Goal: Task Accomplishment & Management: Manage account settings

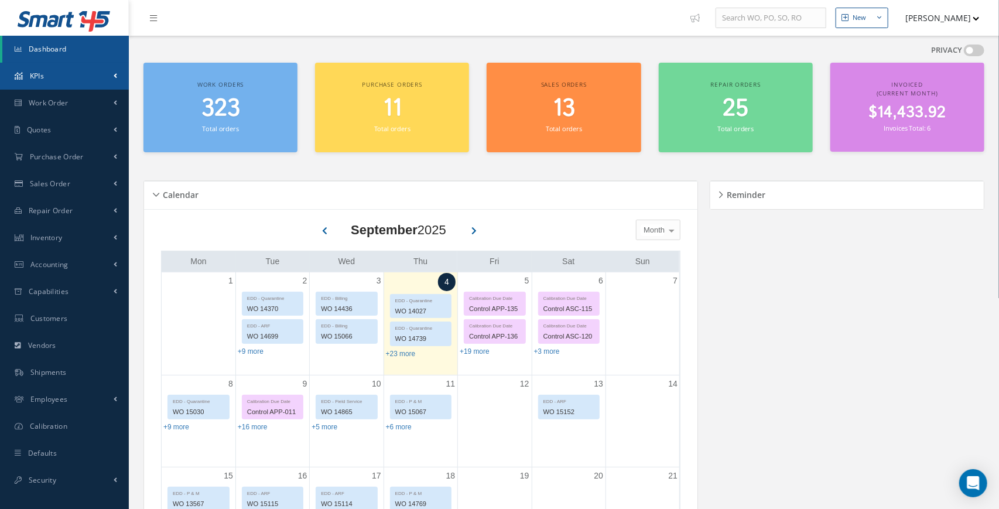
click at [112, 73] on link "KPIs" at bounding box center [64, 76] width 129 height 27
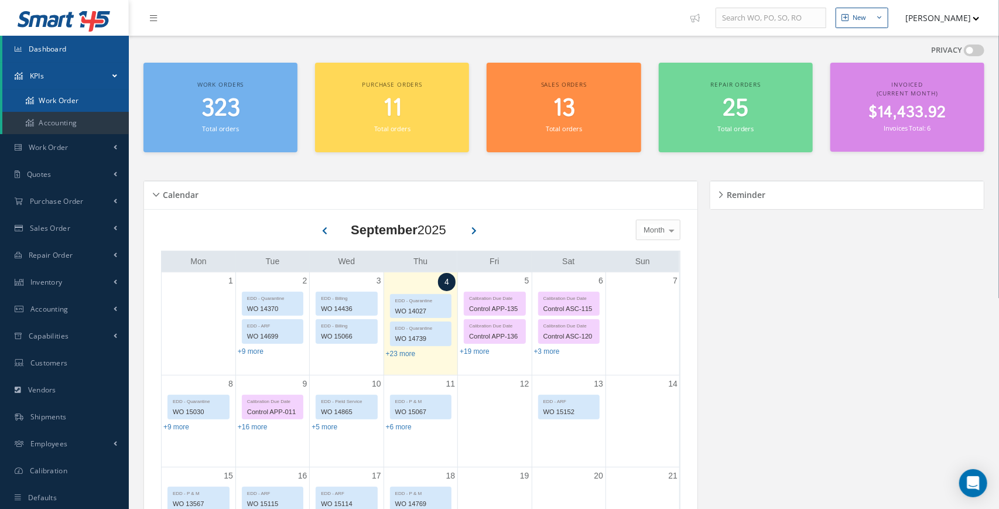
click at [82, 104] on link "Work Order" at bounding box center [65, 101] width 127 height 22
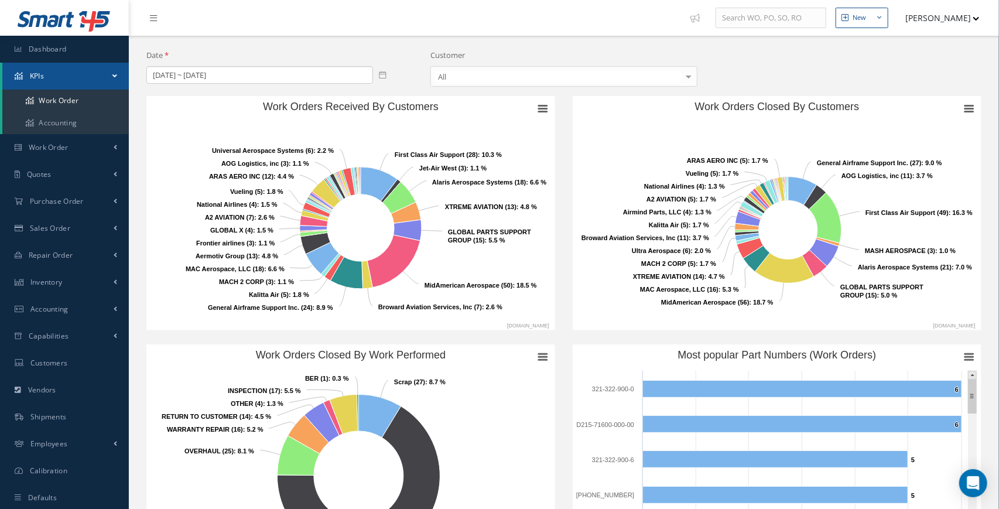
click at [384, 74] on icon at bounding box center [383, 74] width 7 height 7
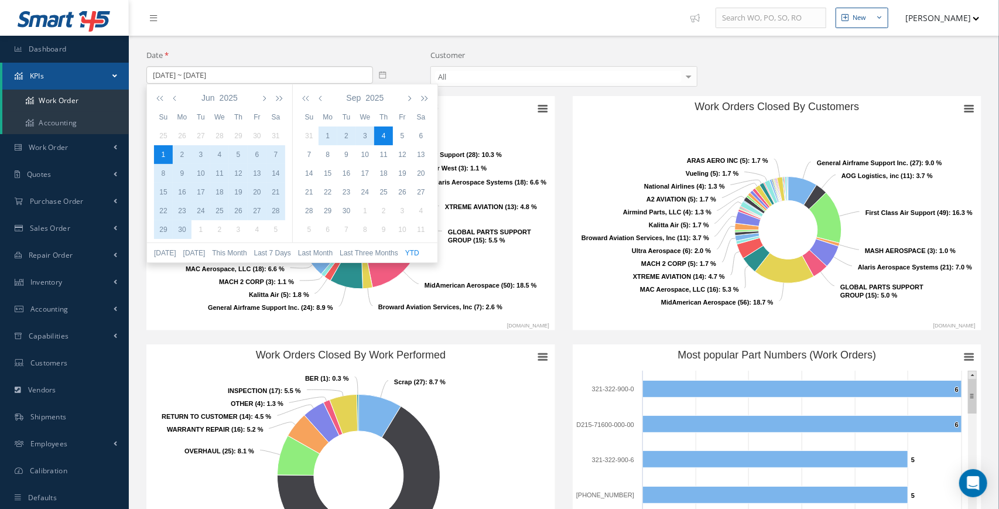
click at [422, 256] on button "YTD" at bounding box center [412, 253] width 19 height 11
type input "01/01/2025 ~ 09/04/2025"
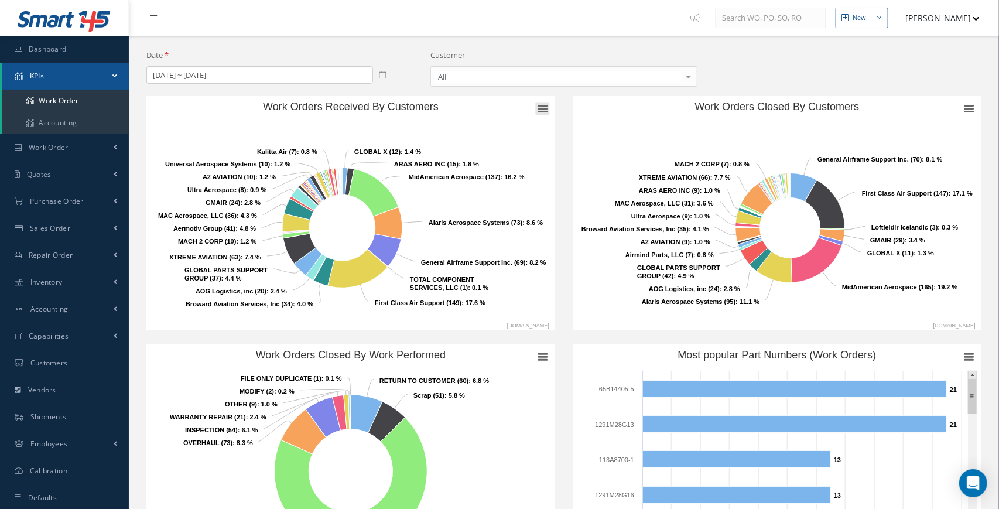
click at [542, 110] on rect "Work Orders Received By Customers" at bounding box center [543, 109] width 14 height 13
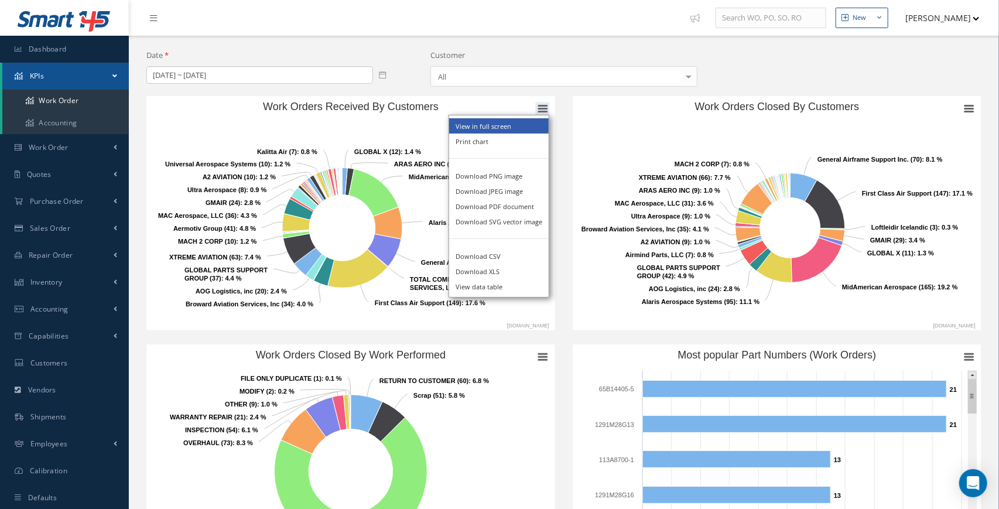
click at [516, 124] on li "View in full screen" at bounding box center [499, 125] width 100 height 15
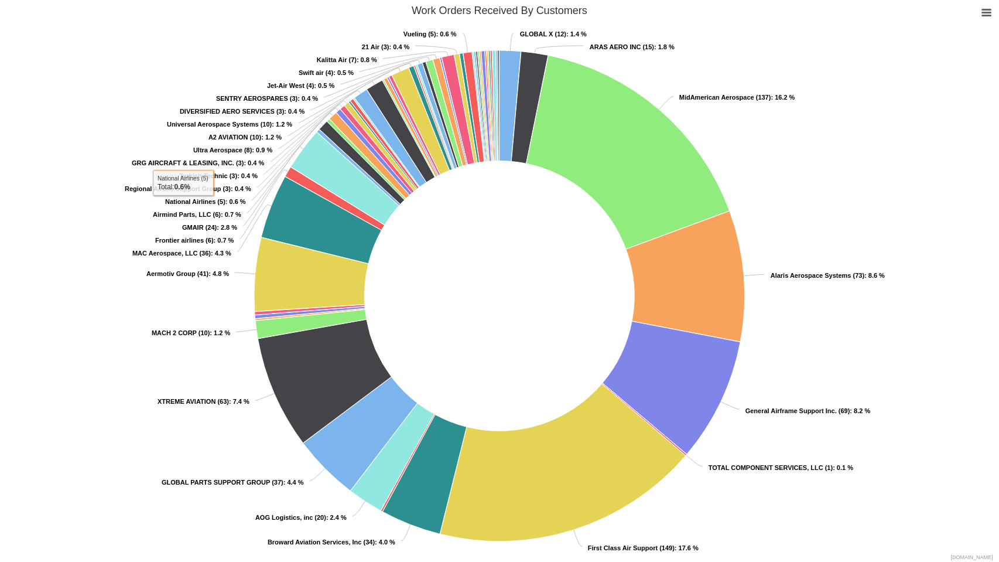
click at [994, 14] on rect "Work Orders Received By Customers" at bounding box center [499, 281] width 999 height 562
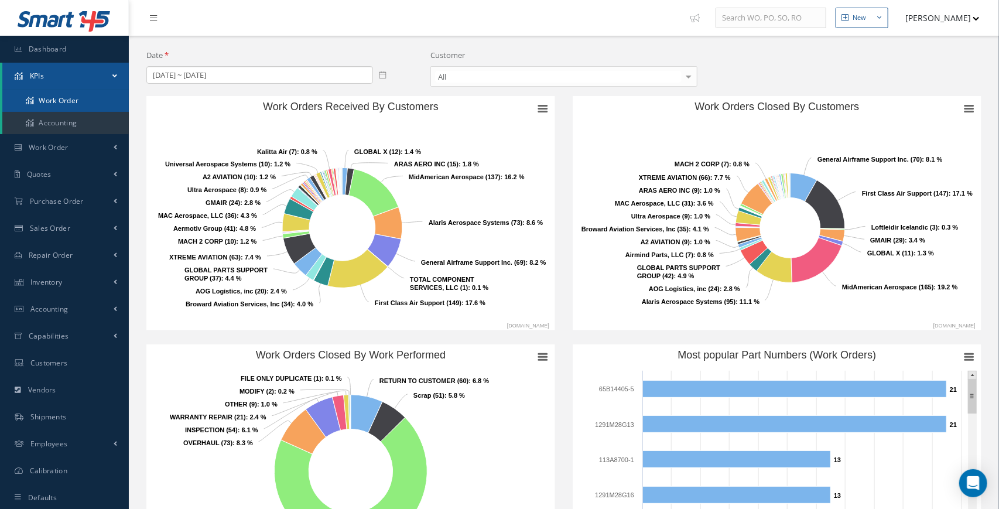
click at [67, 100] on link "Work Order" at bounding box center [65, 101] width 127 height 22
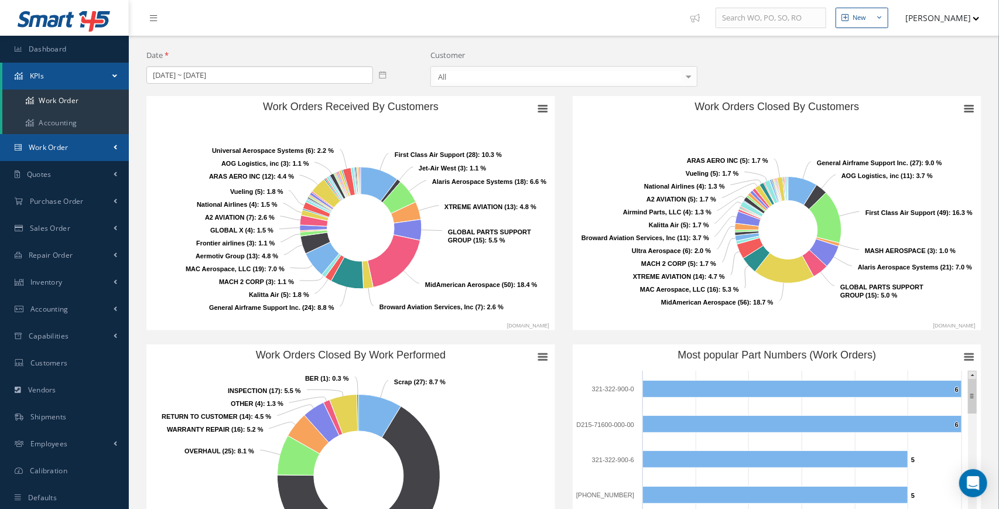
click at [115, 146] on span at bounding box center [116, 147] width 4 height 10
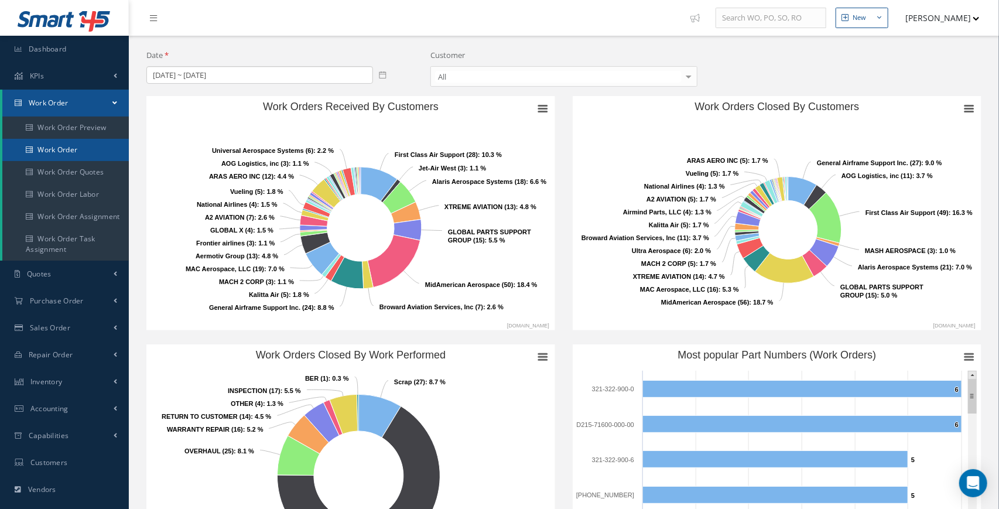
click at [94, 151] on link "Work Order" at bounding box center [65, 150] width 127 height 22
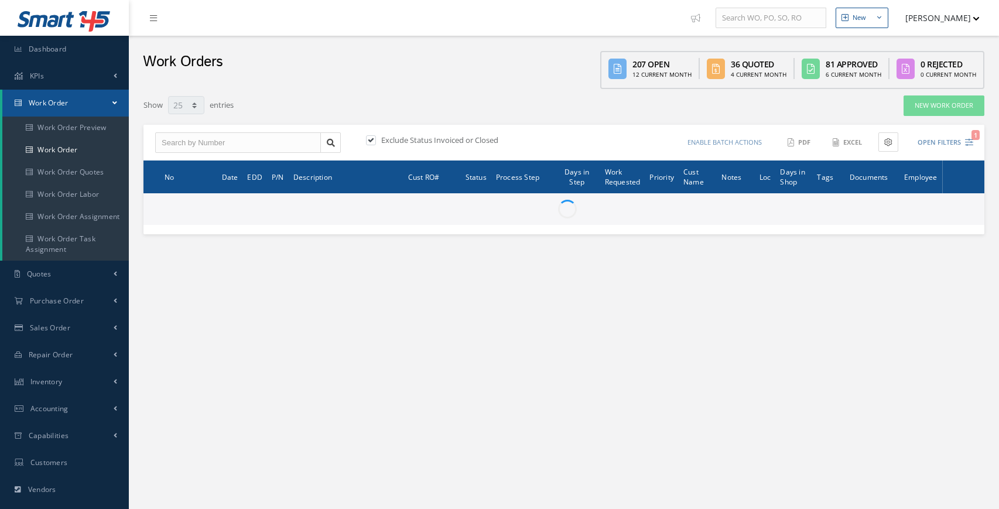
select select "25"
type input "All Work Request"
type input "All Work Performed"
type input "All Status"
type input "WO Part Status"
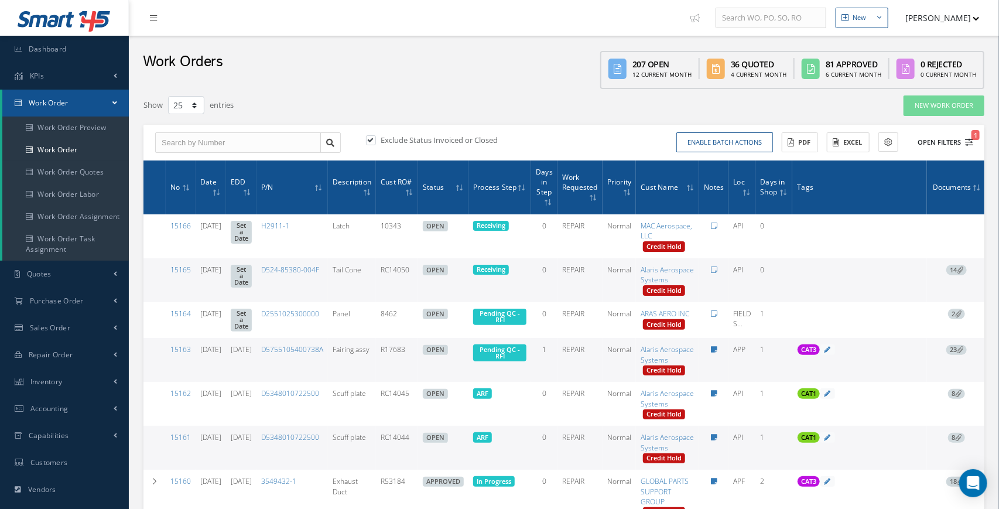
click at [968, 143] on icon "1" at bounding box center [969, 142] width 8 height 8
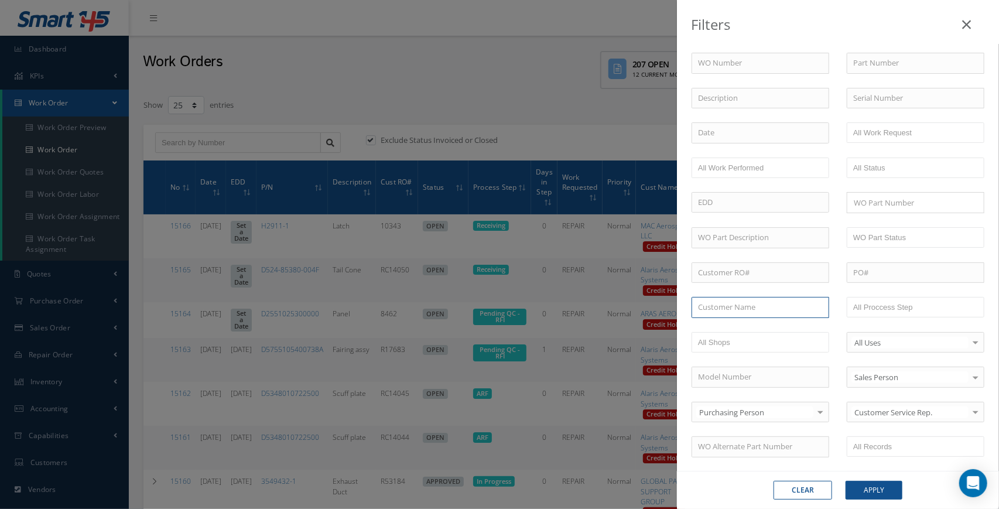
click at [726, 316] on input "text" at bounding box center [761, 307] width 138 height 21
click at [773, 329] on span "MidAmerican Aerospace" at bounding box center [740, 328] width 84 height 11
type input "MidAmerican Aerospace"
click at [873, 493] on button "Apply" at bounding box center [874, 490] width 57 height 19
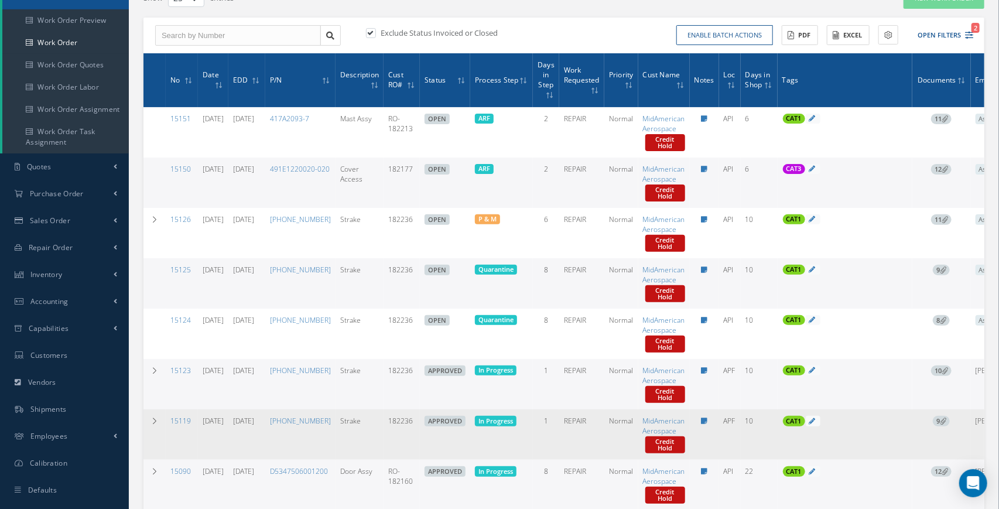
scroll to position [44, 0]
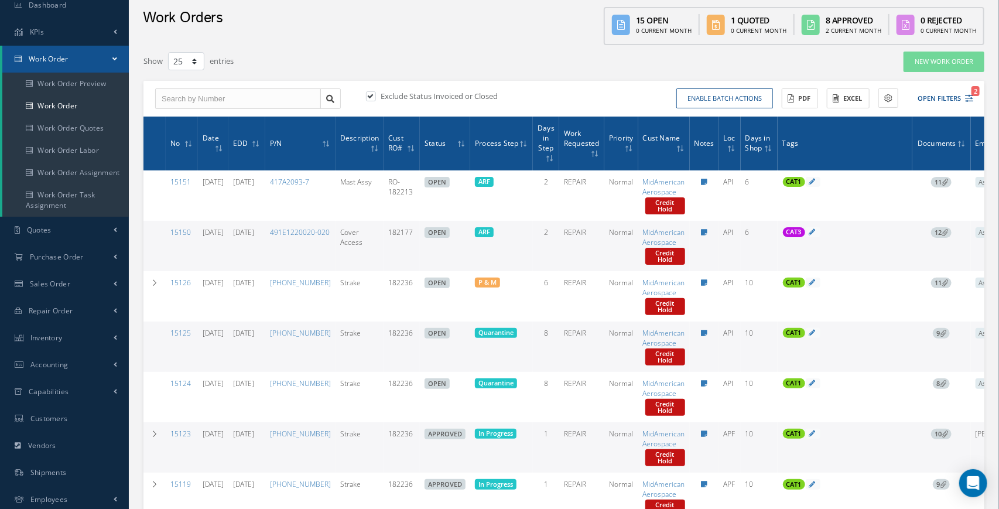
click at [528, 142] on icon at bounding box center [526, 144] width 4 height 7
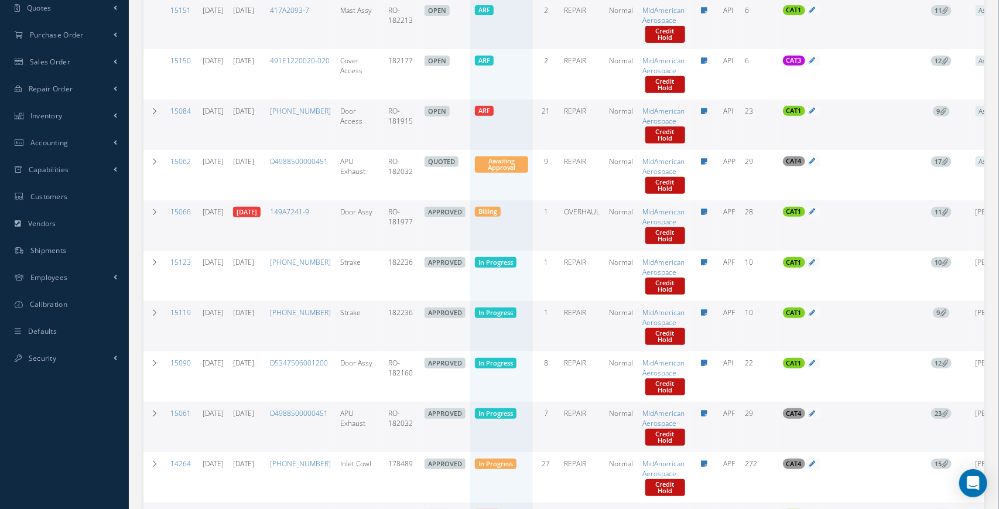
scroll to position [292, 0]
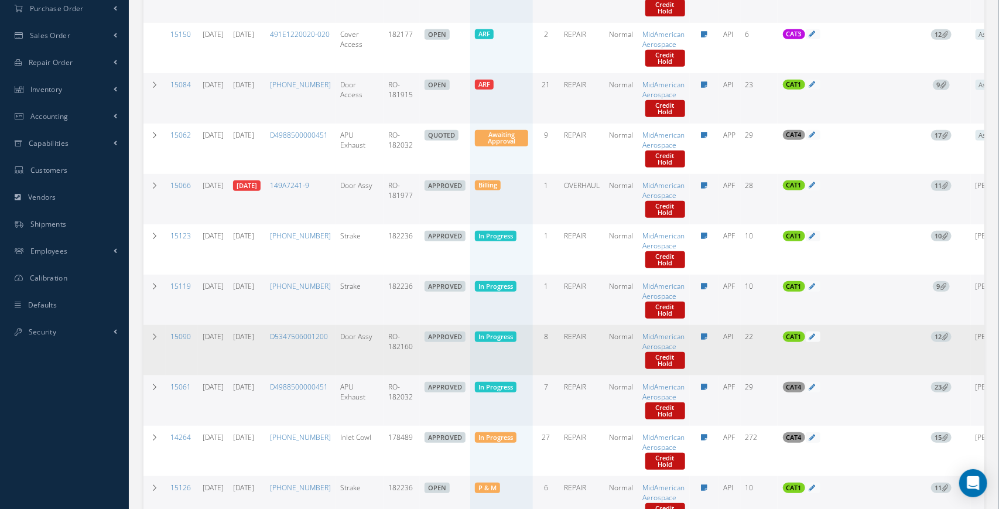
click at [952, 340] on span "12" at bounding box center [942, 337] width 21 height 11
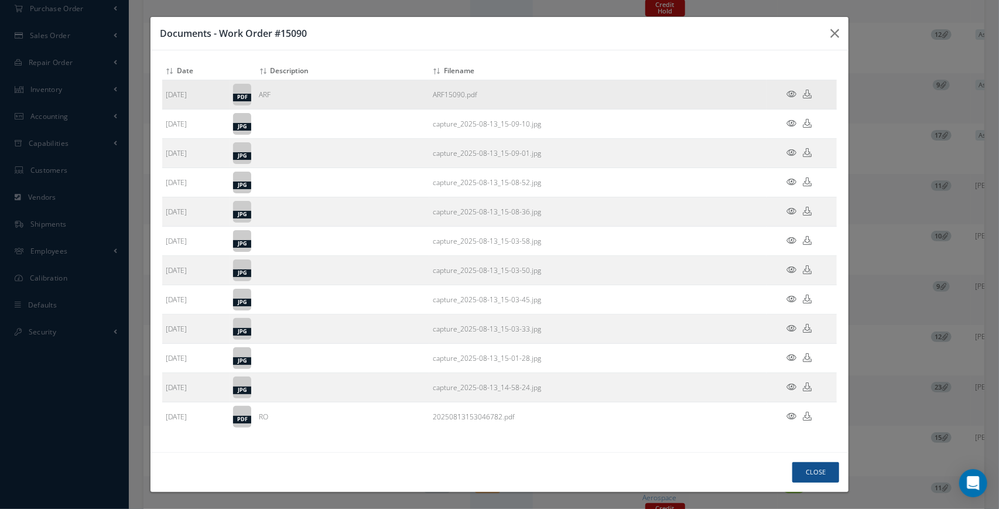
click at [793, 98] on icon at bounding box center [792, 94] width 10 height 9
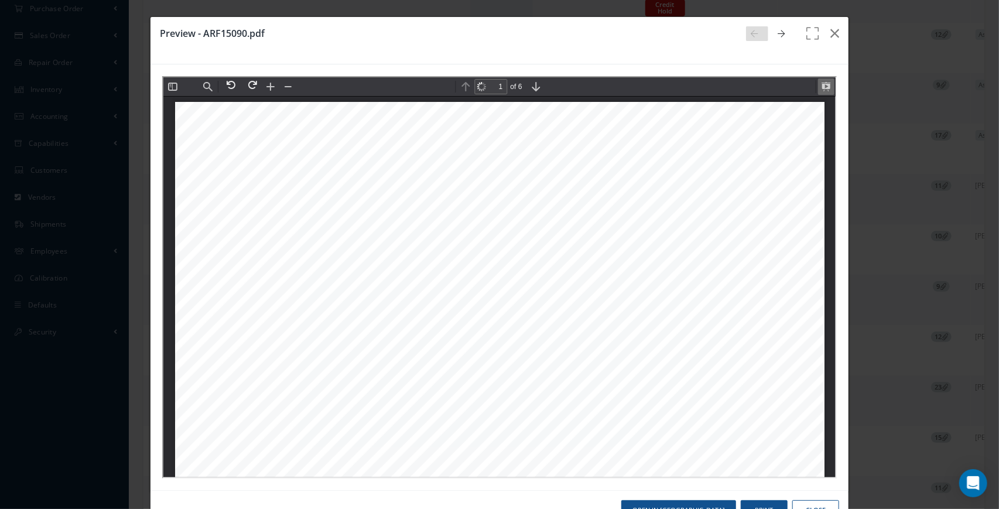
scroll to position [5, 0]
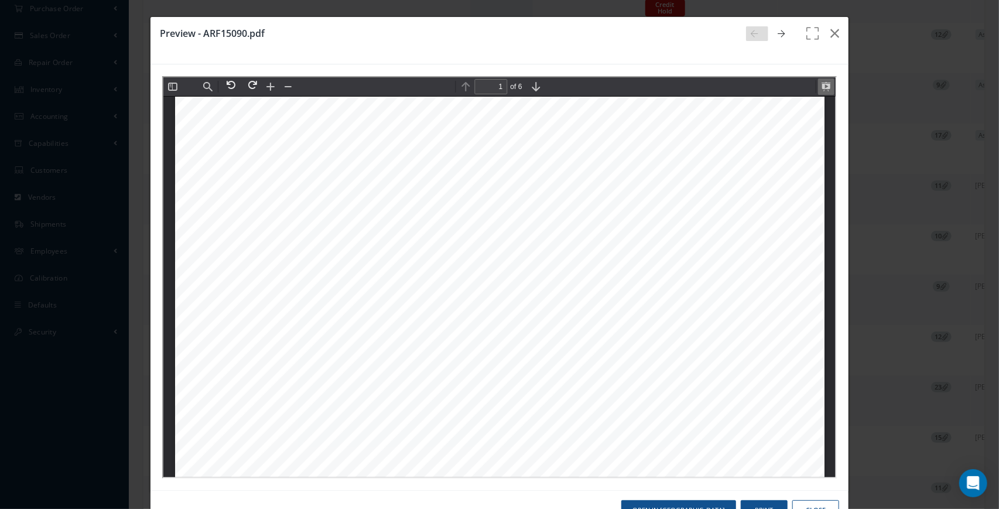
click at [825, 86] on button at bounding box center [825, 85] width 16 height 16
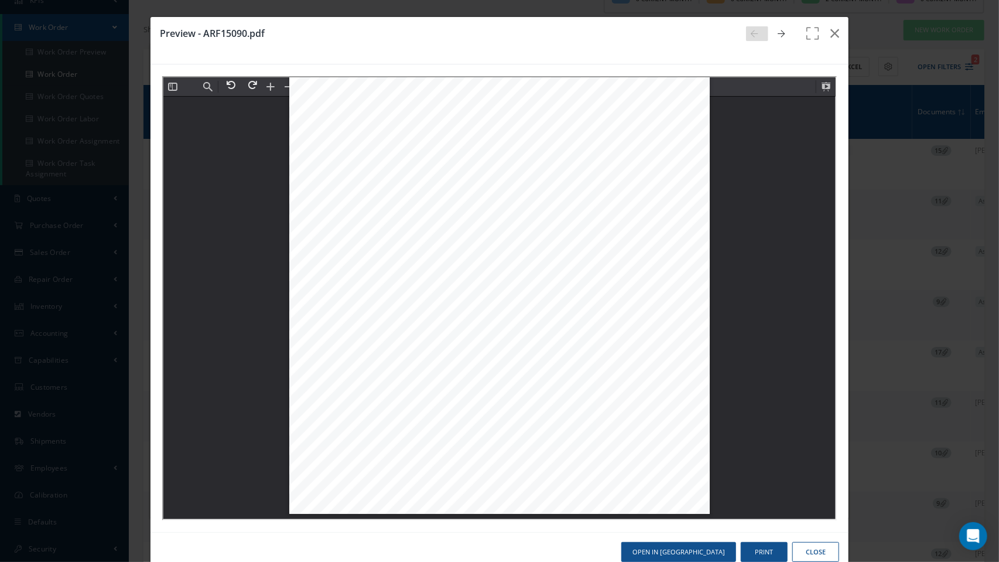
scroll to position [7805, 0]
type input "3"
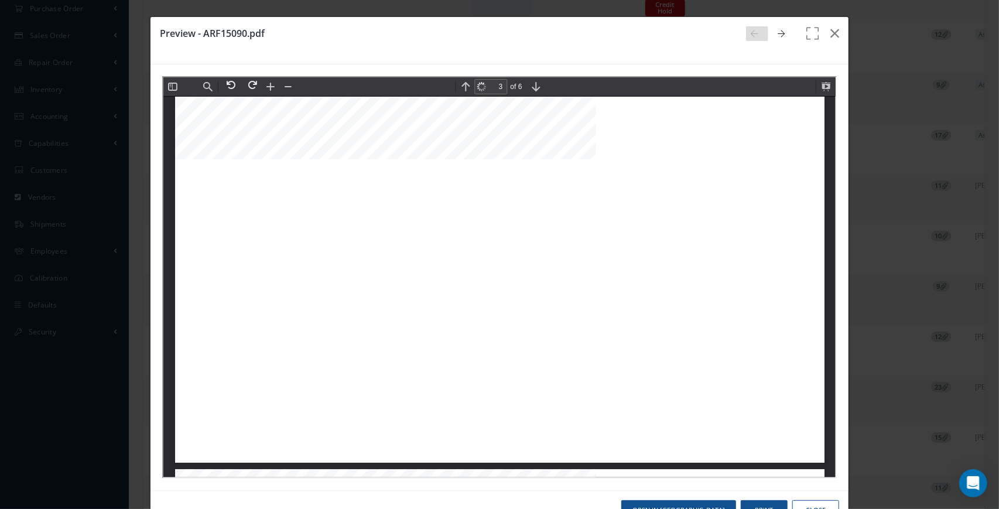
scroll to position [1750, 0]
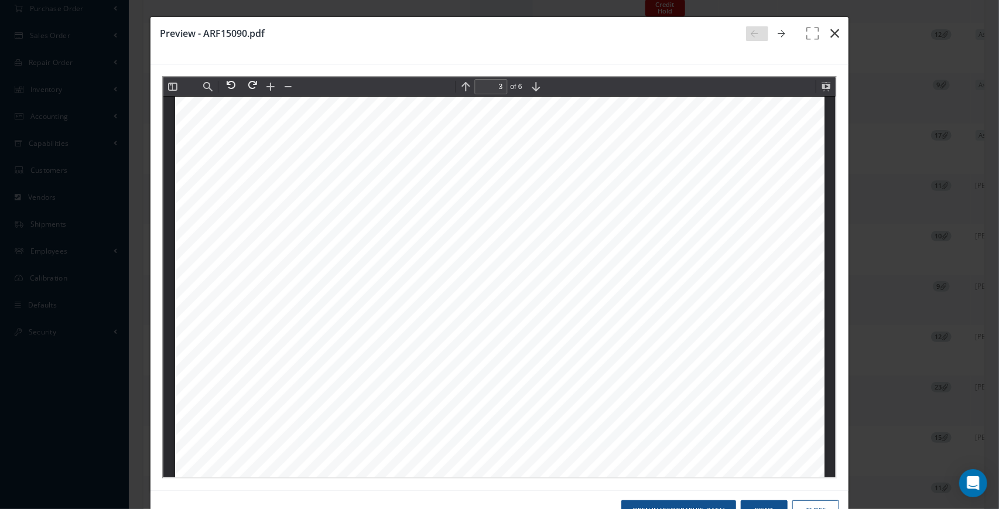
click at [835, 29] on icon "button" at bounding box center [835, 33] width 9 height 14
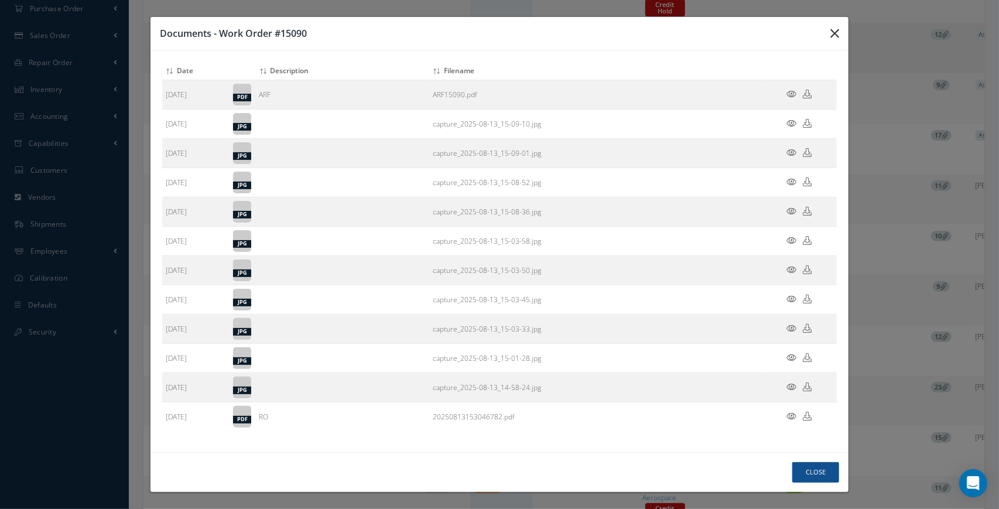
click at [834, 40] on icon "button" at bounding box center [835, 33] width 9 height 14
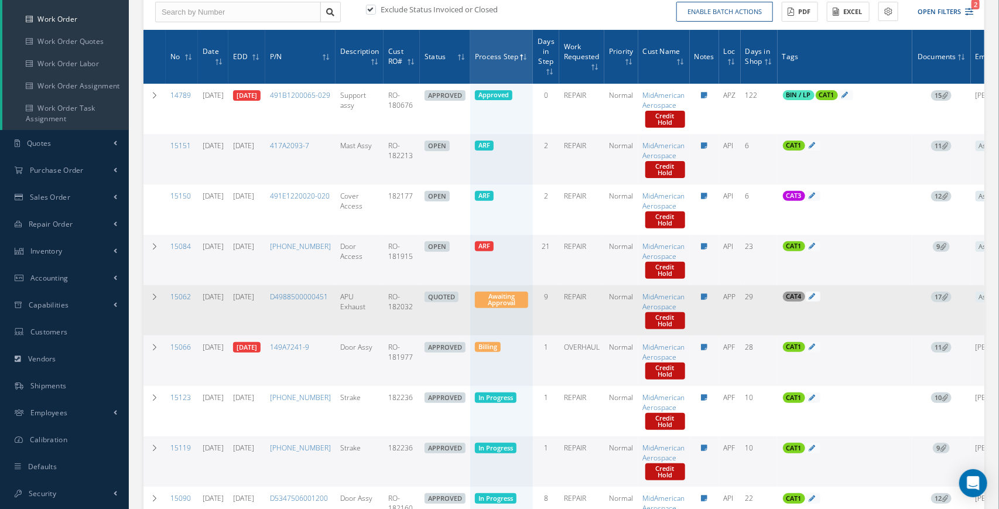
scroll to position [0, 0]
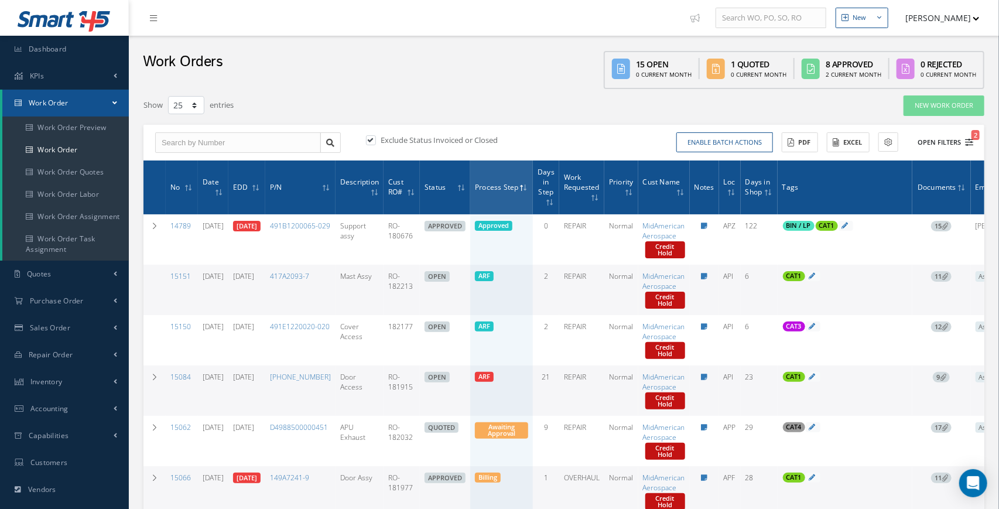
click at [966, 142] on icon "2" at bounding box center [969, 142] width 8 height 8
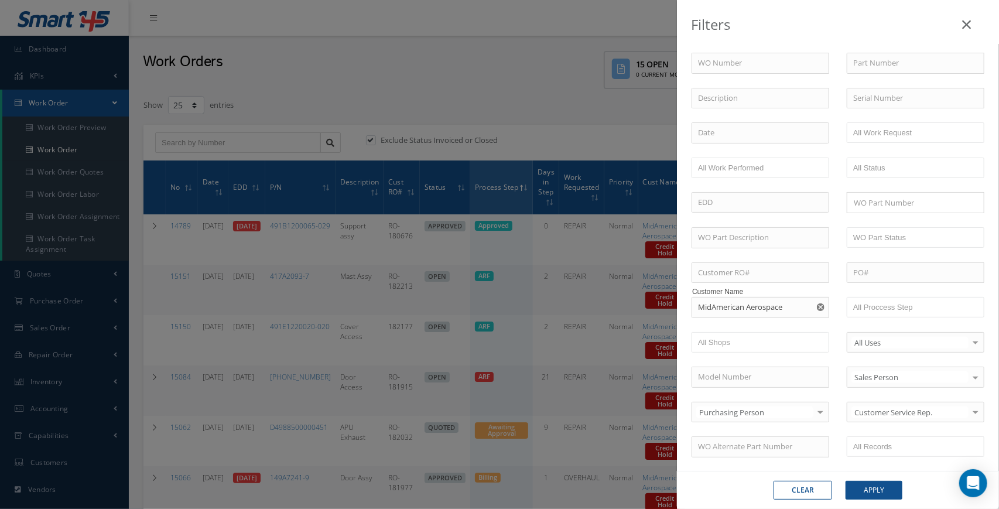
click at [823, 308] on icon "Reset" at bounding box center [821, 307] width 8 height 8
click at [878, 494] on button "Apply" at bounding box center [874, 490] width 57 height 19
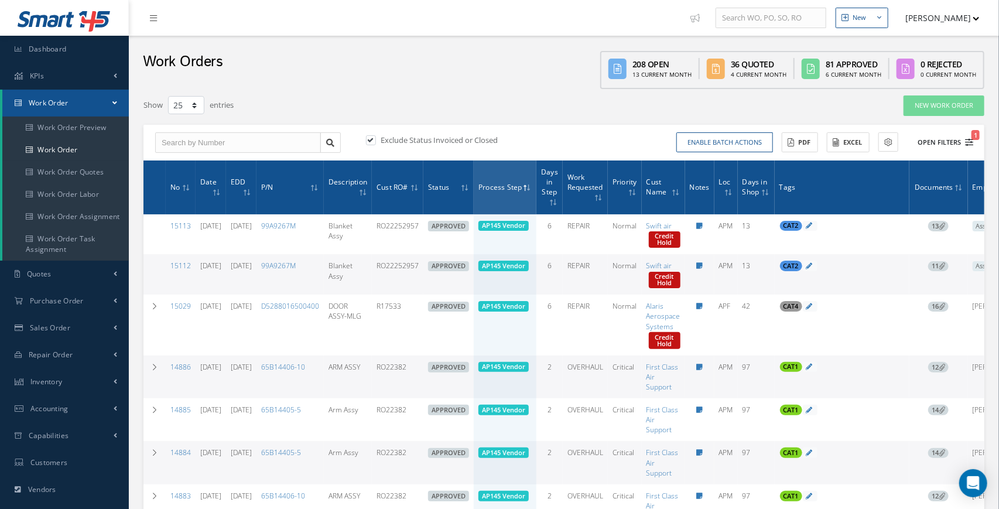
click at [970, 142] on icon "1" at bounding box center [969, 142] width 8 height 8
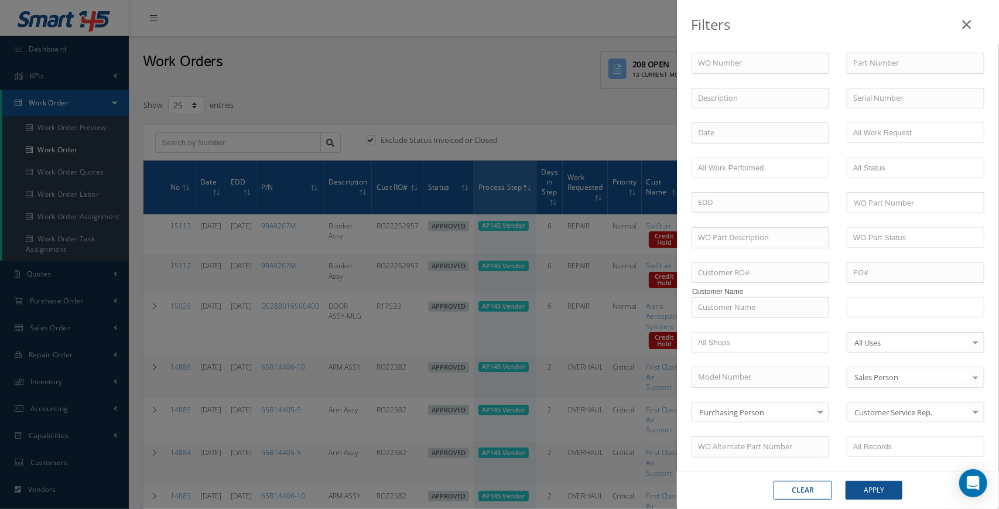
click at [912, 309] on input "text" at bounding box center [891, 307] width 74 height 15
click at [881, 490] on button "Apply" at bounding box center [874, 490] width 57 height 19
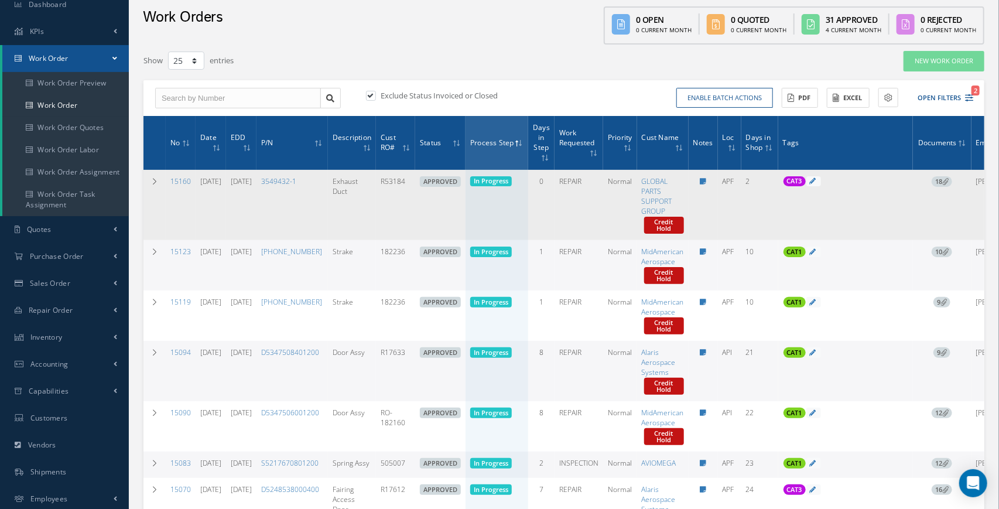
scroll to position [61, 0]
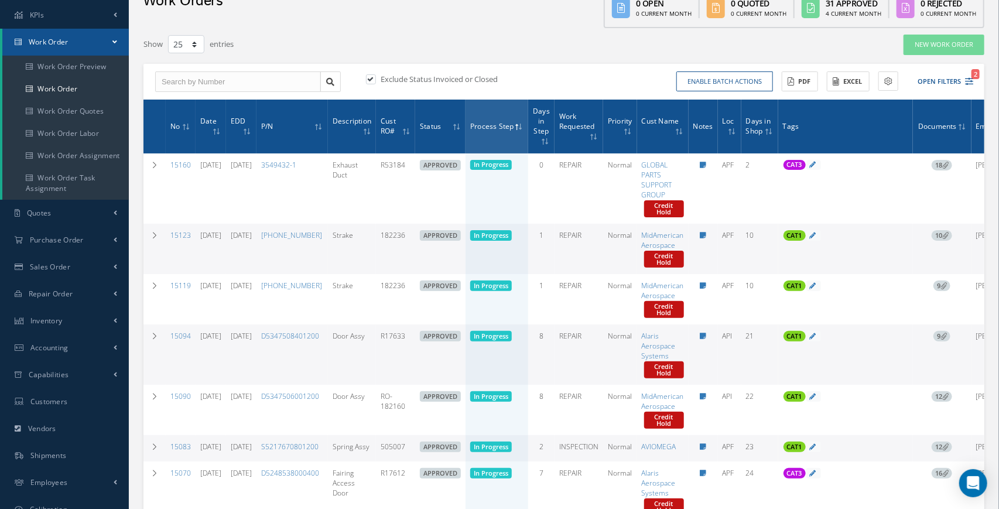
click at [248, 128] on icon at bounding box center [246, 131] width 4 height 7
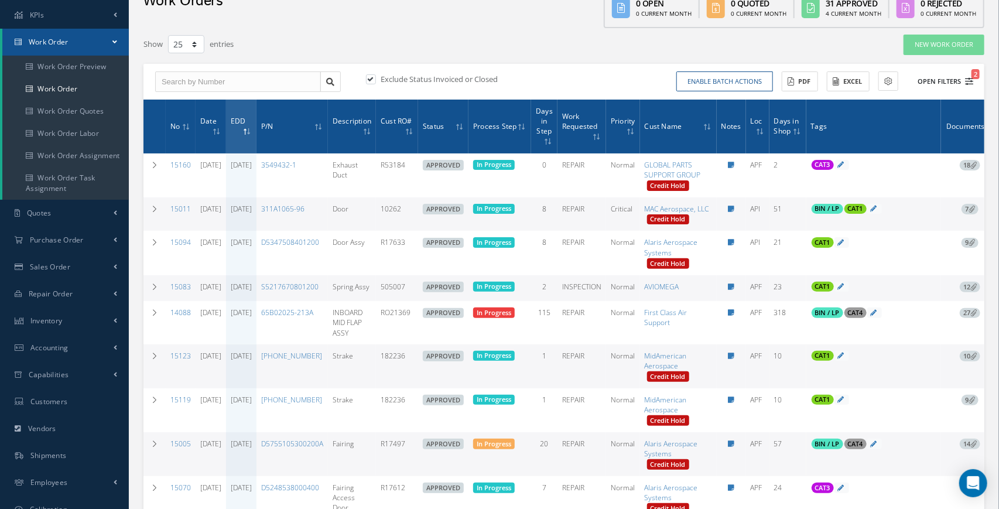
click at [971, 83] on icon "2" at bounding box center [969, 81] width 8 height 8
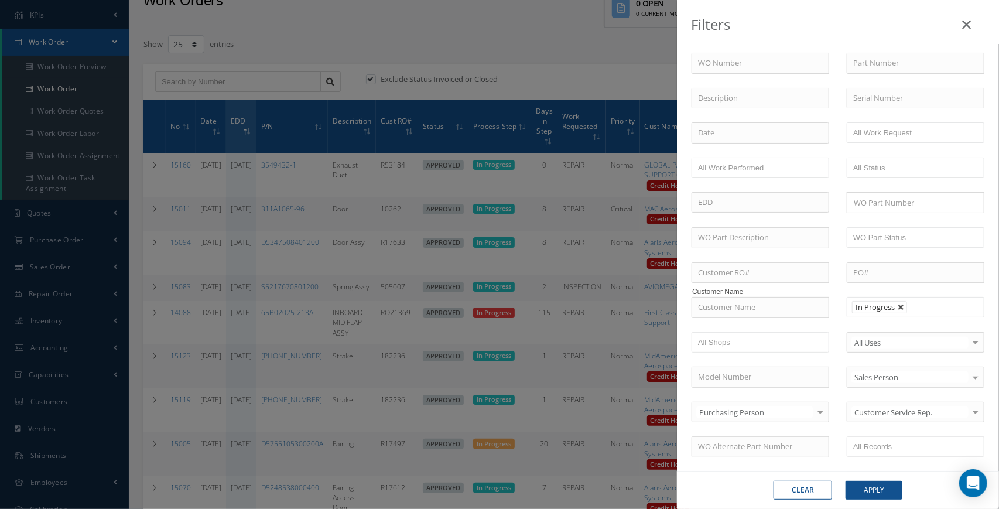
click at [902, 307] on link at bounding box center [901, 307] width 7 height 7
type input "All Proccess Step"
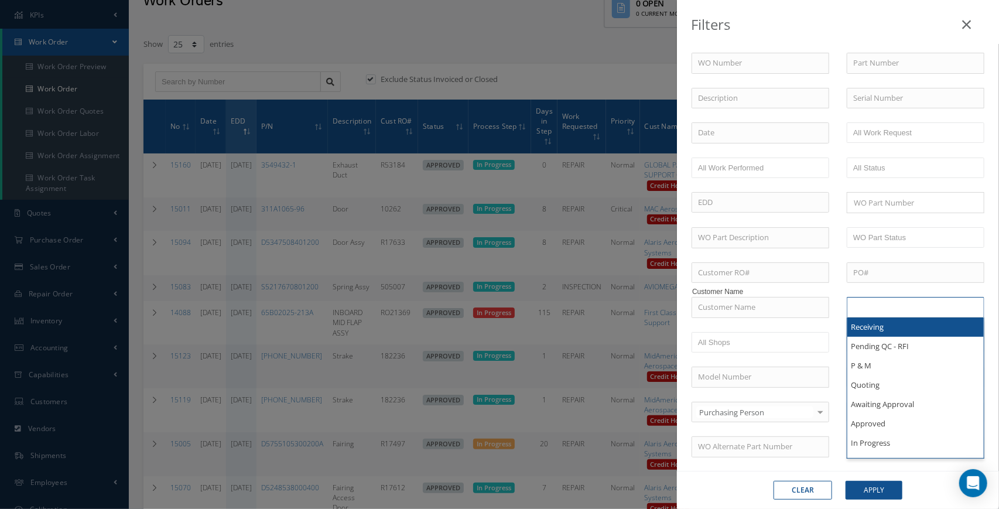
click at [908, 309] on input "text" at bounding box center [891, 307] width 74 height 15
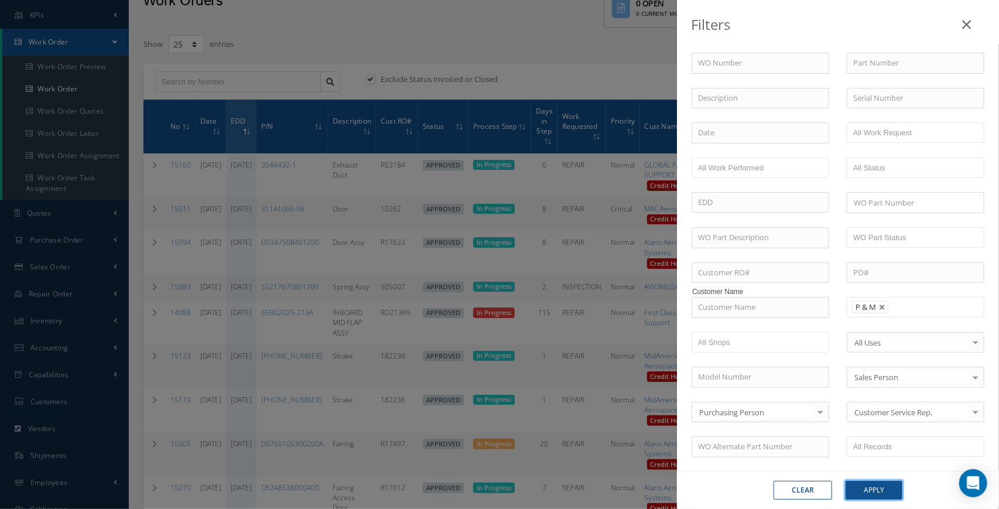
click at [880, 497] on button "Apply" at bounding box center [874, 490] width 57 height 19
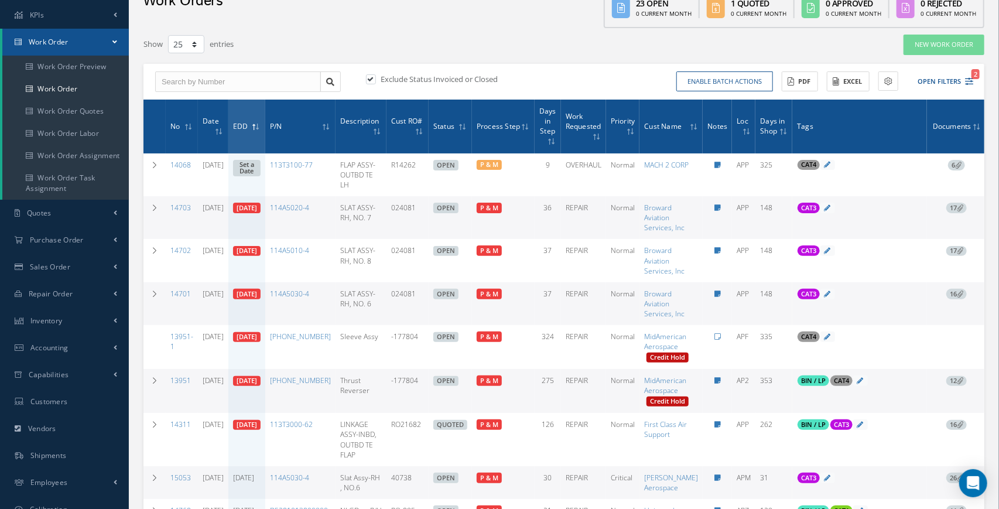
click at [698, 131] on icon at bounding box center [696, 127] width 4 height 7
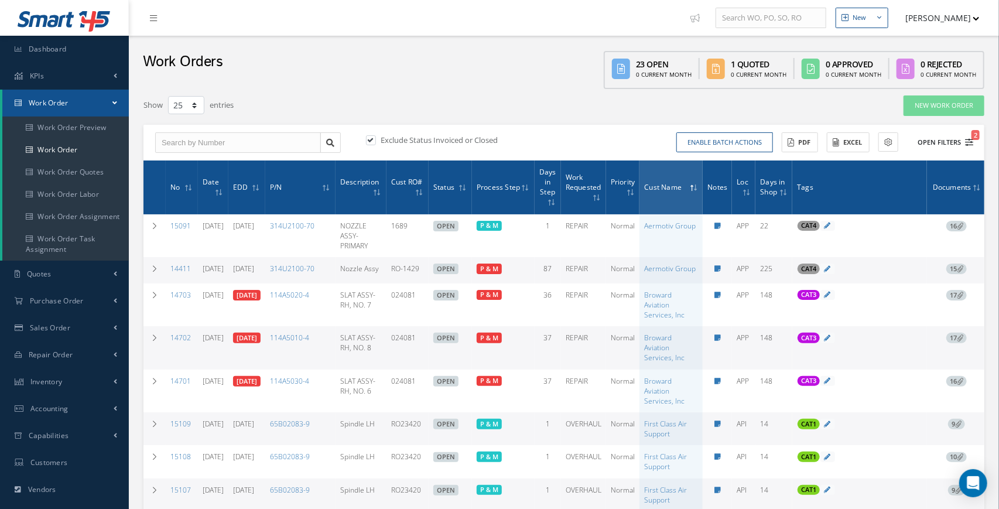
click at [970, 140] on icon "2" at bounding box center [969, 142] width 8 height 8
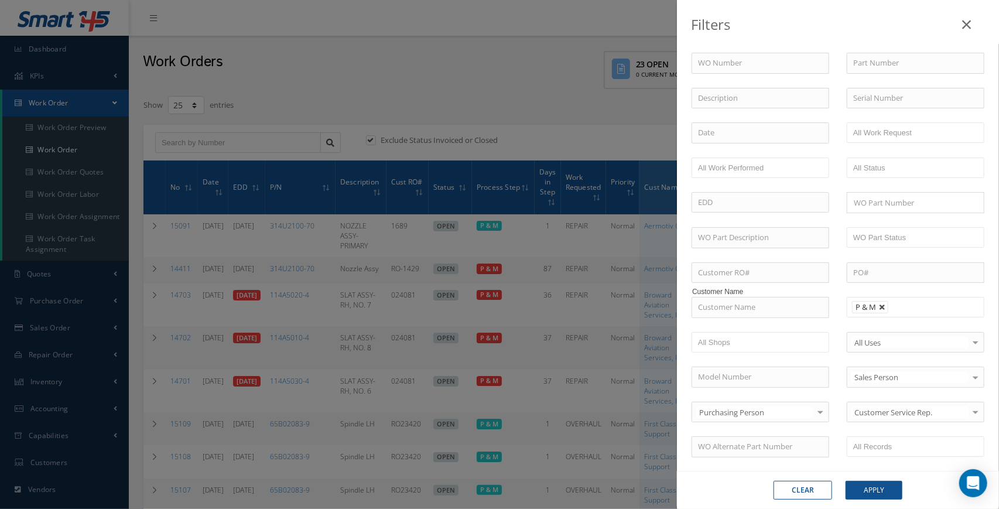
click at [885, 309] on link at bounding box center [882, 307] width 7 height 7
type input "All Proccess Step"
click at [891, 309] on input "text" at bounding box center [891, 307] width 74 height 15
click at [882, 493] on button "Apply" at bounding box center [874, 490] width 57 height 19
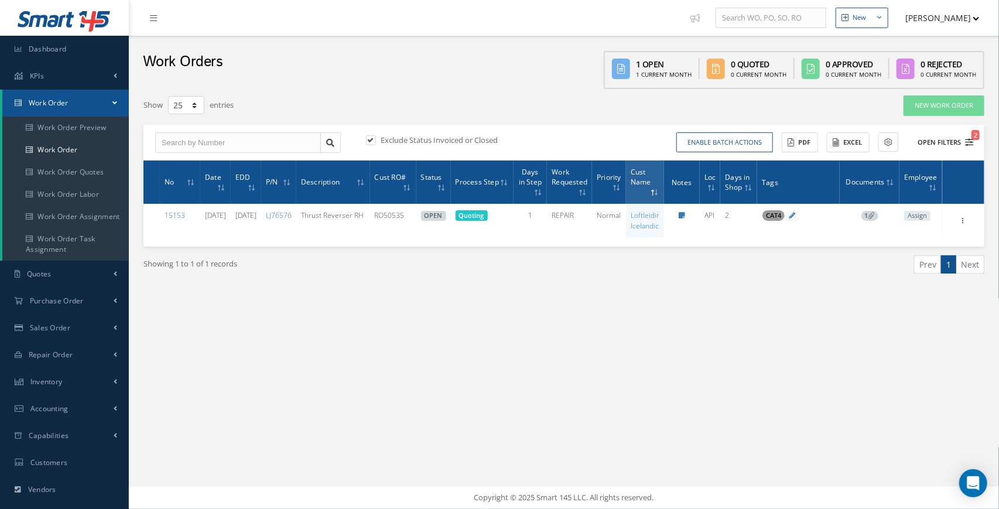
click at [971, 140] on icon "2" at bounding box center [969, 142] width 8 height 8
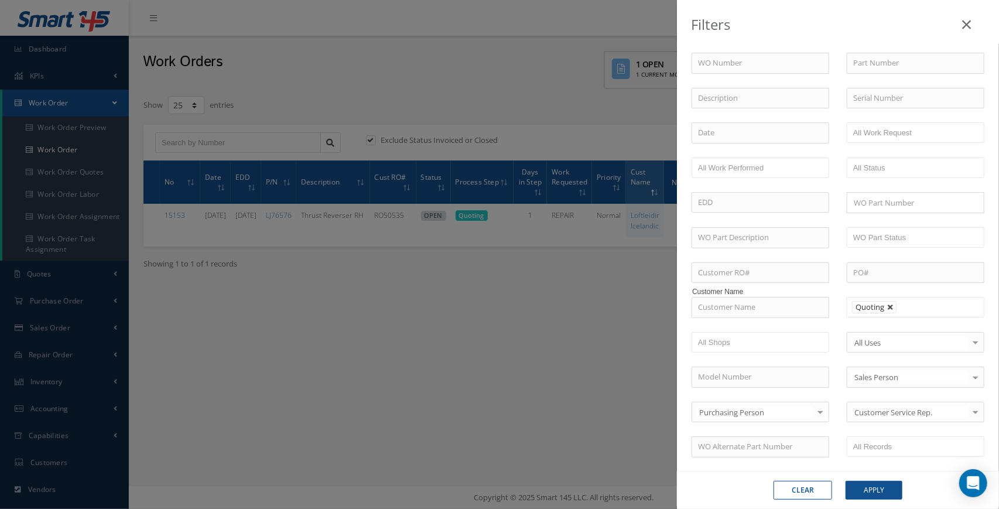
click at [891, 307] on link at bounding box center [891, 307] width 7 height 7
type input "All Proccess Step"
click at [760, 307] on input "text" at bounding box center [761, 307] width 138 height 21
click at [846, 481] on button "Apply" at bounding box center [874, 490] width 57 height 19
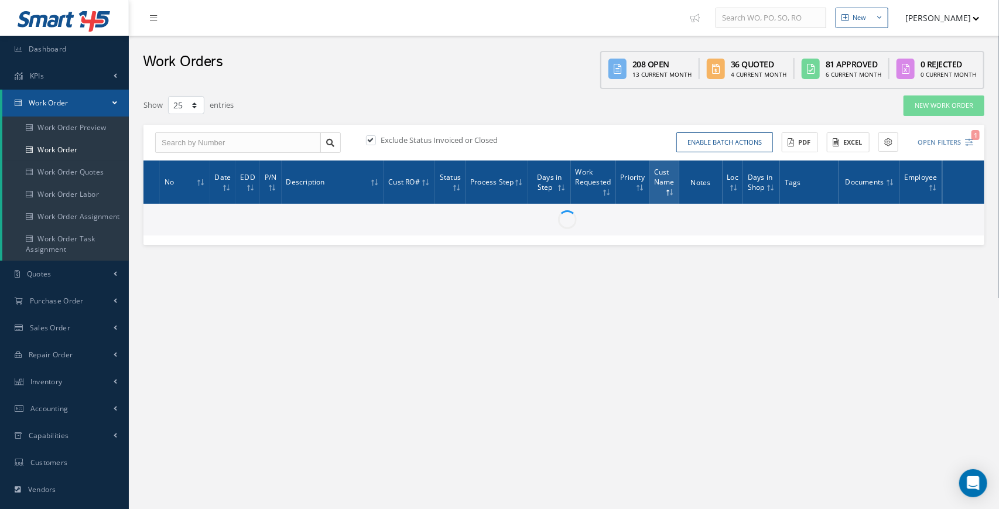
scroll to position [128, 0]
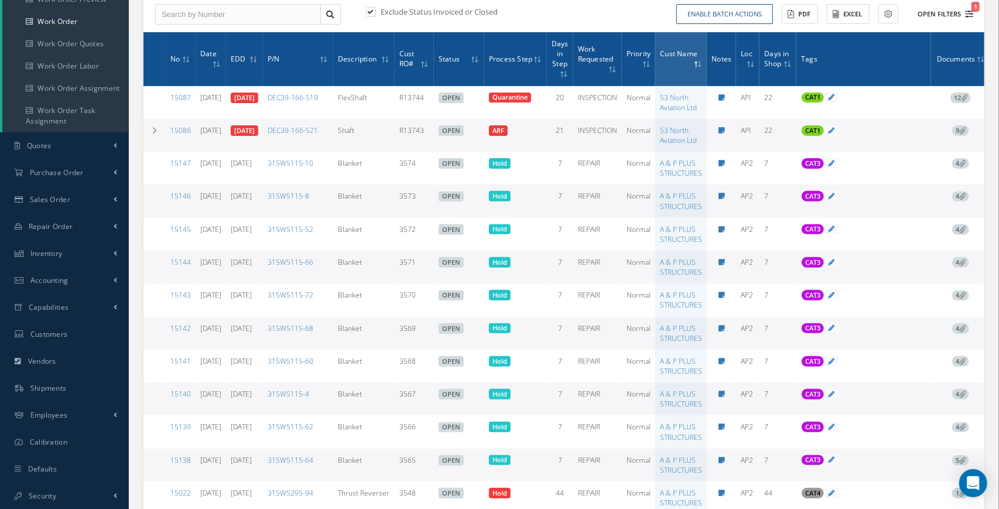
click at [970, 14] on icon "1" at bounding box center [969, 14] width 8 height 8
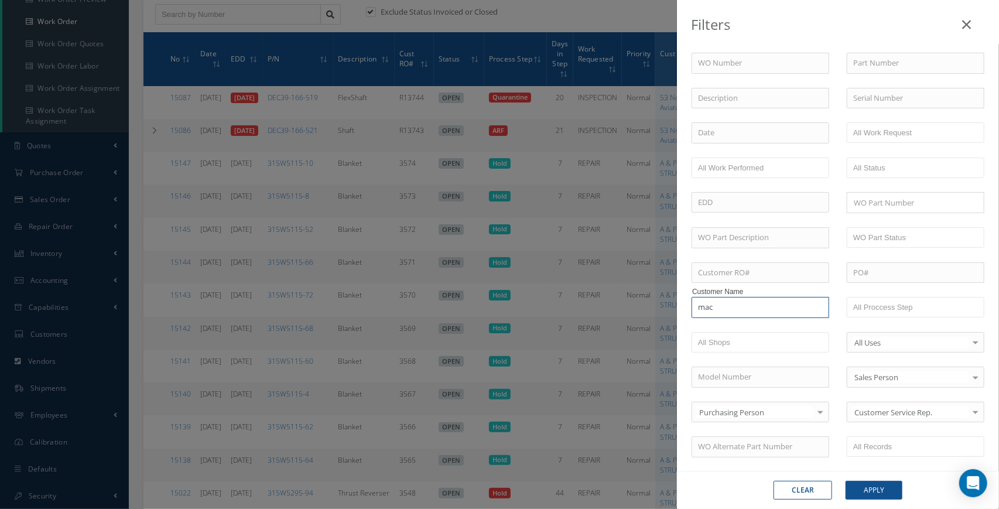
click at [757, 305] on input "mac" at bounding box center [761, 307] width 138 height 21
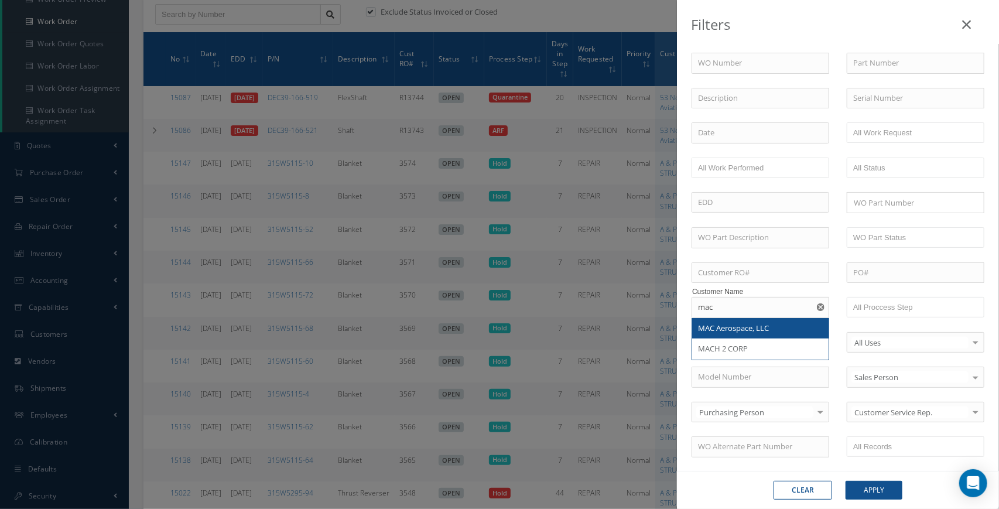
click at [758, 328] on span "MAC Aerospace, LLC" at bounding box center [733, 328] width 71 height 11
type input "MAC Aerospace, LLC"
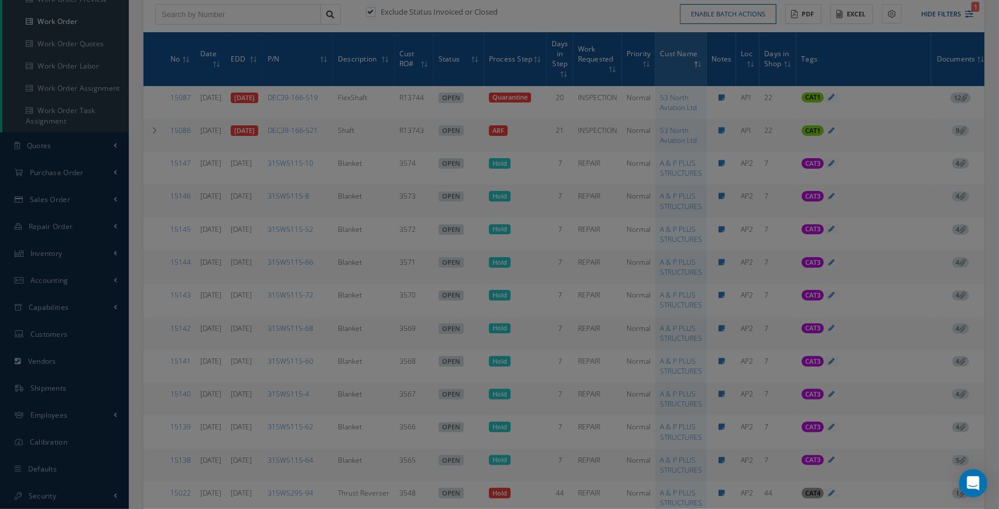
click at [554, 9] on div "Filters WO Number Part Number Description Serial Number BALANCE BENCH CHECK BER…" at bounding box center [499, 254] width 999 height 509
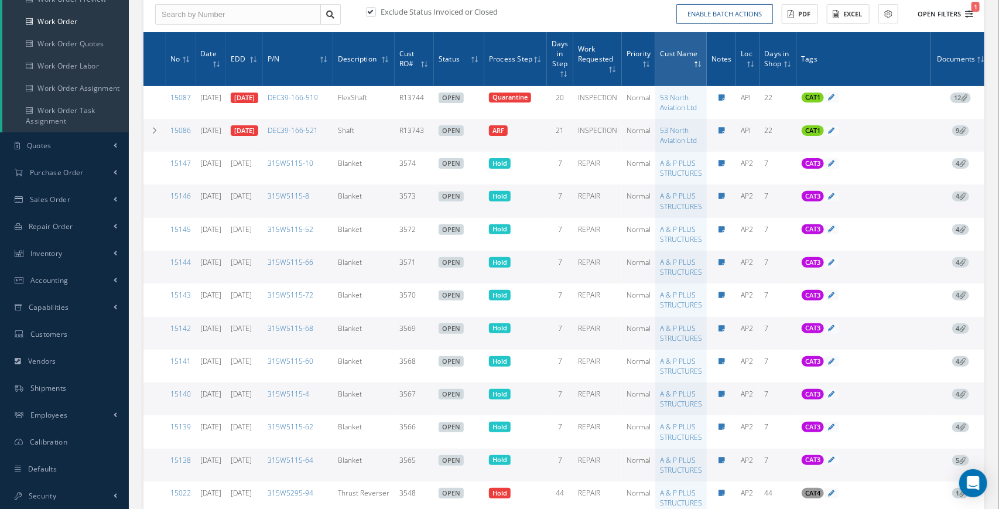
click at [966, 12] on icon "1" at bounding box center [969, 14] width 8 height 8
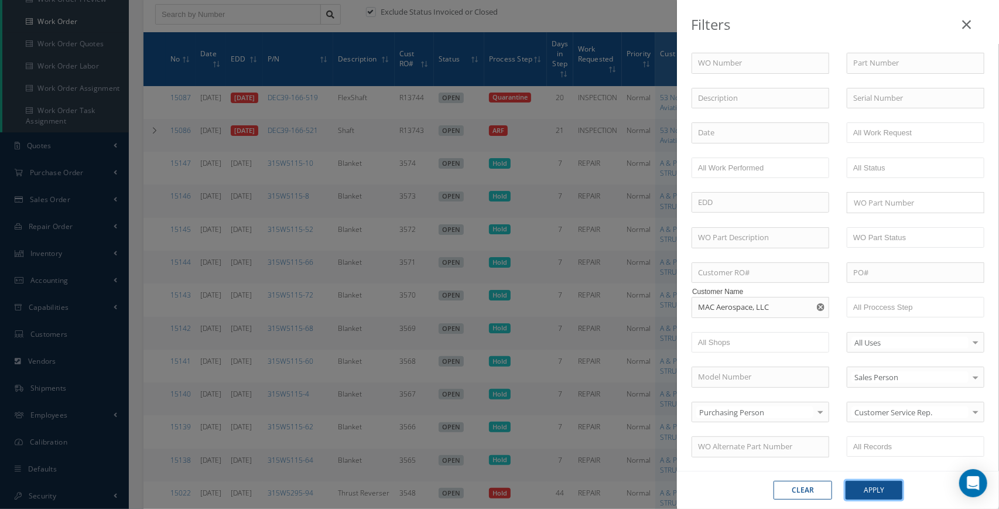
click at [868, 490] on button "Apply" at bounding box center [874, 490] width 57 height 19
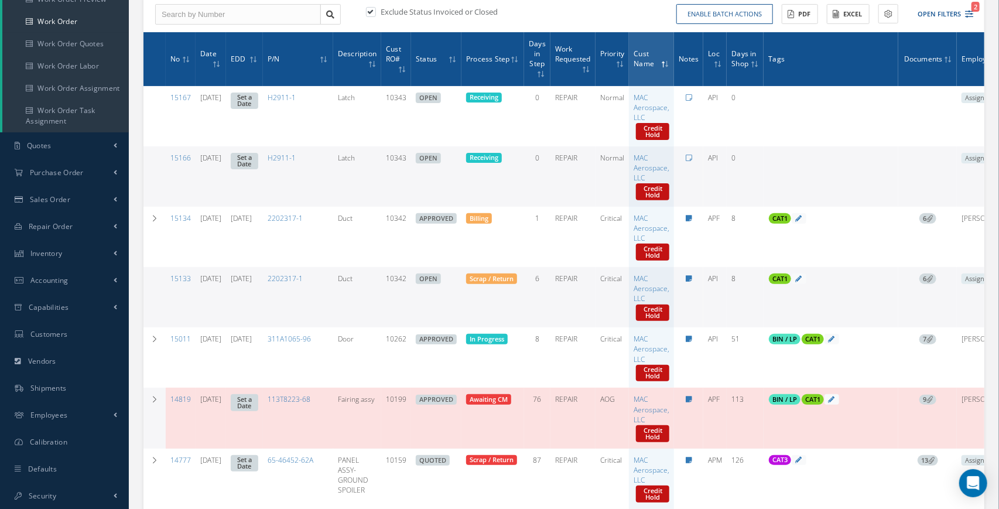
click at [188, 60] on icon at bounding box center [189, 59] width 4 height 7
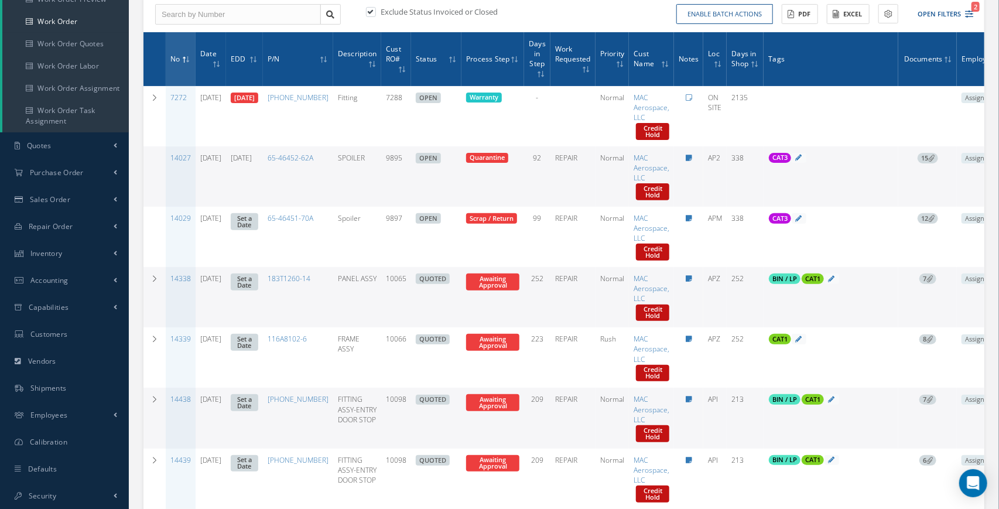
click at [184, 60] on span at bounding box center [186, 59] width 9 height 11
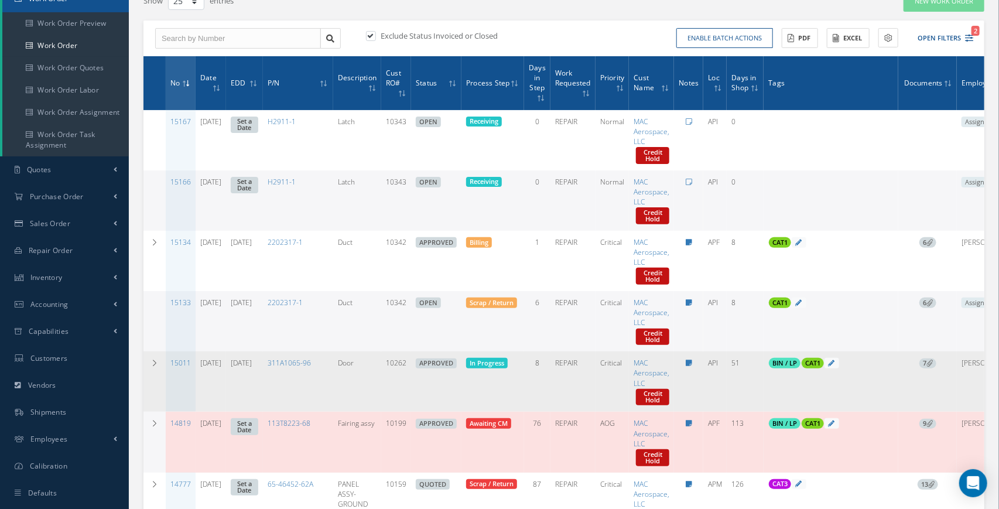
scroll to position [124, 0]
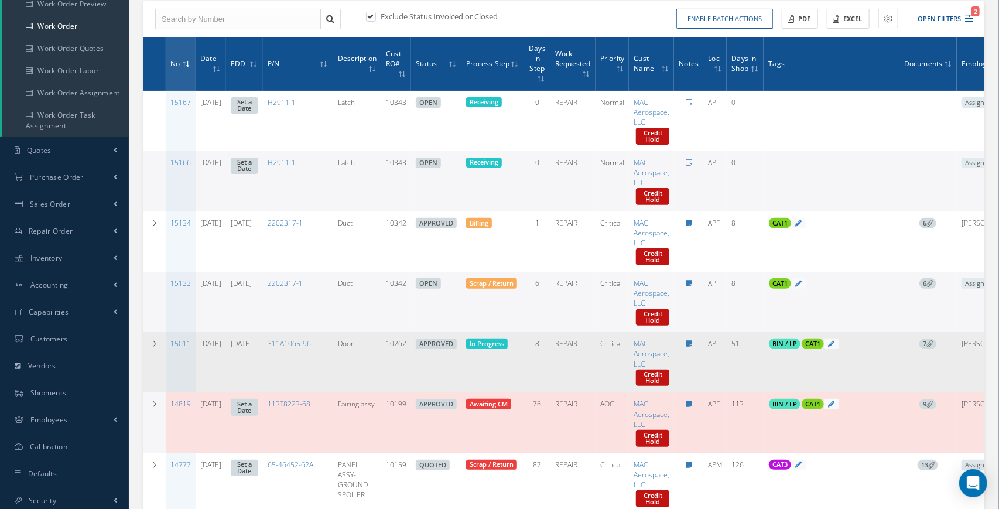
click at [932, 344] on icon at bounding box center [930, 343] width 6 height 6
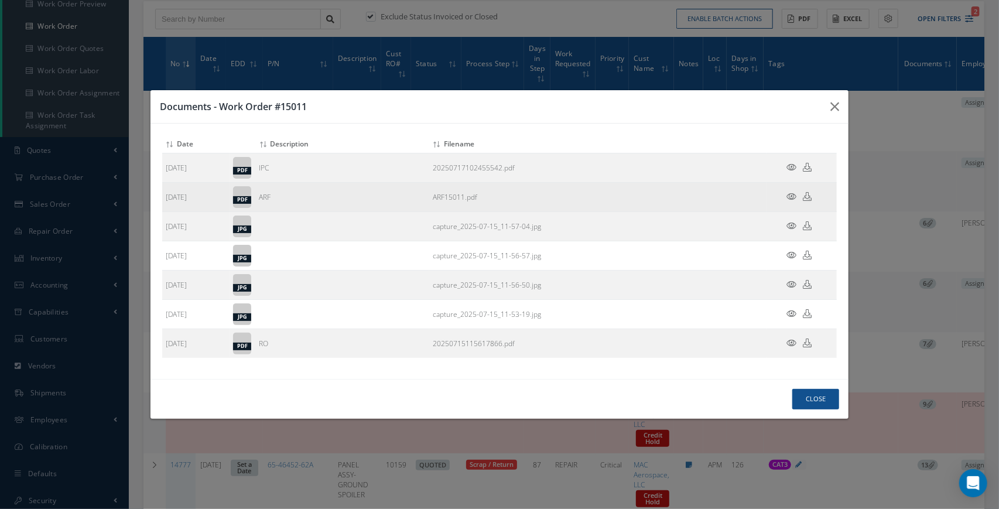
click at [791, 201] on icon at bounding box center [792, 196] width 10 height 9
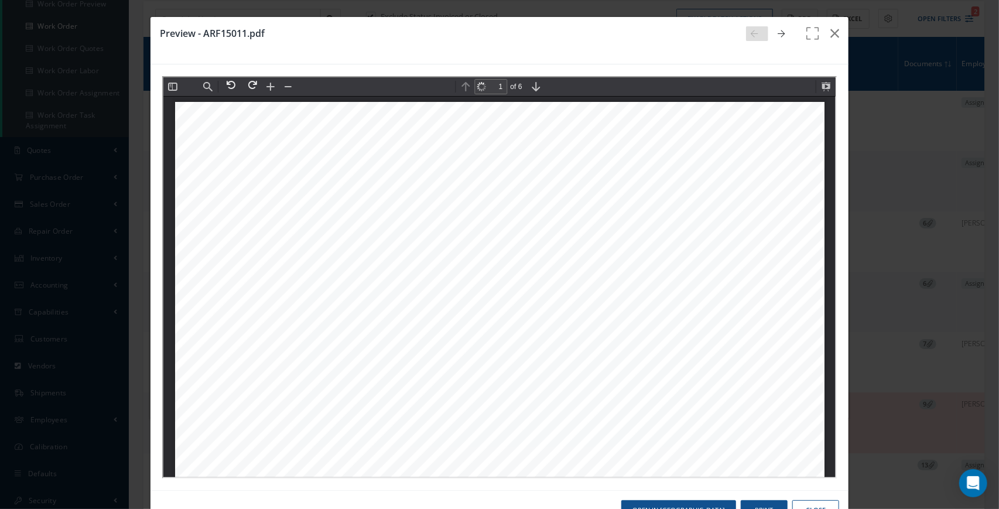
scroll to position [5, 0]
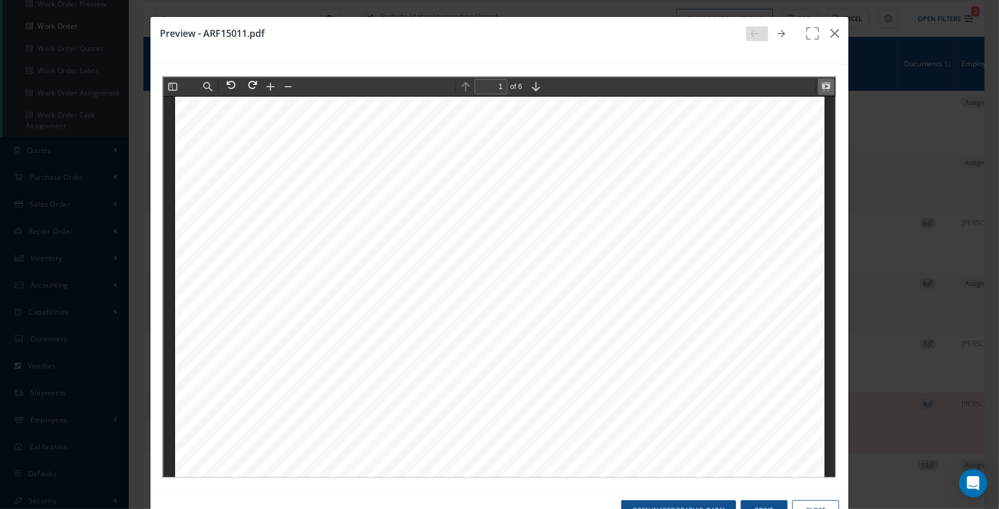
click at [827, 85] on button at bounding box center [825, 85] width 16 height 16
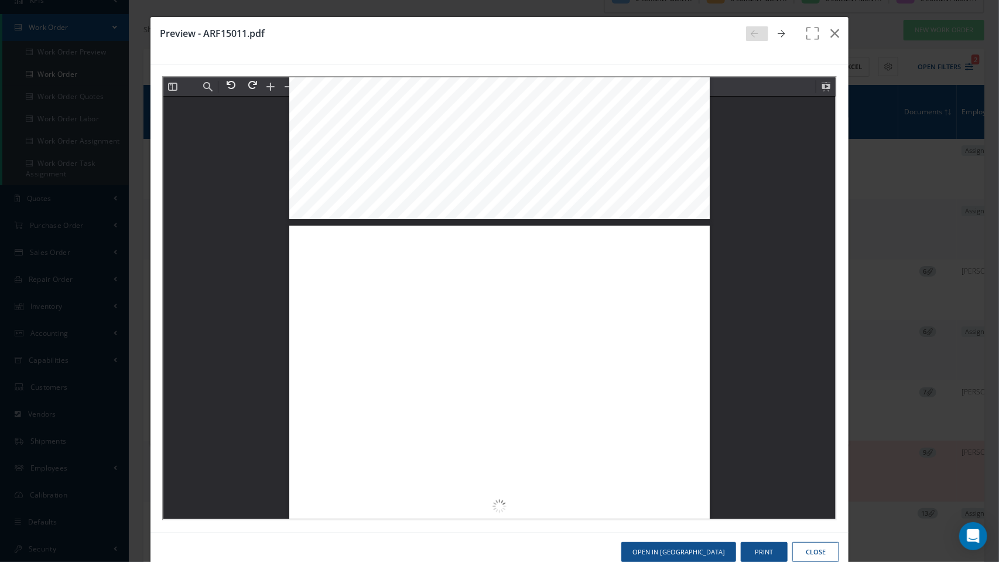
scroll to position [3122, 0]
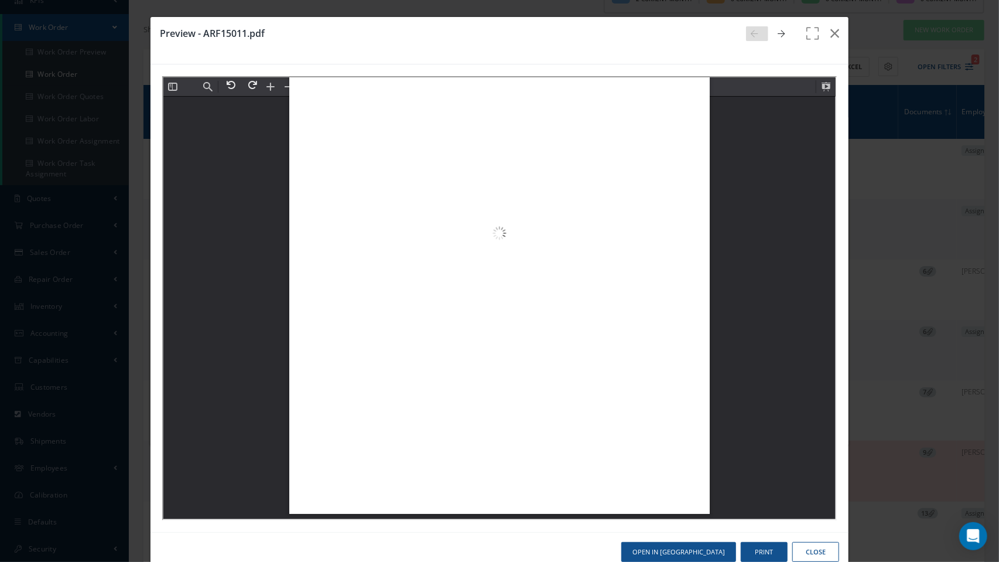
type input "4"
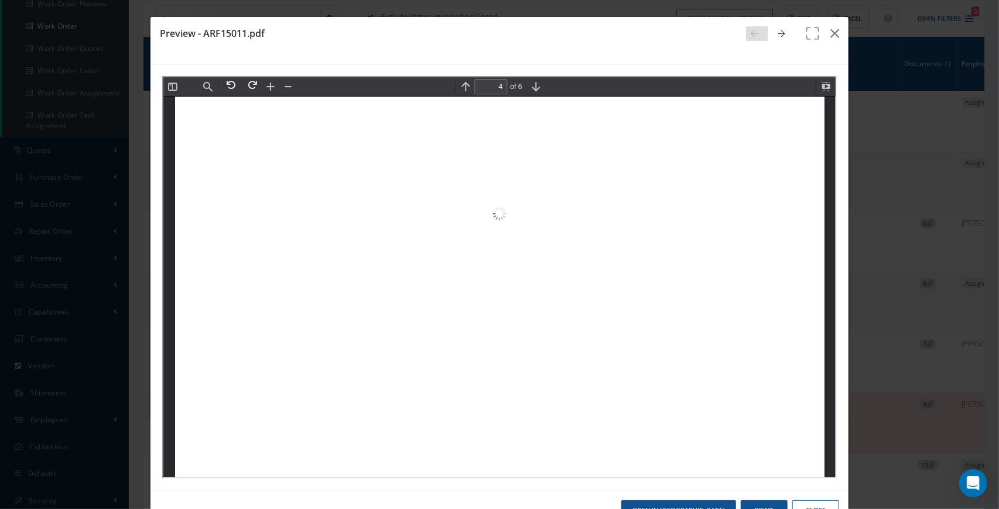
scroll to position [2622, 0]
click at [842, 33] on button "button" at bounding box center [835, 33] width 28 height 33
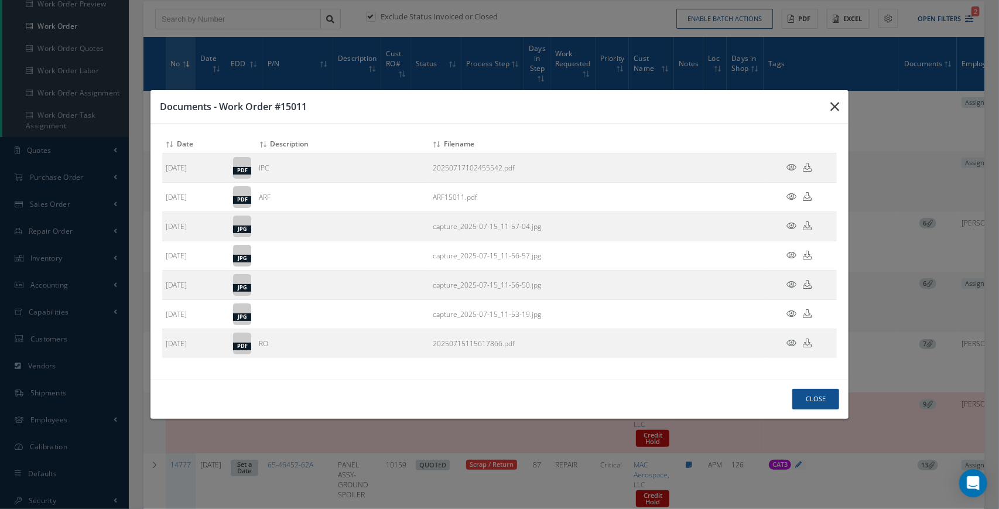
click at [840, 108] on button "button" at bounding box center [835, 106] width 28 height 33
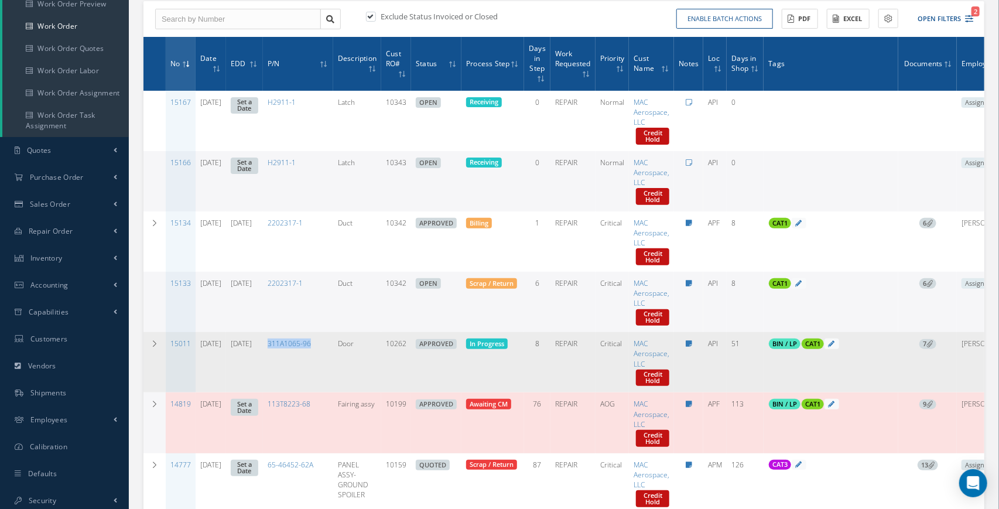
drag, startPoint x: 314, startPoint y: 357, endPoint x: 295, endPoint y: 347, distance: 21.2
click at [295, 347] on td "311A1065-96" at bounding box center [298, 362] width 70 height 60
copy link "311A1065-96"
click at [325, 363] on td "311A1065-96" at bounding box center [298, 362] width 70 height 60
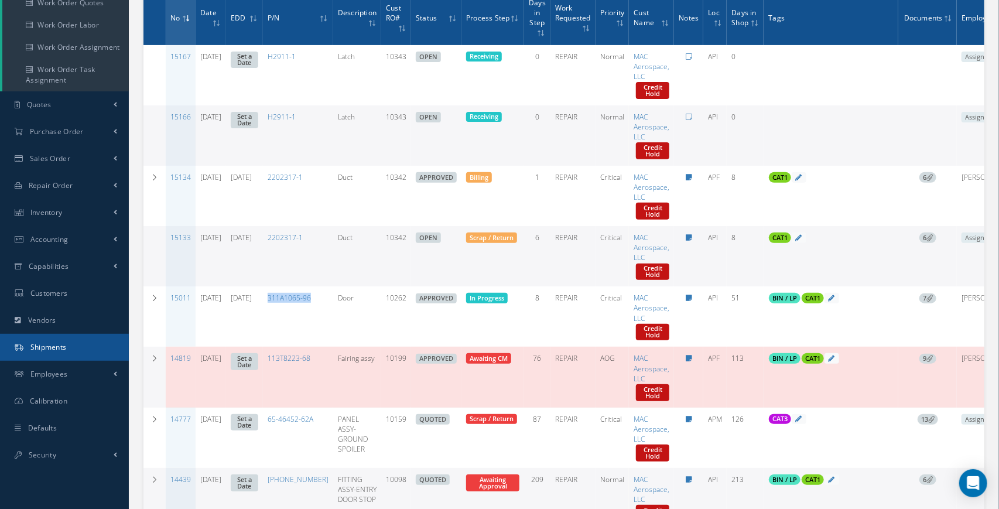
scroll to position [184, 0]
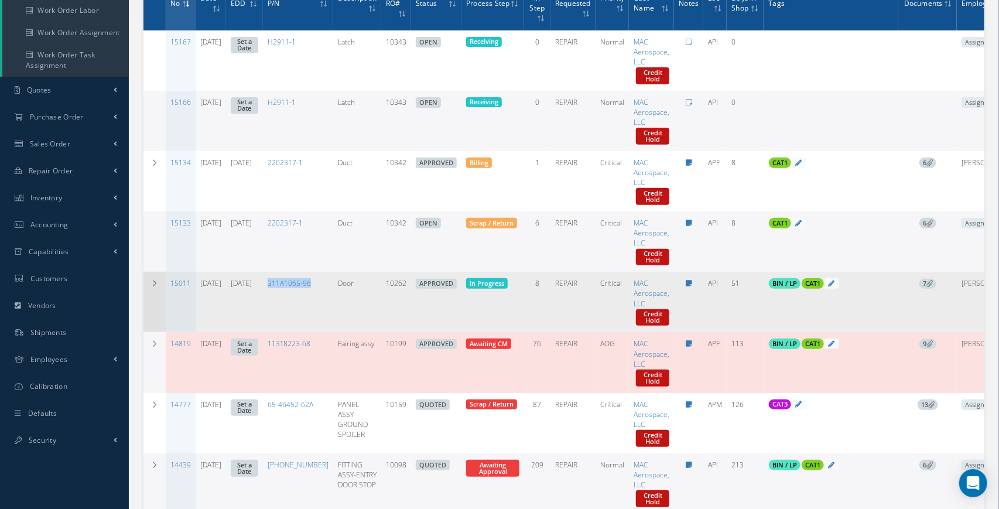
drag, startPoint x: 77, startPoint y: 37, endPoint x: 157, endPoint y: 285, distance: 261.0
click at [157, 322] on div "Smart 145 Dashboard KPIs Work Order Accounting Work Order Work Order Preview Wo…" at bounding box center [499, 391] width 999 height 1150
click at [158, 283] on icon at bounding box center [155, 283] width 8 height 7
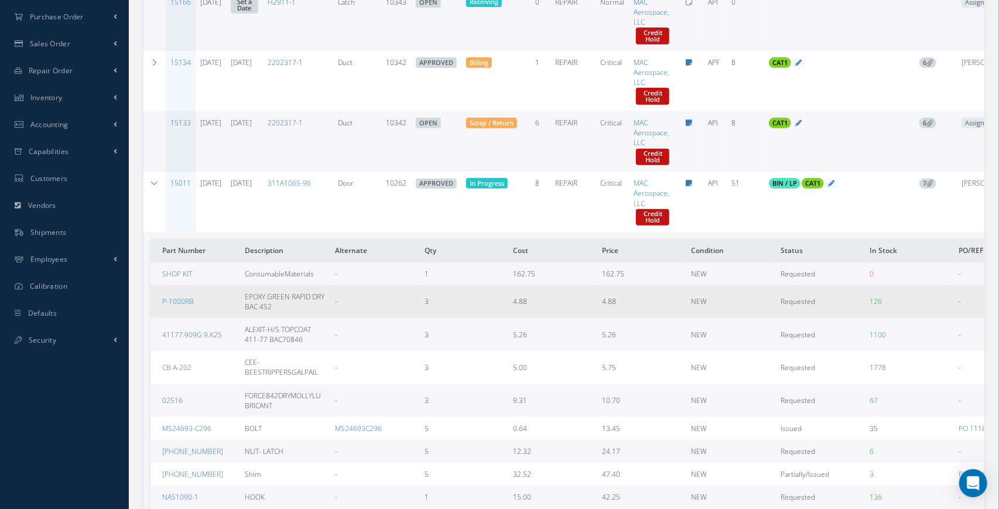
scroll to position [345, 0]
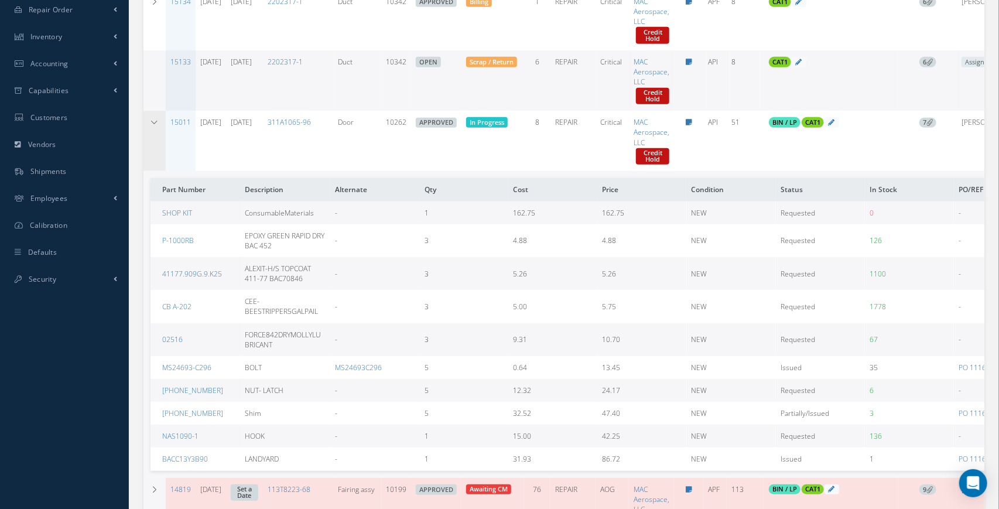
click at [152, 128] on td at bounding box center [155, 141] width 22 height 60
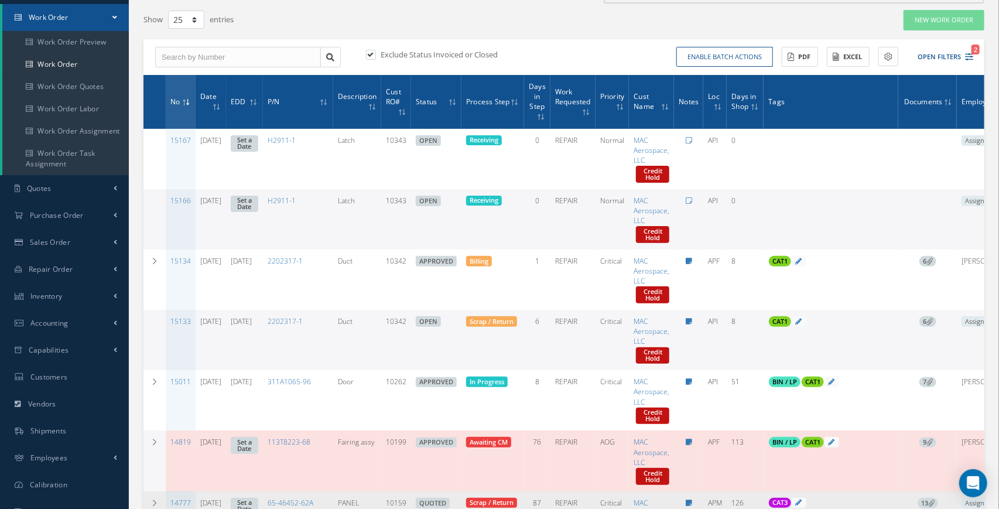
scroll to position [0, 0]
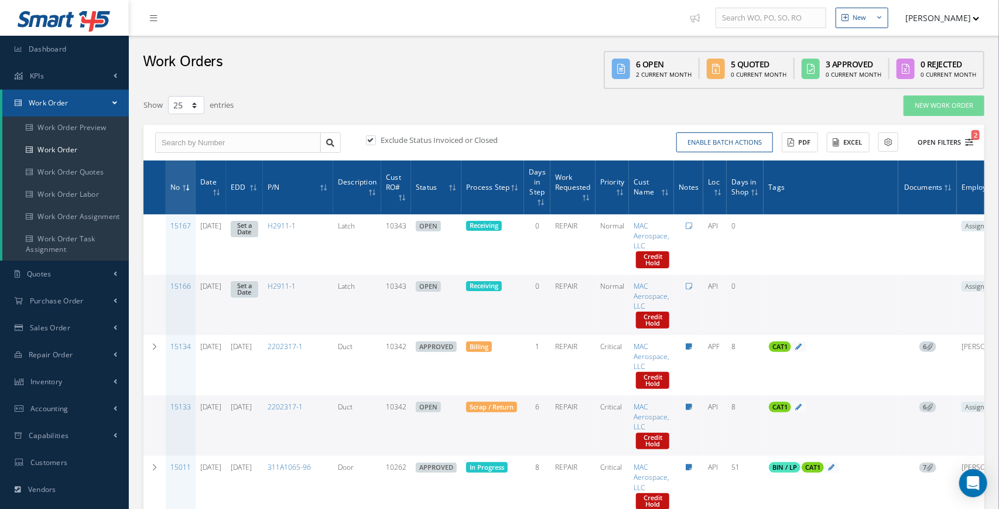
click at [970, 142] on icon "2" at bounding box center [969, 142] width 8 height 8
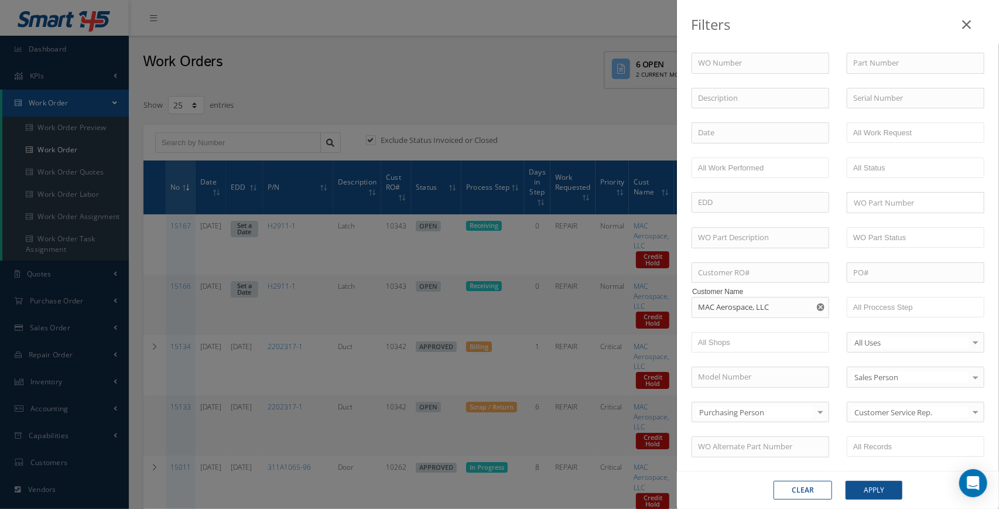
click at [823, 308] on use "Reset" at bounding box center [821, 307] width 8 height 8
click at [934, 309] on ul at bounding box center [916, 307] width 138 height 21
click at [862, 490] on button "Apply" at bounding box center [874, 490] width 57 height 19
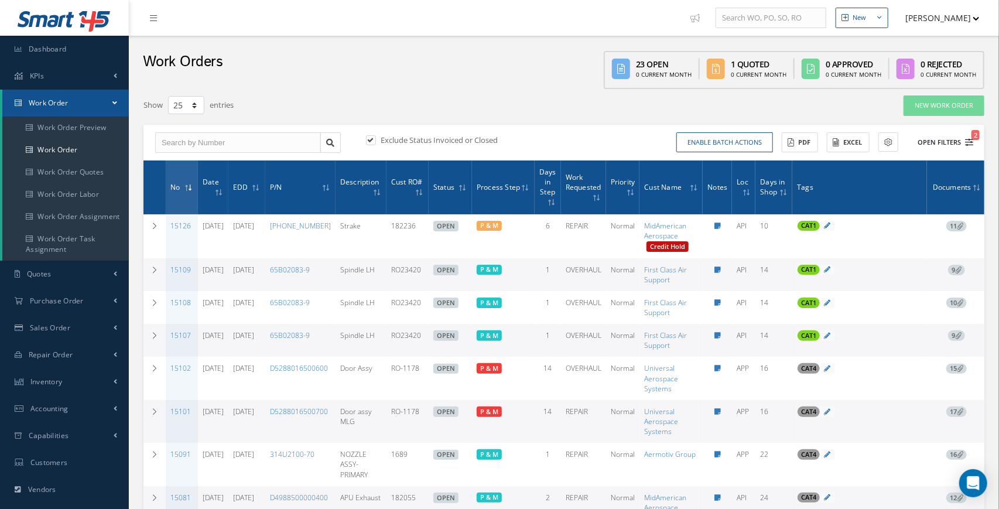
click at [971, 145] on icon "2" at bounding box center [969, 142] width 8 height 8
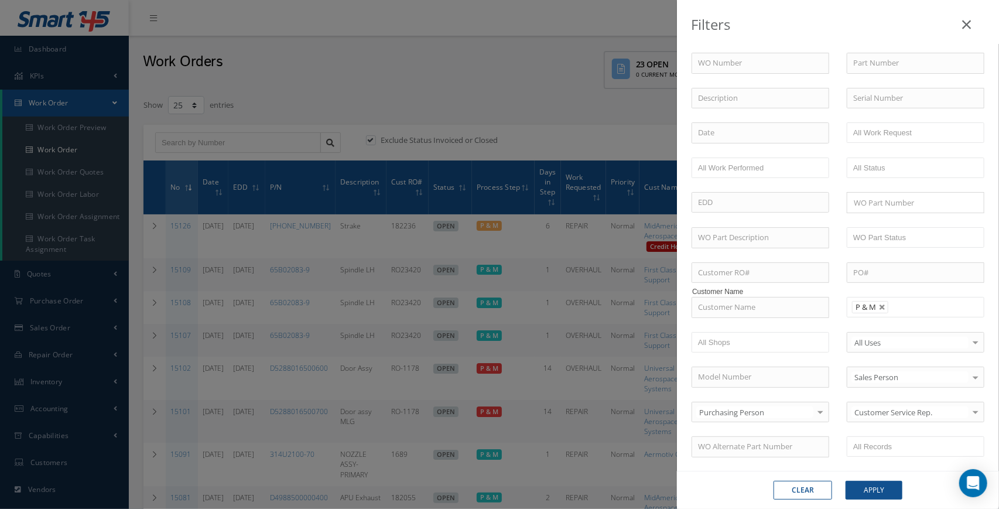
click at [559, 113] on div "Filters WO Number Part Number Description Serial Number BALANCE BENCH CHECK BER…" at bounding box center [499, 254] width 999 height 509
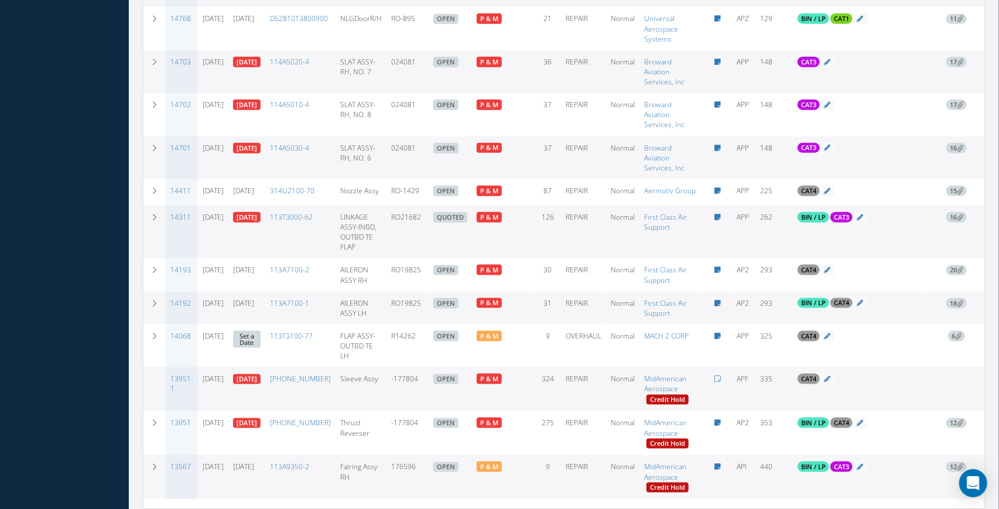
scroll to position [674, 0]
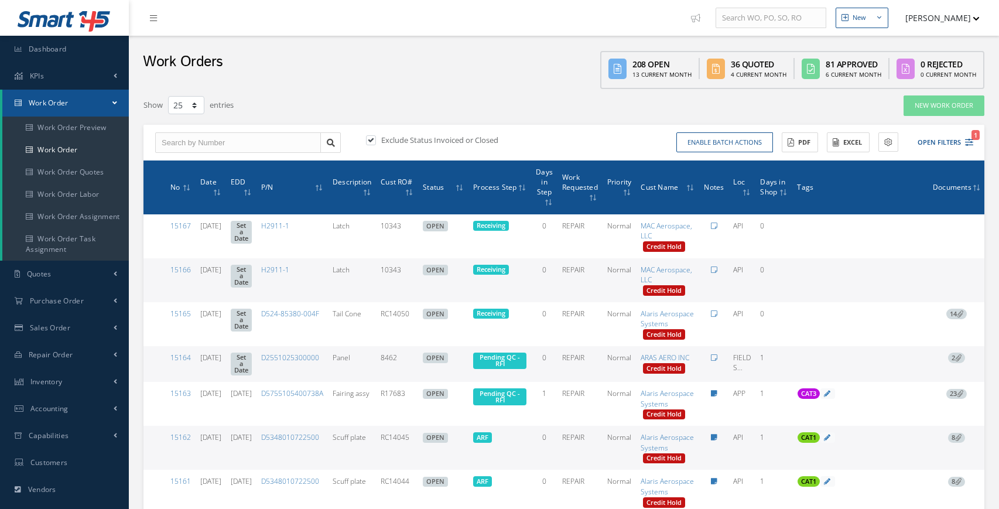
select select "25"
click at [974, 143] on icon "1" at bounding box center [969, 142] width 8 height 8
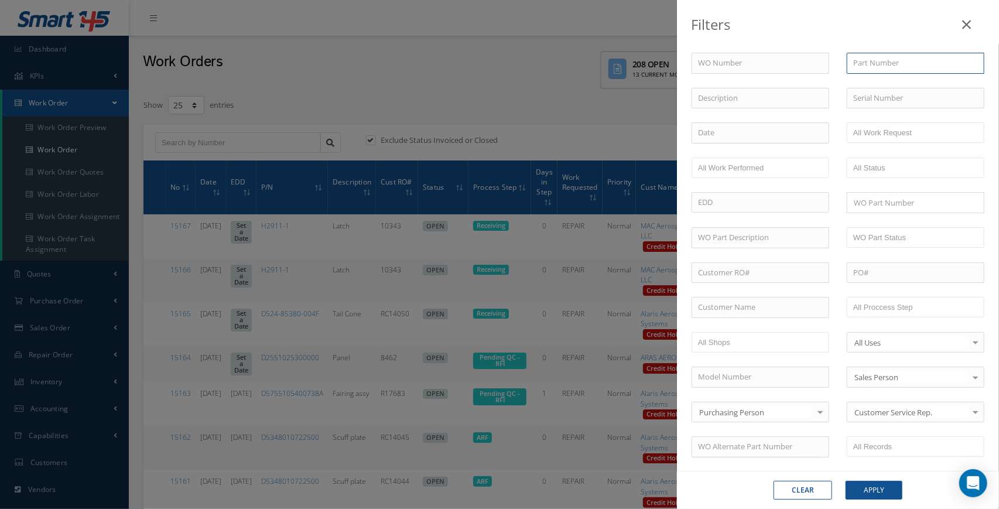
click at [892, 67] on input "text" at bounding box center [916, 63] width 138 height 21
paste input "311A1065-96"
type input "311A1065-96"
click at [885, 484] on button "Apply" at bounding box center [874, 490] width 57 height 19
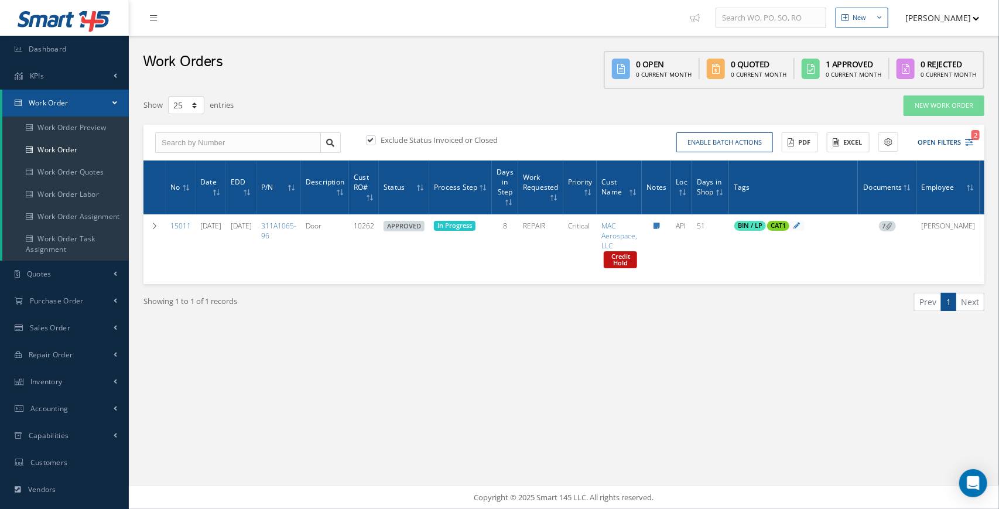
click at [428, 142] on label "Exclude Status Invoiced or Closed" at bounding box center [438, 140] width 120 height 11
click at [374, 142] on input "checkbox" at bounding box center [370, 141] width 8 height 8
checkbox input "false"
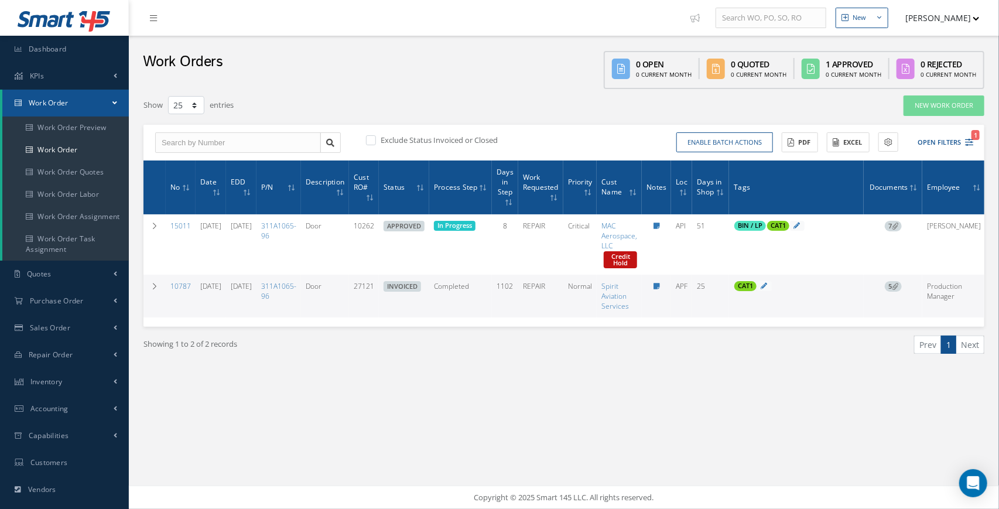
click at [899, 284] on icon at bounding box center [895, 286] width 6 height 6
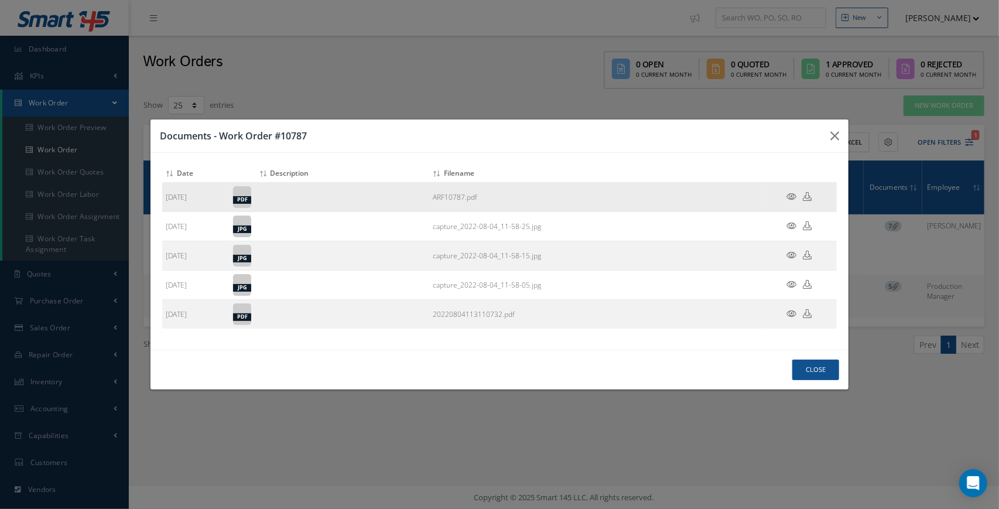
click at [794, 201] on icon at bounding box center [792, 196] width 10 height 9
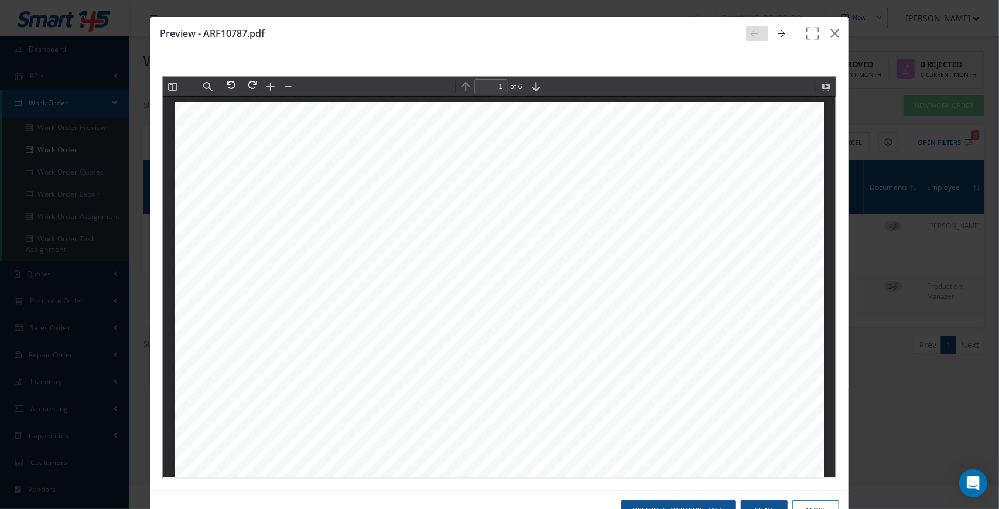
scroll to position [5, 0]
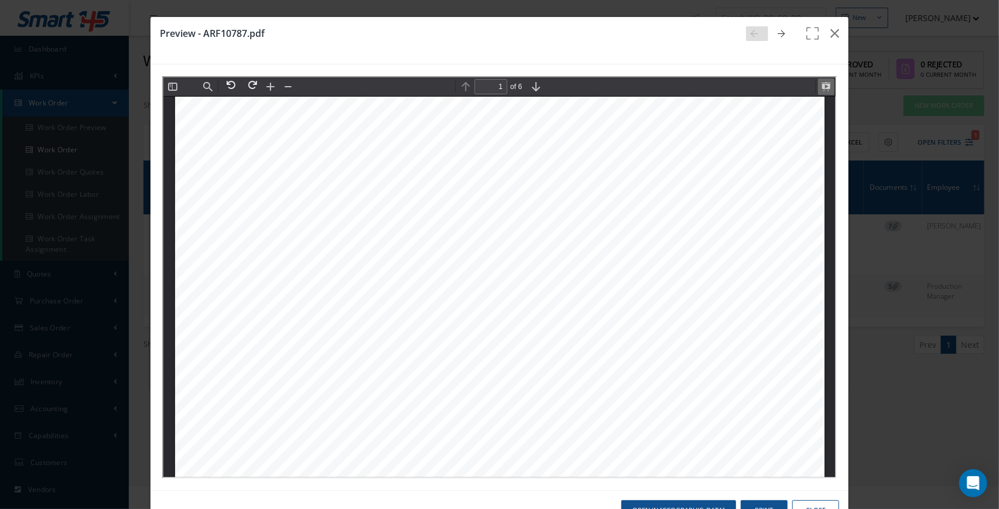
click at [824, 87] on button at bounding box center [825, 85] width 16 height 16
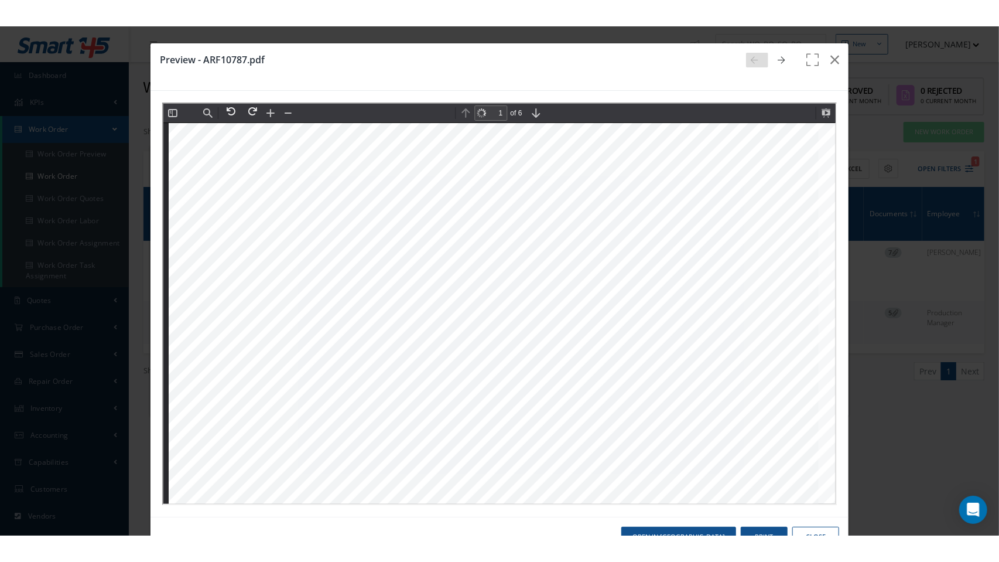
scroll to position [0, 0]
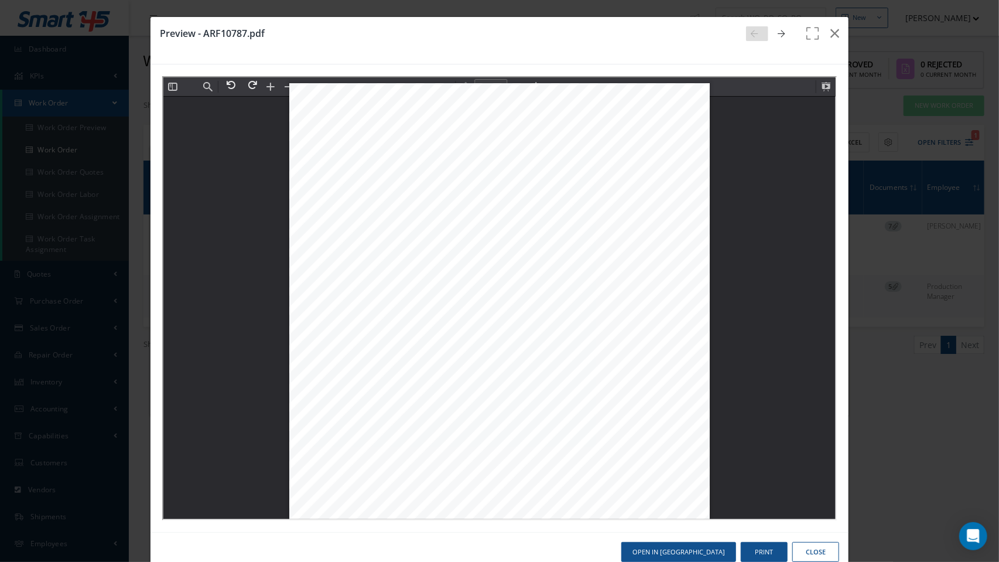
type input "2"
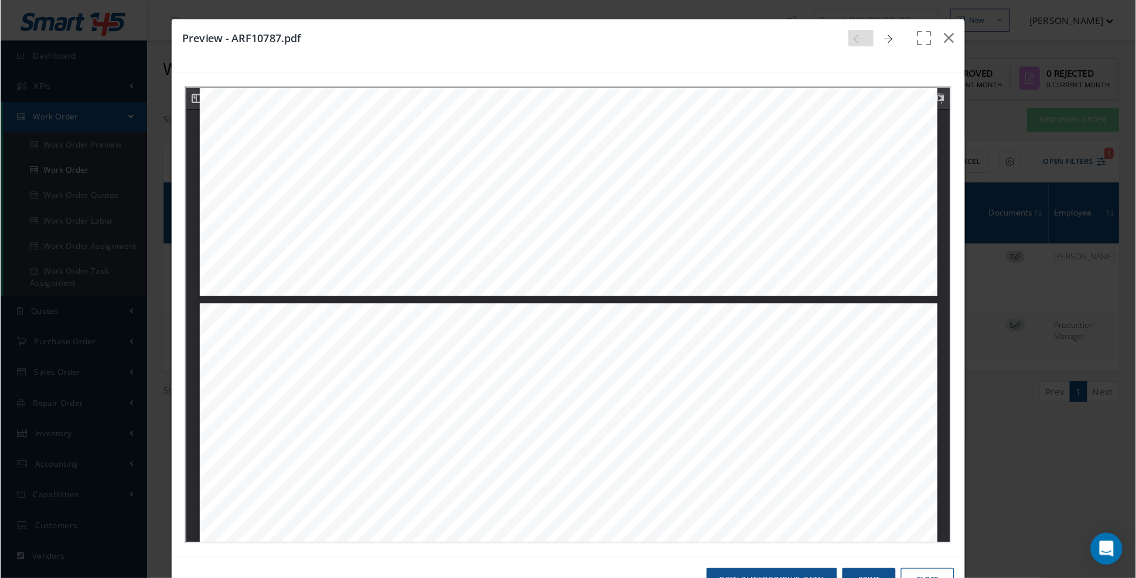
scroll to position [878, 0]
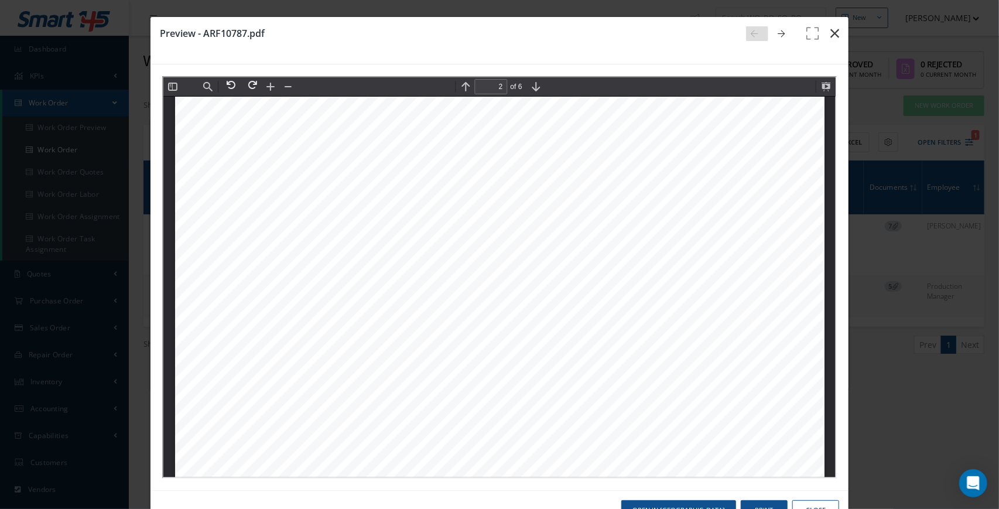
click at [839, 35] on icon "button" at bounding box center [835, 33] width 9 height 14
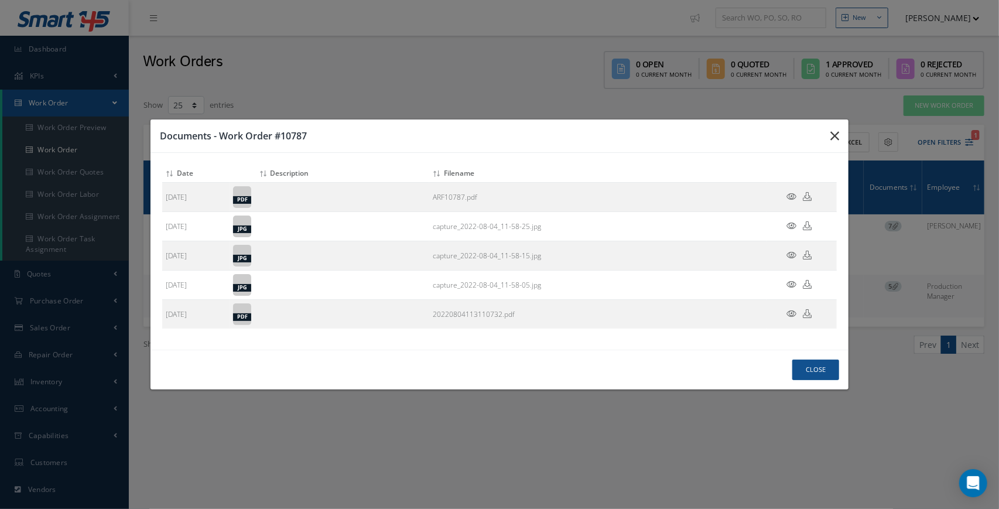
click at [834, 143] on icon "button" at bounding box center [835, 136] width 9 height 14
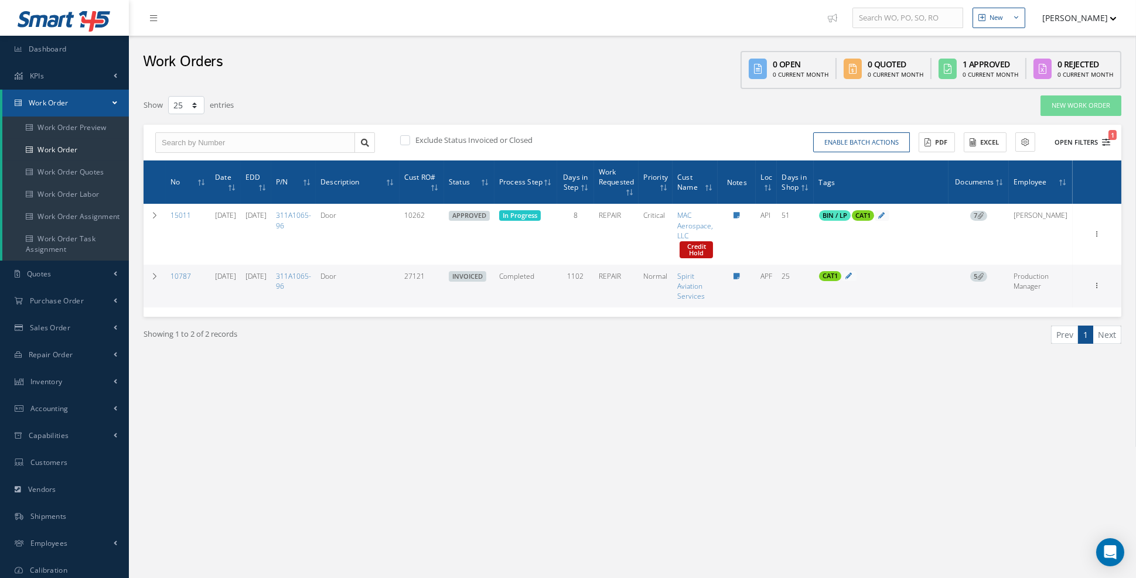
click at [999, 138] on icon "1" at bounding box center [1106, 142] width 8 height 8
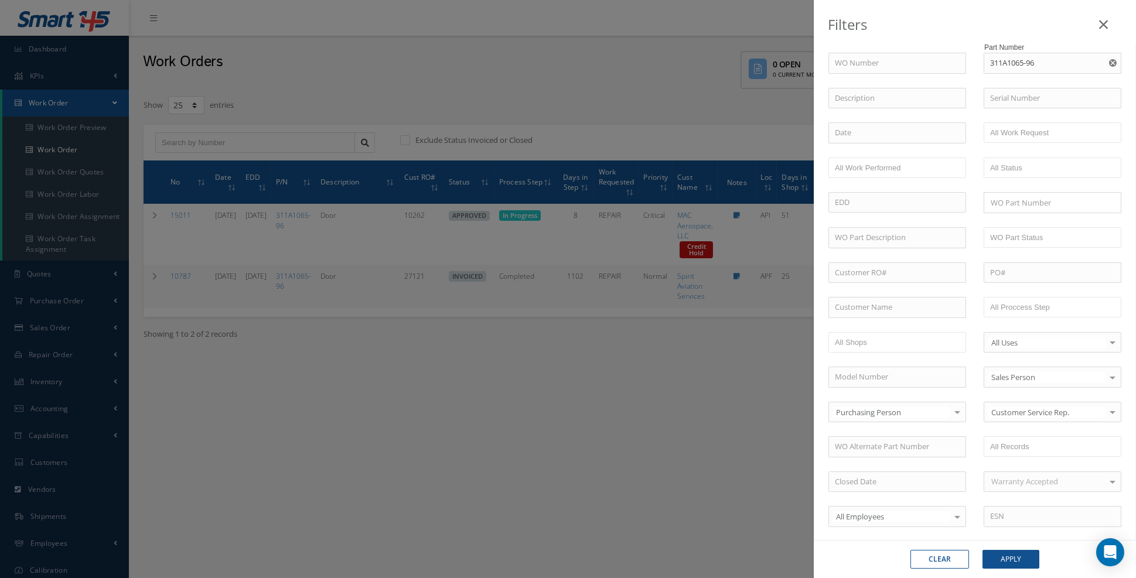
click at [999, 66] on use "Reset" at bounding box center [1113, 63] width 8 height 8
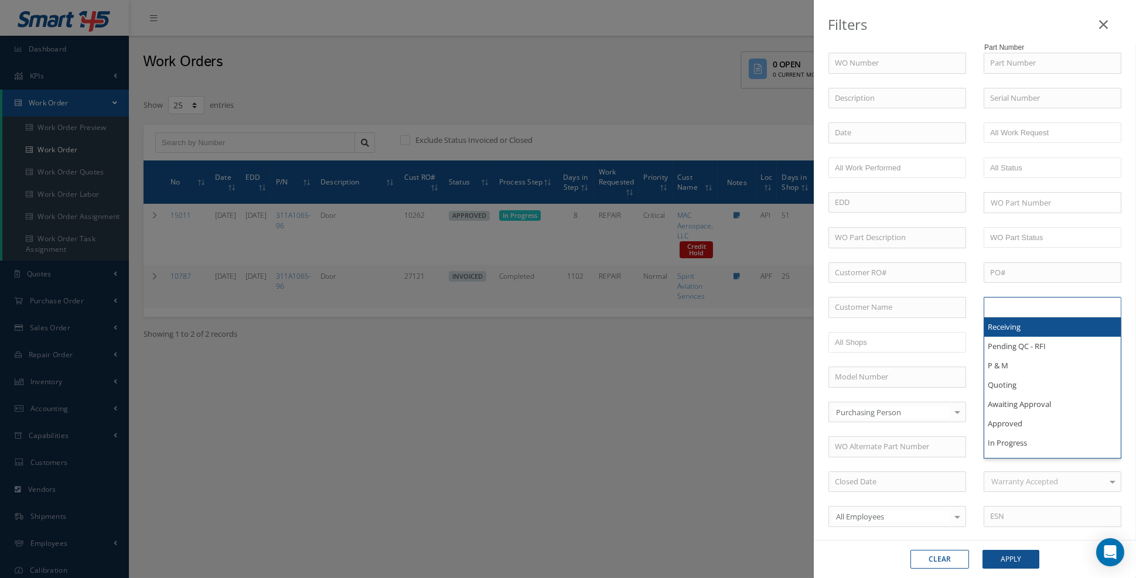
click at [999, 302] on input "text" at bounding box center [1027, 307] width 74 height 15
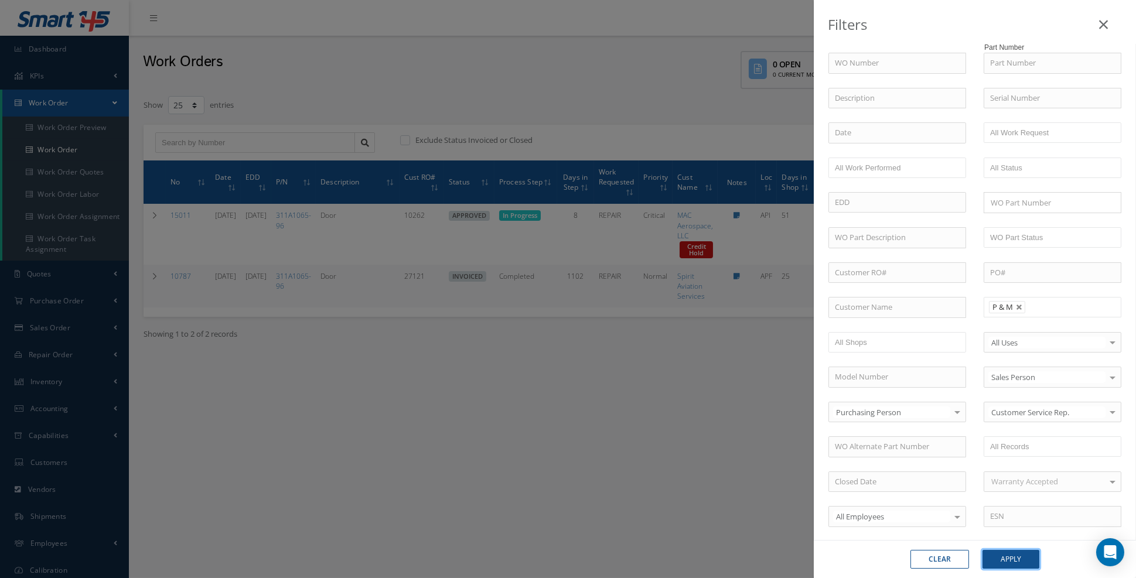
click at [999, 509] on button "Apply" at bounding box center [1010, 559] width 57 height 19
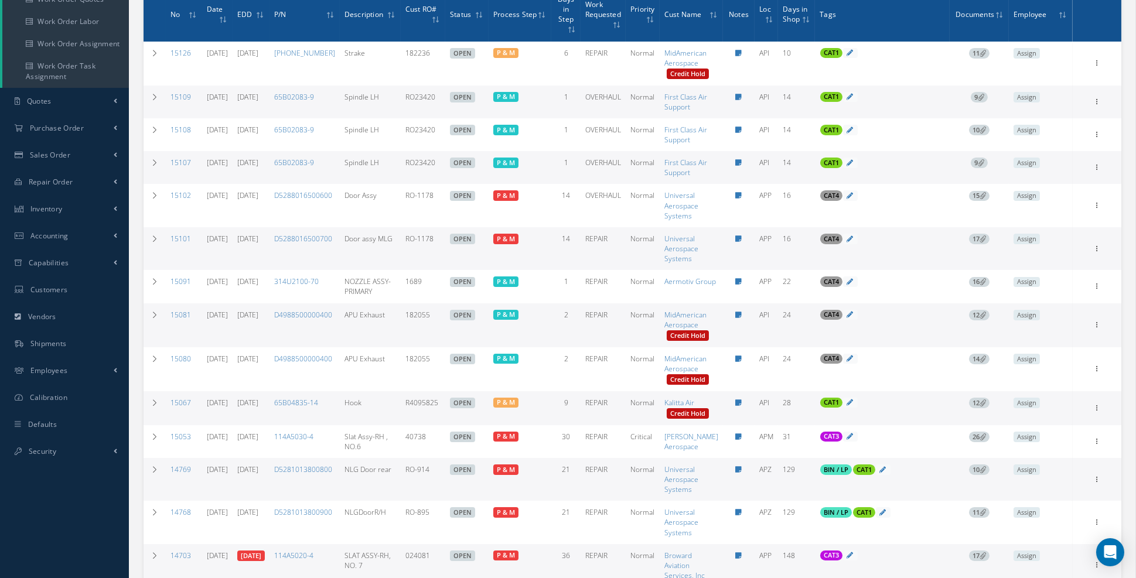
scroll to position [165, 0]
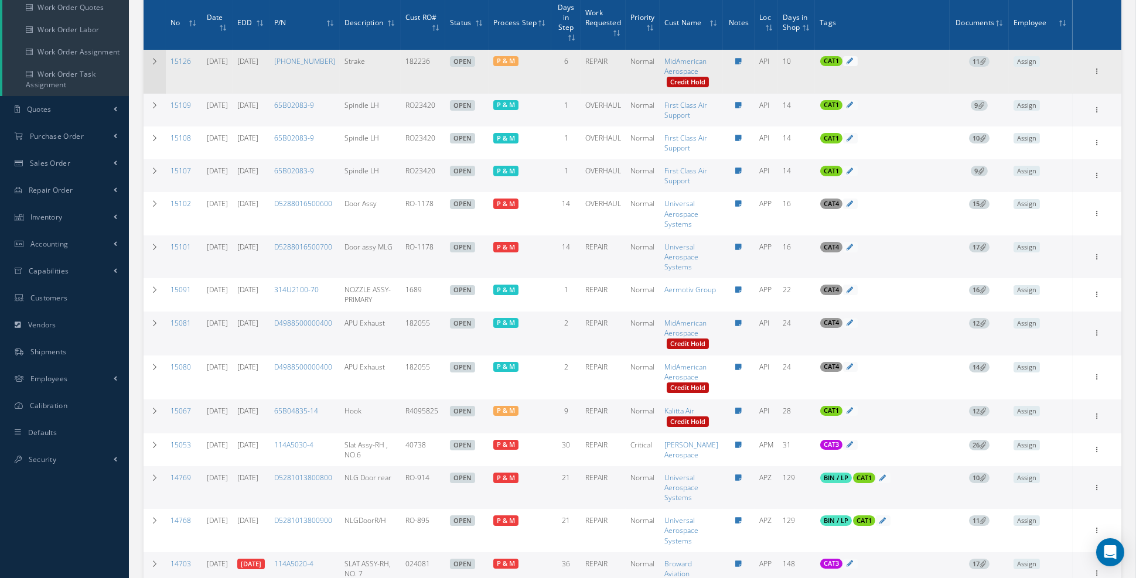
click at [153, 67] on td at bounding box center [155, 72] width 22 height 44
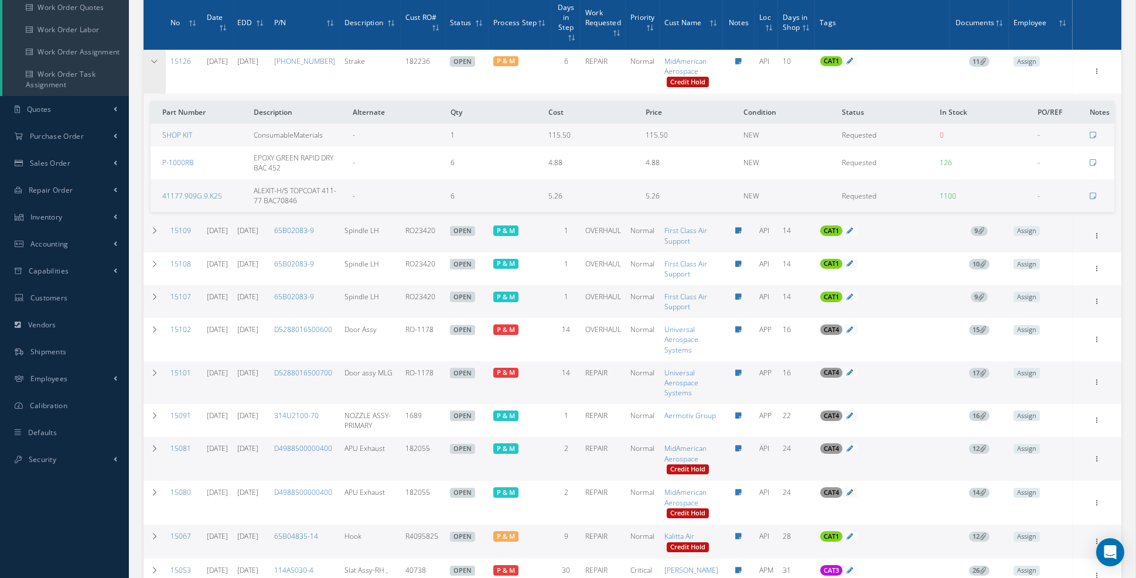
click at [154, 66] on td at bounding box center [155, 72] width 22 height 44
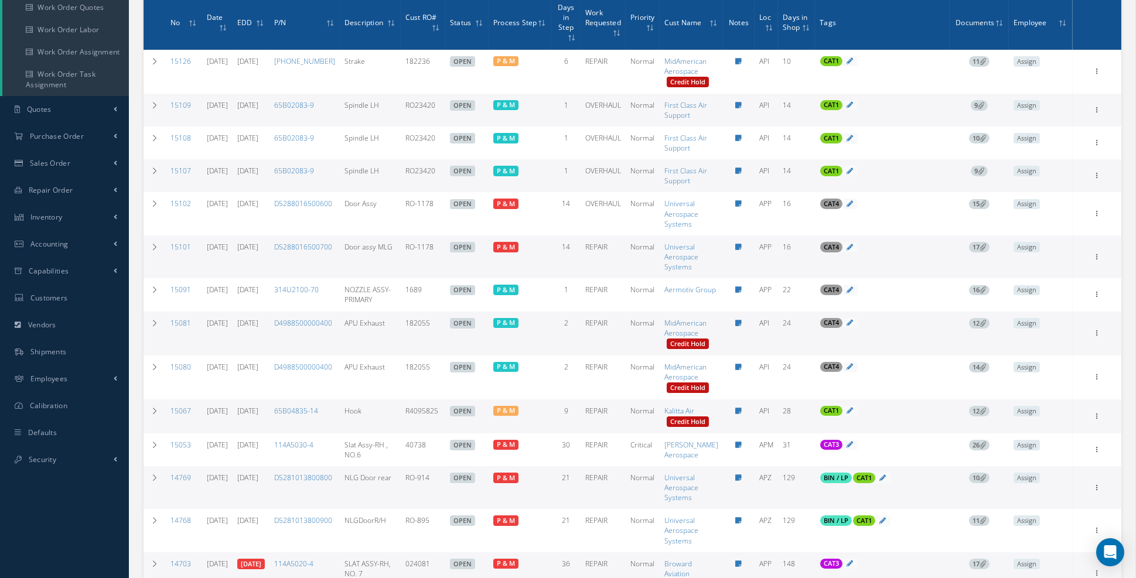
click at [990, 64] on span "11" at bounding box center [979, 61] width 21 height 11
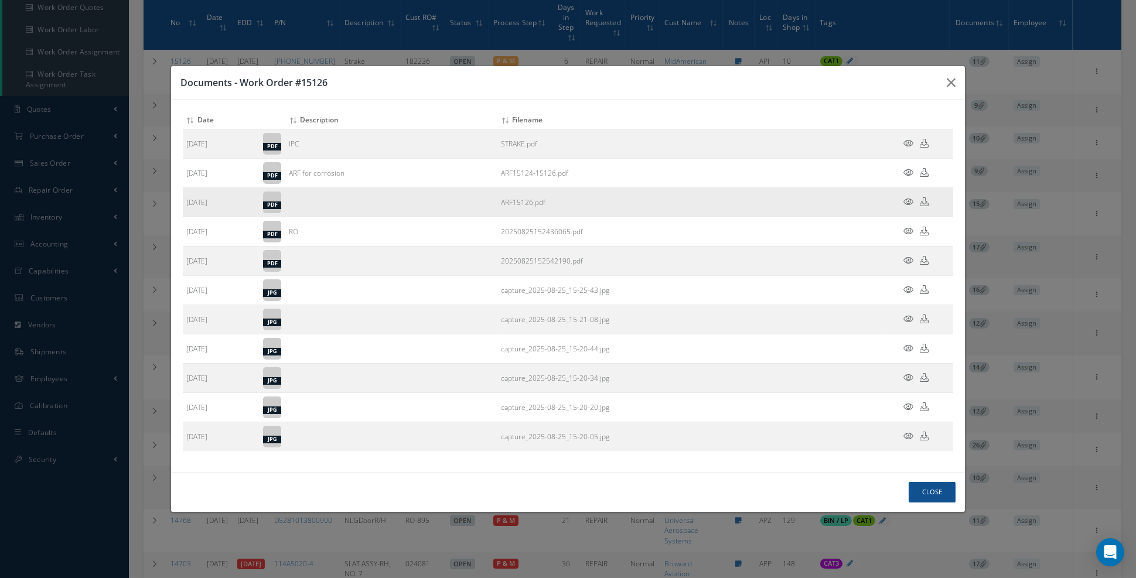
click at [907, 206] on icon at bounding box center [908, 201] width 10 height 9
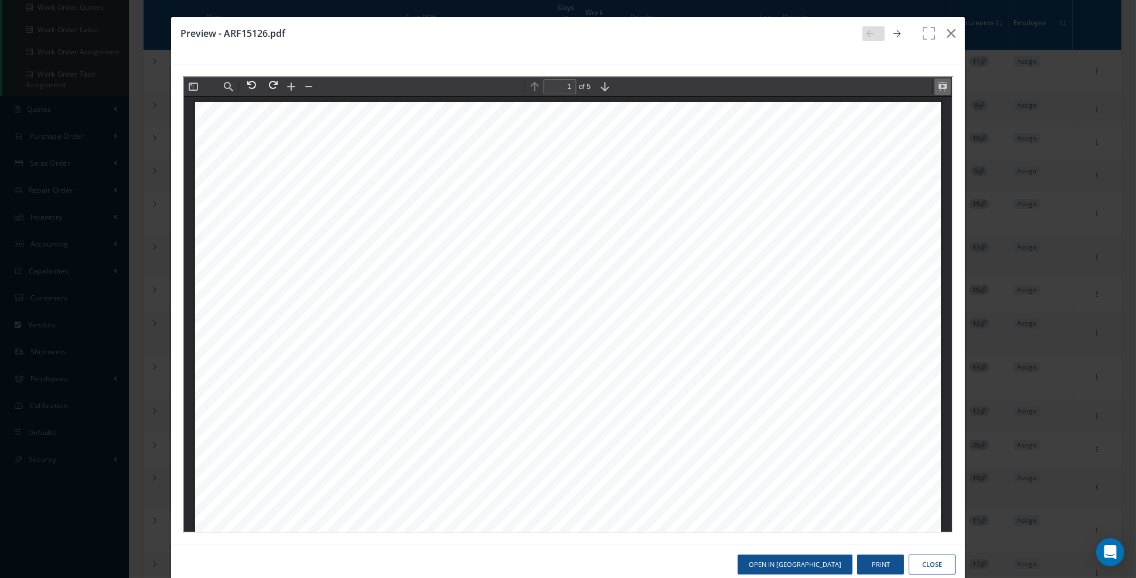
scroll to position [5, 0]
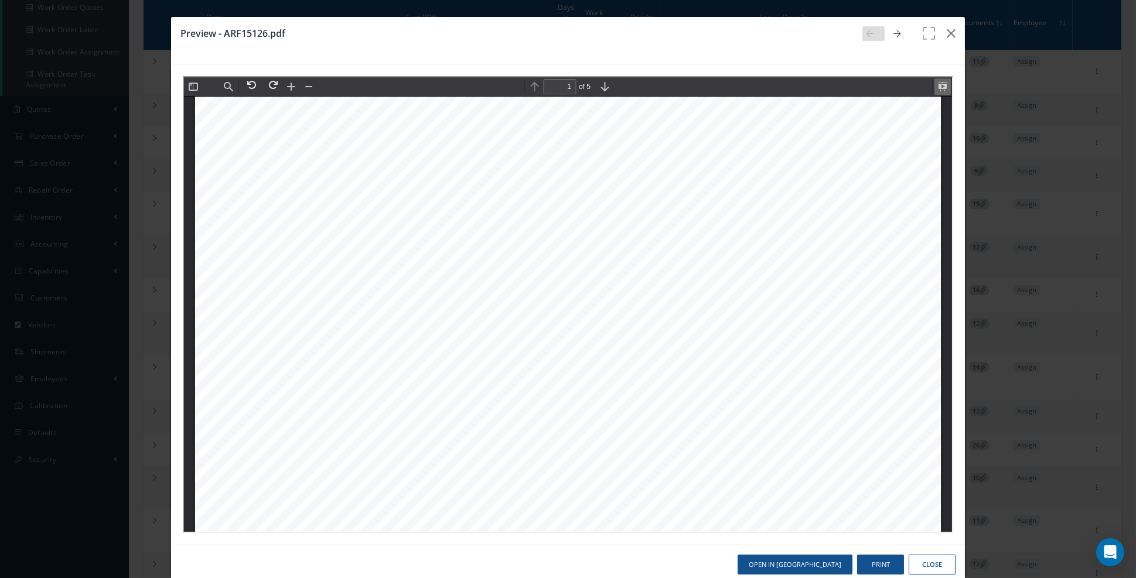
drag, startPoint x: 943, startPoint y: 86, endPoint x: 1030, endPoint y: 340, distance: 268.3
click at [942, 88] on button at bounding box center [941, 85] width 16 height 16
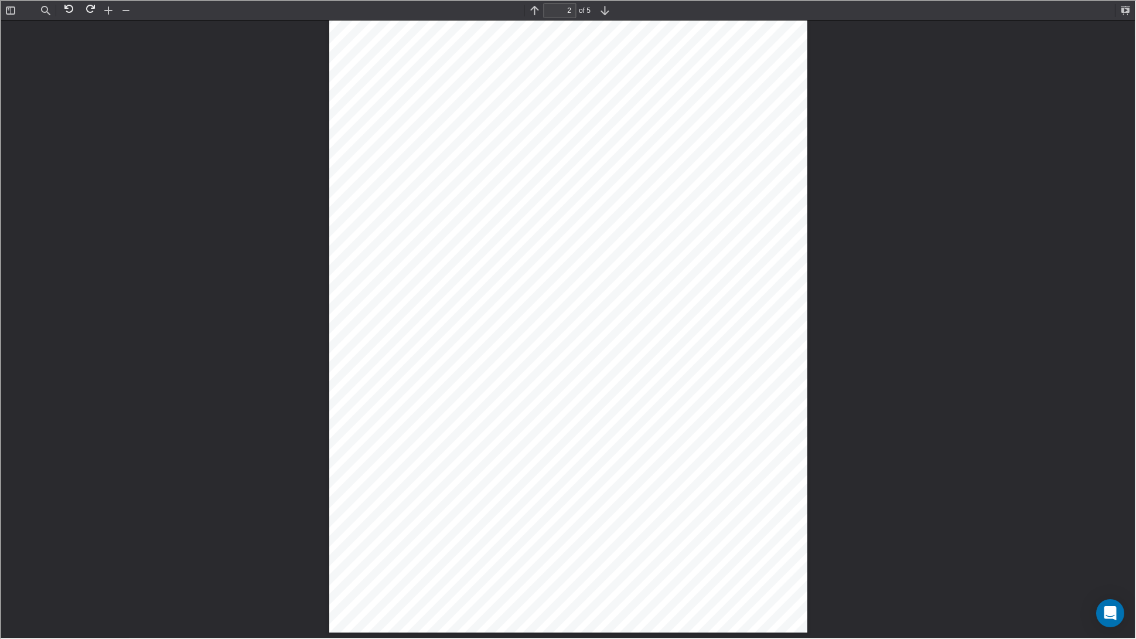
scroll to position [1774, 0]
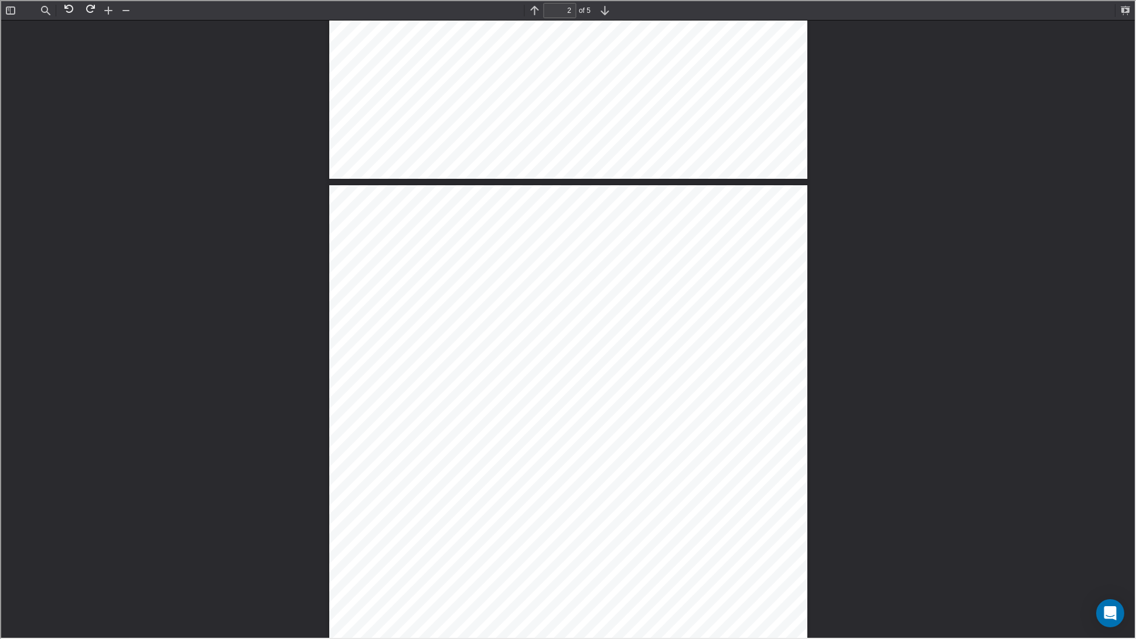
type input "1"
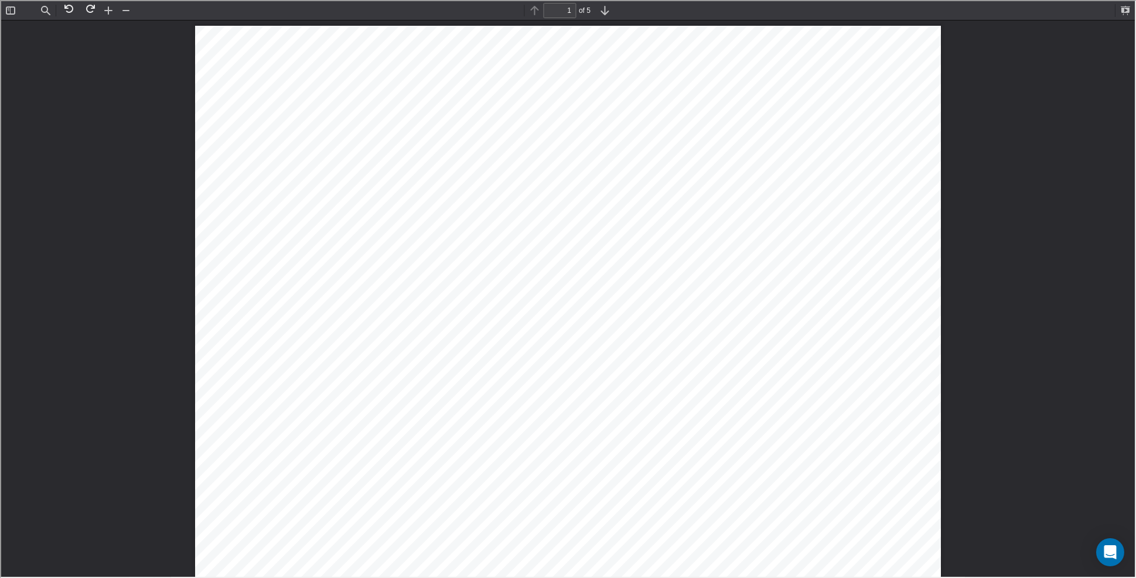
scroll to position [5, 0]
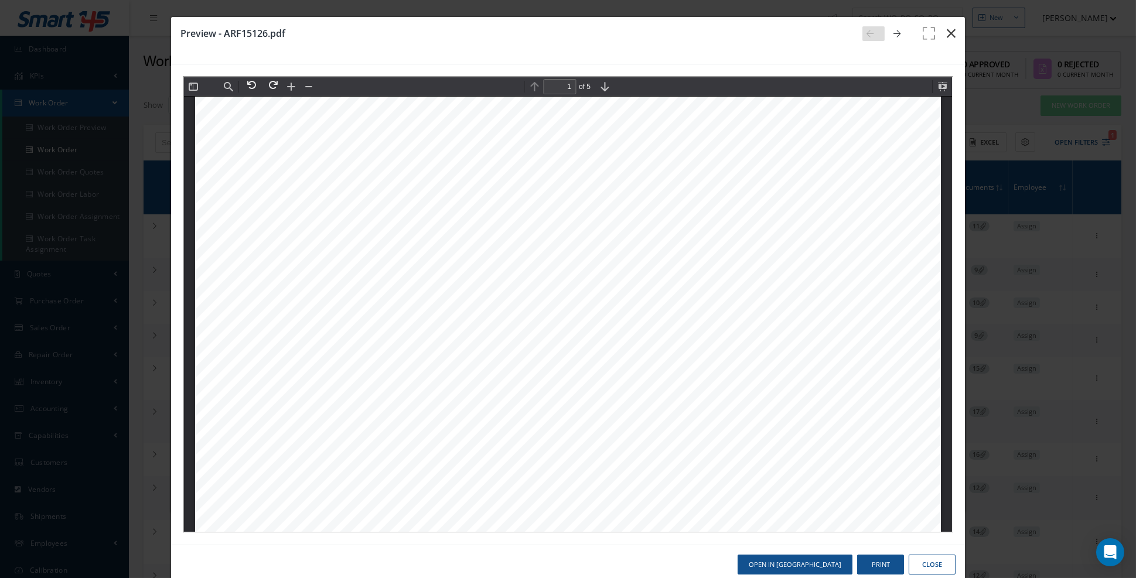
click at [951, 37] on icon "button" at bounding box center [951, 33] width 9 height 14
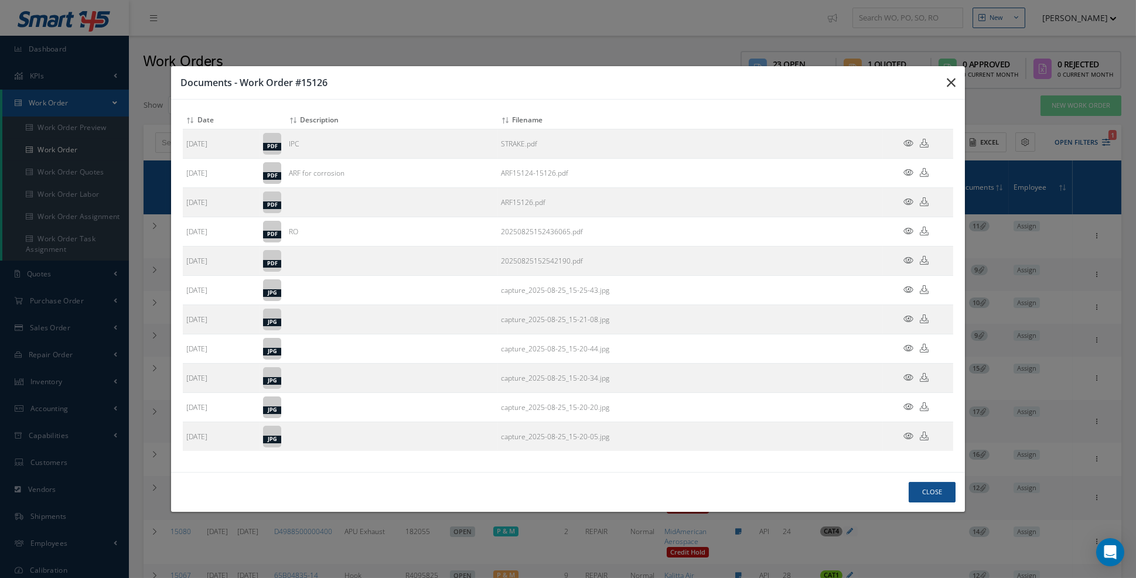
click at [950, 90] on icon "button" at bounding box center [951, 83] width 9 height 14
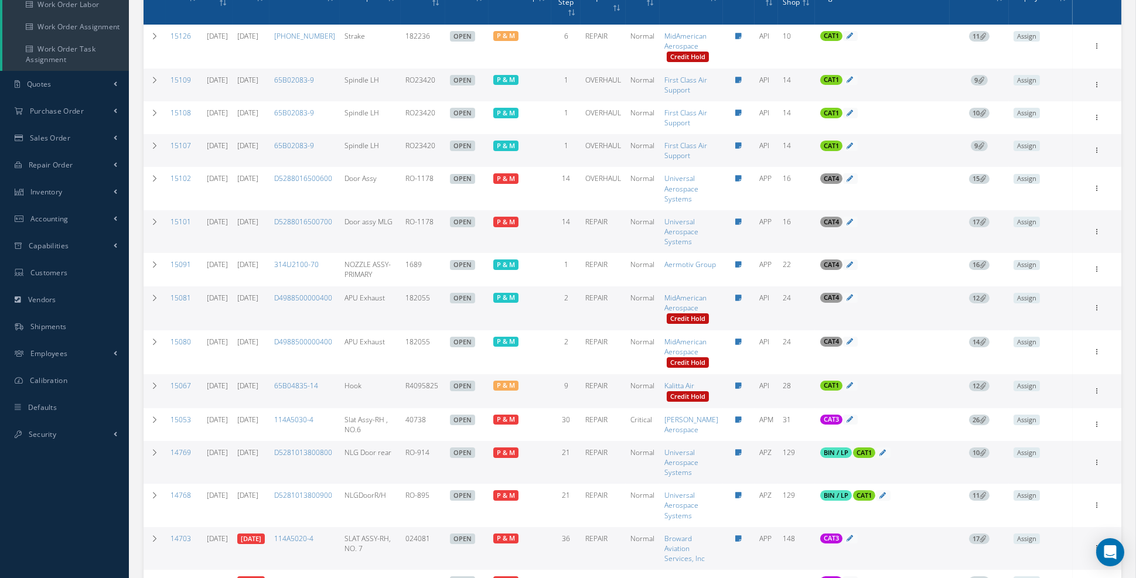
scroll to position [120, 0]
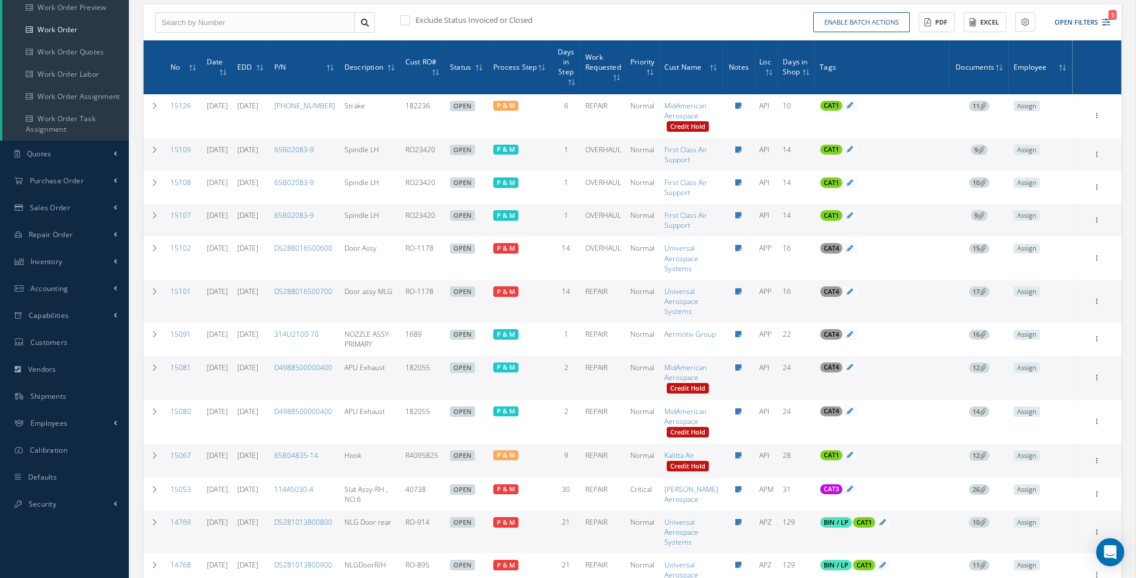
click at [717, 71] on icon at bounding box center [716, 67] width 4 height 7
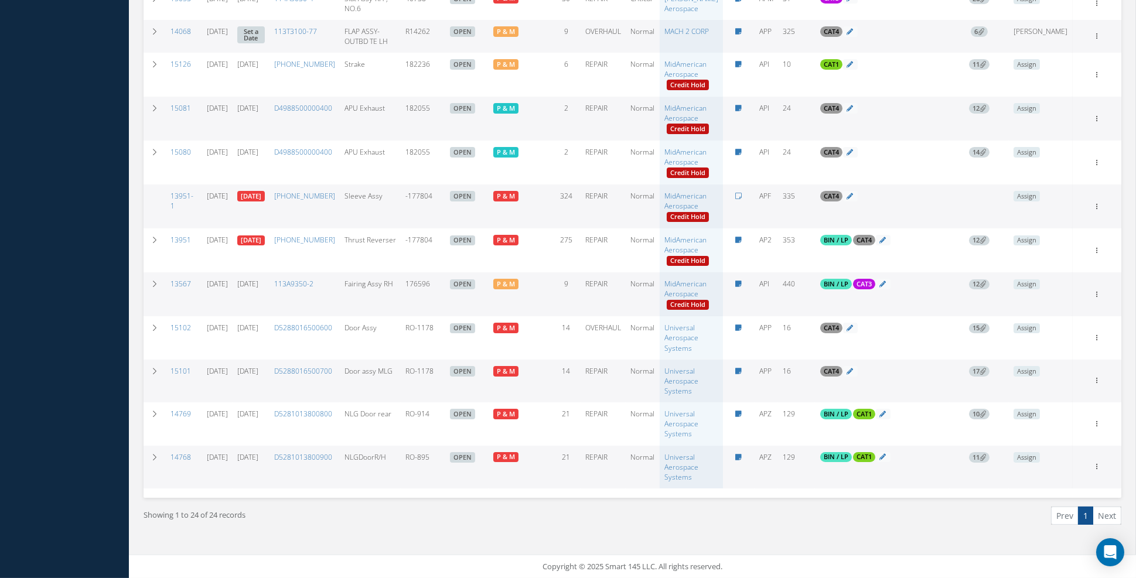
scroll to position [696, 0]
click at [990, 290] on span "12" at bounding box center [979, 284] width 21 height 11
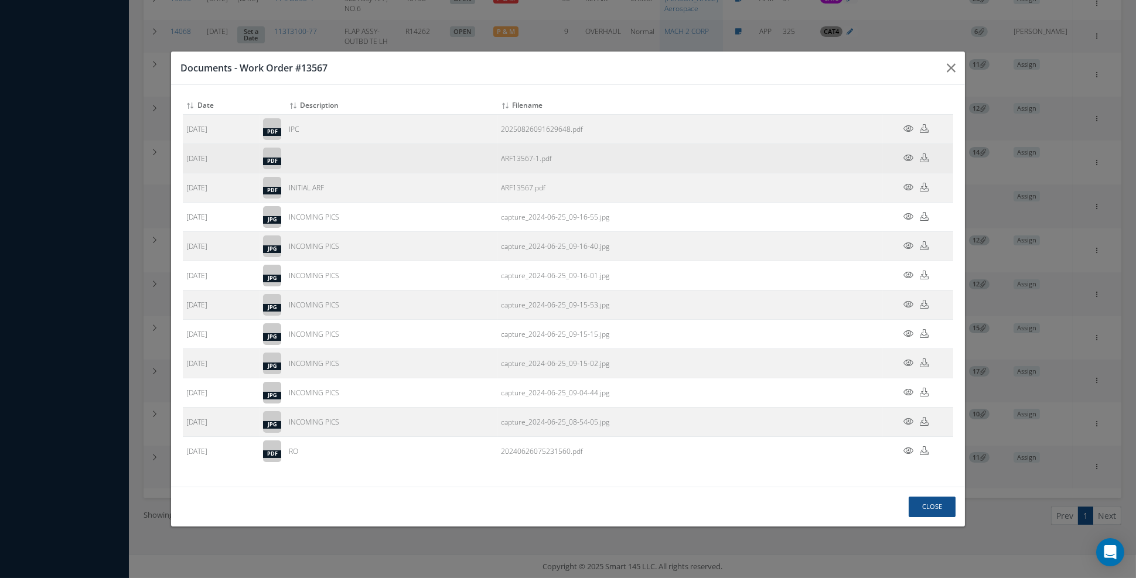
click at [909, 162] on icon at bounding box center [908, 157] width 10 height 9
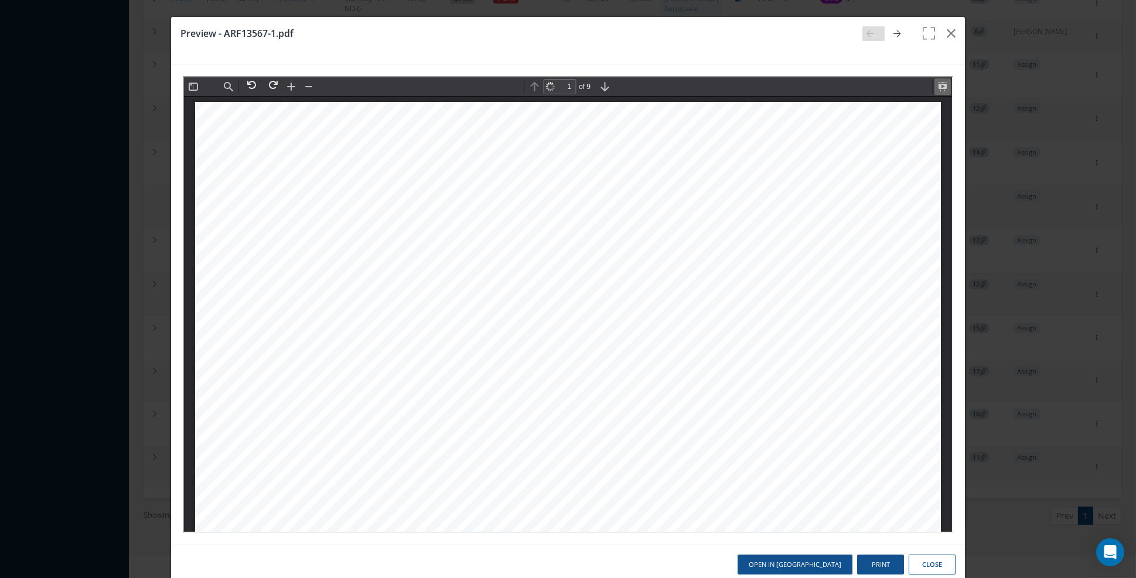
scroll to position [5, 0]
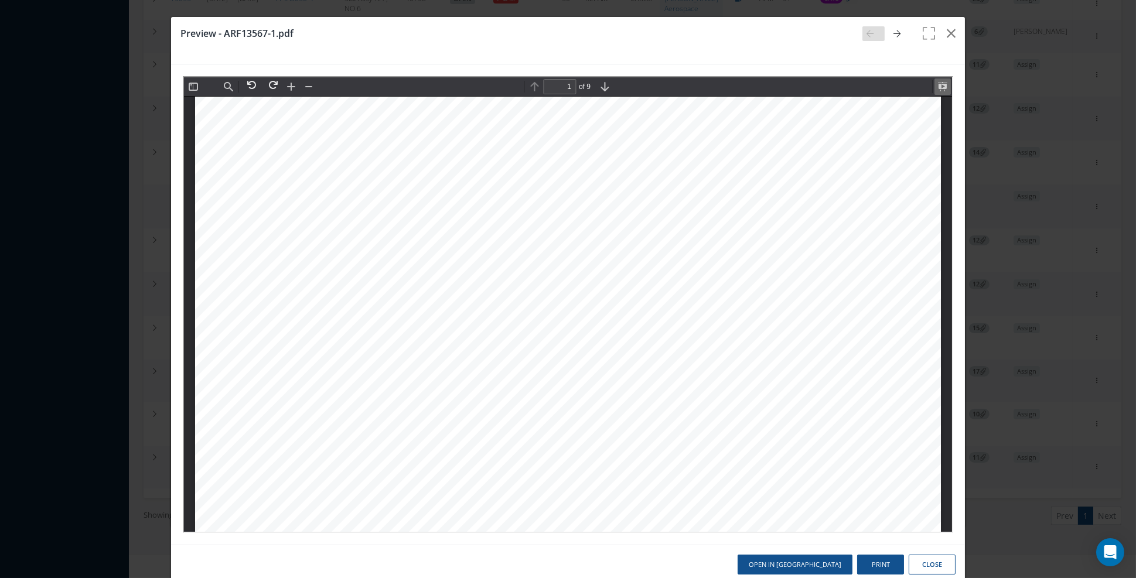
click at [941, 91] on button at bounding box center [941, 85] width 16 height 16
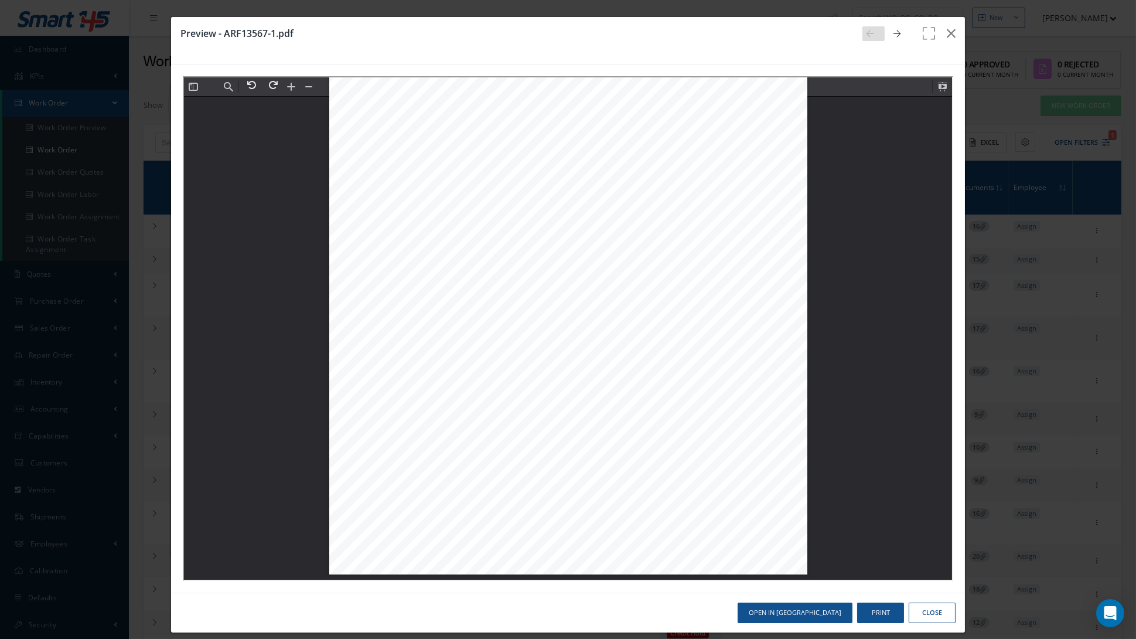
scroll to position [14192, 0]
type input "8"
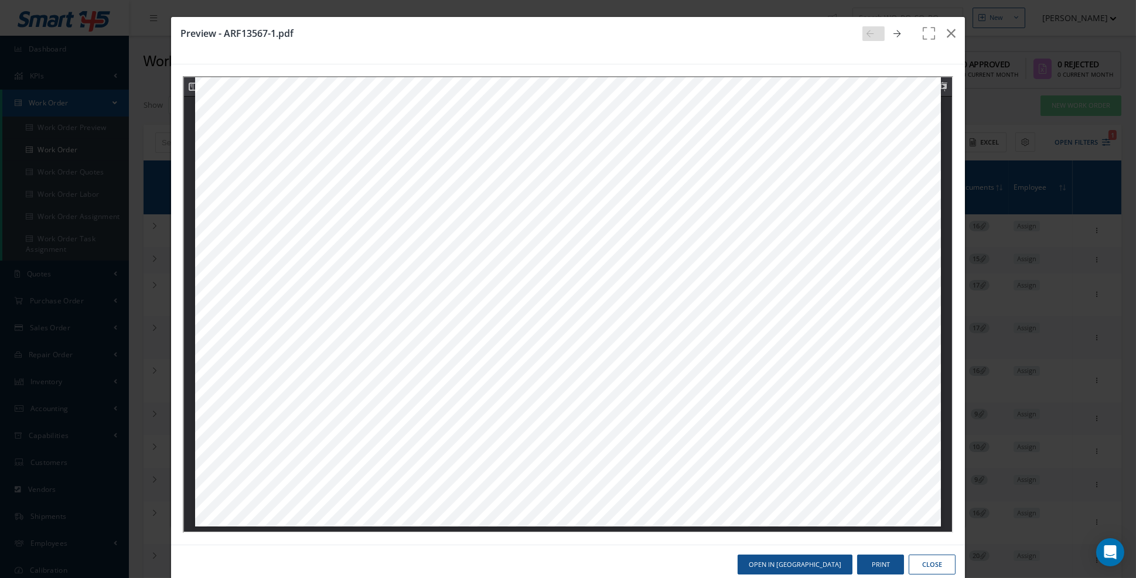
scroll to position [7006, 0]
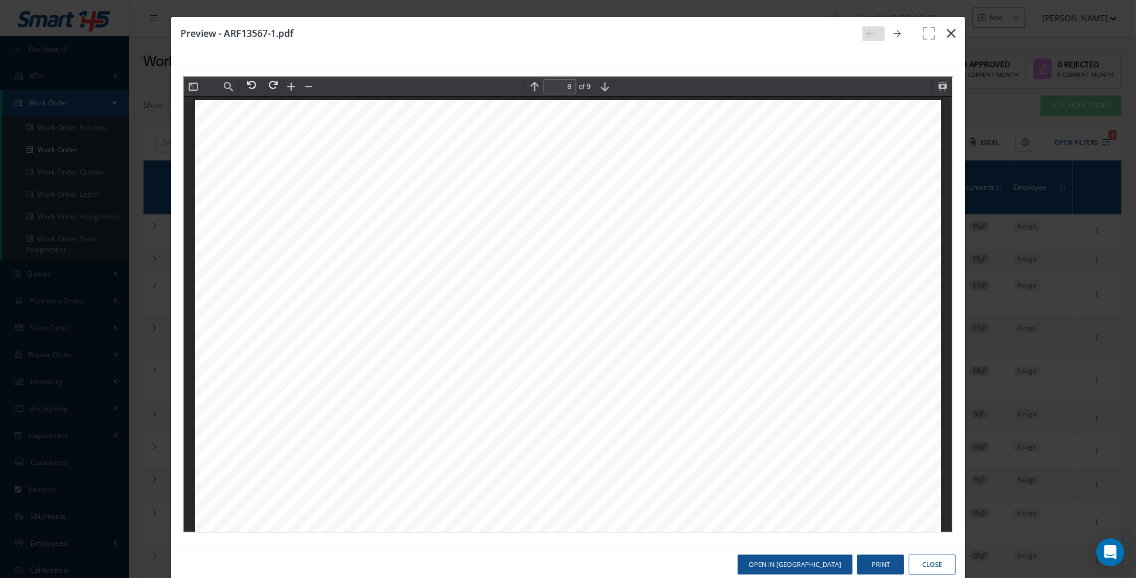
click at [955, 36] on icon "button" at bounding box center [951, 33] width 9 height 14
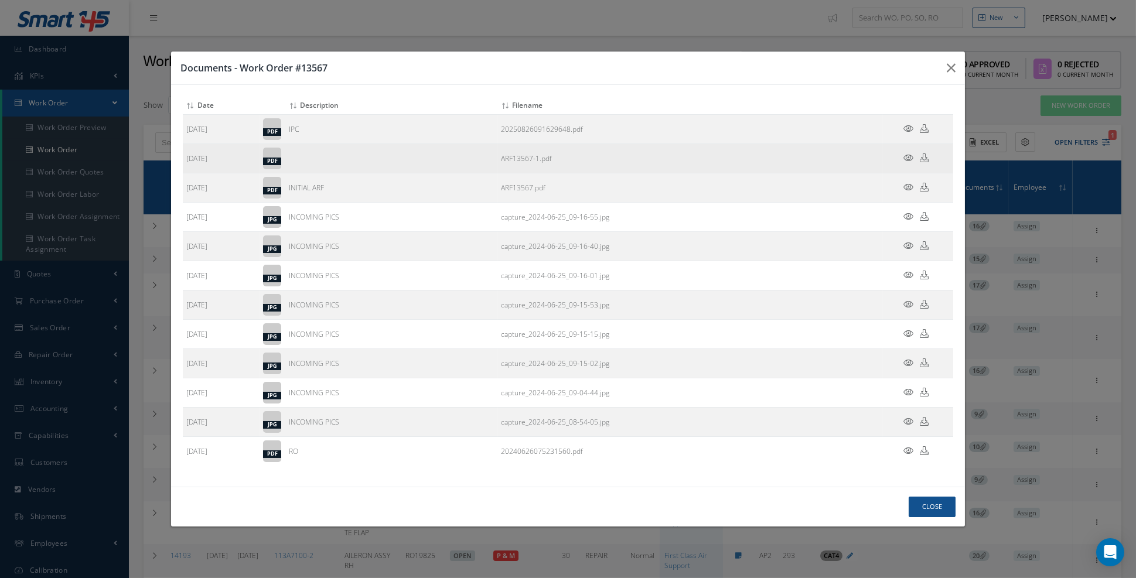
click at [910, 162] on icon at bounding box center [908, 157] width 10 height 9
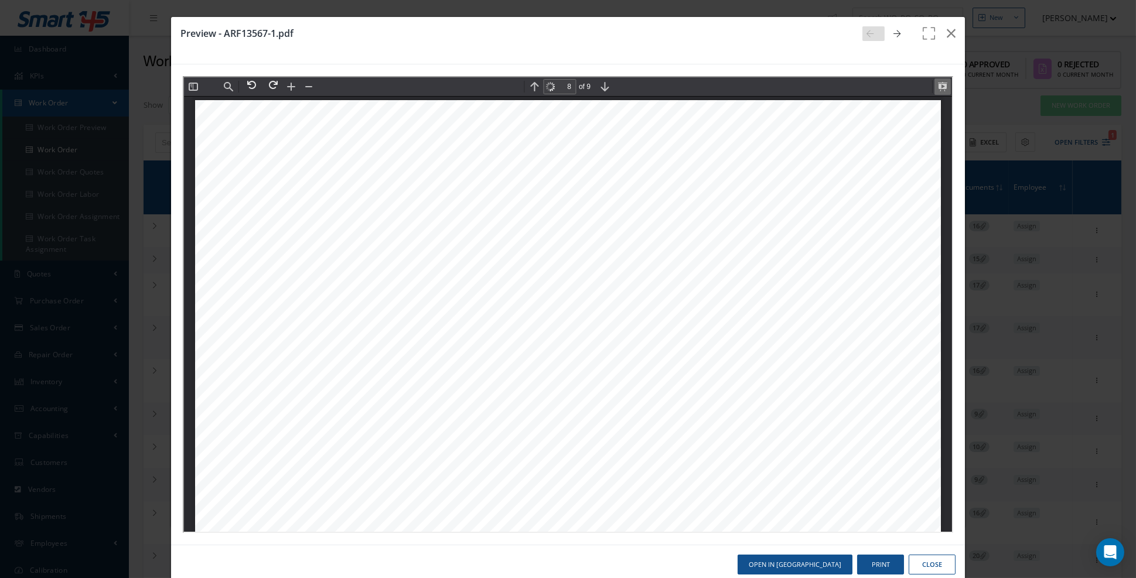
click at [939, 86] on button at bounding box center [941, 85] width 16 height 16
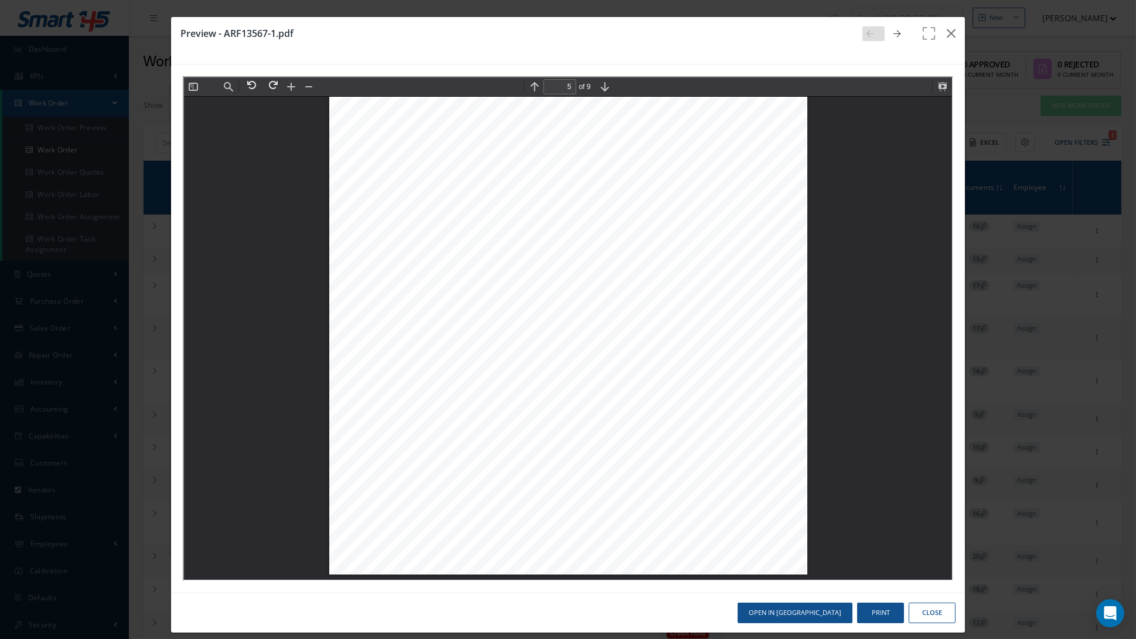
scroll to position [7096, 0]
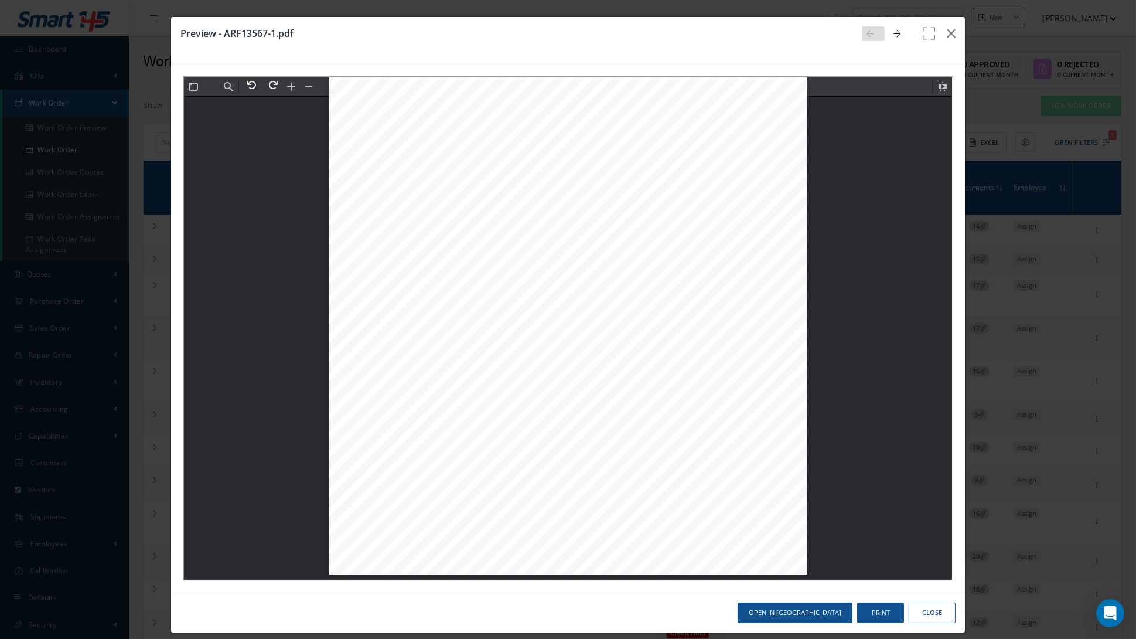
type input "9"
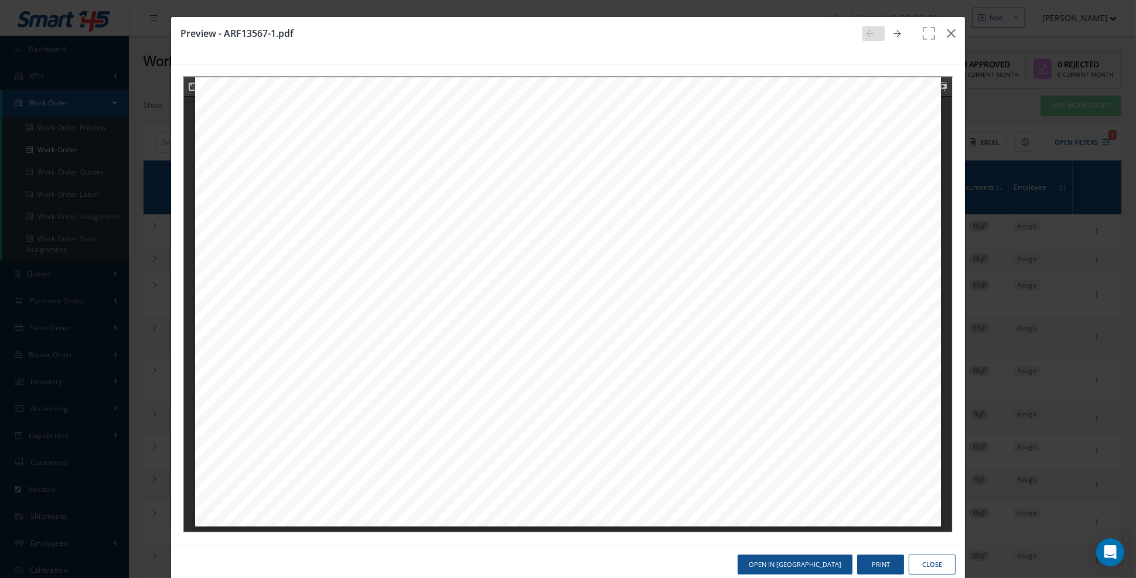
scroll to position [8006, 0]
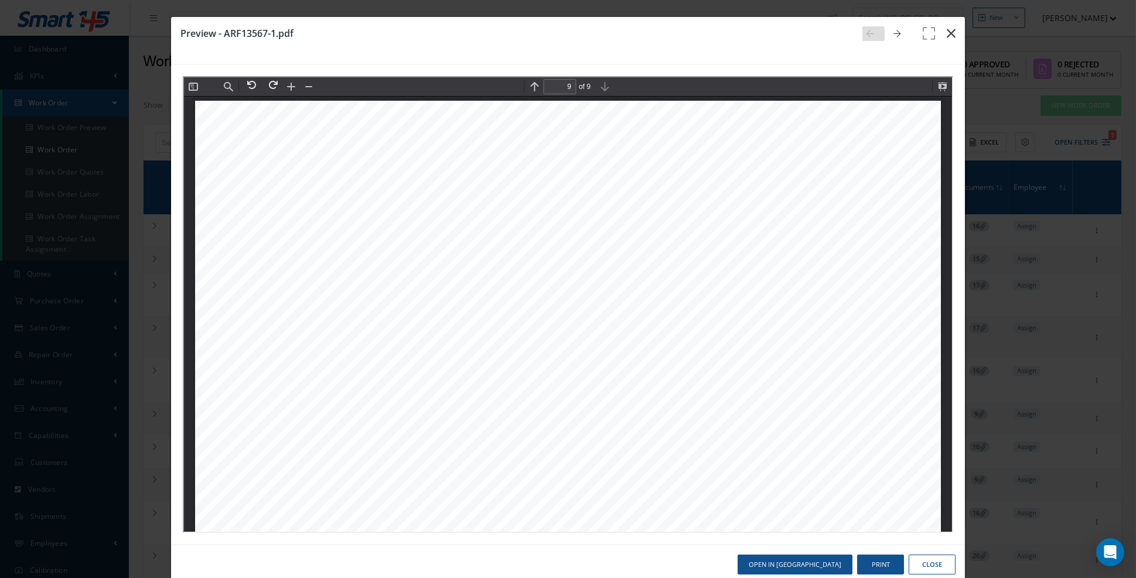
click at [952, 35] on icon "button" at bounding box center [951, 33] width 9 height 14
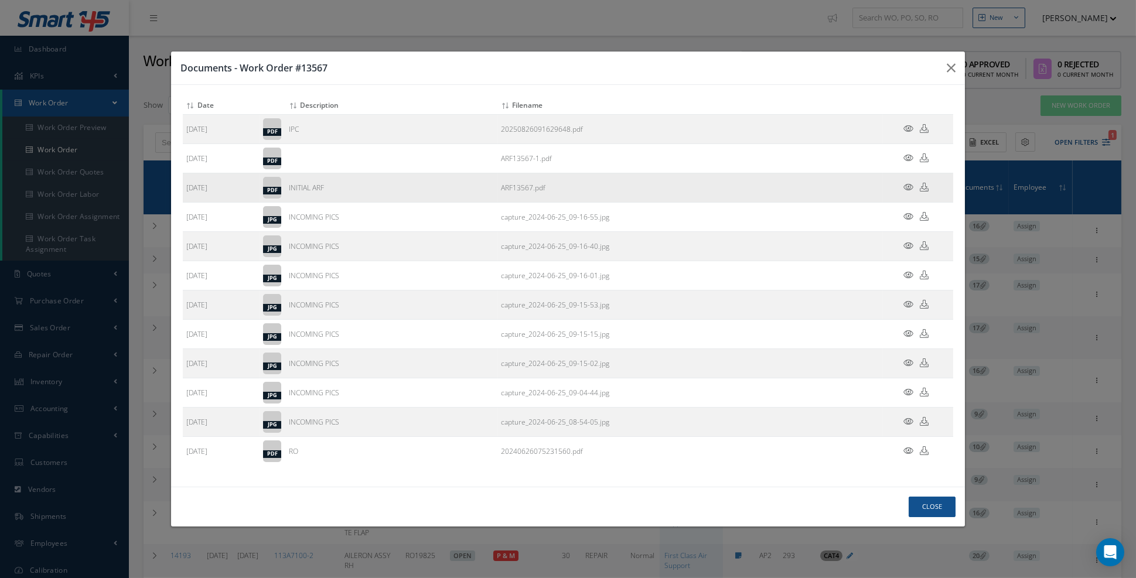
click at [909, 192] on icon at bounding box center [908, 187] width 10 height 9
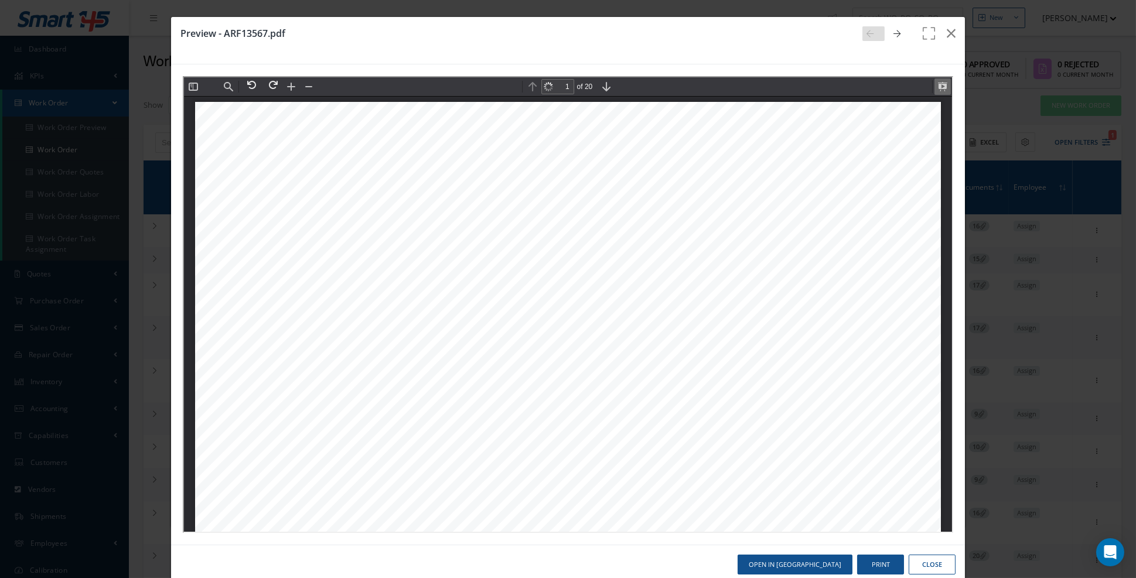
scroll to position [5, 0]
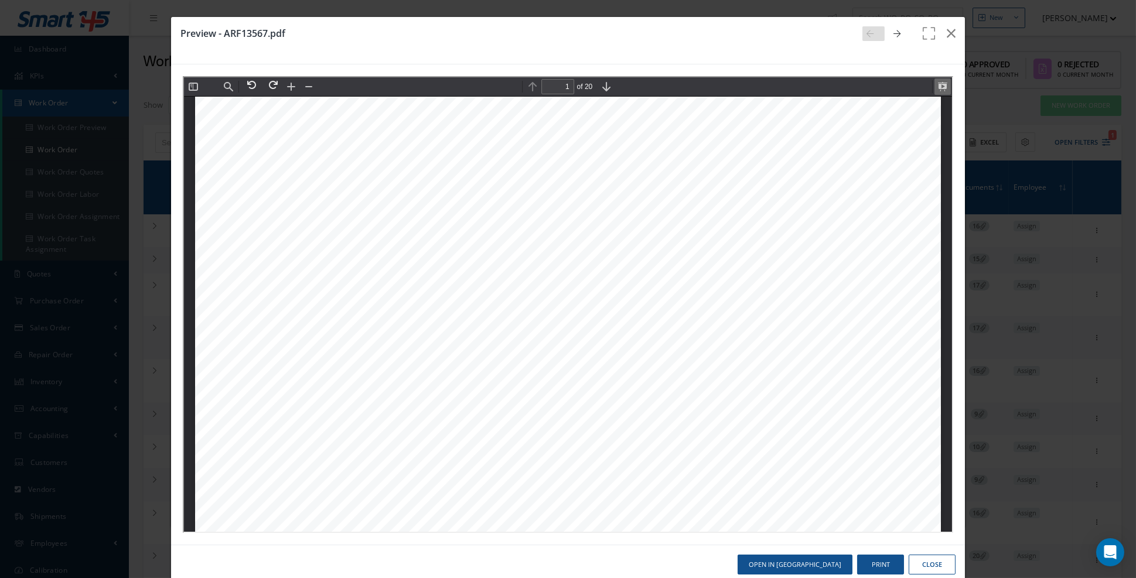
click at [941, 88] on button at bounding box center [941, 85] width 16 height 16
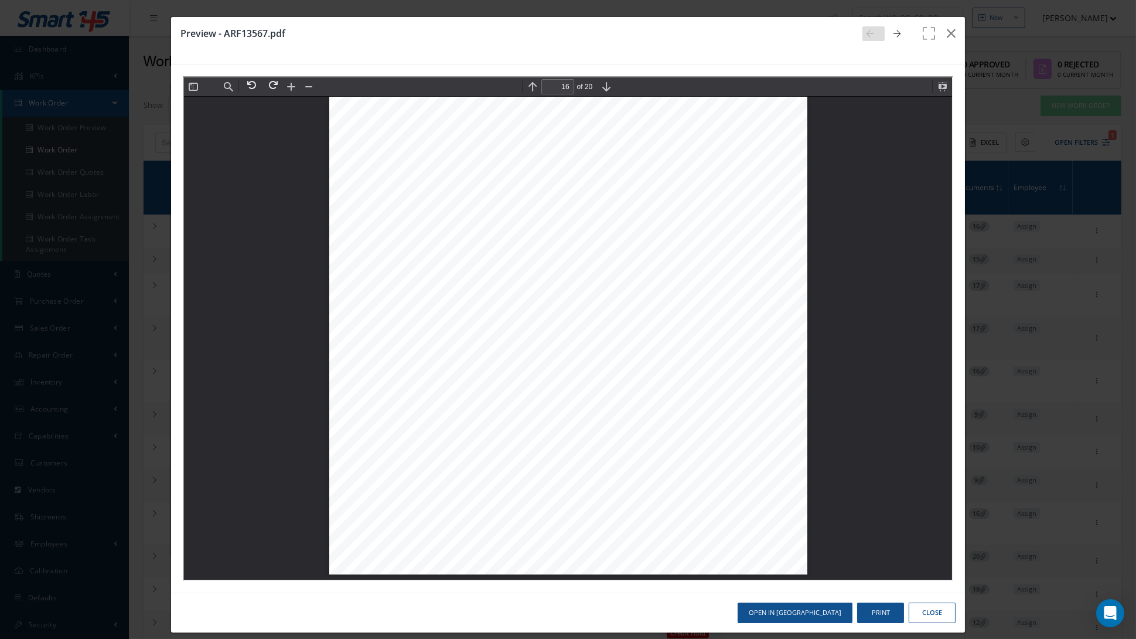
scroll to position [26610, 0]
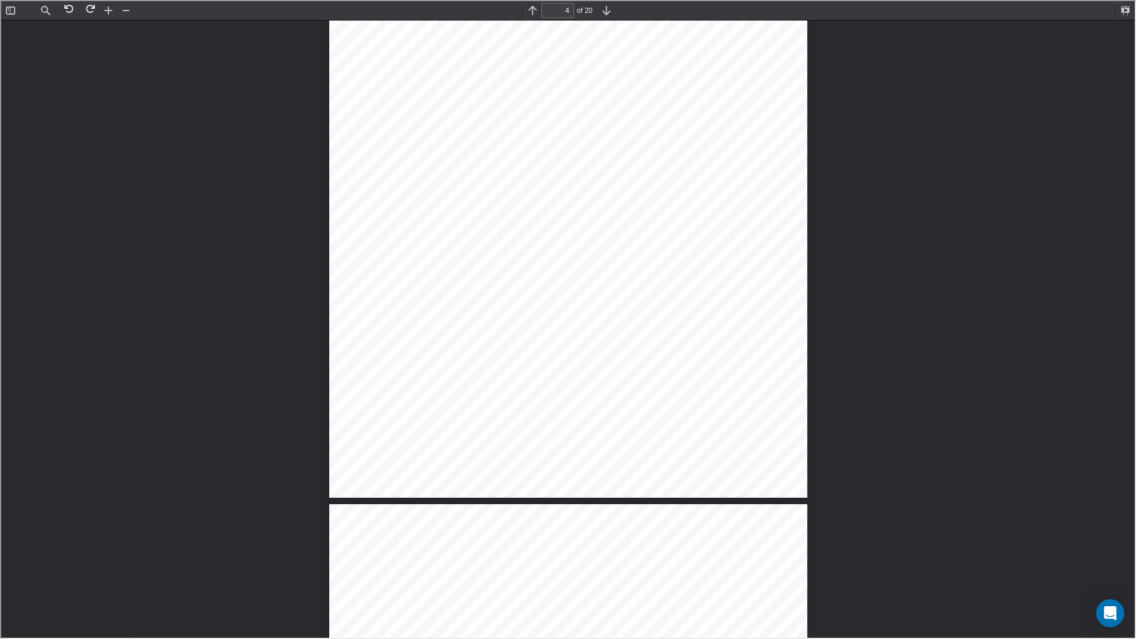
type input "3"
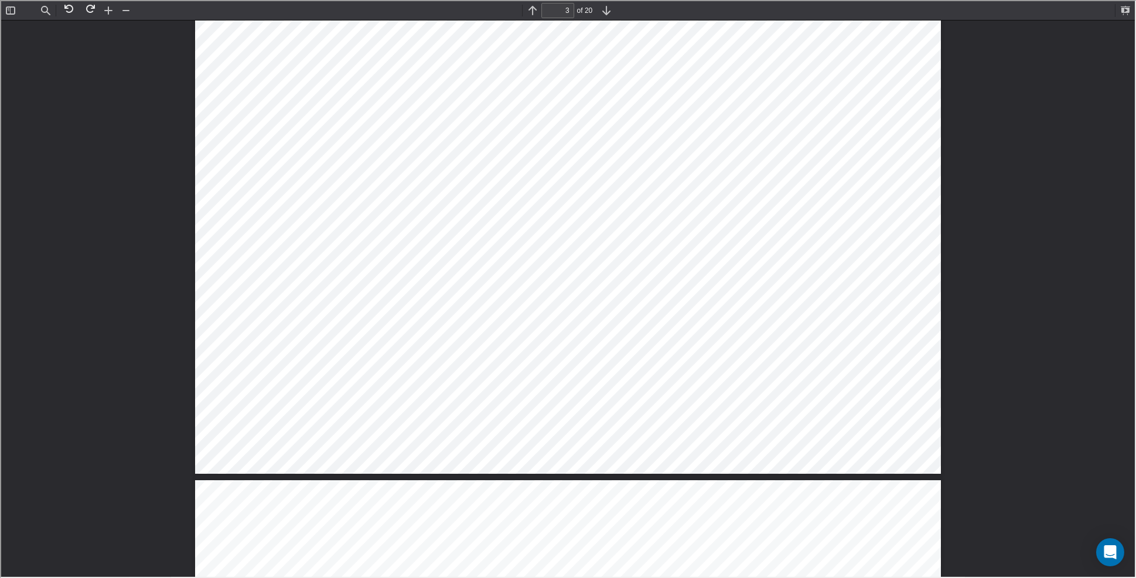
scroll to position [2005, 0]
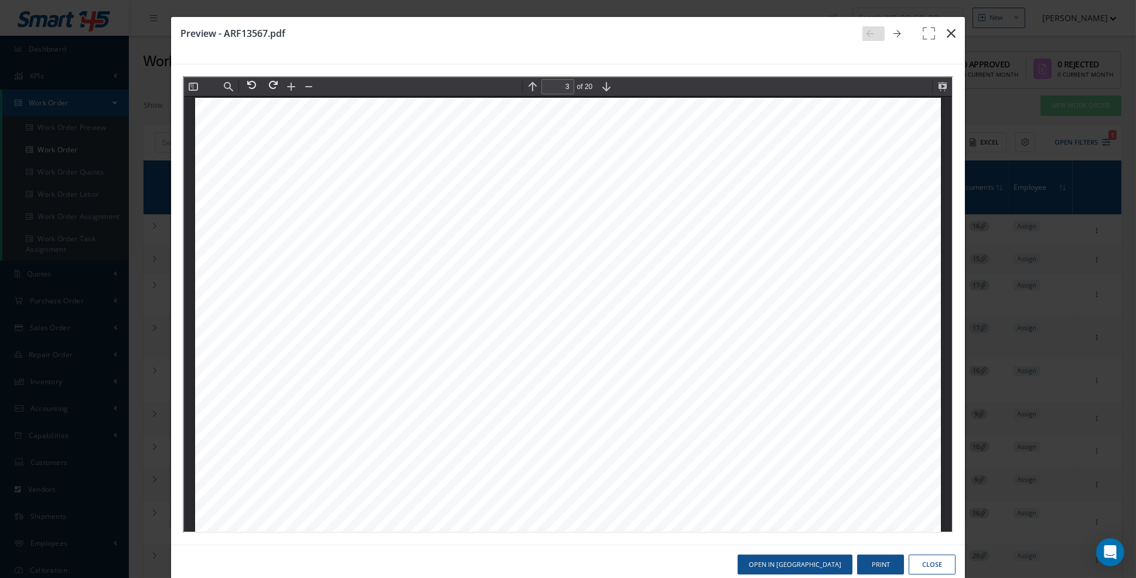
click at [950, 37] on icon "button" at bounding box center [951, 33] width 9 height 14
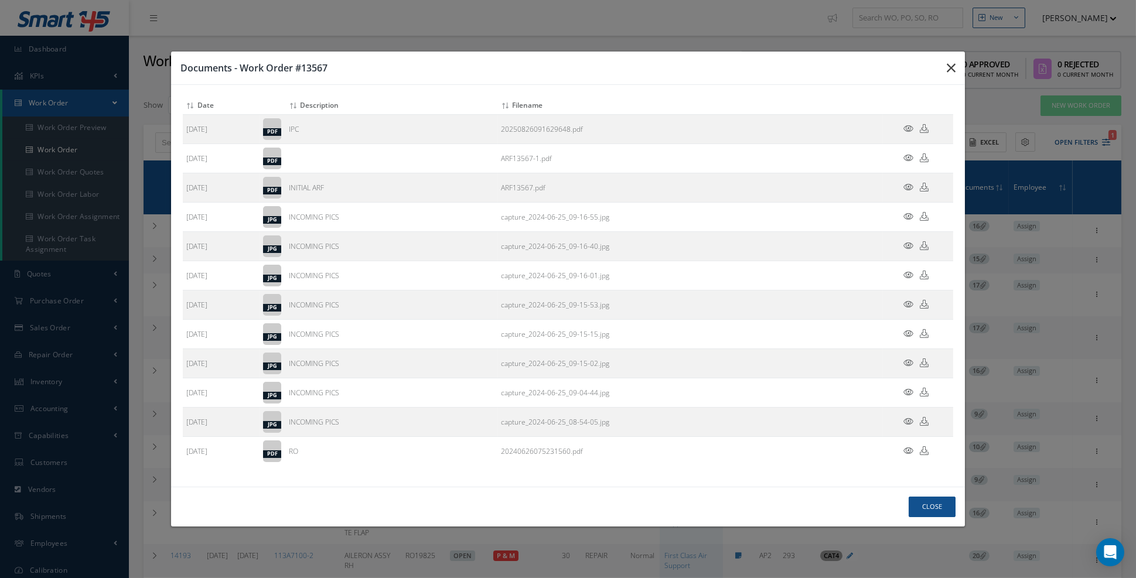
click at [953, 75] on icon "button" at bounding box center [951, 68] width 9 height 14
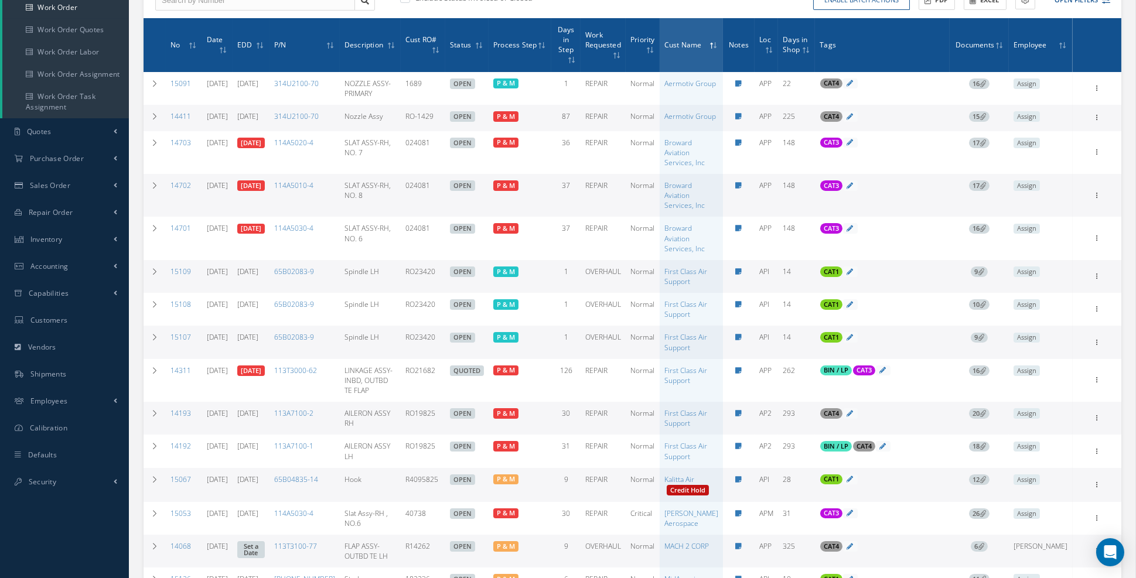
scroll to position [0, 0]
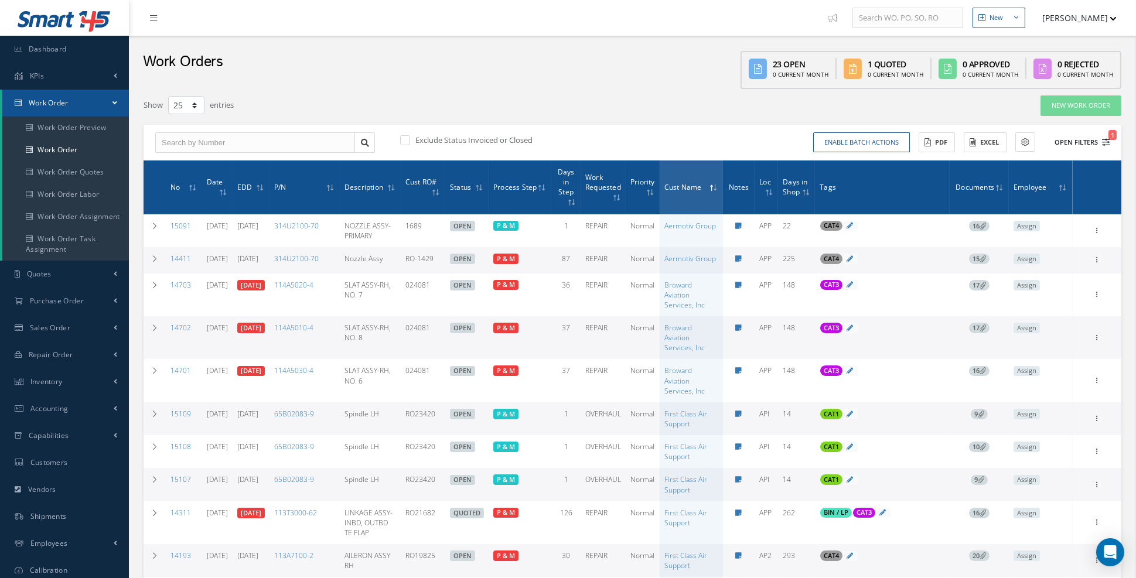
click at [999, 145] on icon "1" at bounding box center [1106, 142] width 8 height 8
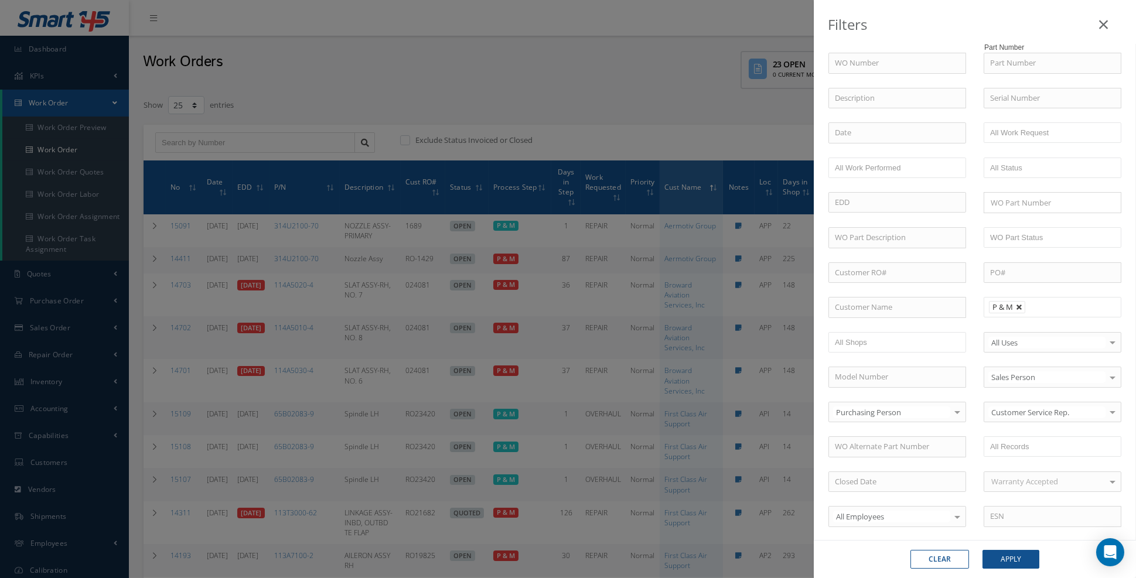
click at [999, 304] on link at bounding box center [1019, 307] width 7 height 7
type input "All Proccess Step"
click at [999, 26] on icon at bounding box center [1103, 25] width 9 height 14
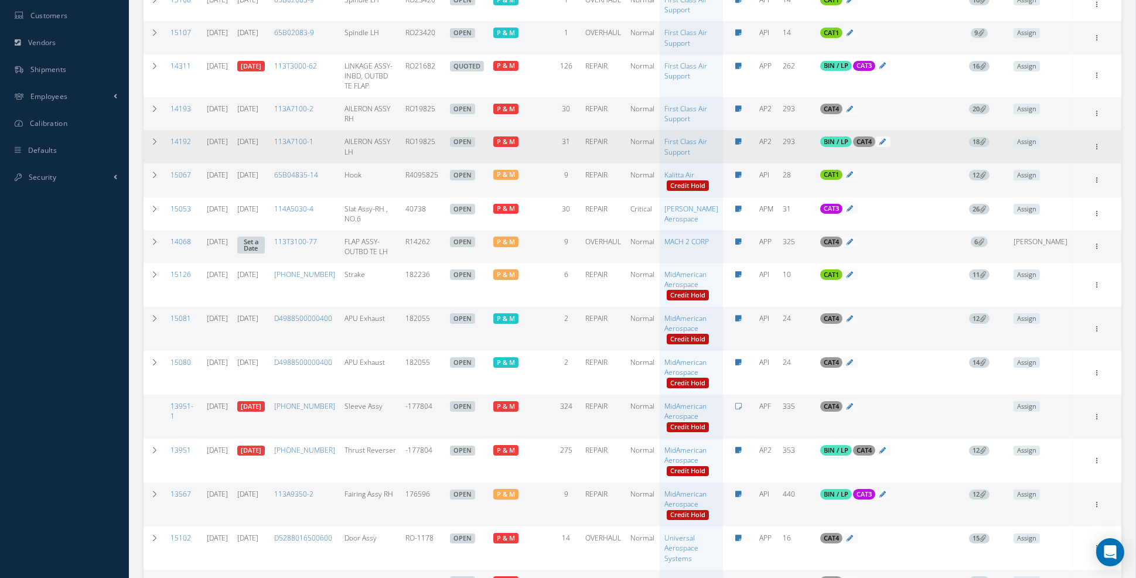
scroll to position [515, 0]
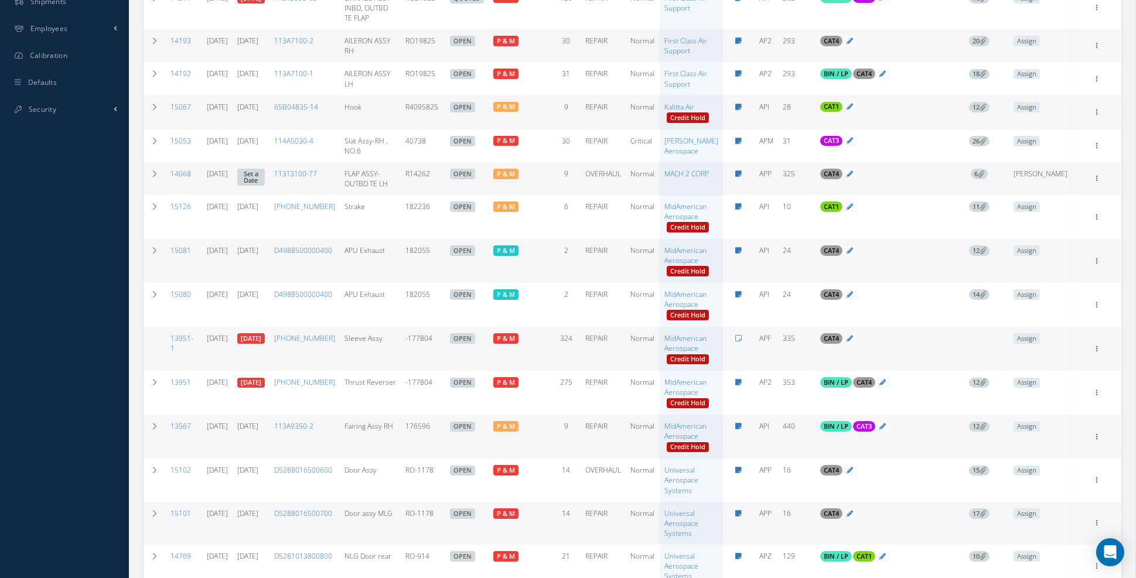
click at [984, 177] on icon at bounding box center [981, 173] width 6 height 6
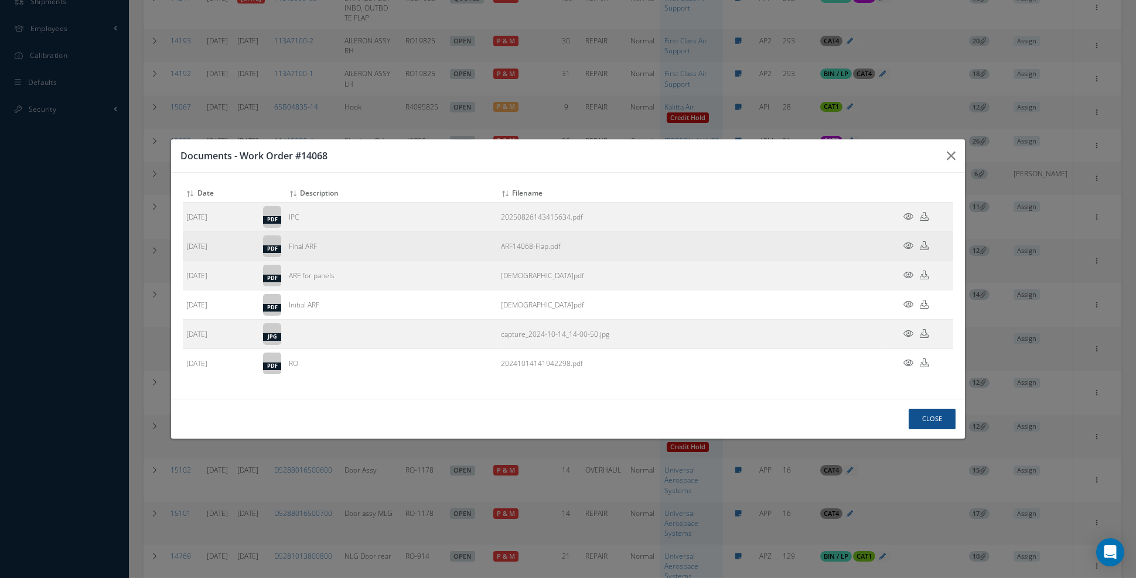
click at [907, 250] on icon at bounding box center [908, 245] width 10 height 9
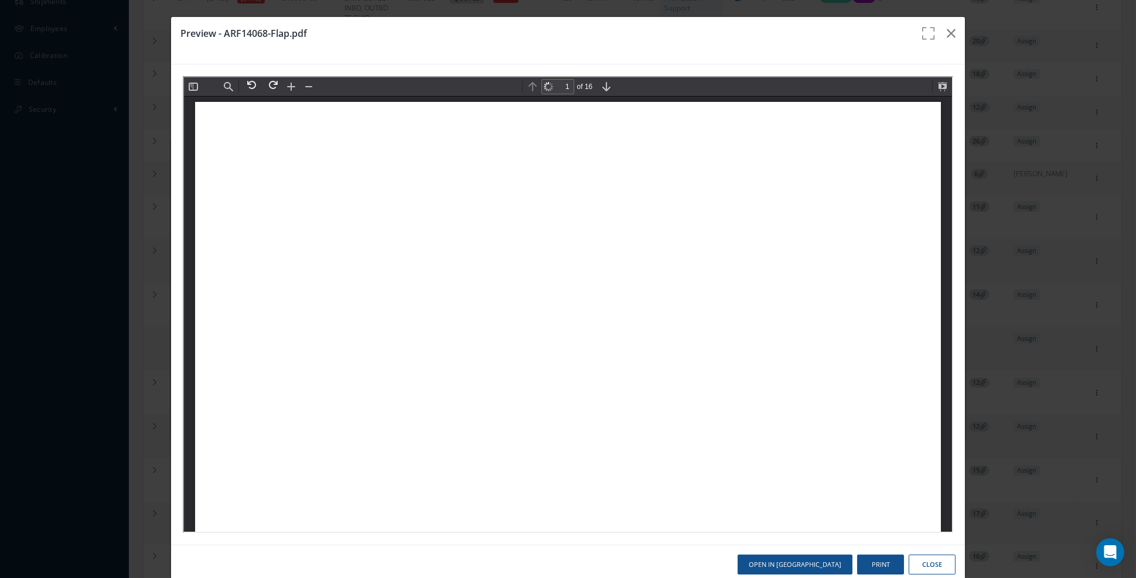
scroll to position [5, 0]
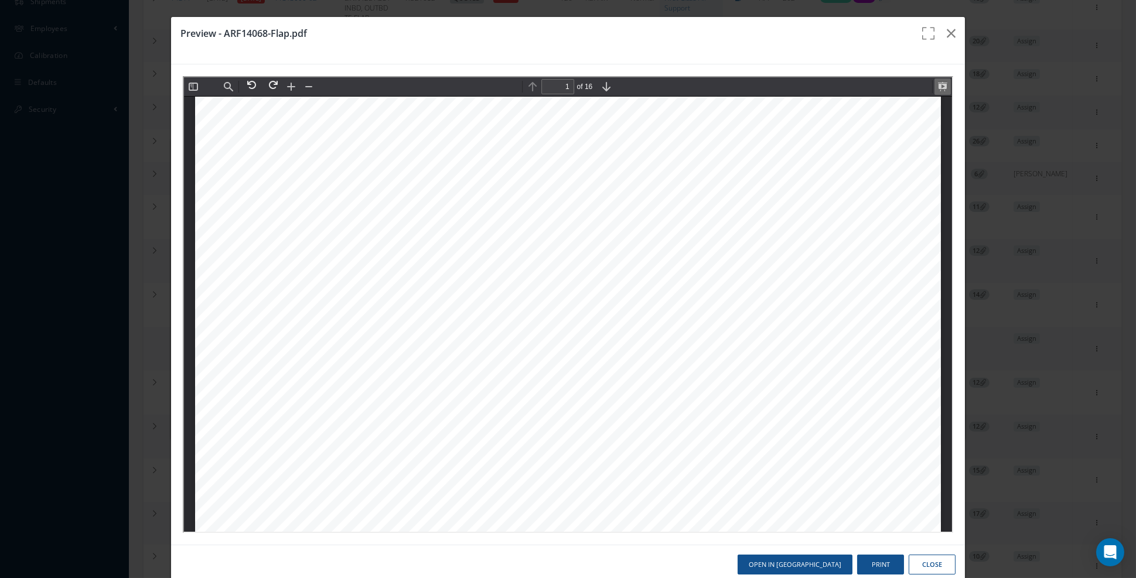
click at [947, 87] on button at bounding box center [941, 85] width 16 height 16
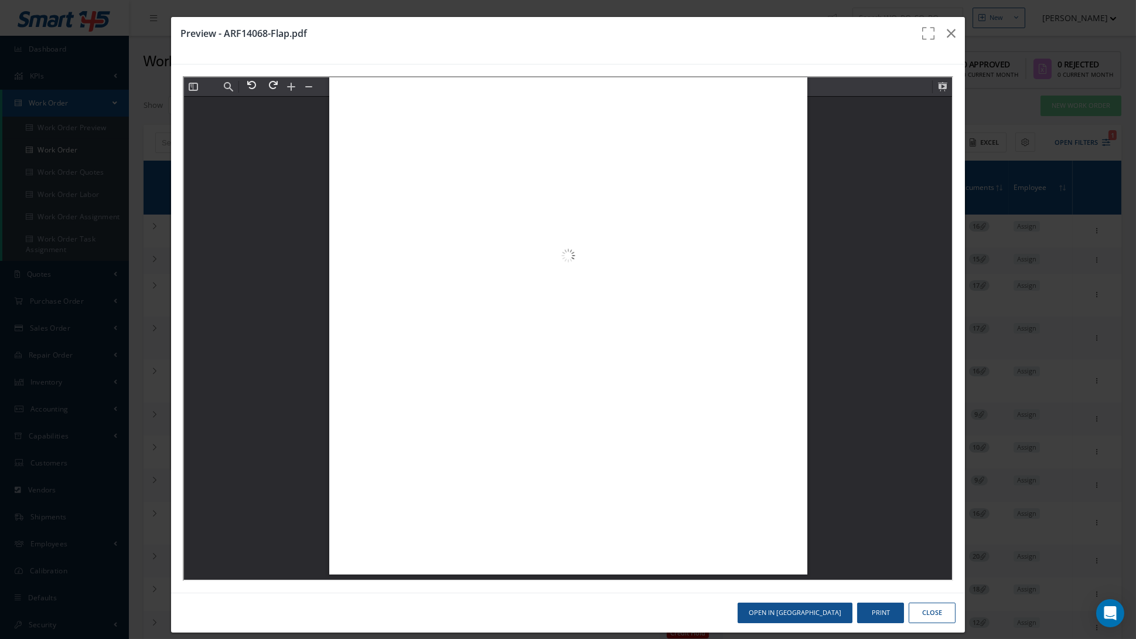
scroll to position [17740, 0]
type input "9"
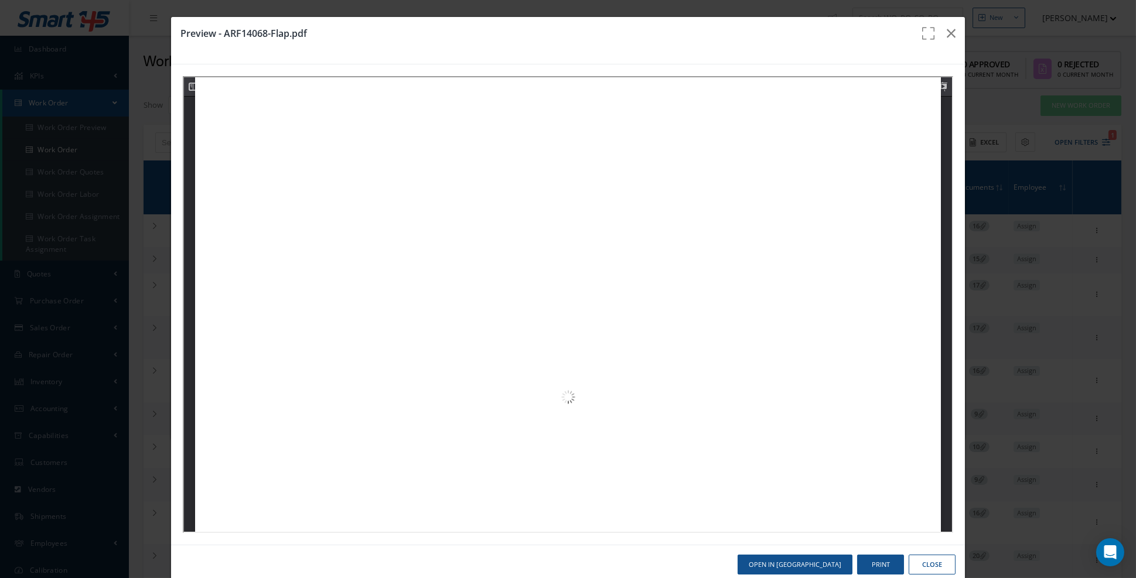
scroll to position [8006, 0]
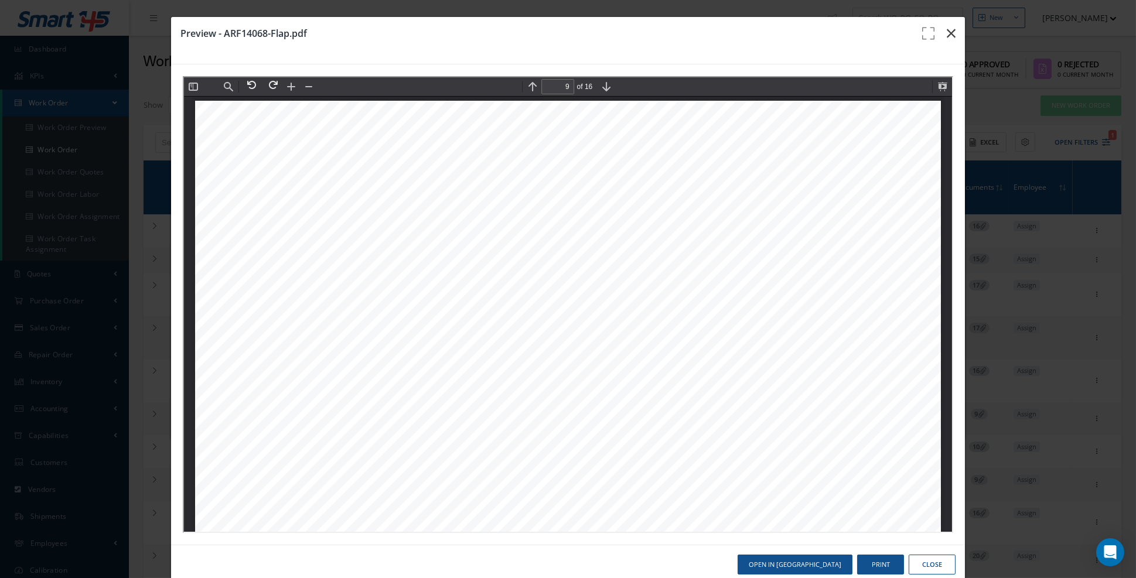
drag, startPoint x: 951, startPoint y: 34, endPoint x: 946, endPoint y: 39, distance: 7.5
click at [951, 34] on icon "button" at bounding box center [951, 33] width 9 height 14
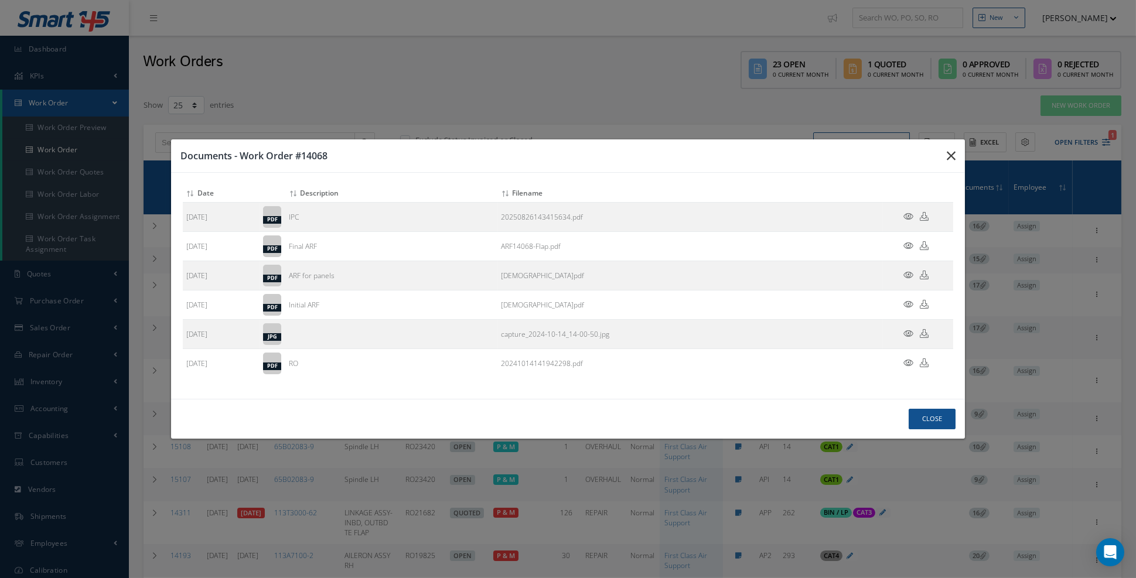
click at [951, 163] on icon "button" at bounding box center [951, 156] width 9 height 14
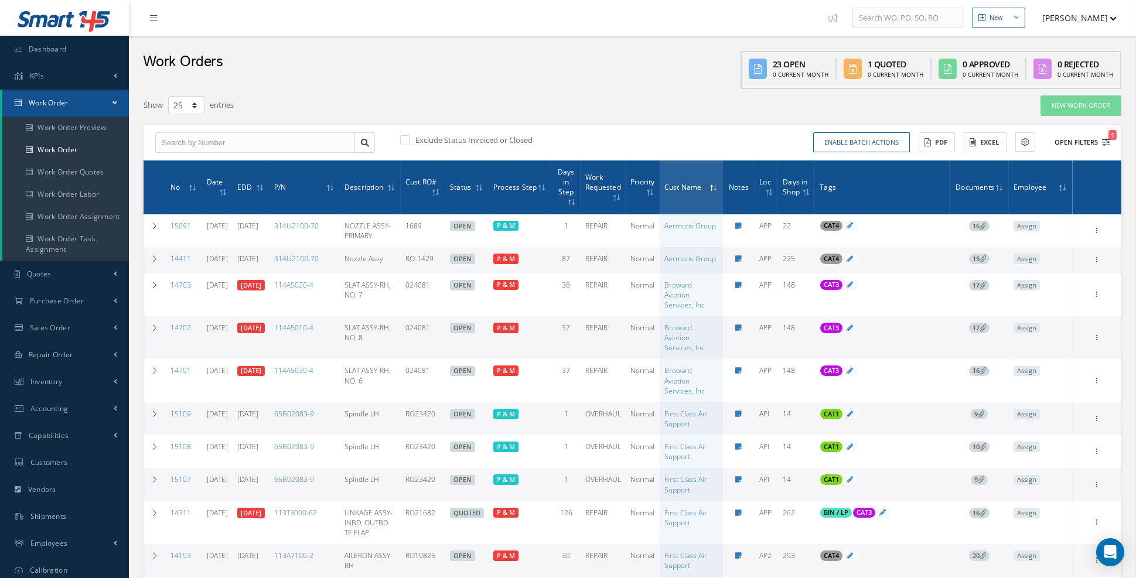
click at [999, 141] on icon "1" at bounding box center [1106, 142] width 8 height 8
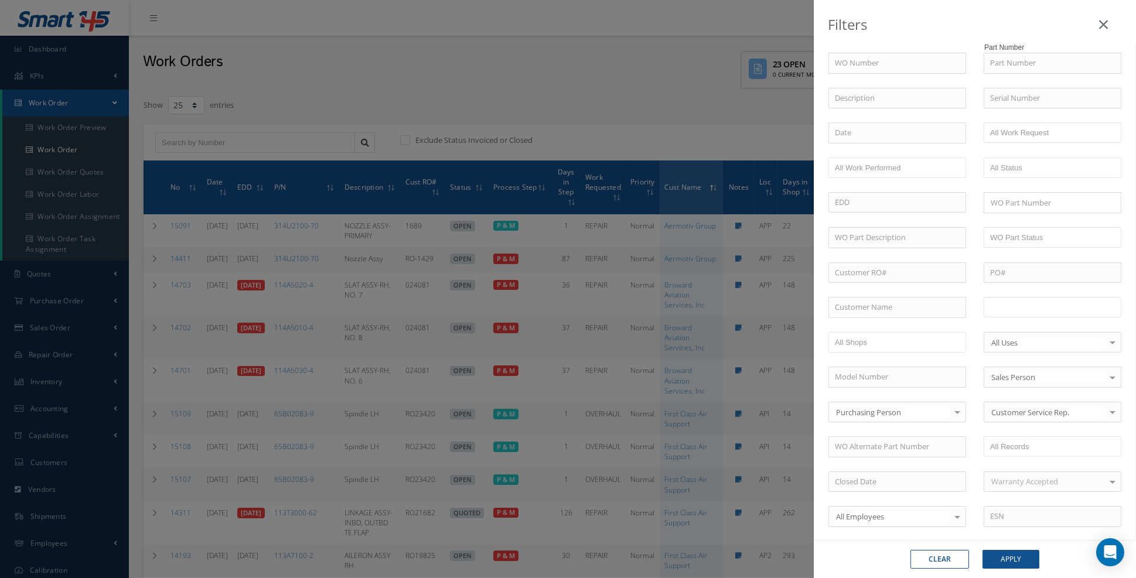
click at [999, 304] on input "text" at bounding box center [1027, 307] width 74 height 15
click at [999, 509] on button "Apply" at bounding box center [1010, 559] width 57 height 19
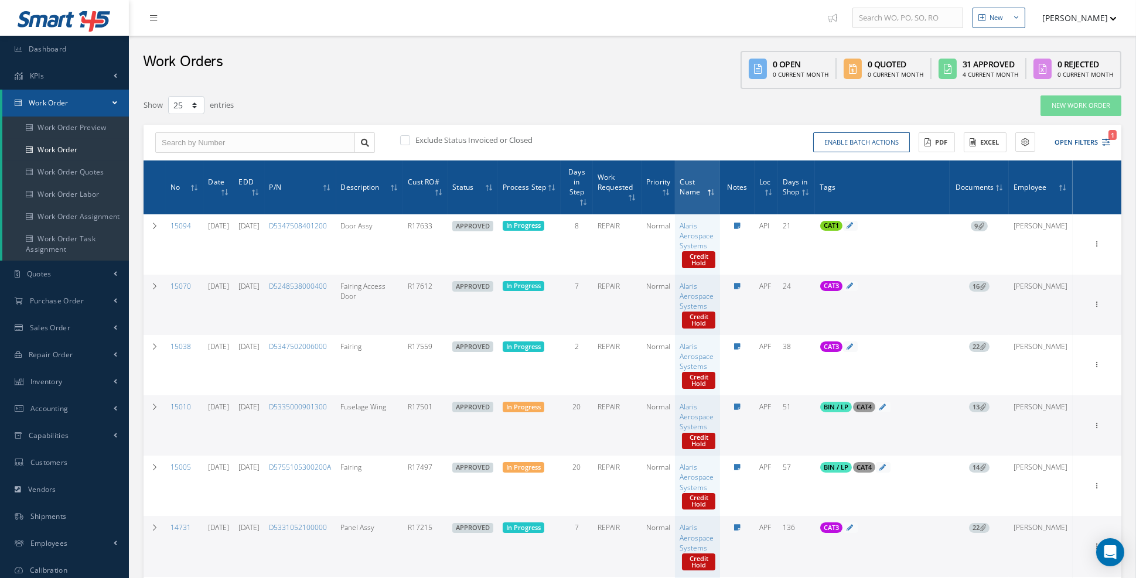
click at [254, 184] on span "EDD" at bounding box center [246, 181] width 15 height 11
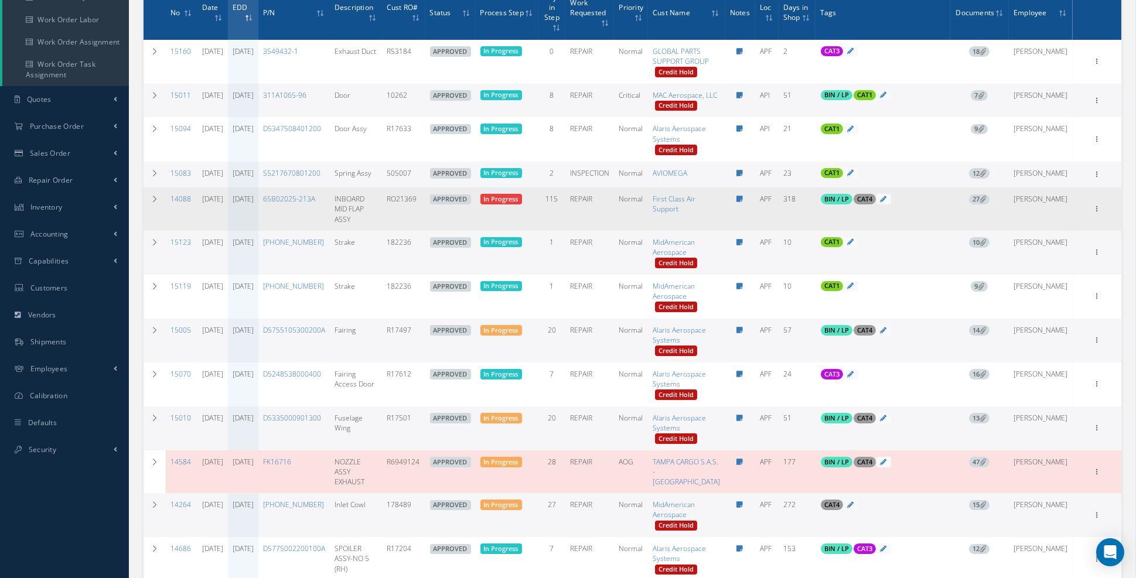
scroll to position [182, 0]
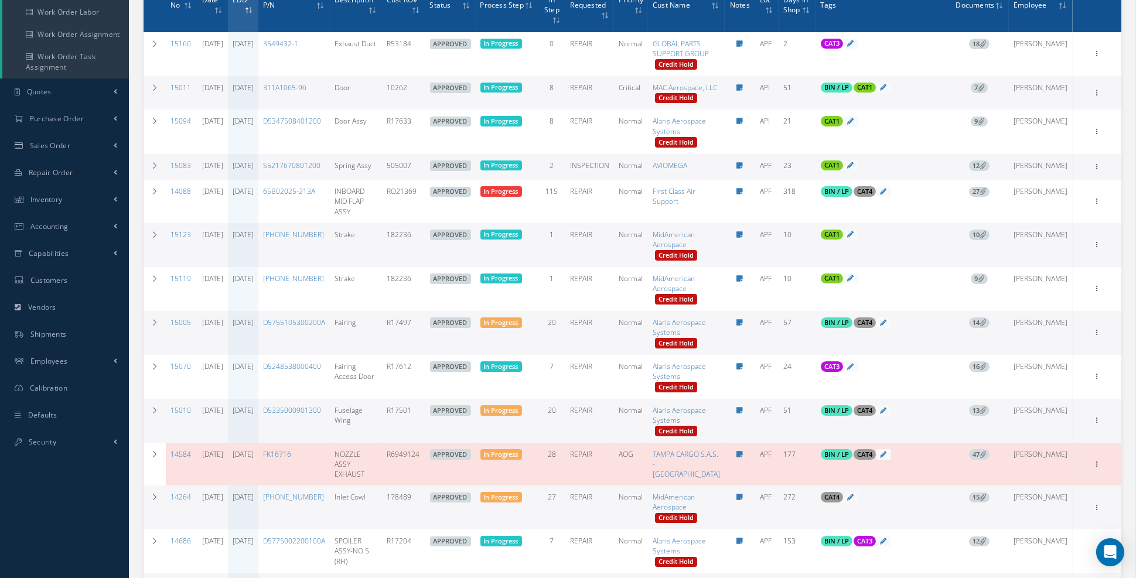
click at [990, 171] on span "12" at bounding box center [979, 166] width 21 height 11
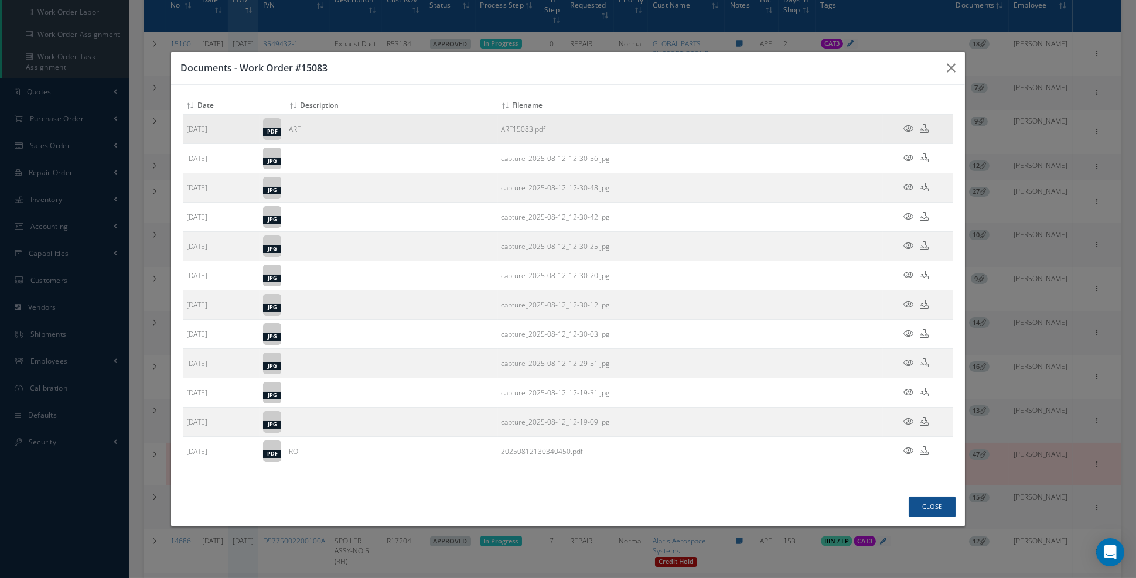
click at [910, 133] on icon at bounding box center [908, 128] width 10 height 9
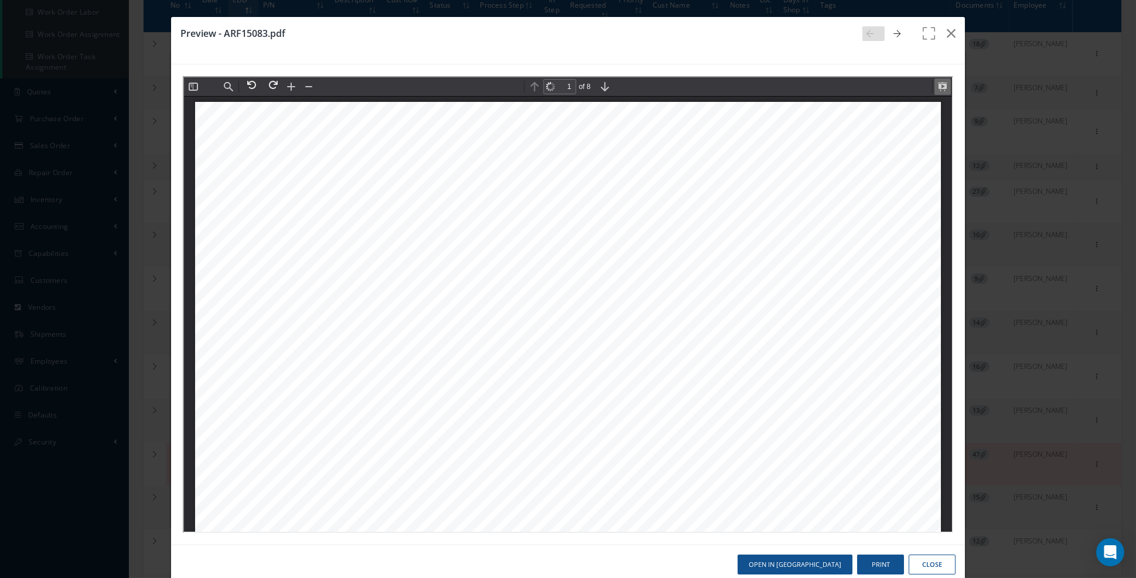
scroll to position [5, 0]
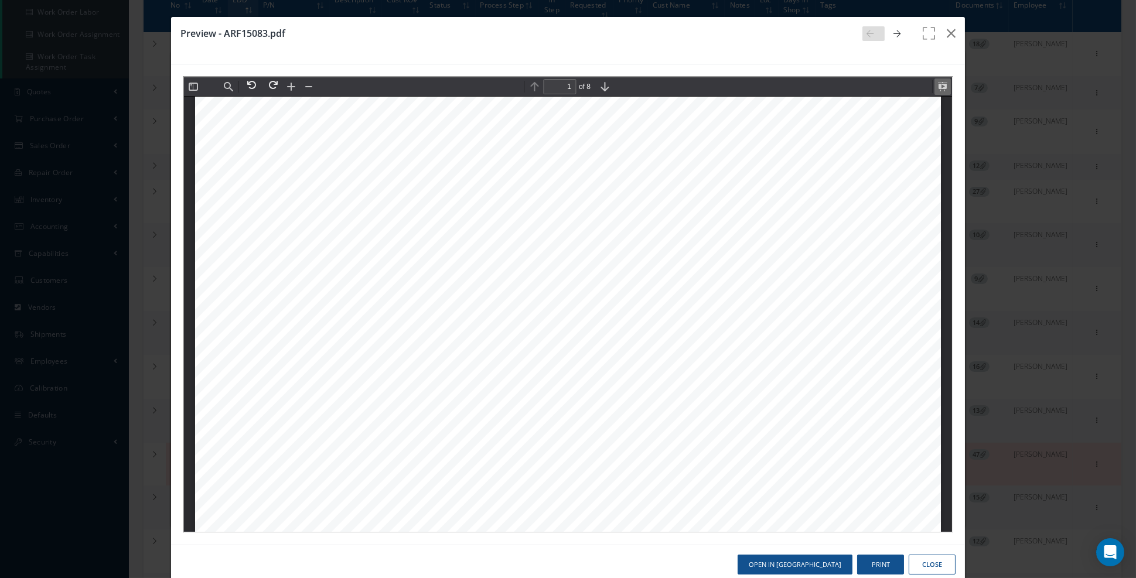
click at [944, 88] on button at bounding box center [941, 85] width 16 height 16
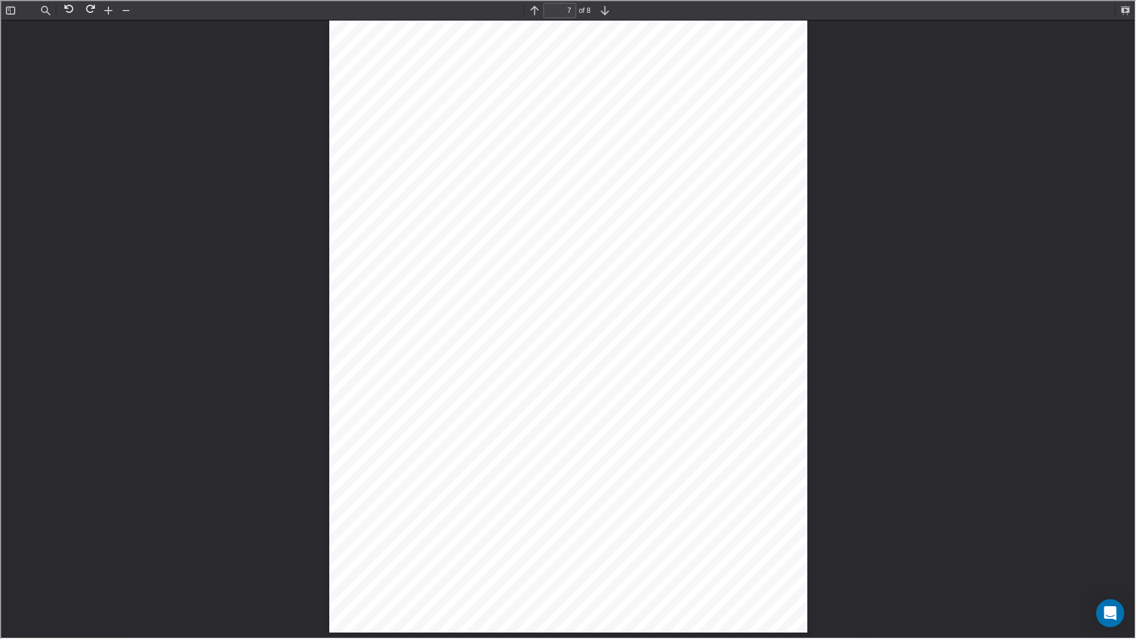
scroll to position [10644, 0]
type input "8"
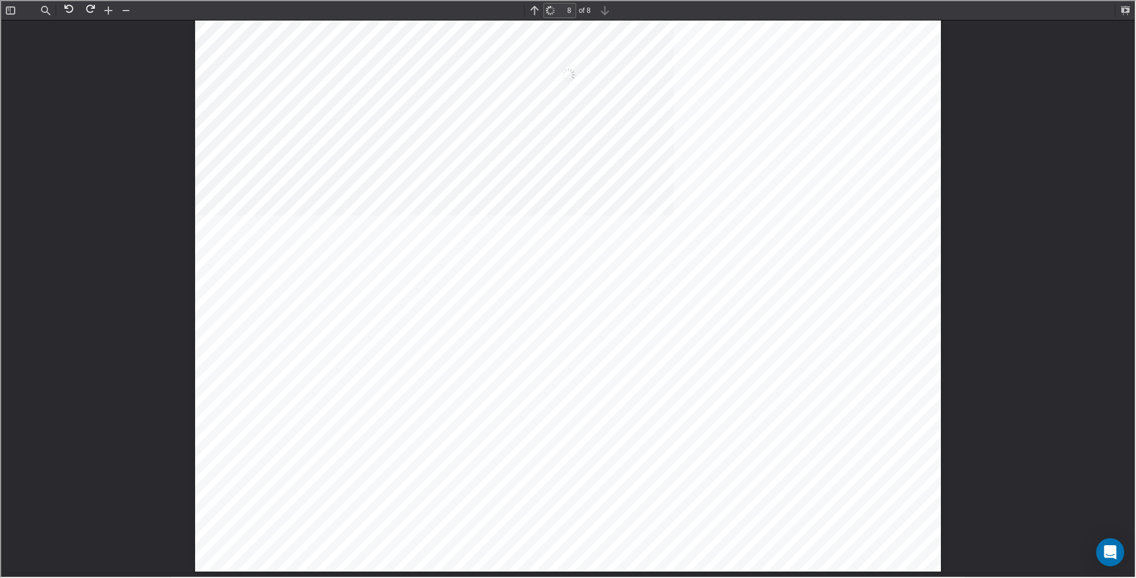
scroll to position [7006, 0]
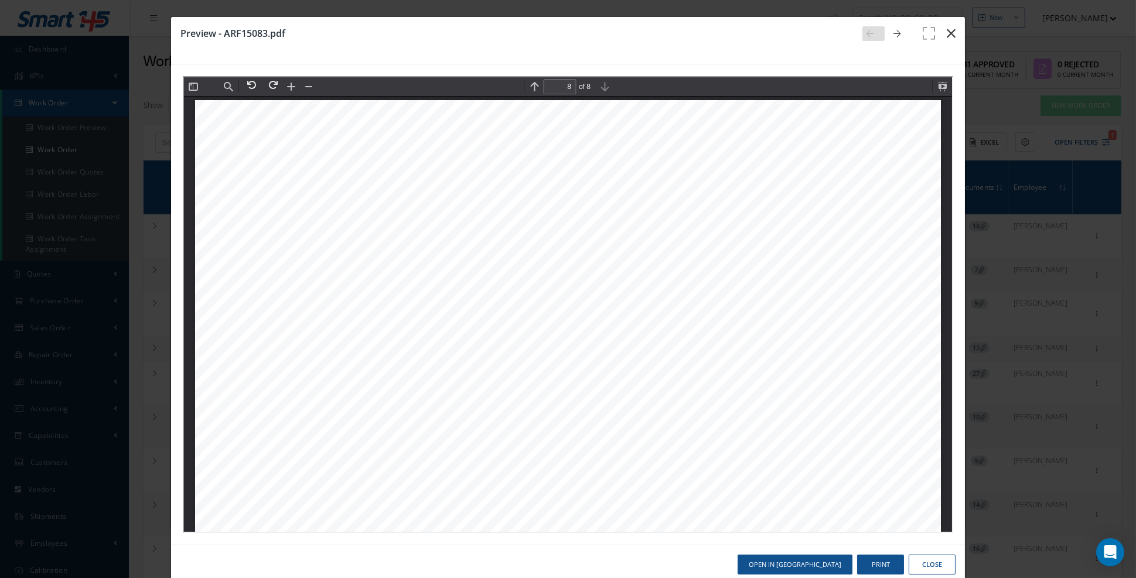
click at [951, 35] on icon "button" at bounding box center [951, 33] width 9 height 14
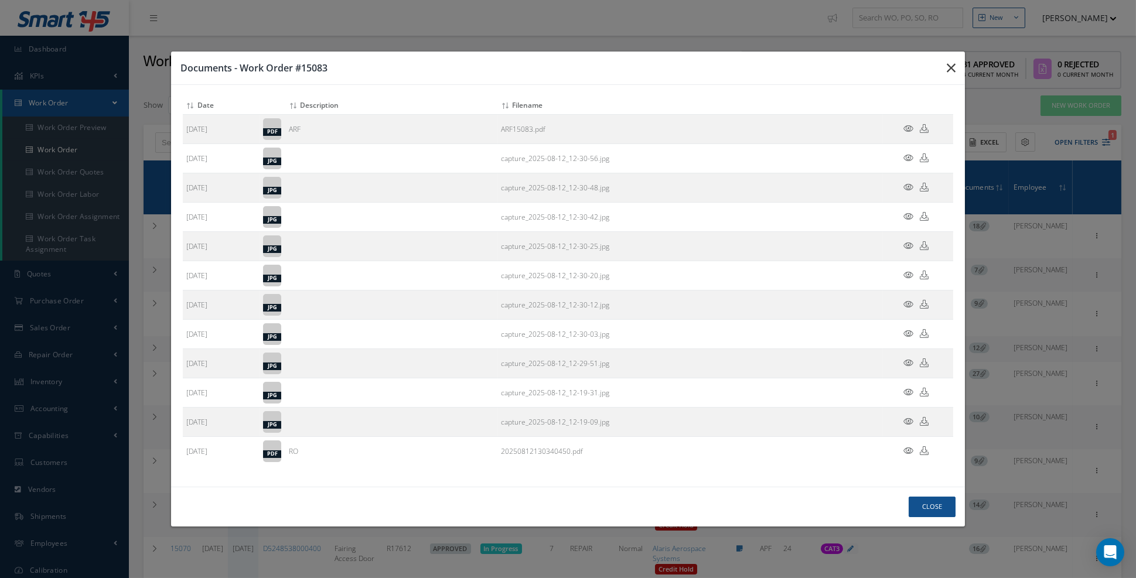
click at [951, 75] on icon "button" at bounding box center [951, 68] width 9 height 14
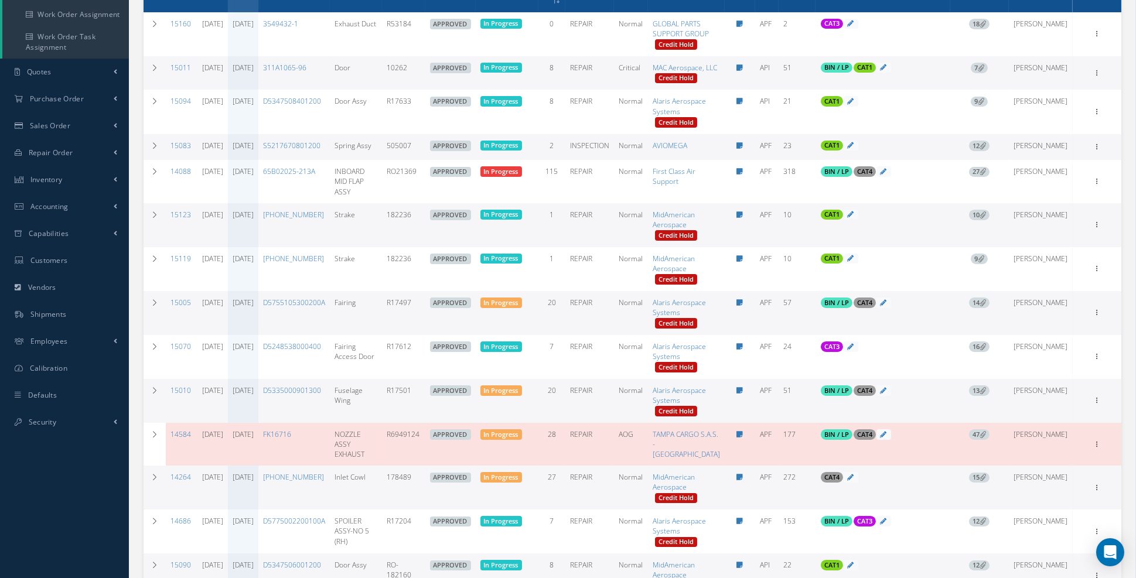
scroll to position [309, 0]
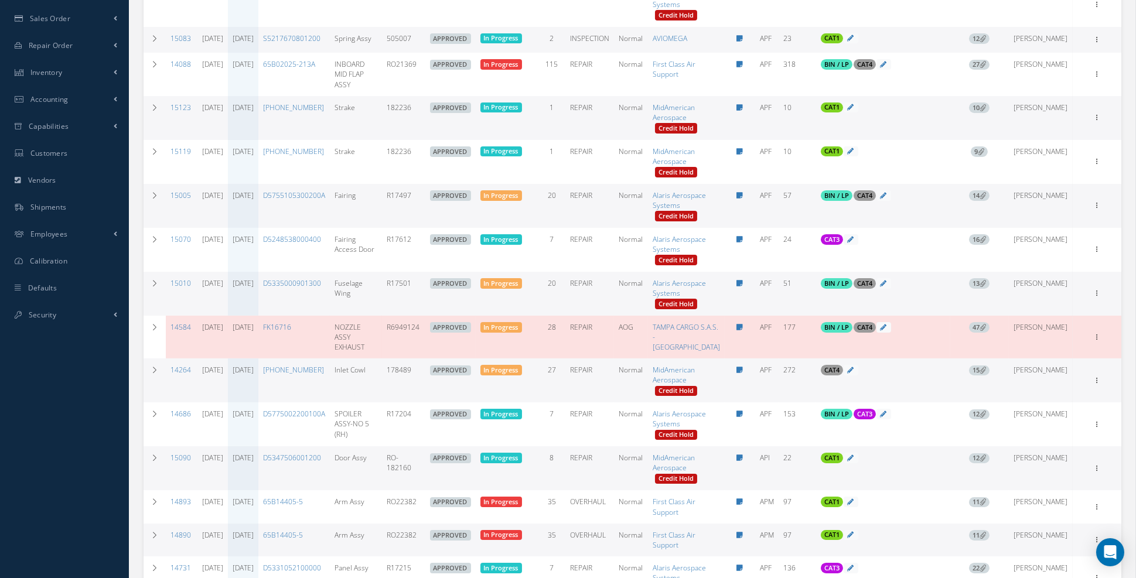
click at [990, 201] on span "14" at bounding box center [979, 195] width 21 height 11
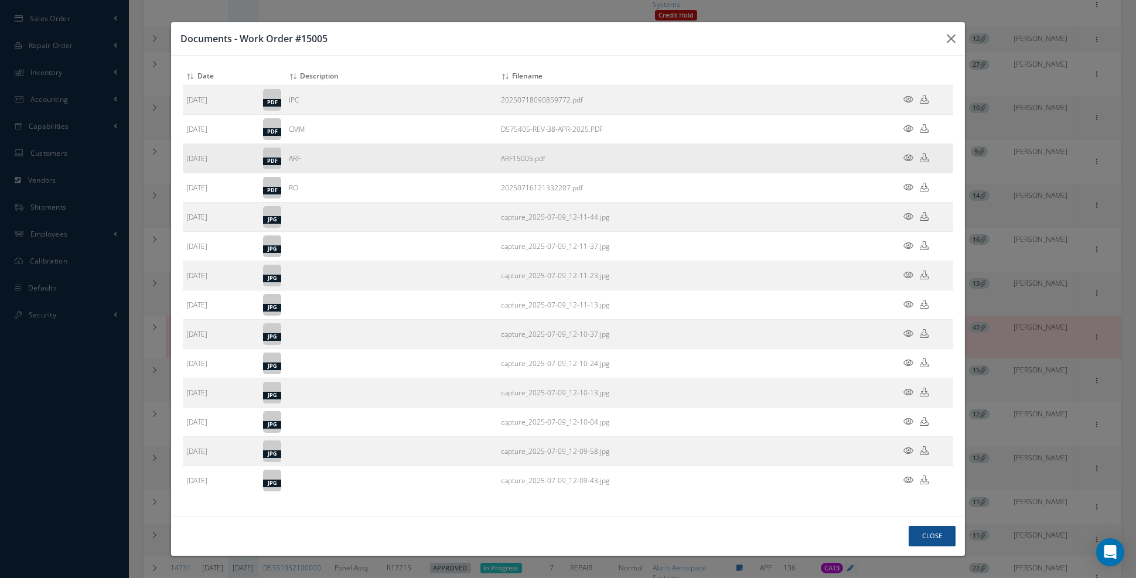
click at [912, 162] on icon at bounding box center [908, 157] width 10 height 9
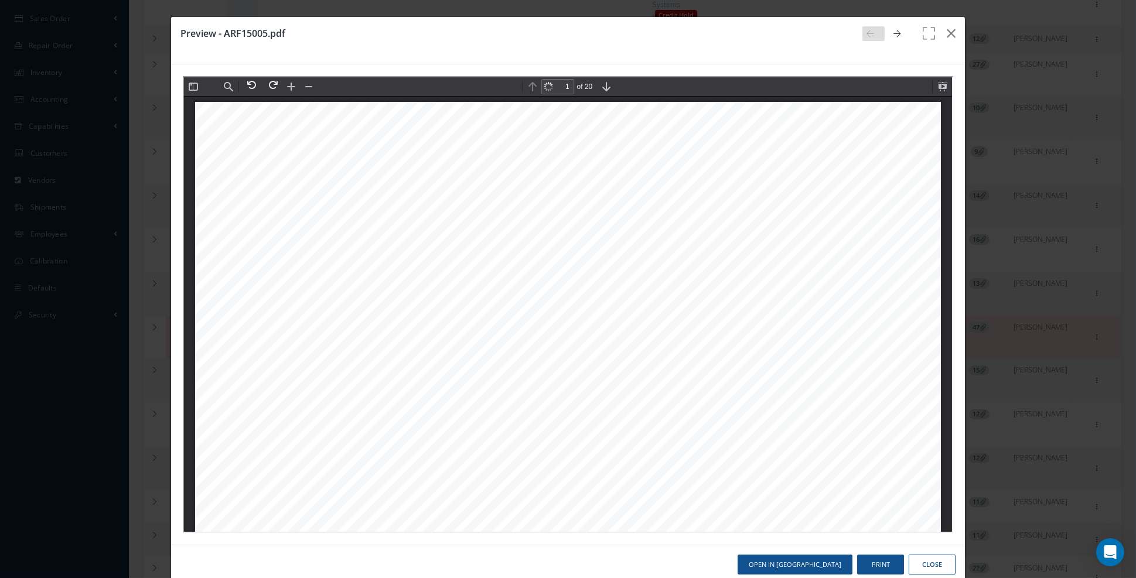
scroll to position [5, 0]
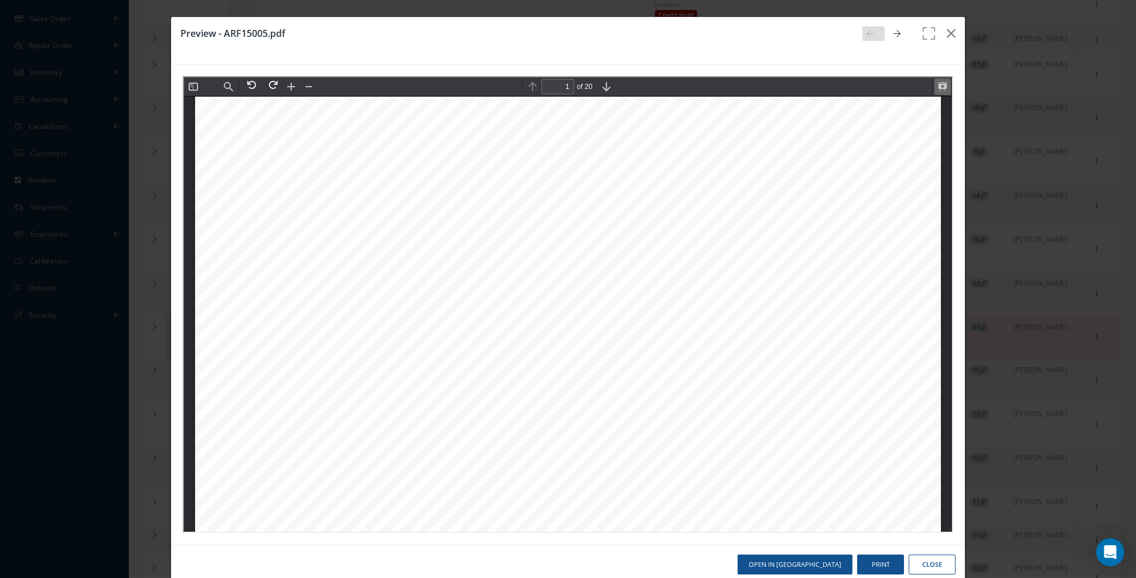
click at [944, 88] on button at bounding box center [941, 85] width 16 height 16
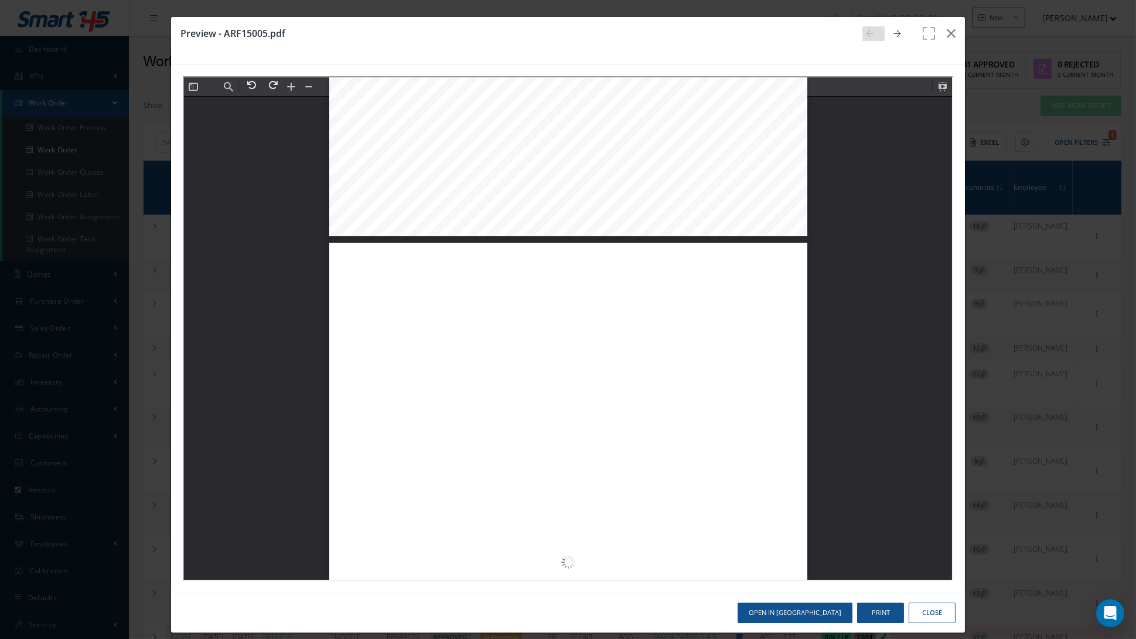
scroll to position [3548, 0]
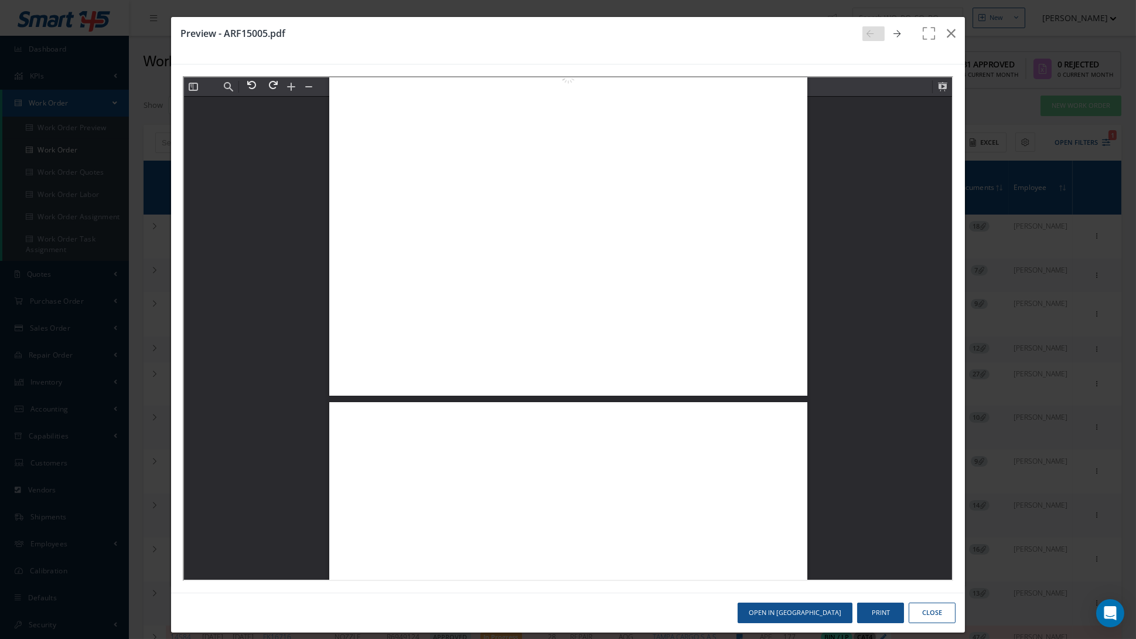
type input "4"
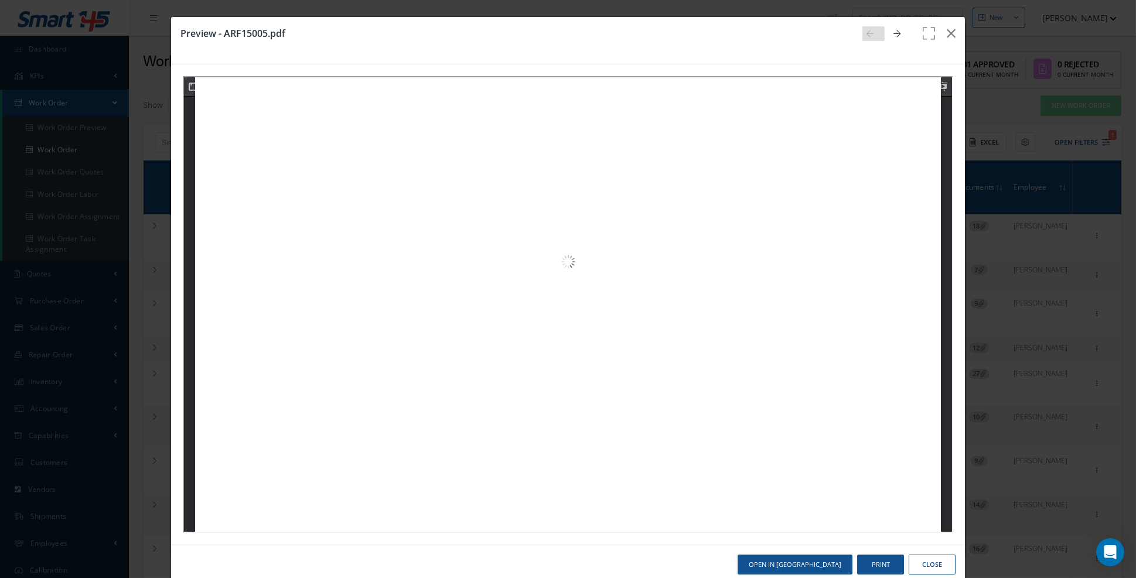
scroll to position [3005, 0]
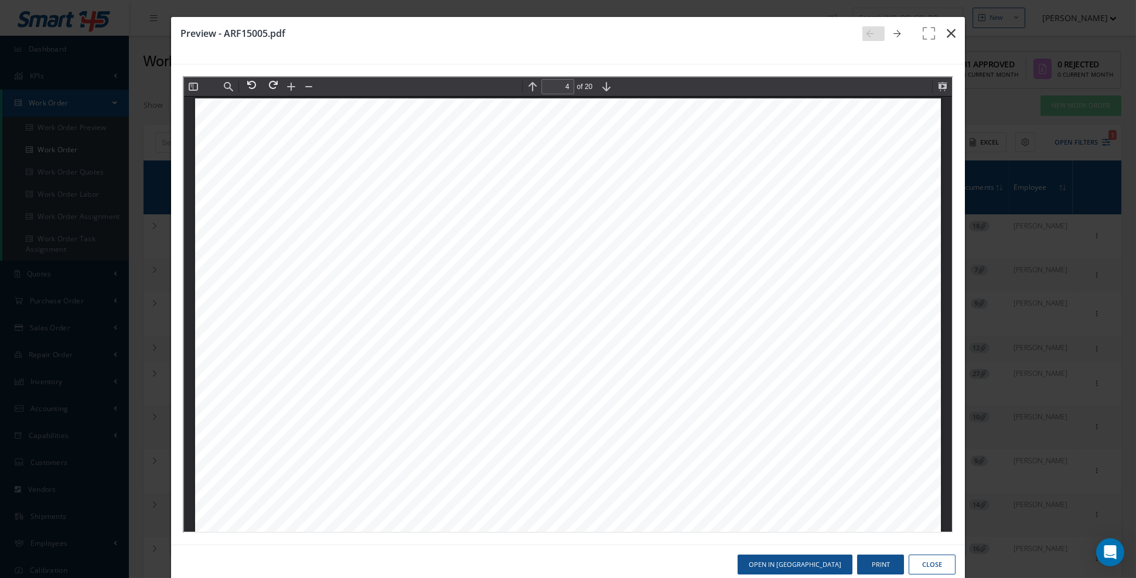
click at [954, 38] on icon "button" at bounding box center [951, 33] width 9 height 14
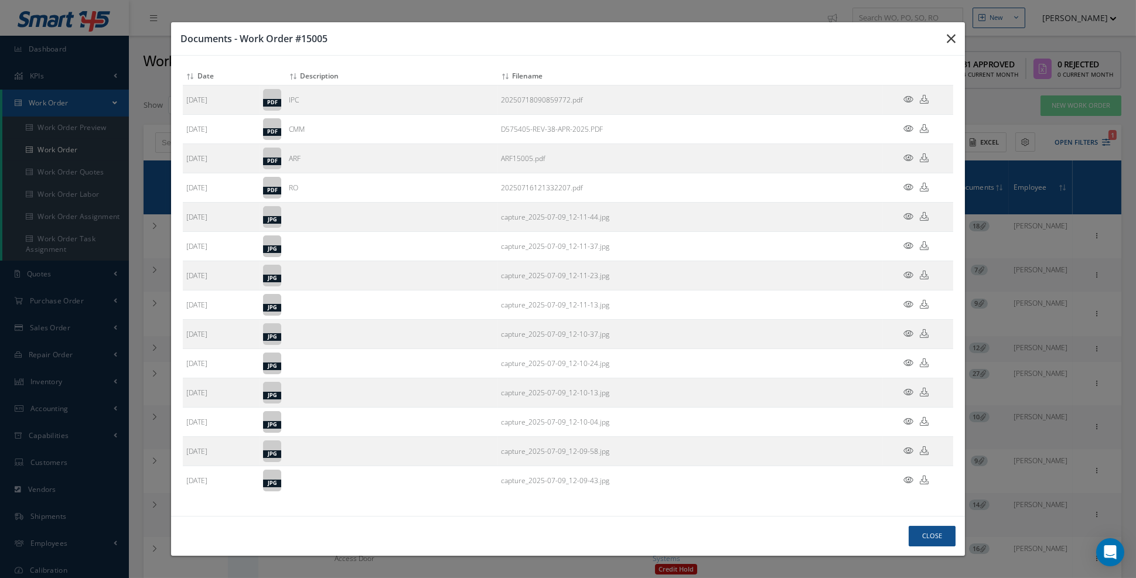
click at [947, 46] on icon "button" at bounding box center [951, 39] width 9 height 14
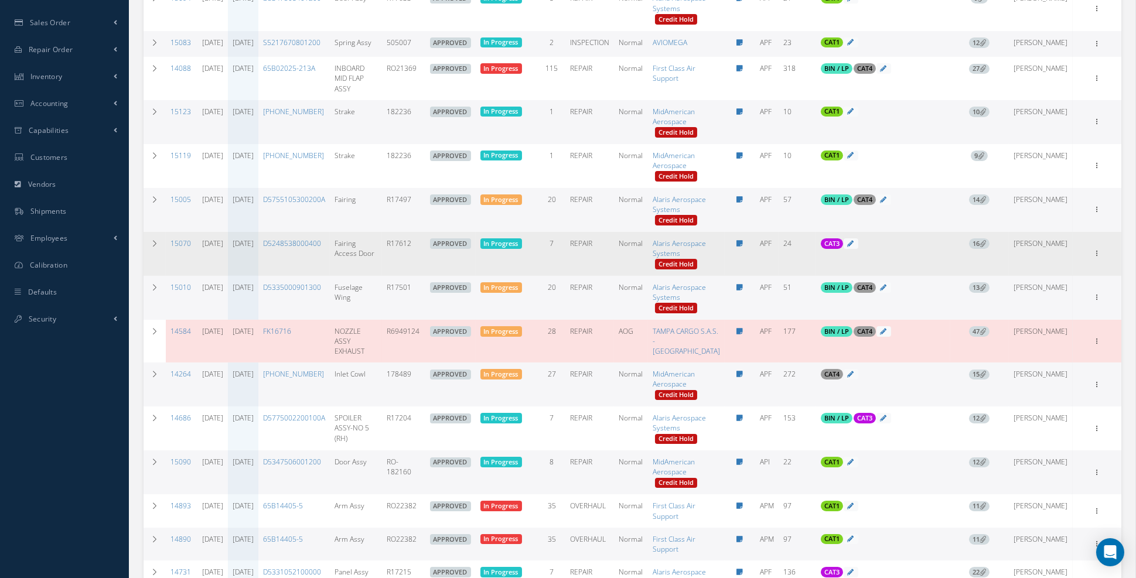
scroll to position [312, 0]
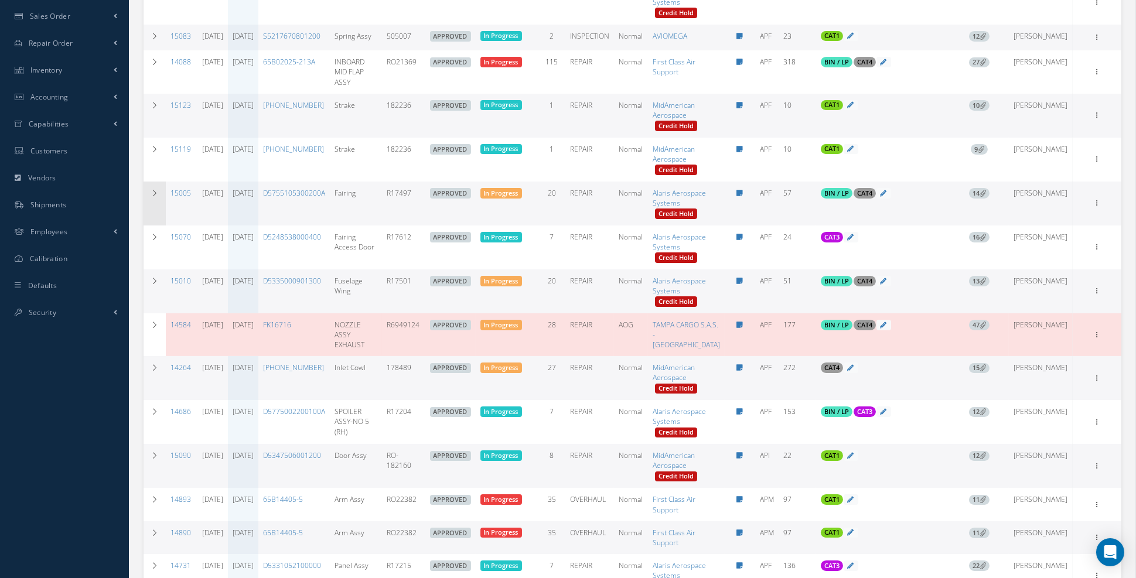
click at [153, 226] on td at bounding box center [155, 204] width 22 height 44
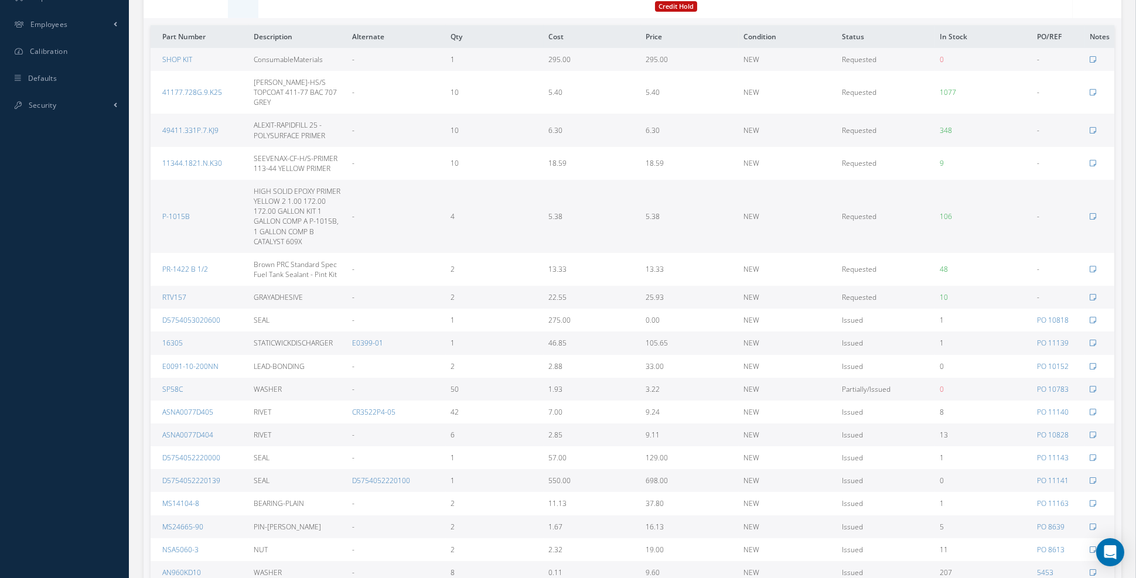
scroll to position [376, 0]
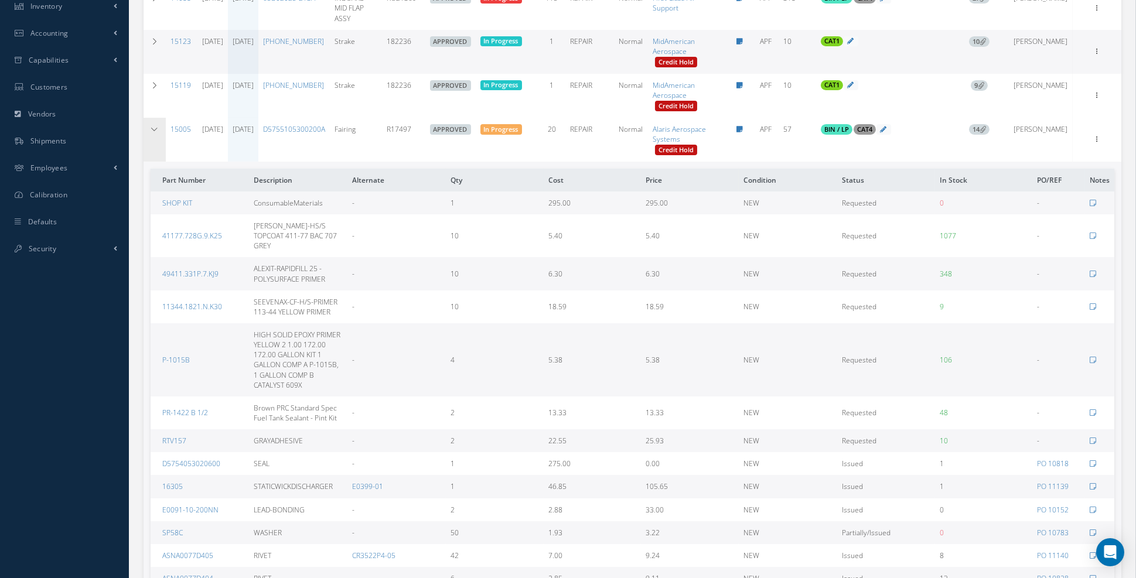
click at [150, 162] on td at bounding box center [155, 140] width 22 height 44
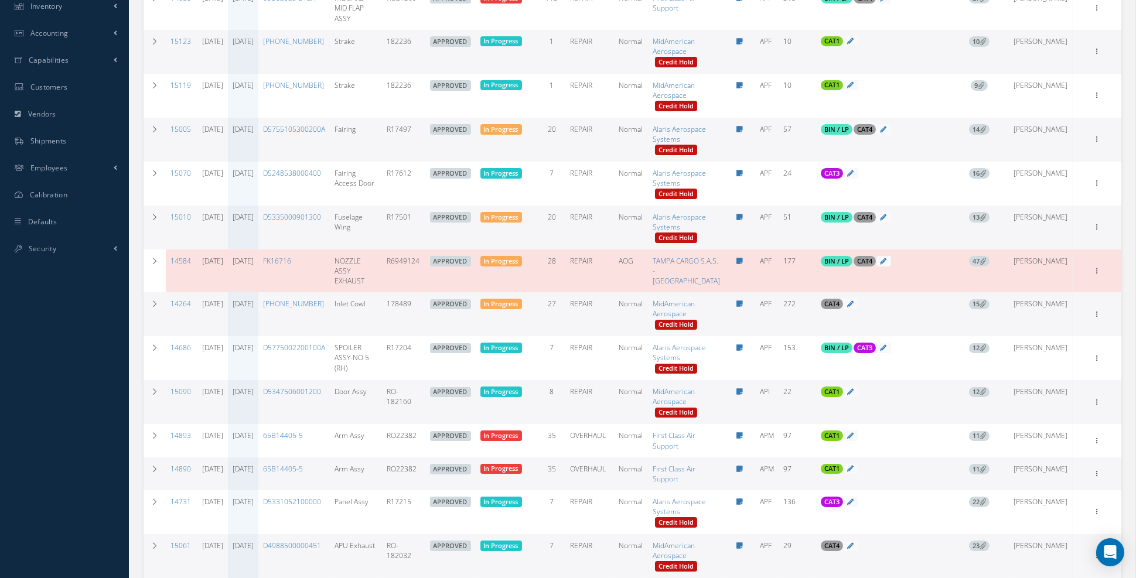
click at [986, 220] on icon at bounding box center [983, 217] width 6 height 6
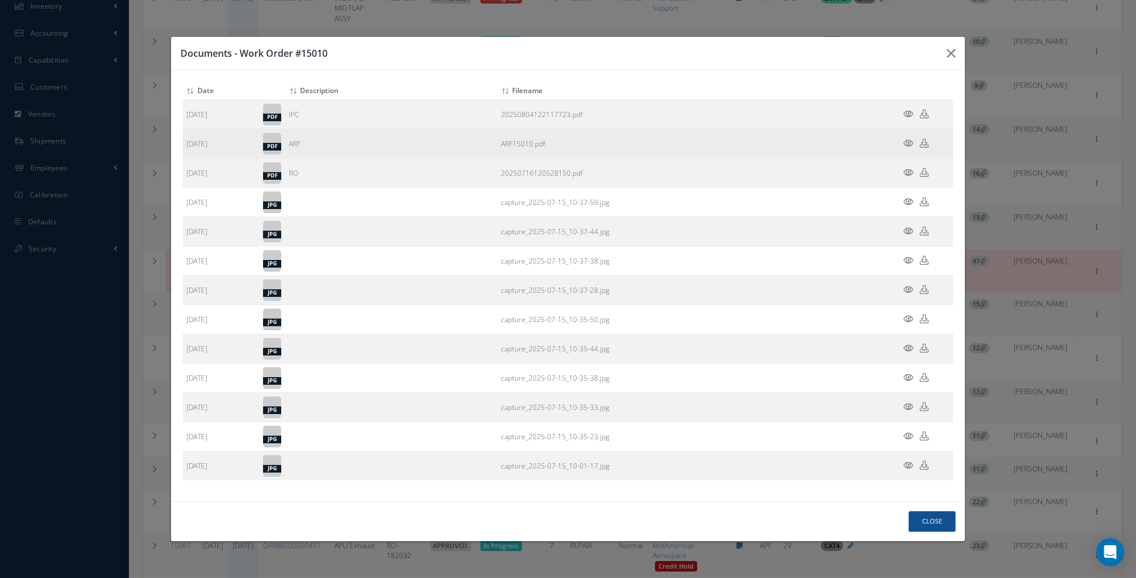
click at [910, 148] on icon at bounding box center [908, 143] width 10 height 9
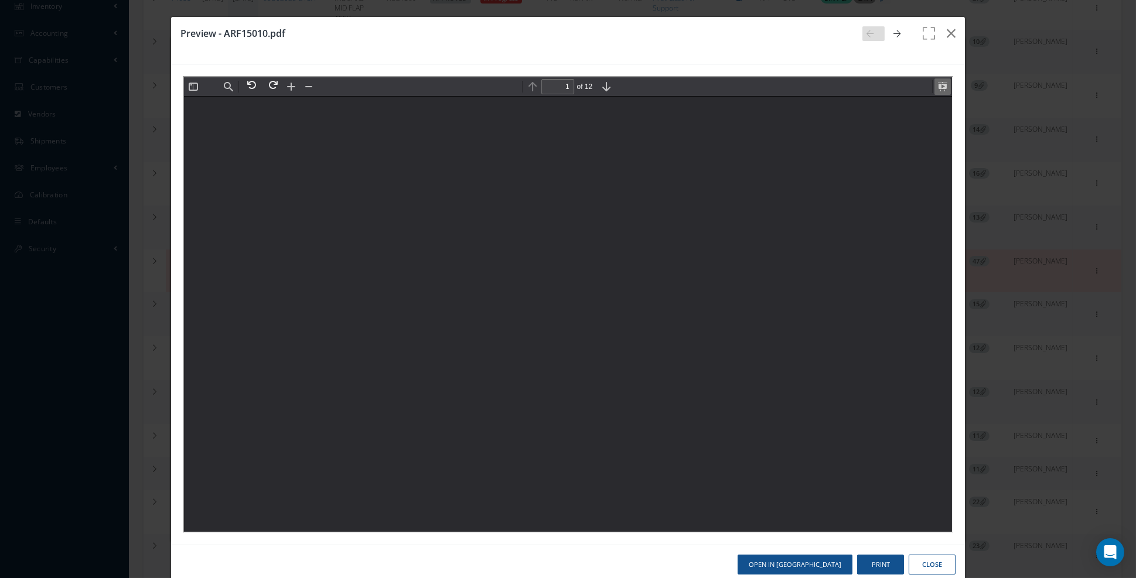
scroll to position [5, 0]
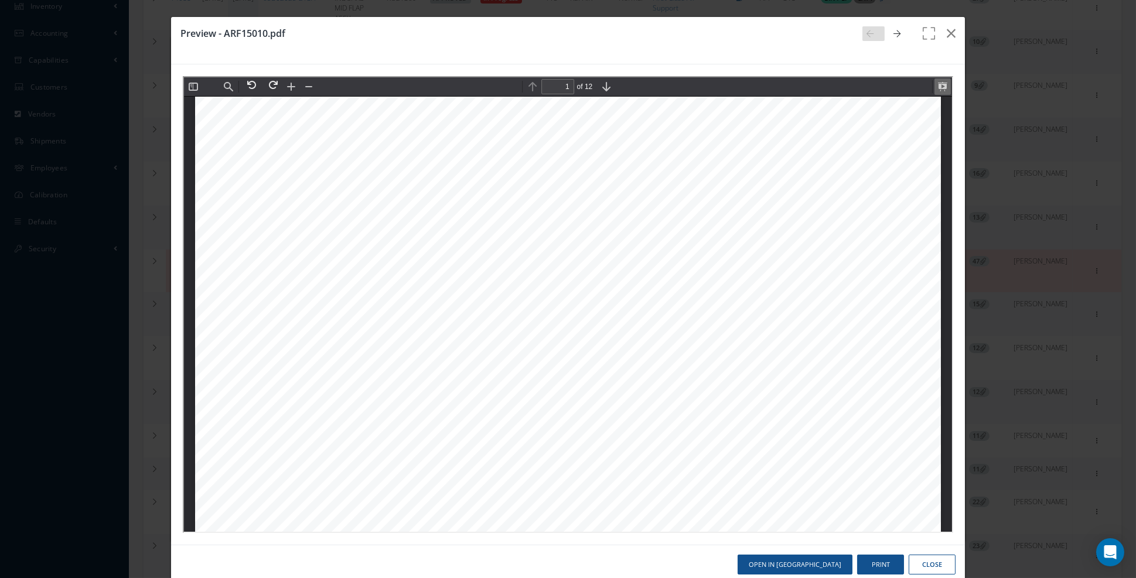
click at [940, 87] on button at bounding box center [941, 85] width 16 height 16
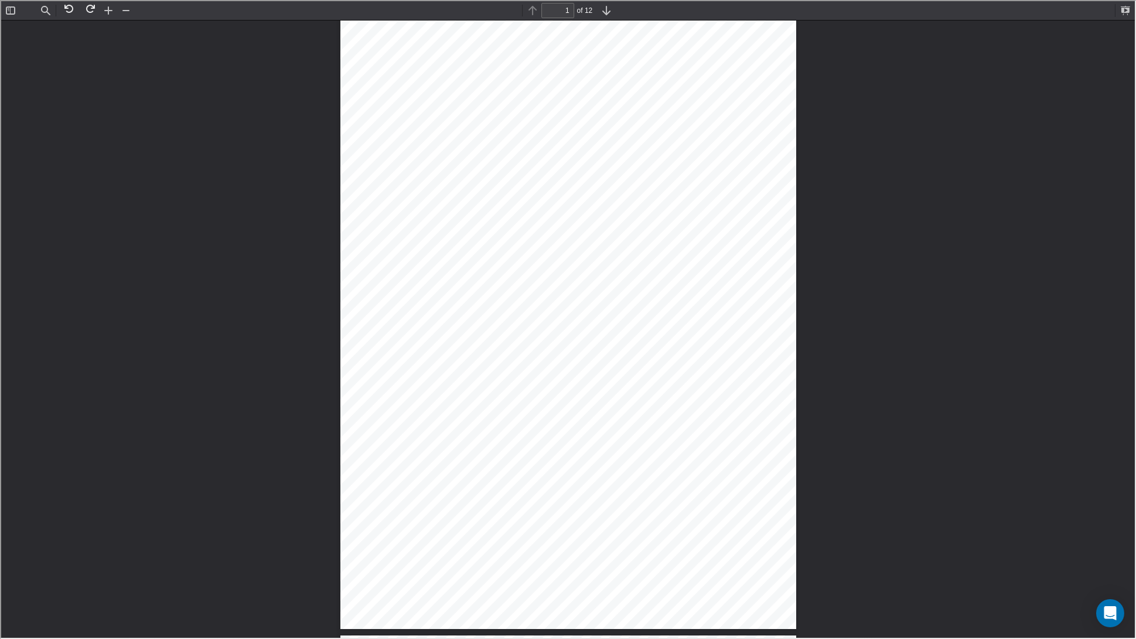
scroll to position [0, 0]
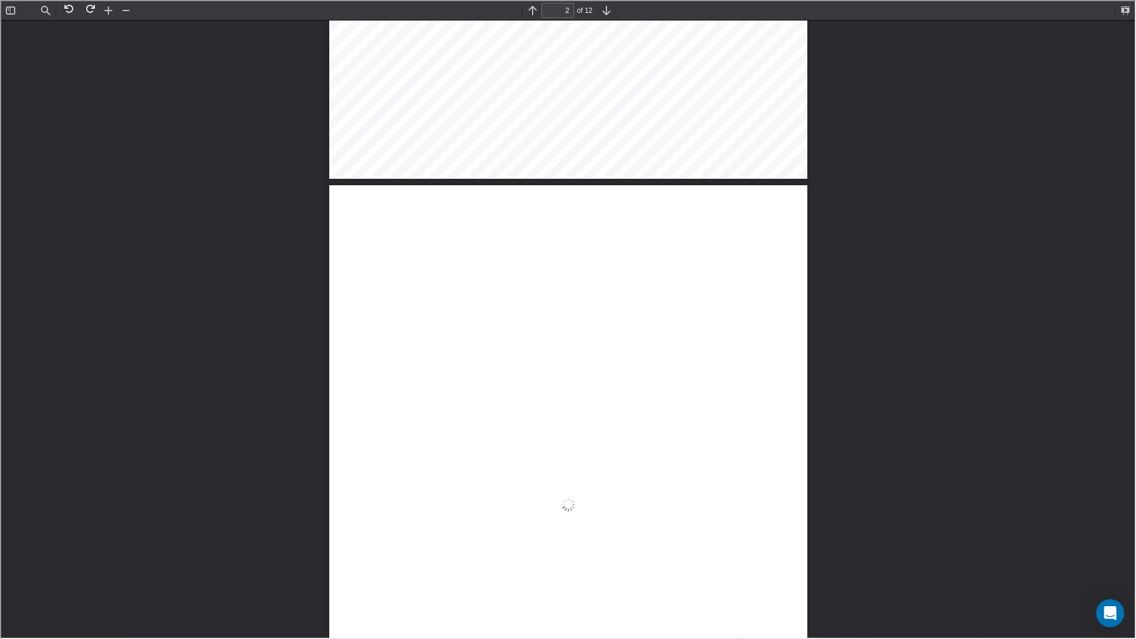
type input "3"
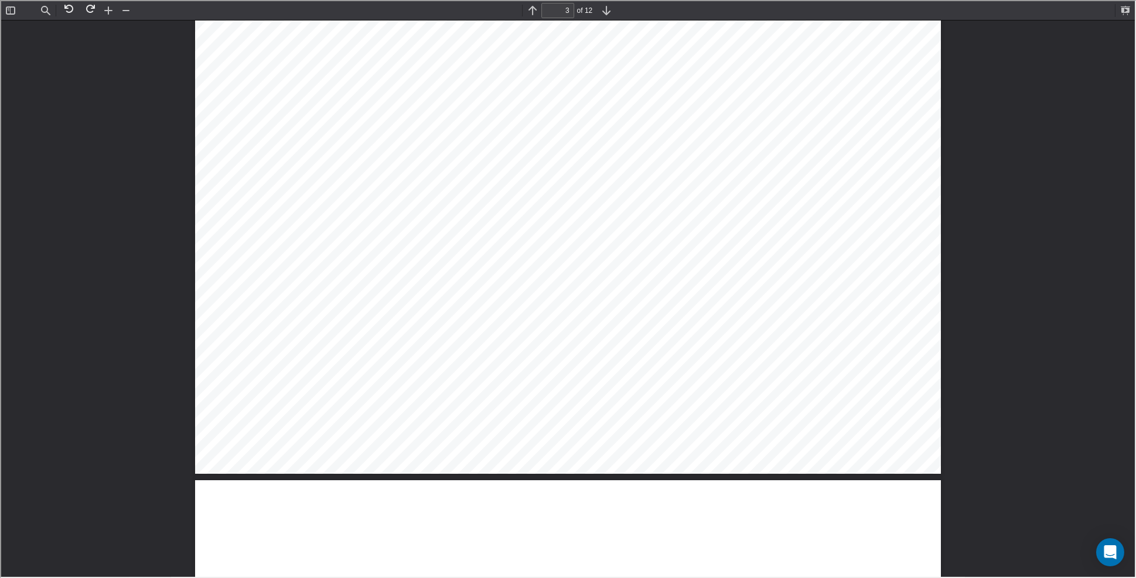
scroll to position [2005, 0]
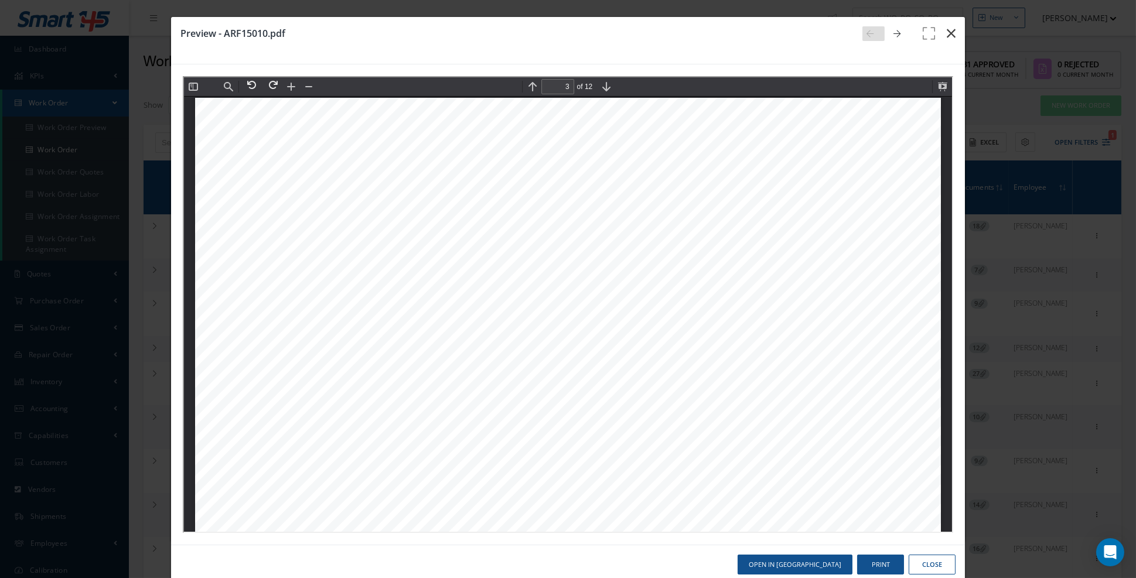
click at [948, 32] on icon "button" at bounding box center [951, 33] width 9 height 14
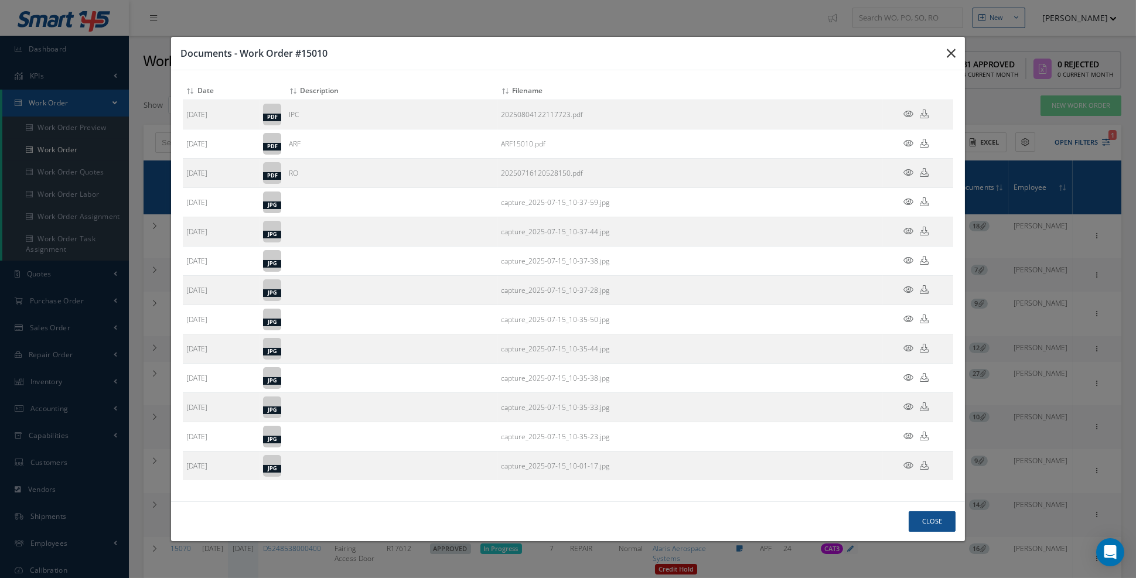
click at [949, 60] on icon "button" at bounding box center [951, 53] width 9 height 14
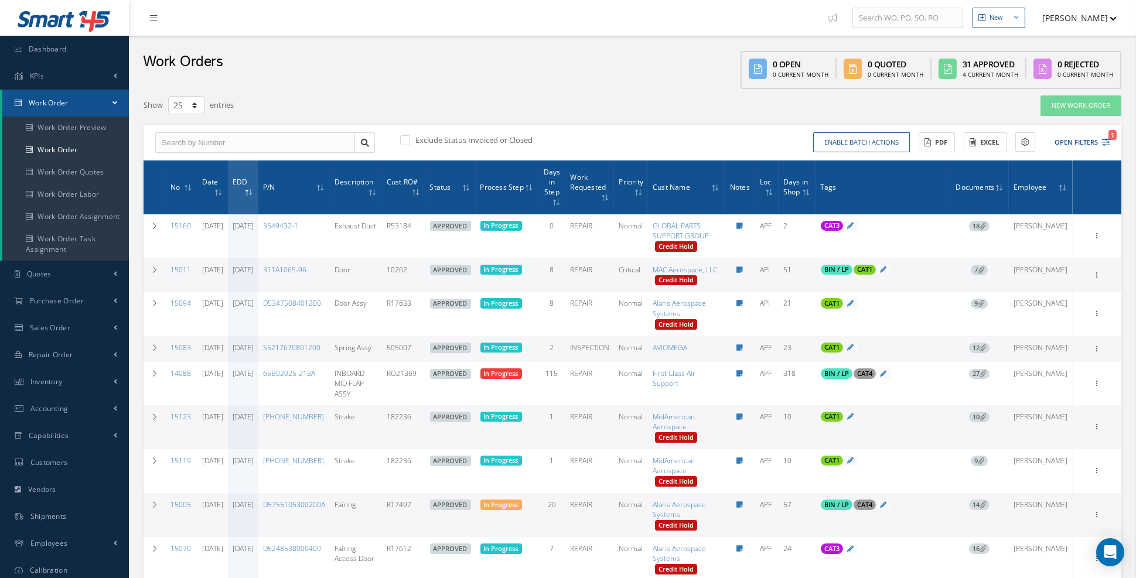
scroll to position [404, 0]
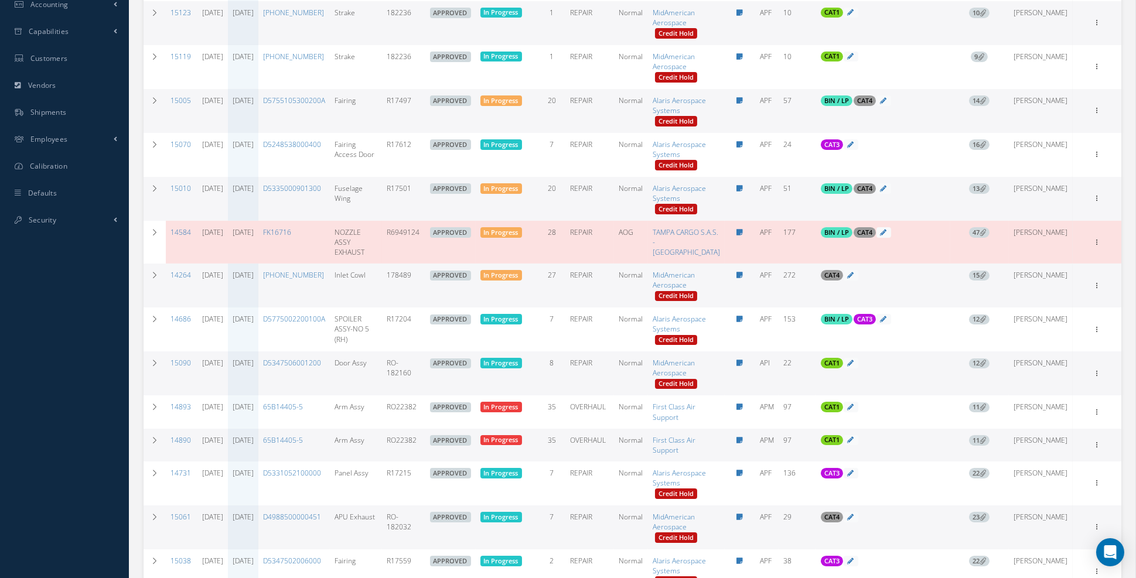
click at [254, 280] on link "[DATE]" at bounding box center [243, 275] width 21 height 10
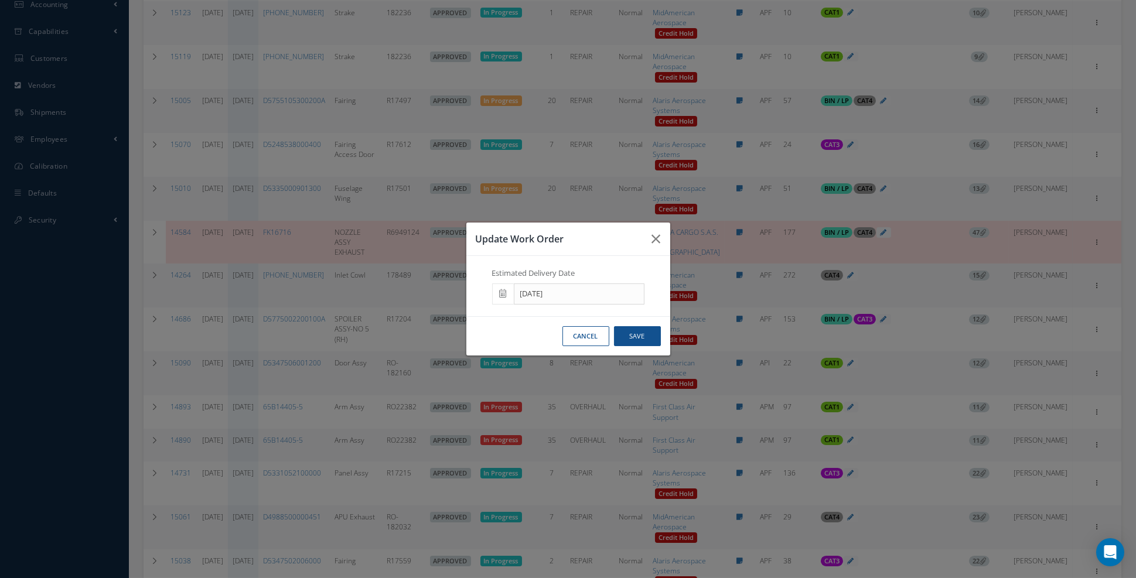
click at [502, 298] on icon at bounding box center [503, 293] width 7 height 8
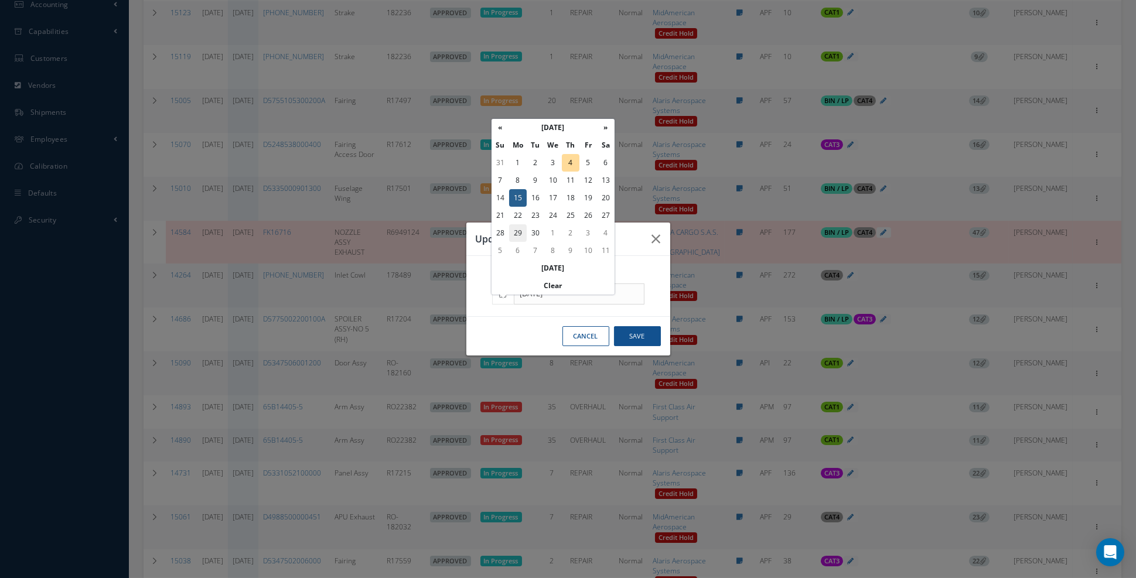
click at [516, 231] on td "29" at bounding box center [518, 233] width 18 height 18
type input "09/29/2025"
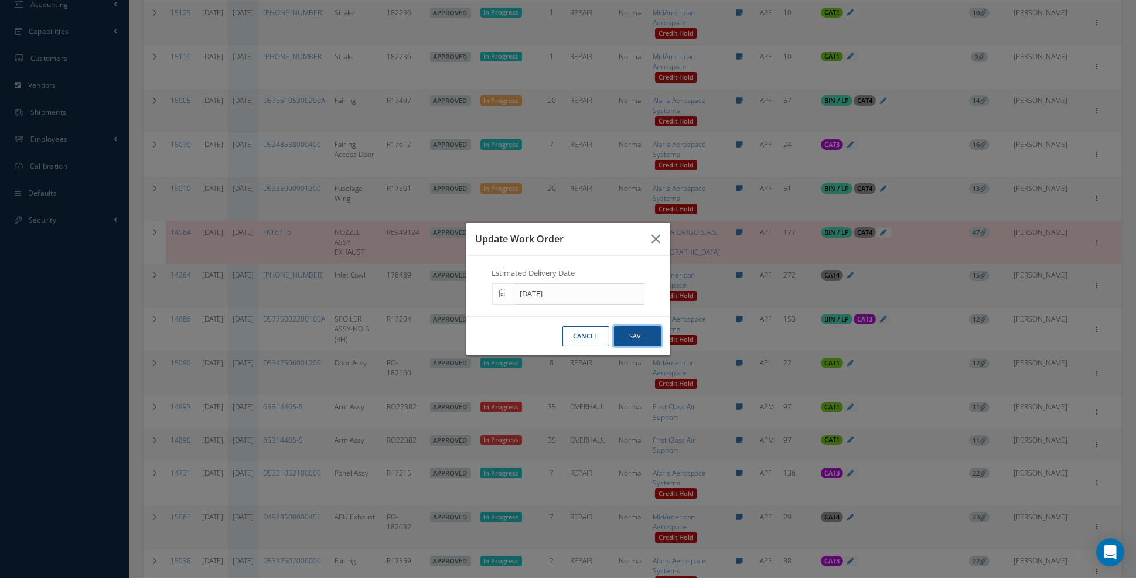
click at [643, 347] on button "Save" at bounding box center [637, 336] width 47 height 21
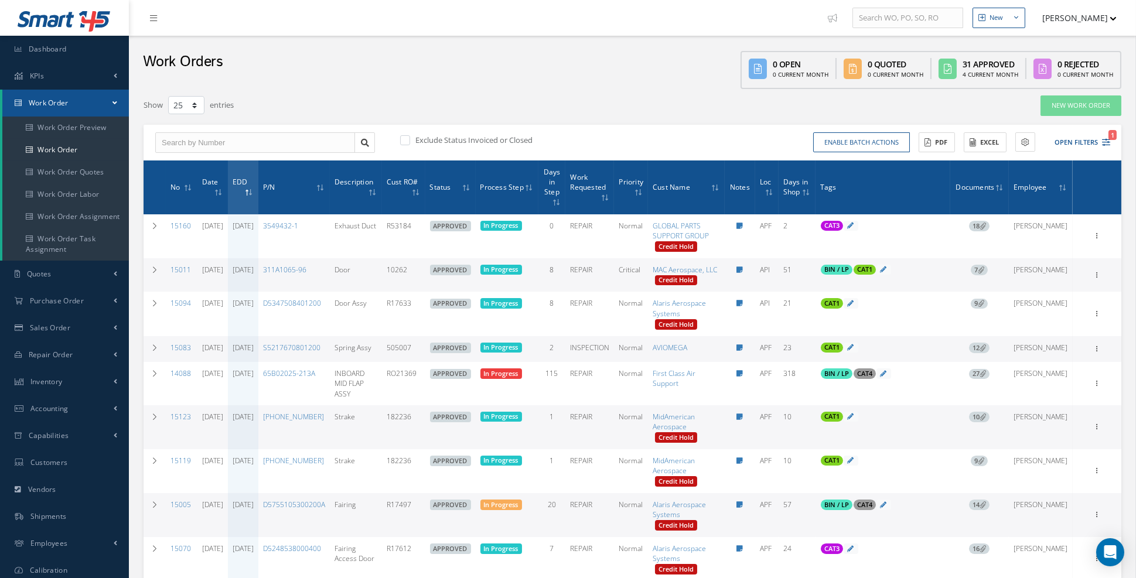
scroll to position [0, 0]
click at [999, 140] on icon "1" at bounding box center [1106, 142] width 8 height 8
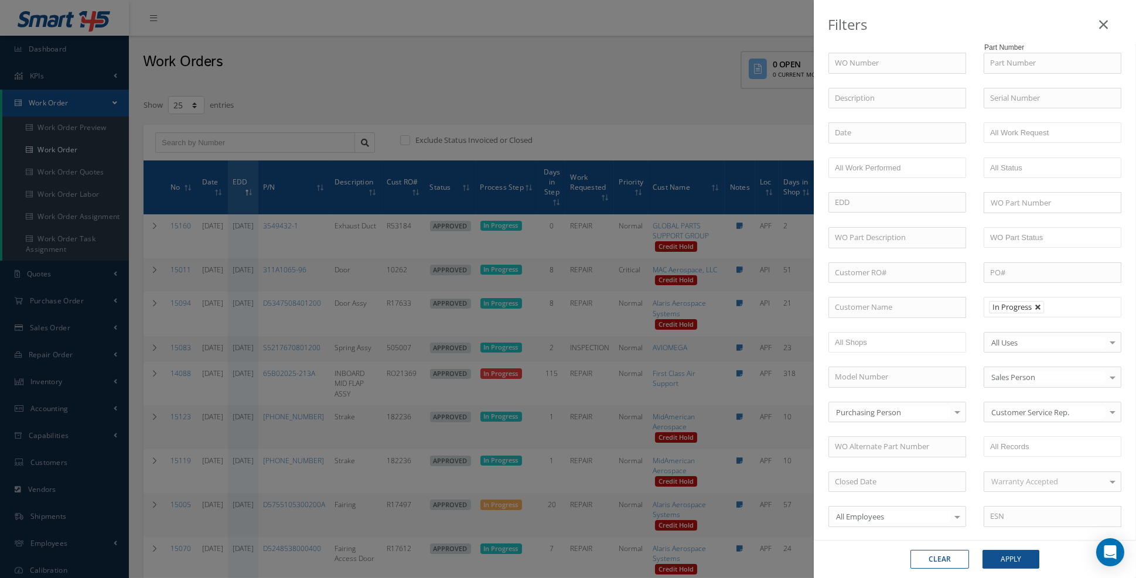
click at [999, 304] on link at bounding box center [1038, 307] width 7 height 7
type input "All Proccess Step"
click at [877, 65] on input "text" at bounding box center [897, 63] width 138 height 21
type input "1"
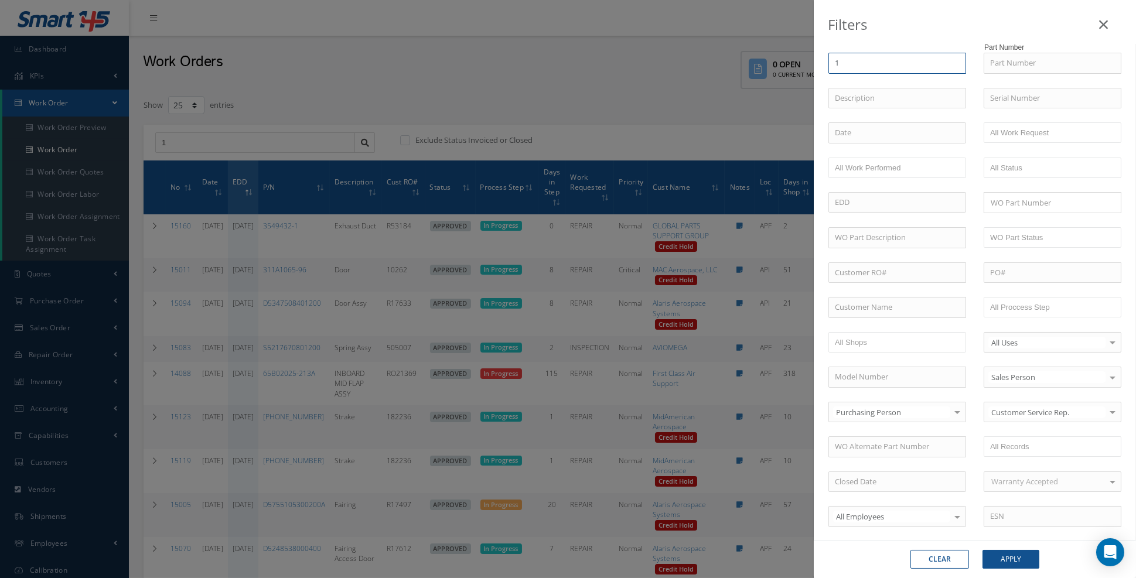
type input "13"
type input "135"
type input "1356"
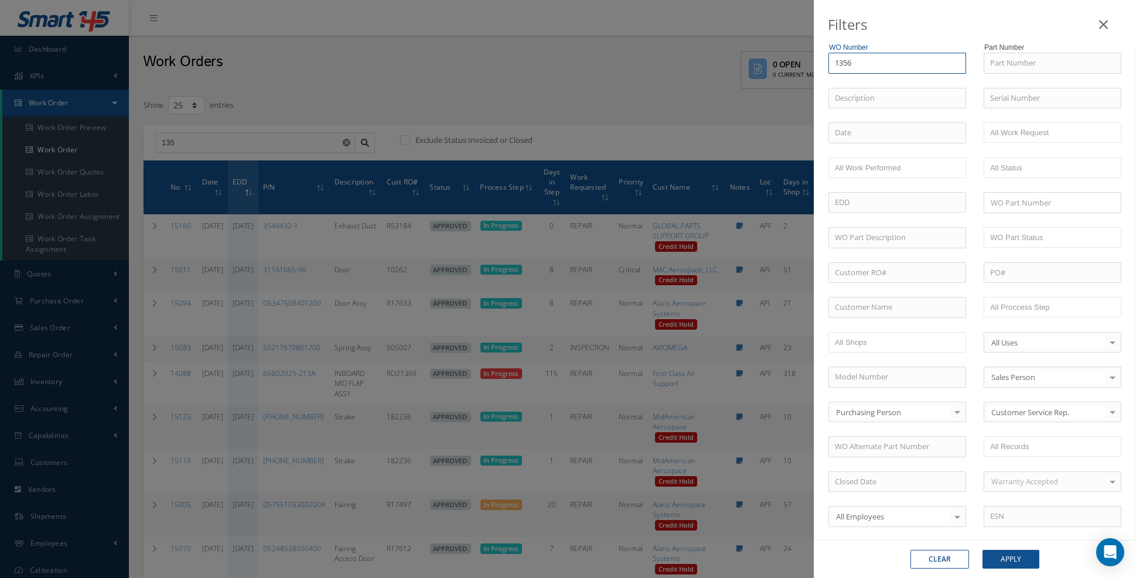
type input "1356"
type input "13567"
click at [982, 509] on button "Apply" at bounding box center [1010, 559] width 57 height 19
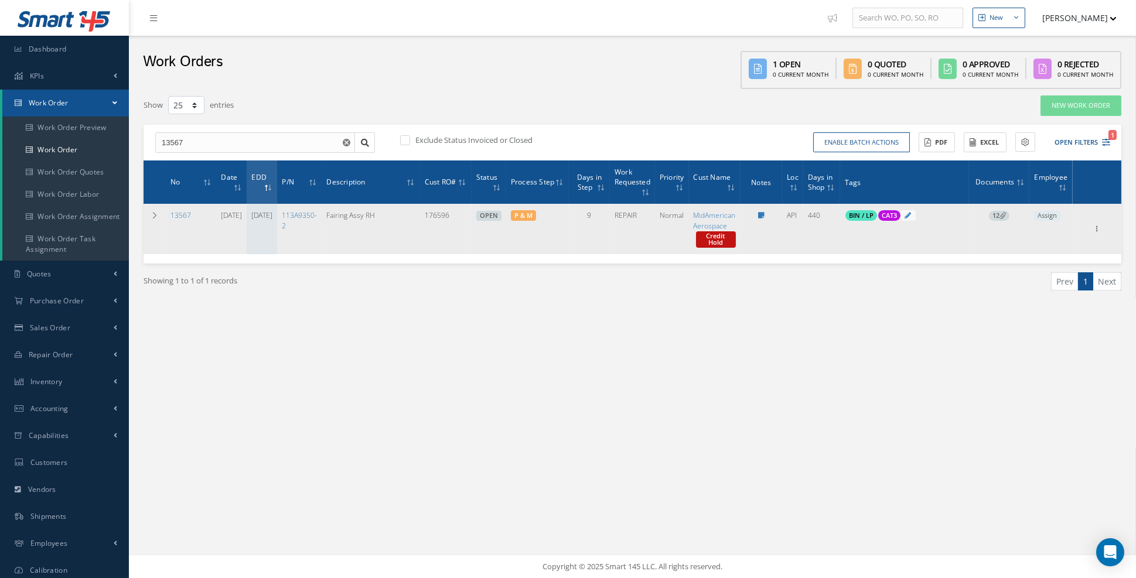
click at [999, 214] on icon at bounding box center [1002, 215] width 6 height 6
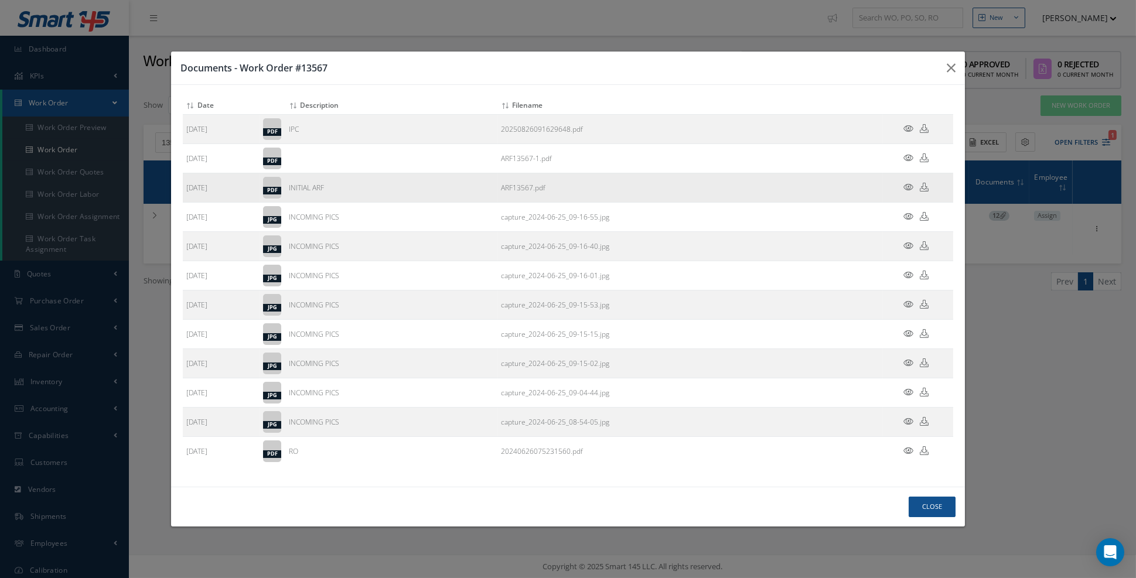
click at [908, 192] on icon at bounding box center [908, 187] width 10 height 9
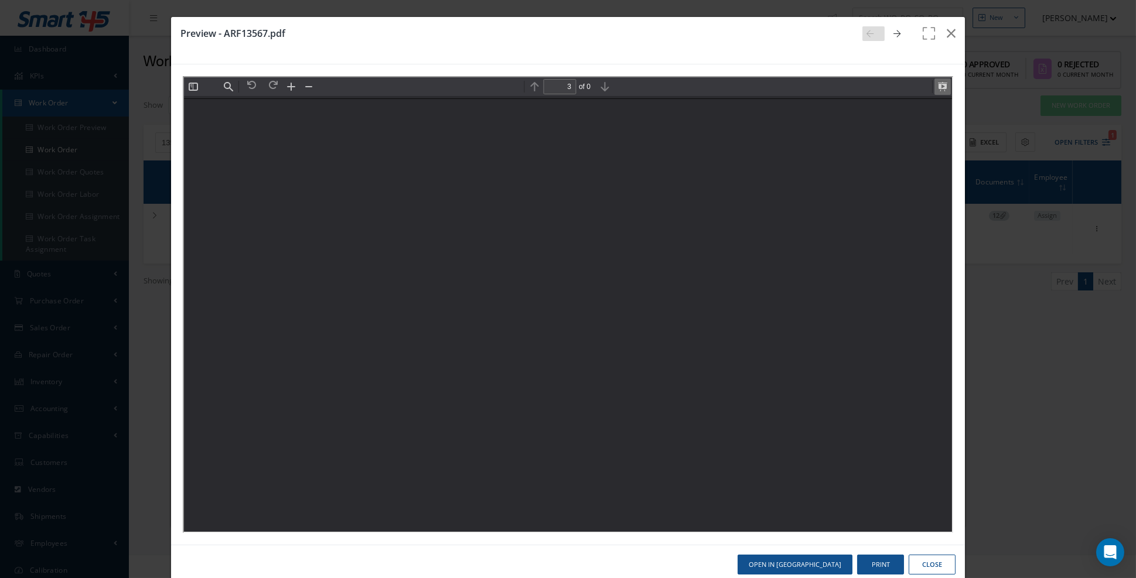
scroll to position [2005, 0]
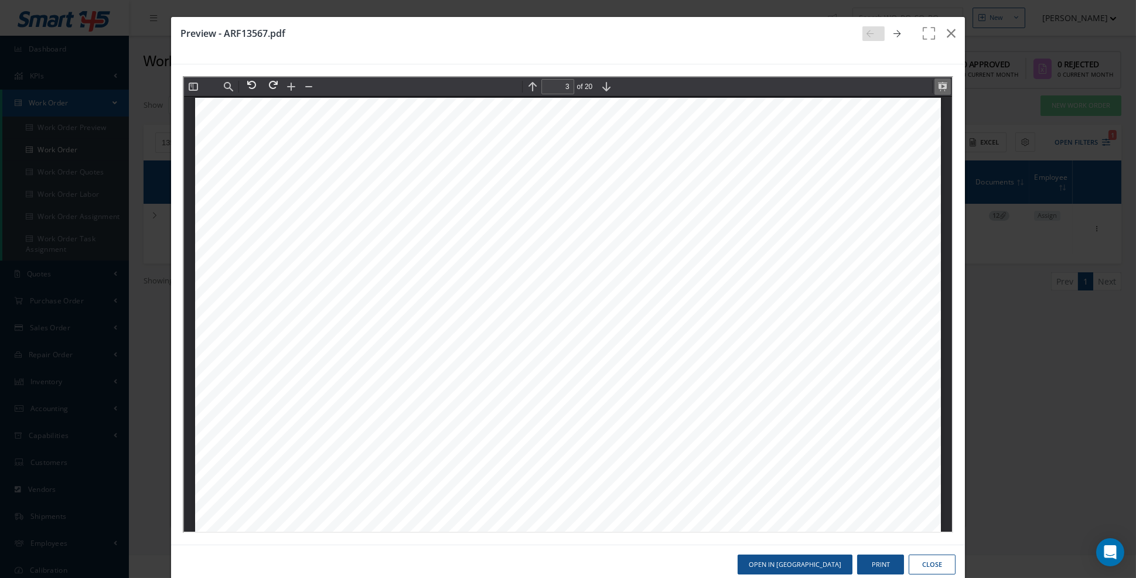
click at [943, 91] on button at bounding box center [941, 85] width 16 height 16
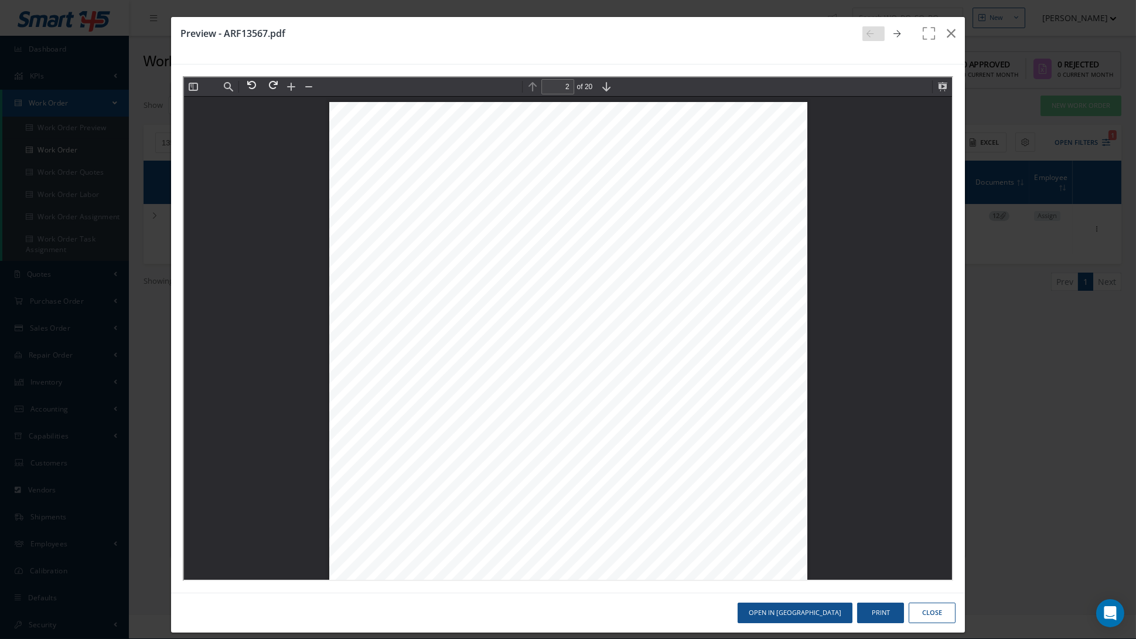
scroll to position [1774, 0]
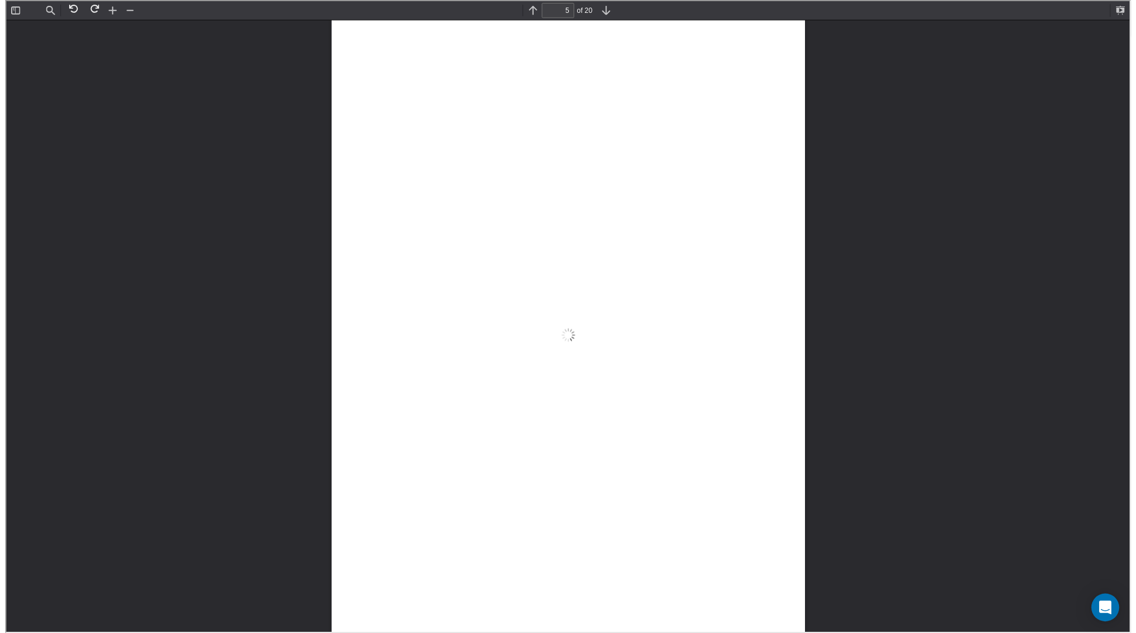
scroll to position [4006, 0]
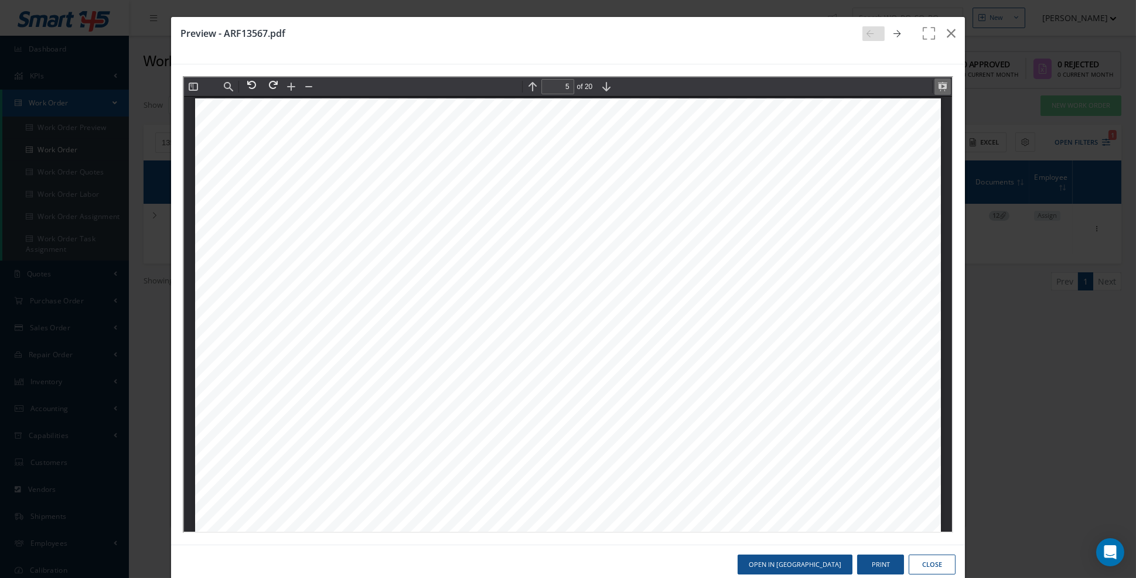
click at [947, 87] on button at bounding box center [941, 85] width 16 height 16
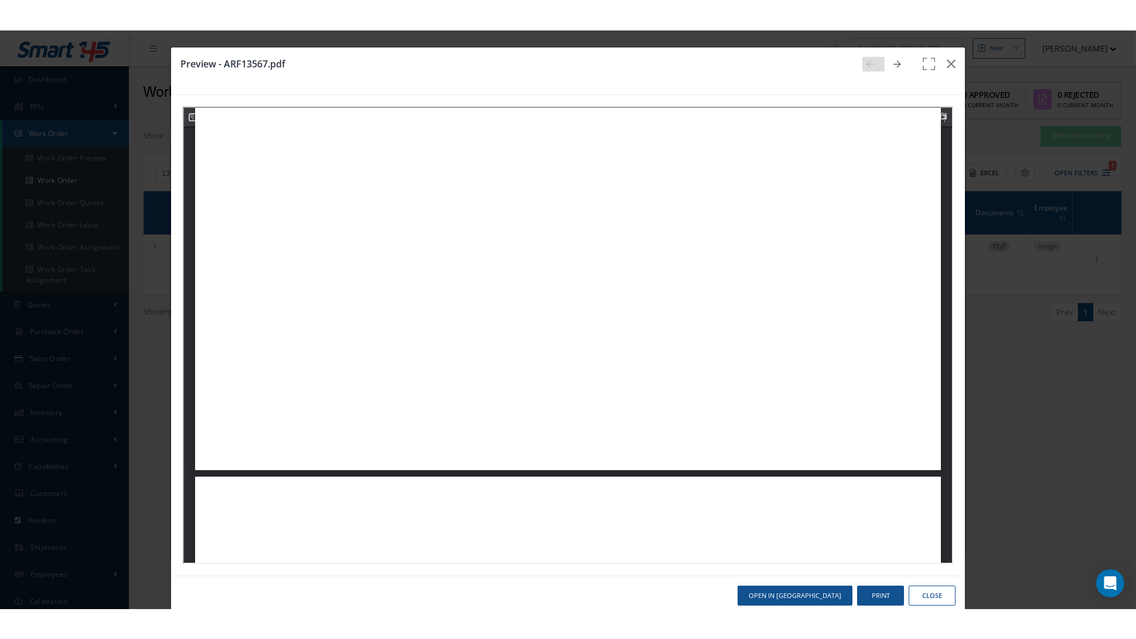
scroll to position [6006, 0]
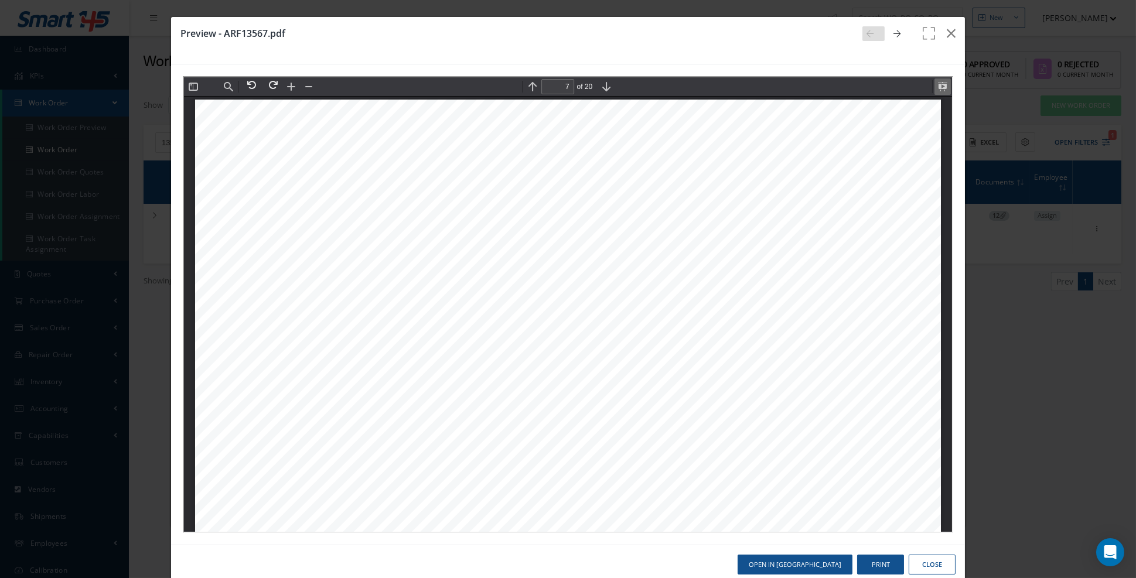
click at [942, 85] on button at bounding box center [941, 85] width 16 height 16
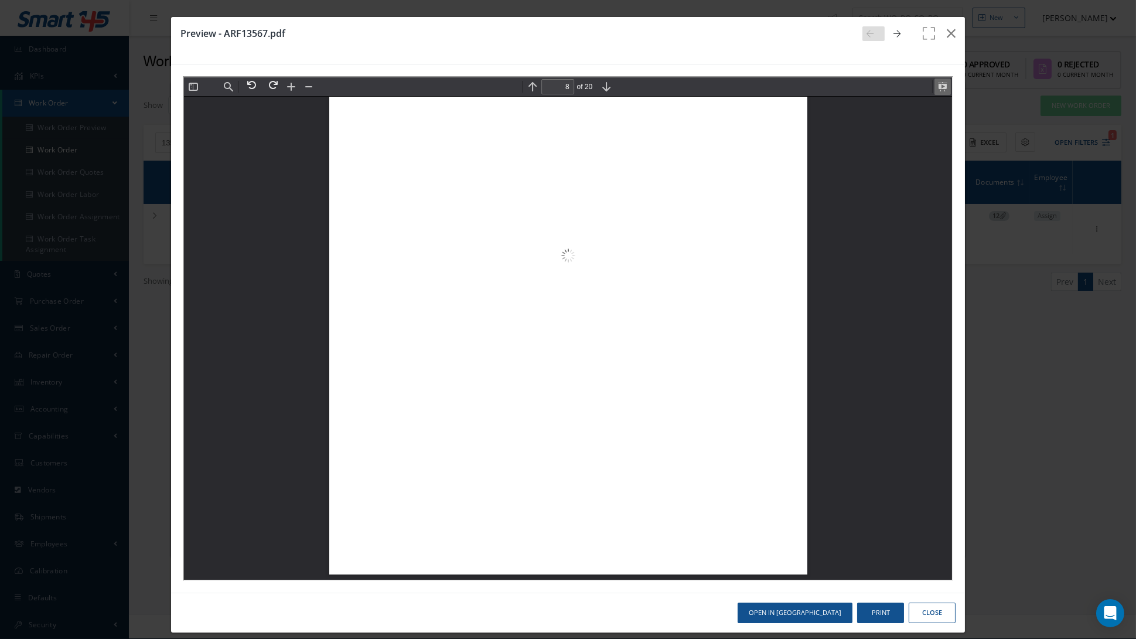
scroll to position [12418, 0]
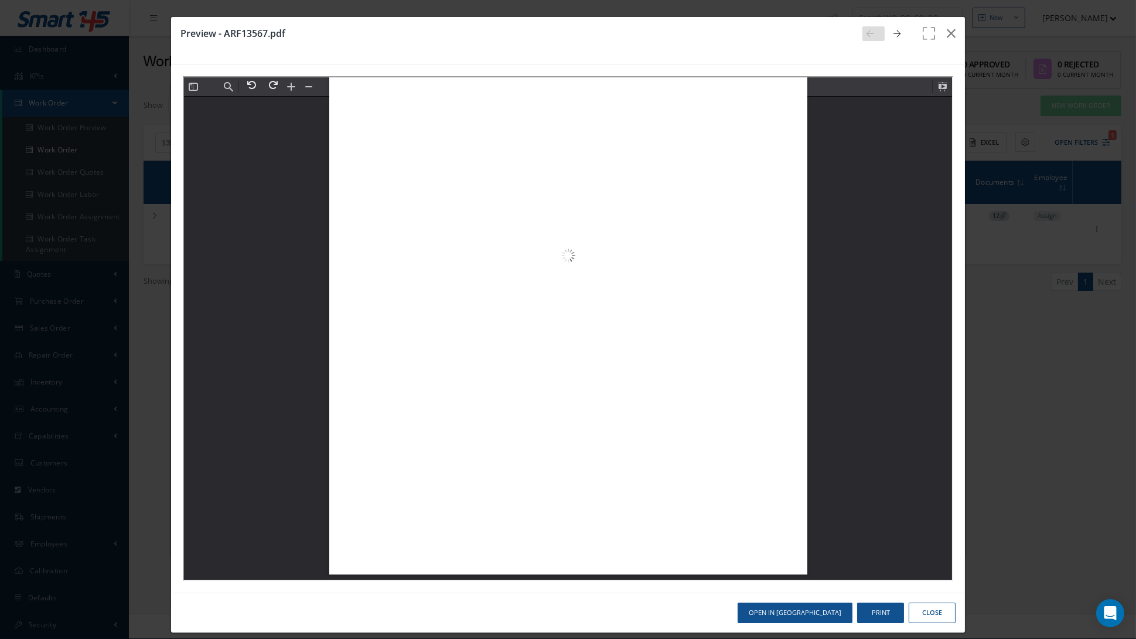
scroll to position [30158, 0]
type input "20"
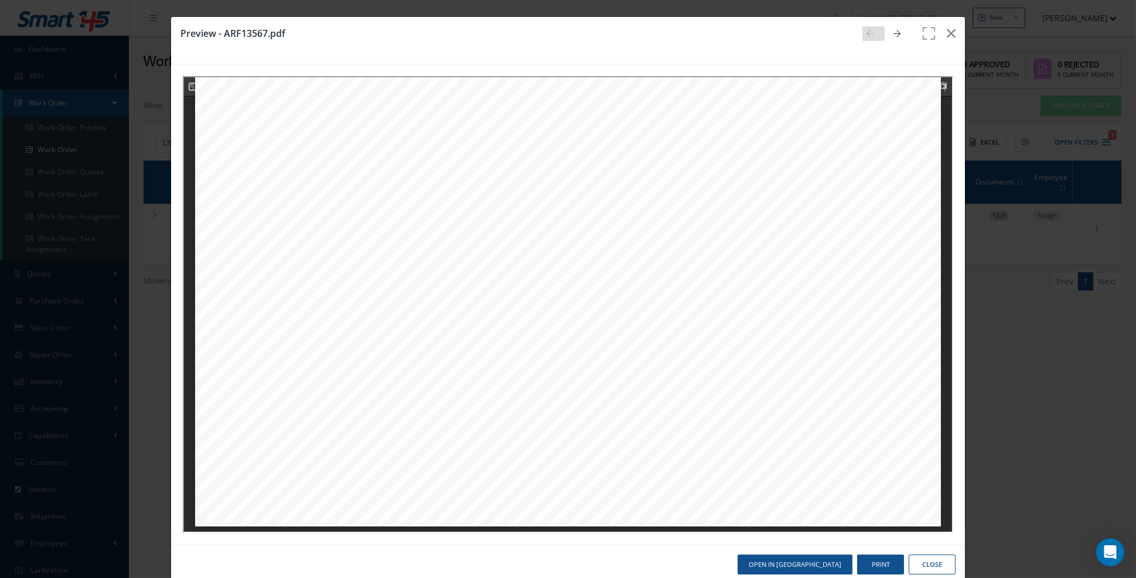
scroll to position [19008, 0]
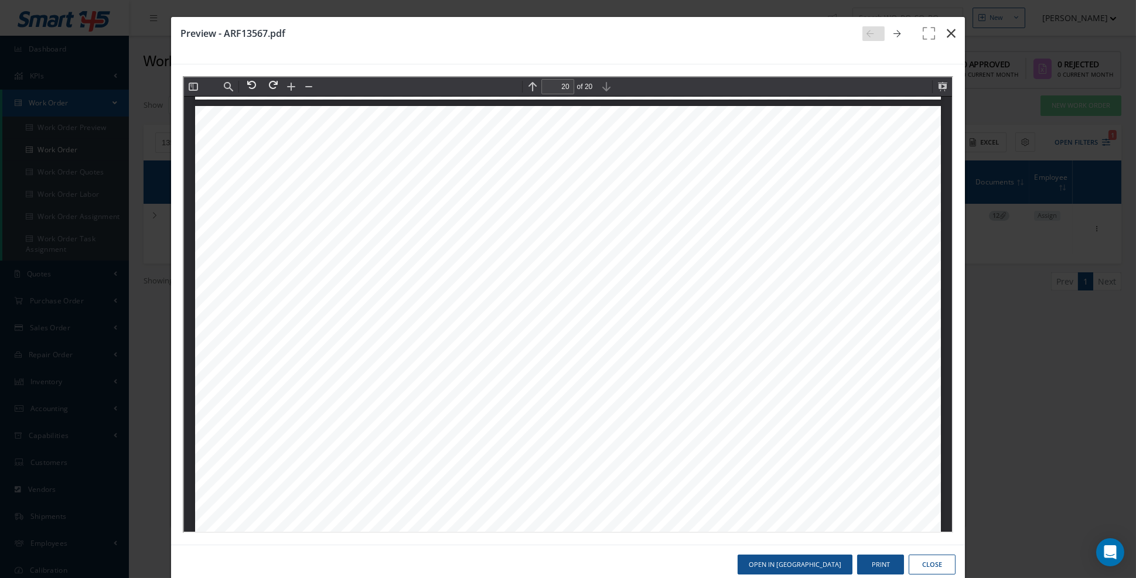
click at [949, 33] on icon "button" at bounding box center [951, 33] width 9 height 14
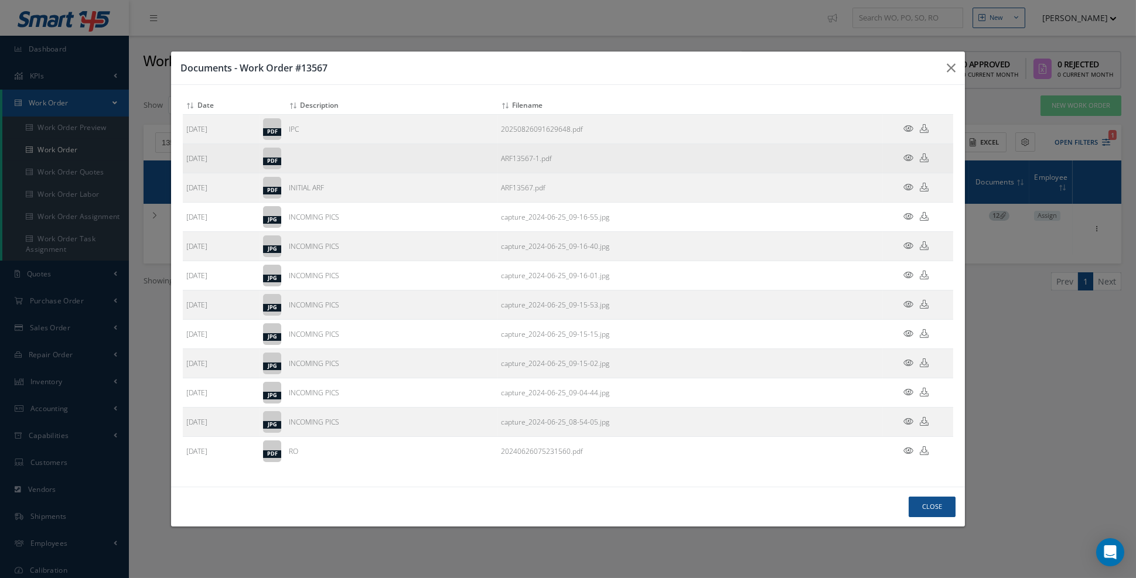
click at [909, 162] on icon at bounding box center [908, 157] width 10 height 9
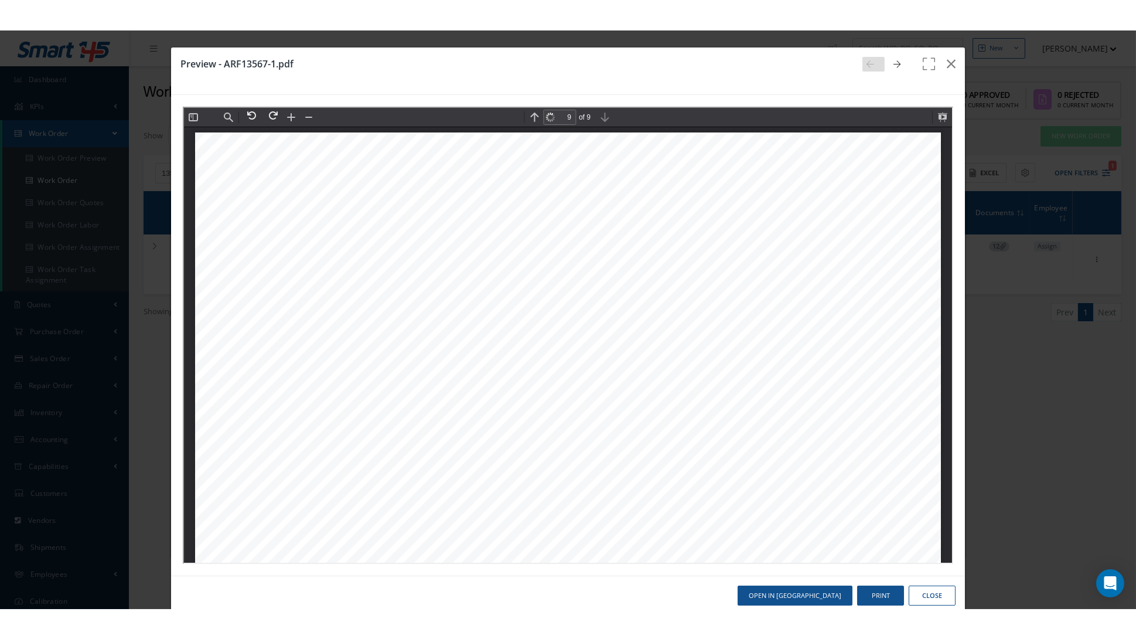
scroll to position [8006, 0]
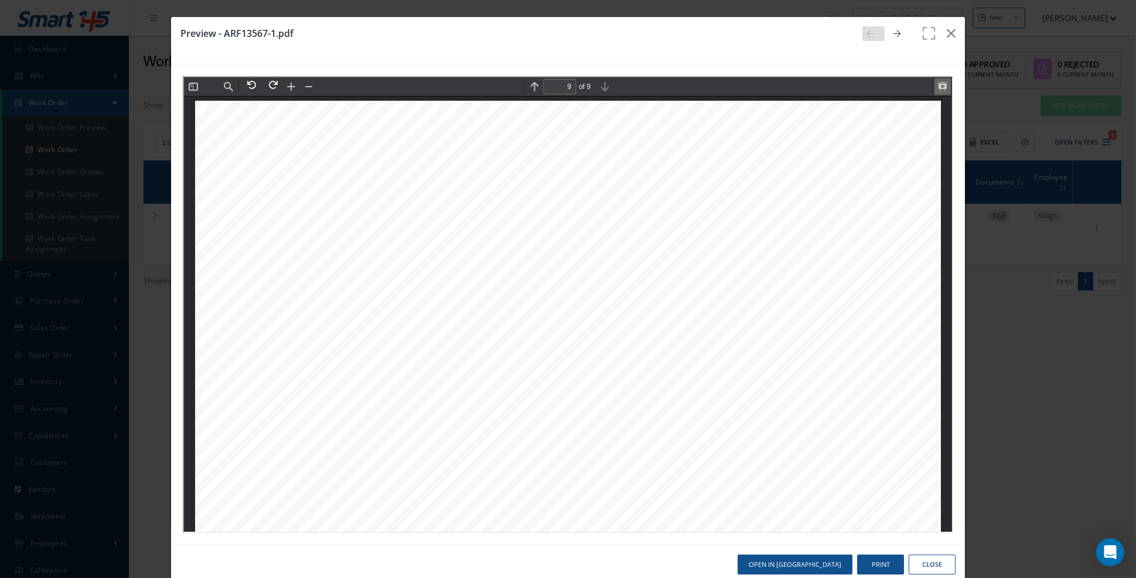
click at [944, 86] on button at bounding box center [941, 85] width 16 height 16
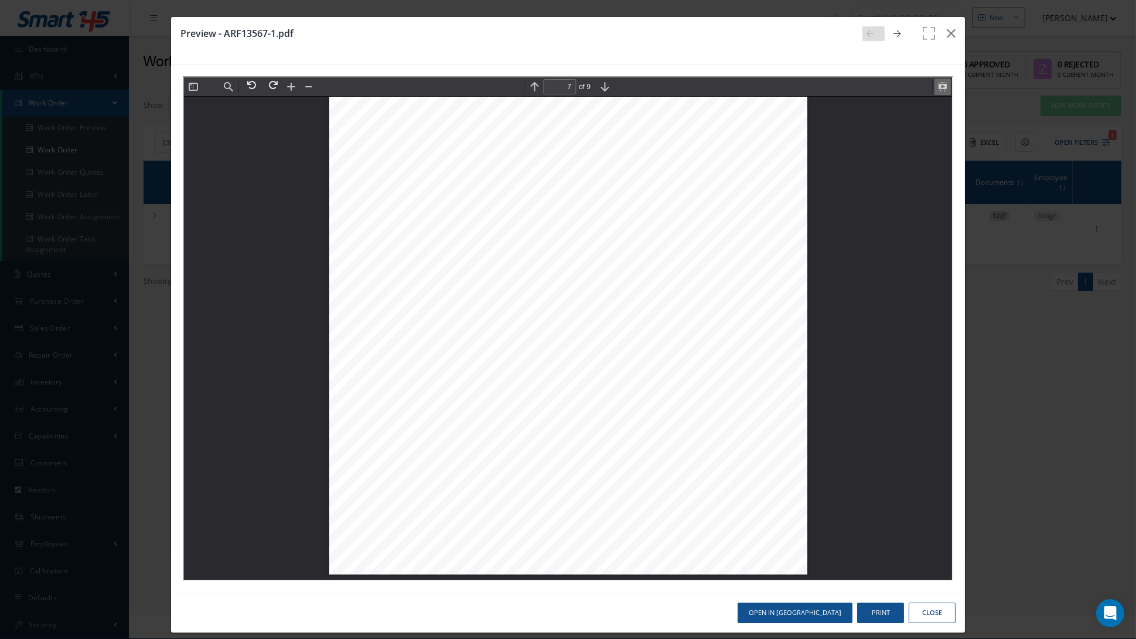
scroll to position [10644, 0]
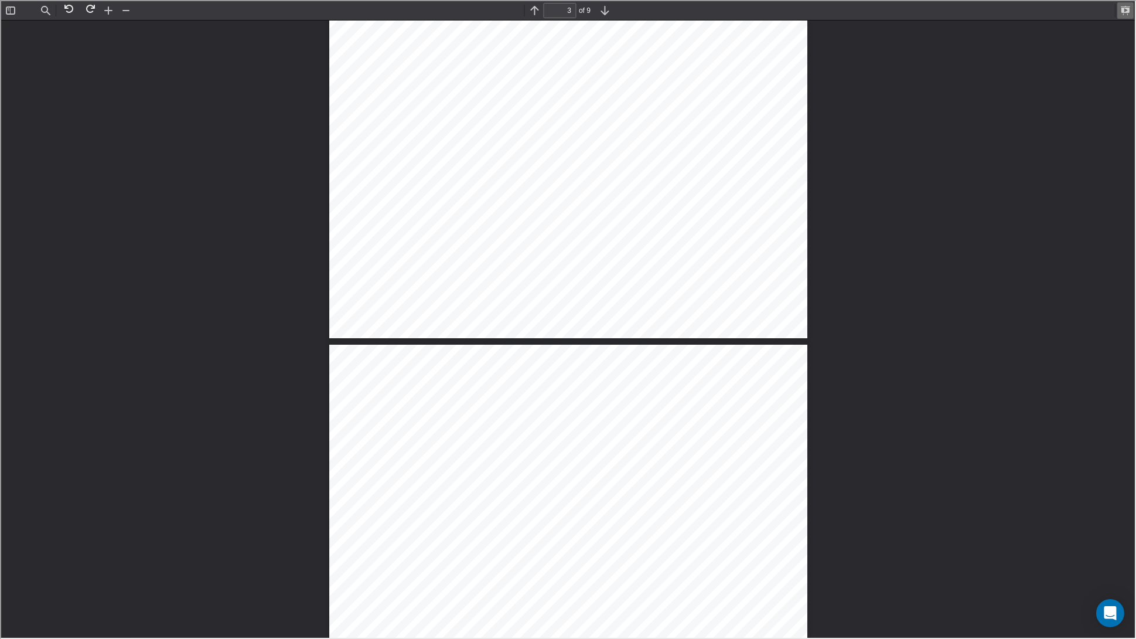
type input "2"
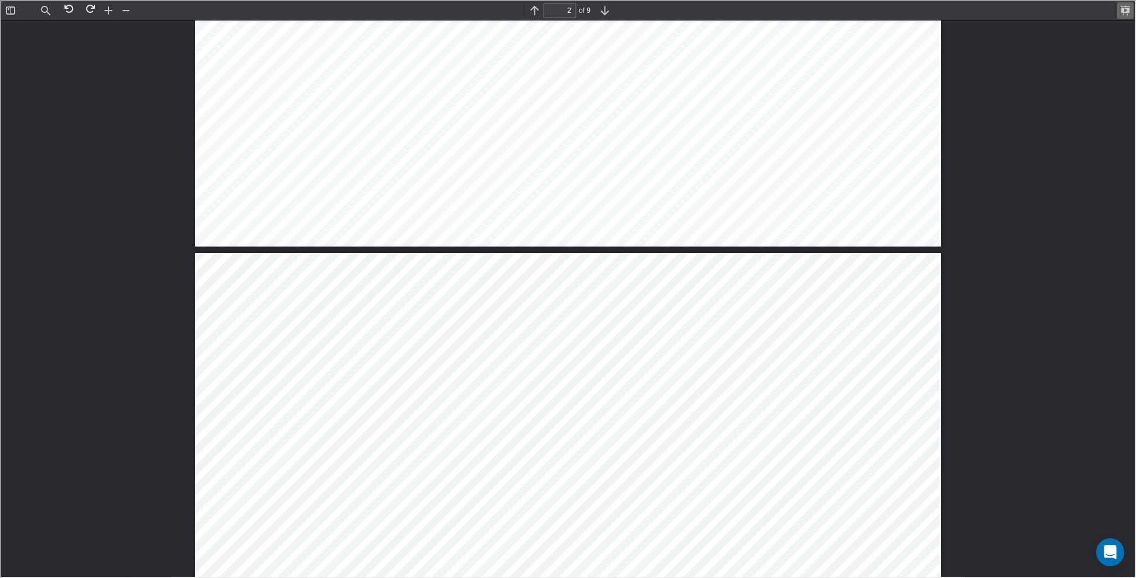
scroll to position [1005, 0]
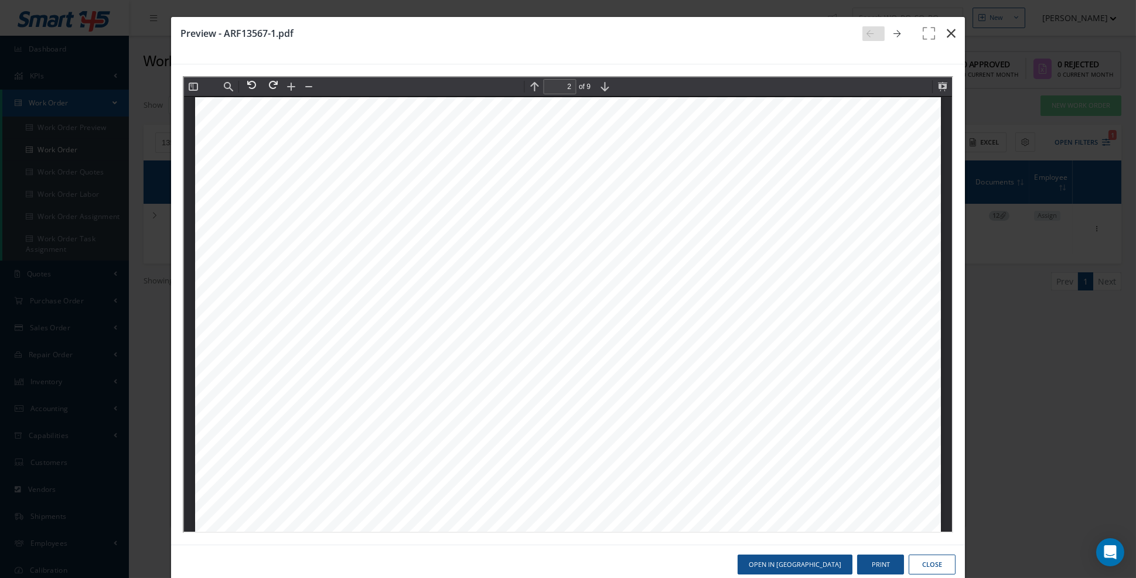
click at [953, 30] on icon "button" at bounding box center [951, 33] width 9 height 14
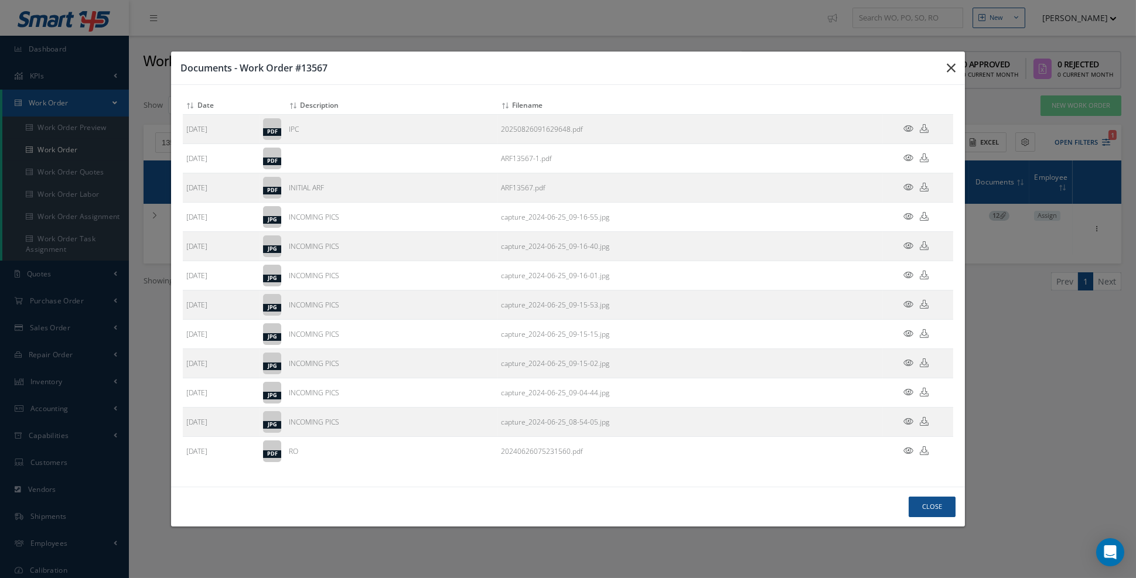
click at [949, 75] on icon "button" at bounding box center [951, 68] width 9 height 14
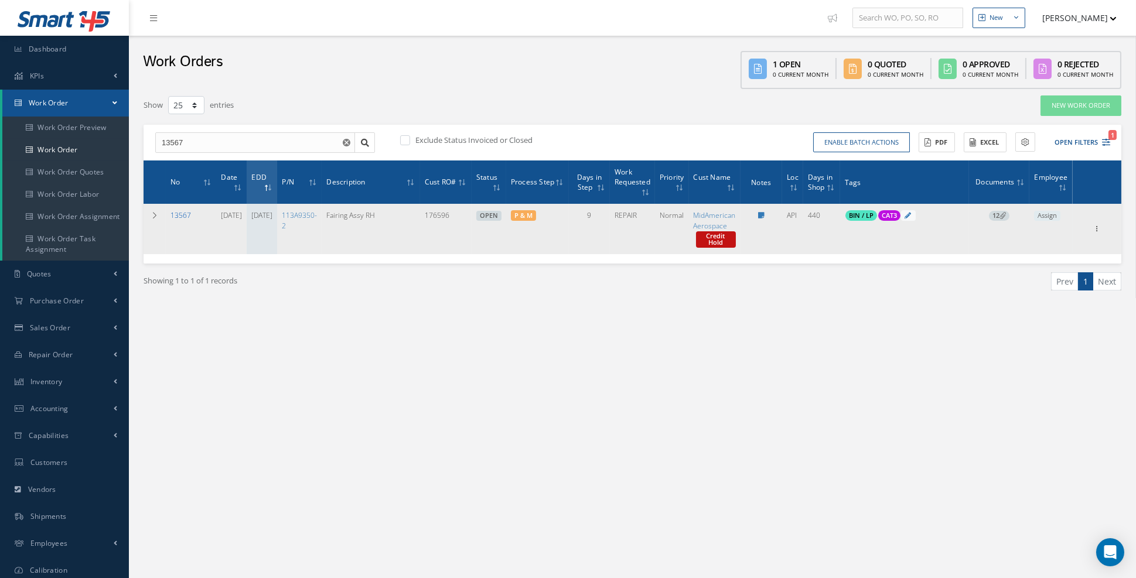
click at [180, 213] on link "13567" at bounding box center [180, 215] width 21 height 10
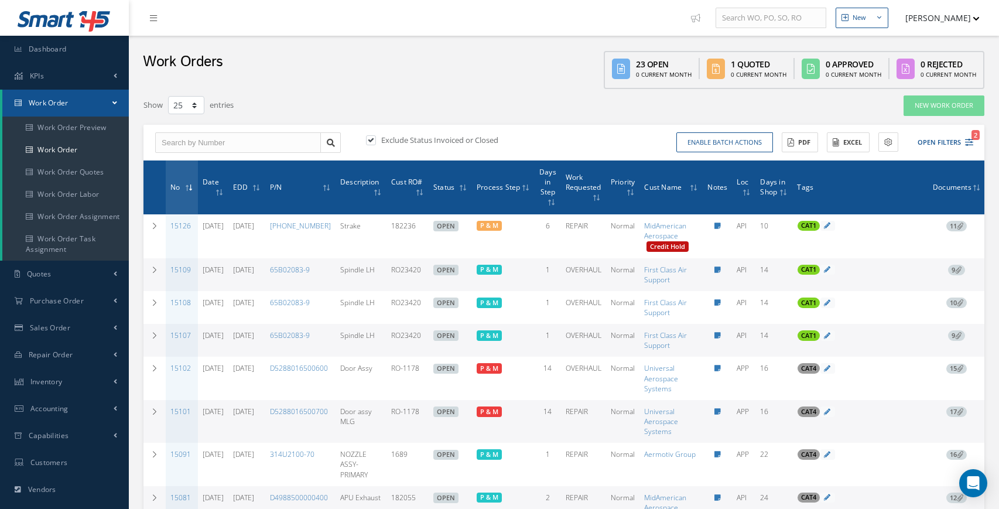
select select "25"
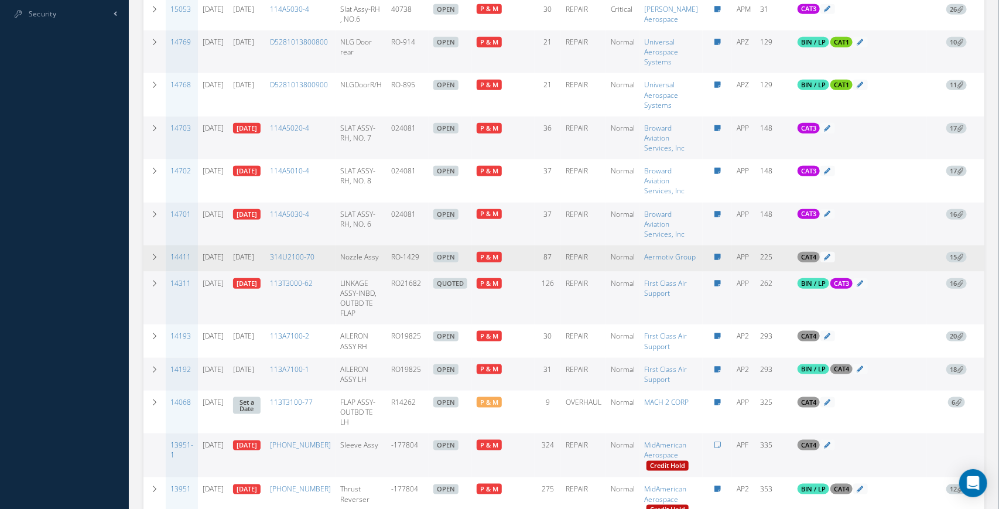
scroll to position [603, 0]
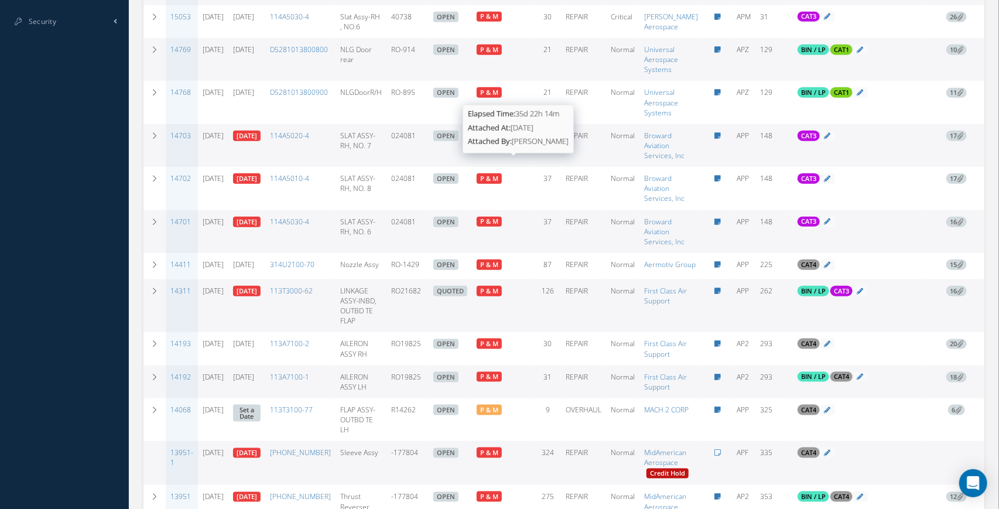
click at [499, 140] on span "P & M" at bounding box center [489, 135] width 18 height 9
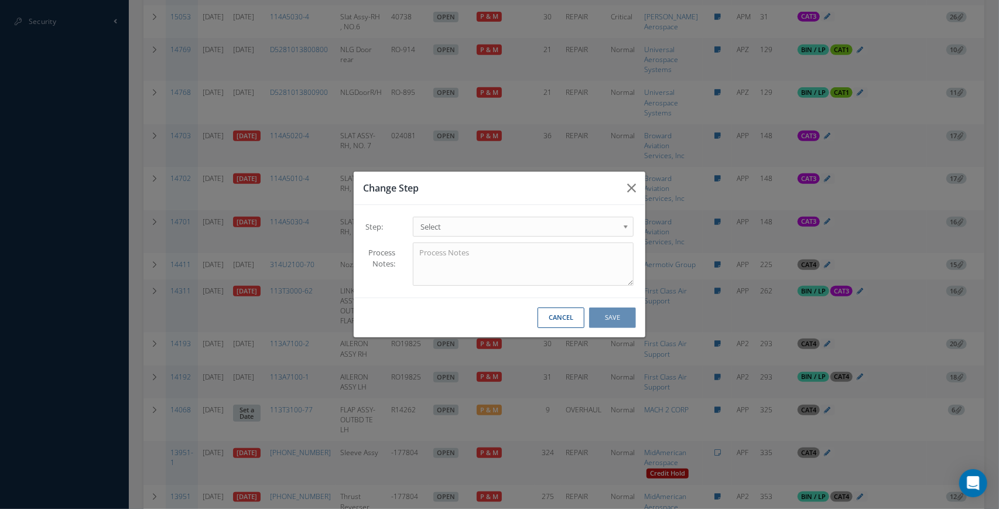
click at [568, 328] on button "Cancel" at bounding box center [561, 318] width 47 height 21
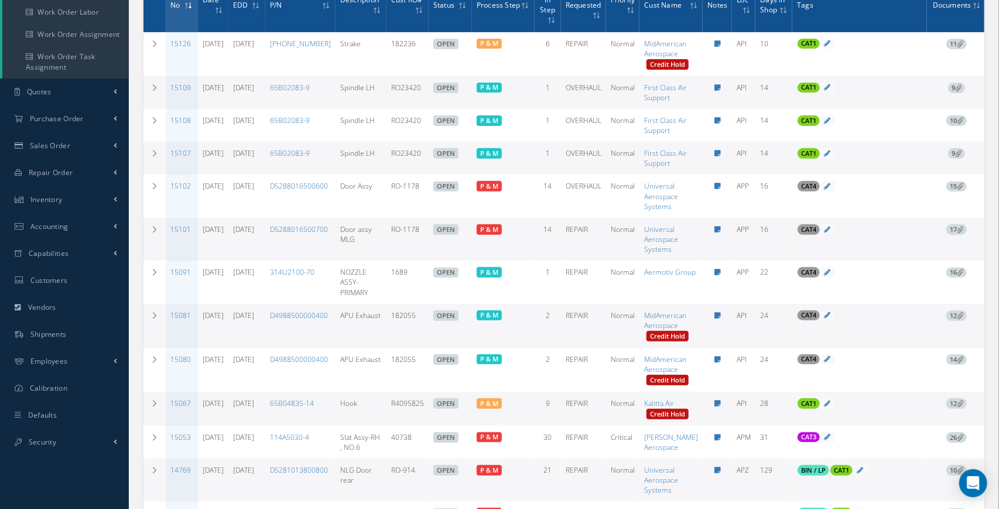
scroll to position [181, 0]
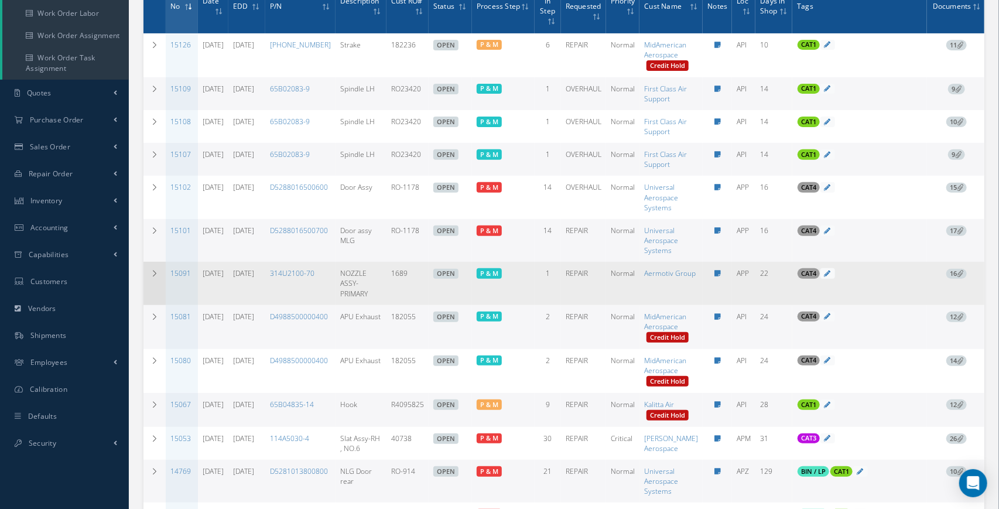
click at [151, 283] on td at bounding box center [155, 283] width 22 height 43
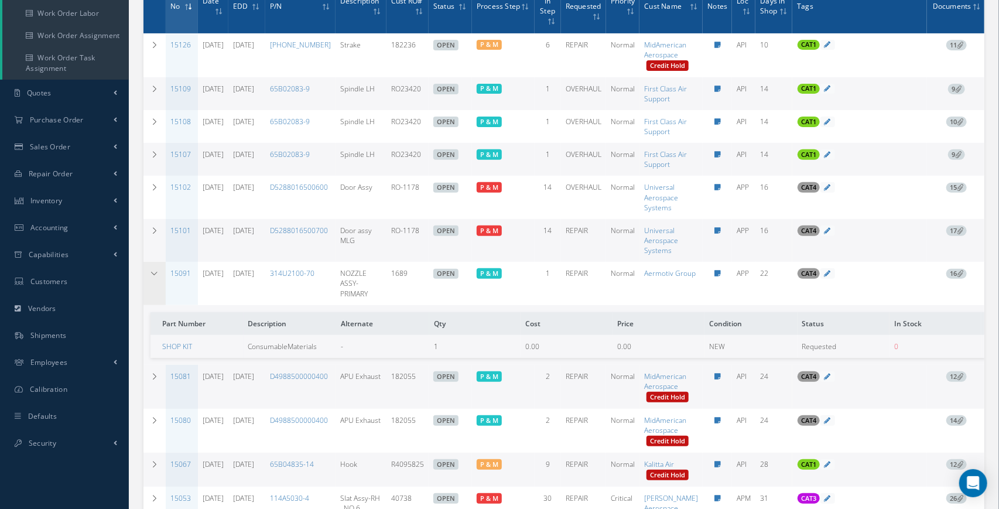
click at [157, 286] on td at bounding box center [155, 283] width 22 height 43
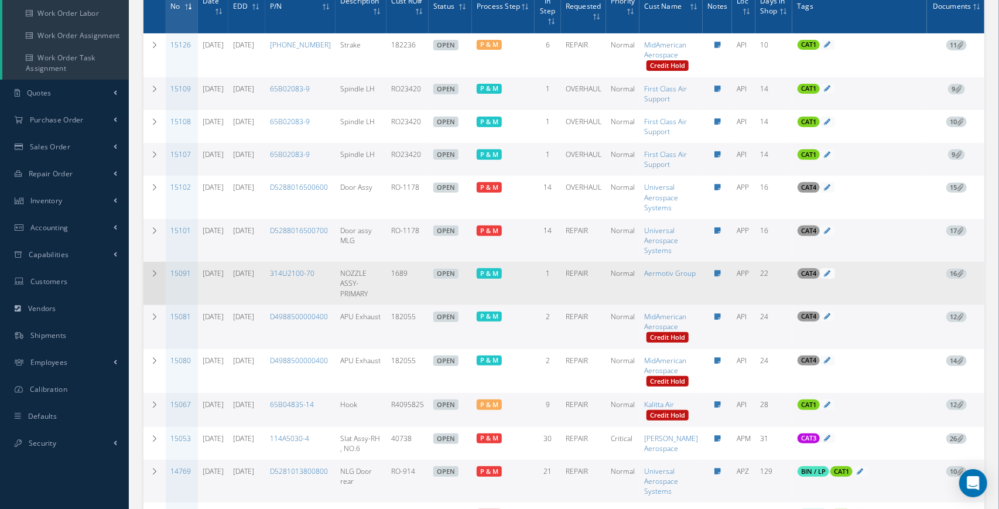
click at [157, 286] on td at bounding box center [155, 283] width 22 height 43
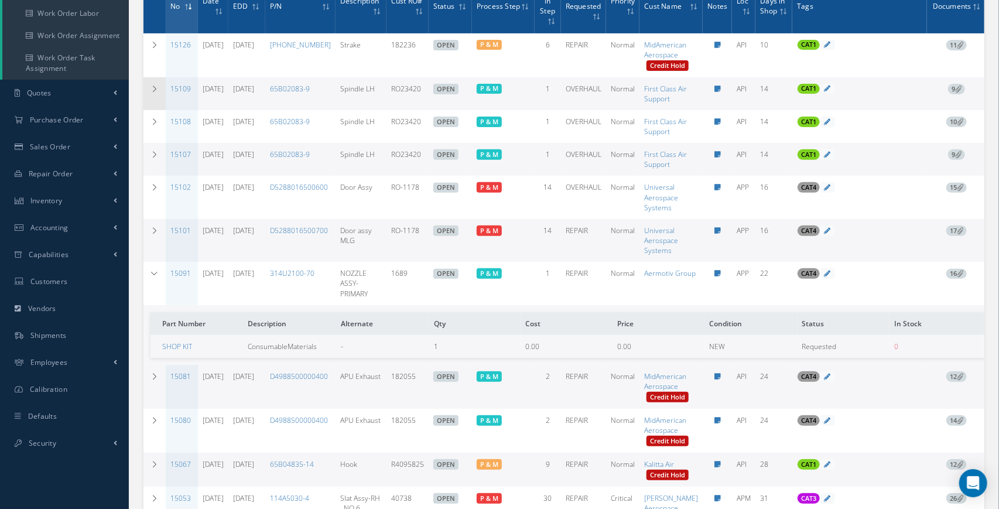
click at [151, 93] on icon at bounding box center [155, 89] width 8 height 7
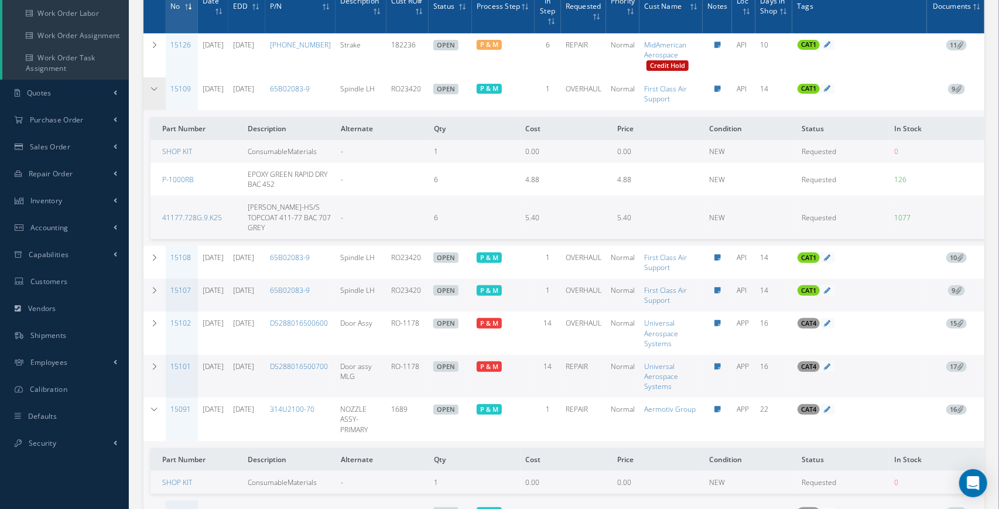
click at [151, 93] on icon at bounding box center [155, 89] width 8 height 7
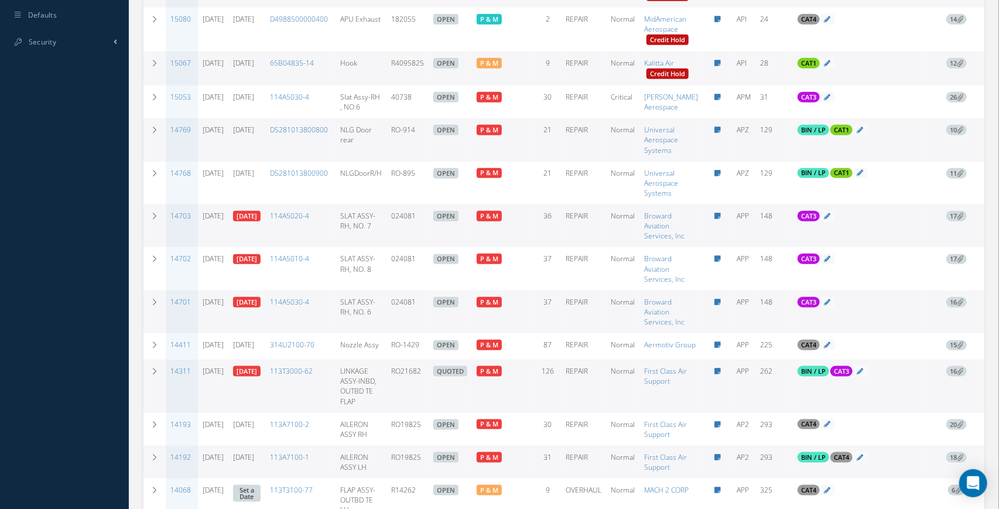
scroll to position [583, 0]
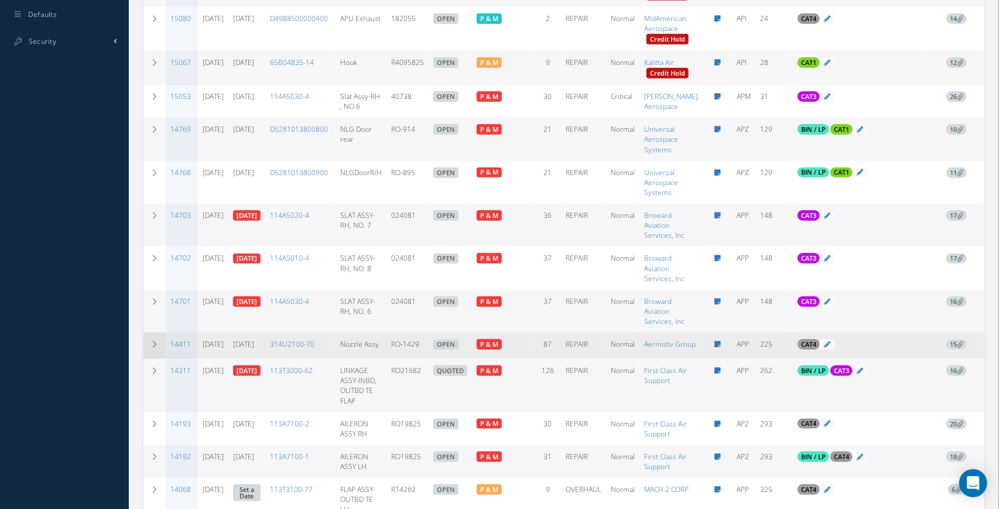
click at [155, 348] on icon at bounding box center [155, 344] width 8 height 7
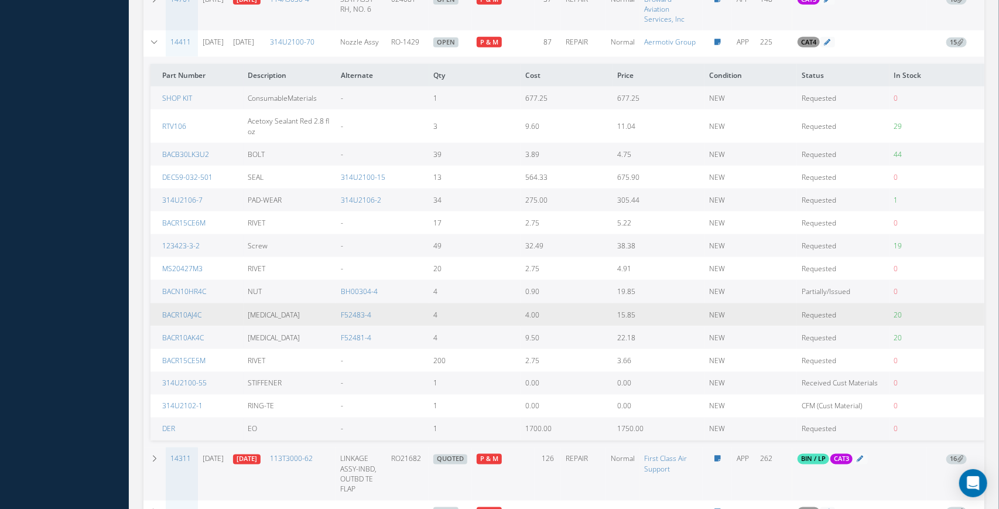
scroll to position [884, 0]
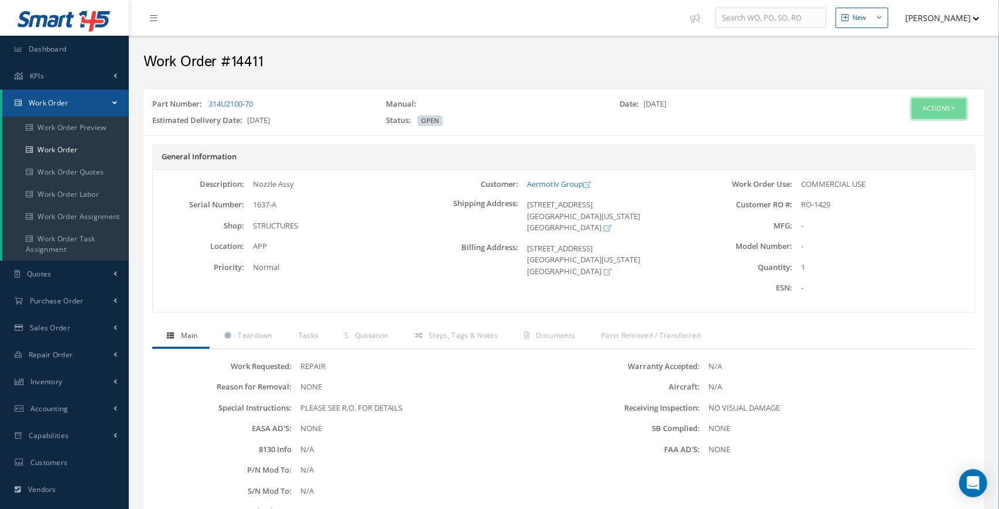
click at [946, 107] on button "Actions" at bounding box center [939, 108] width 54 height 21
click at [918, 131] on link "Edit" at bounding box center [921, 130] width 94 height 16
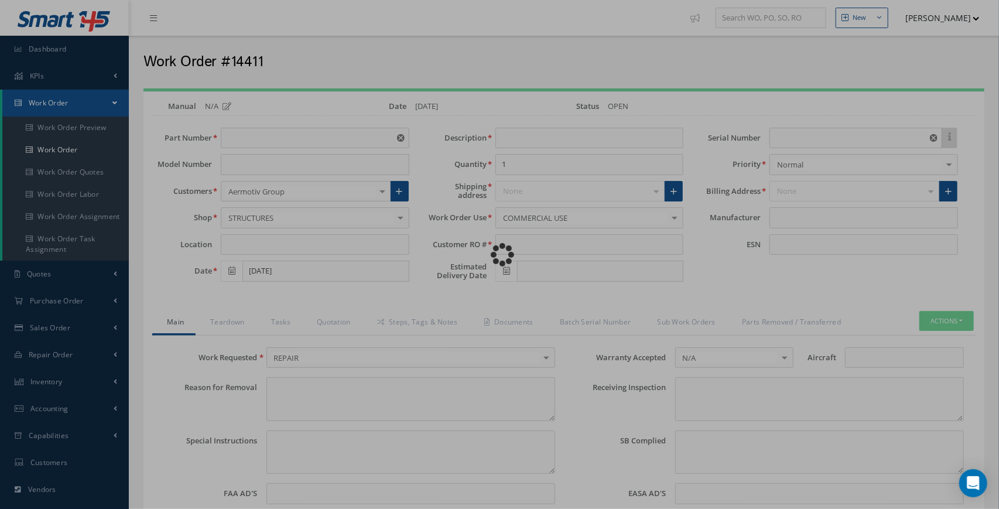
type input "314U2100-70"
type input "APP"
type input "[DATE]"
type input "Nozzle Assy"
type input "RO-1429"
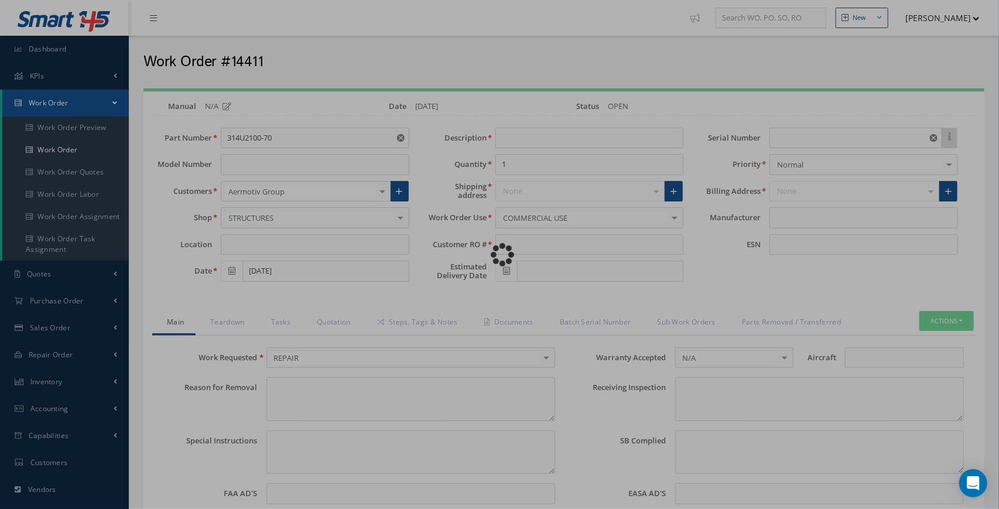
type input "[DATE]"
type input "1637-A"
type textarea "NONE"
type textarea "PLEASE SEE R.O. FOR DETAILS"
type input "NONE"
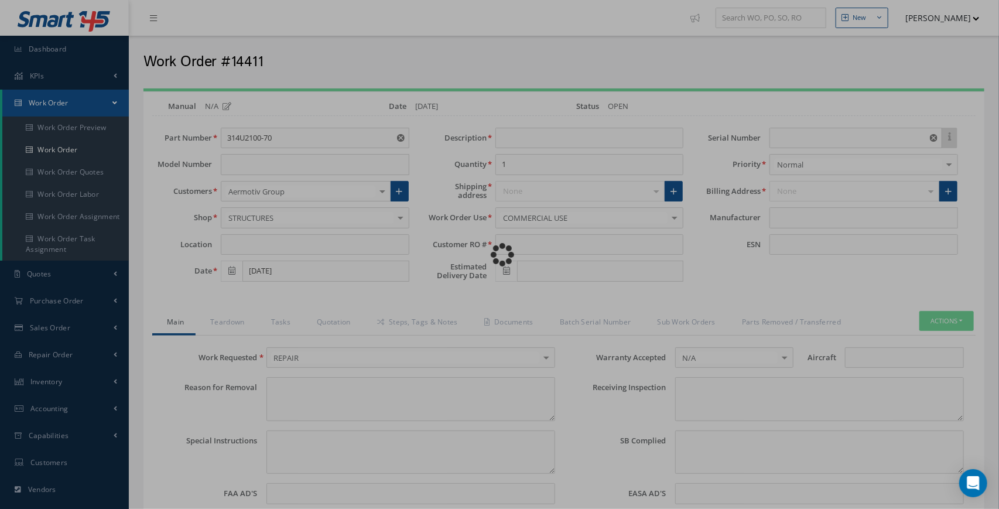
type textarea "NO VISUAL DAMAGE"
type textarea "NONE"
type input "NONE"
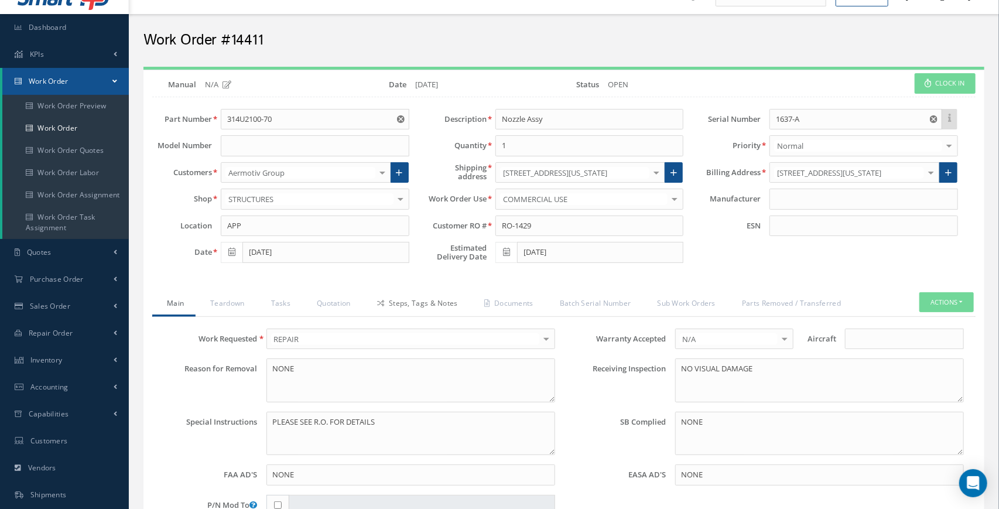
scroll to position [13, 0]
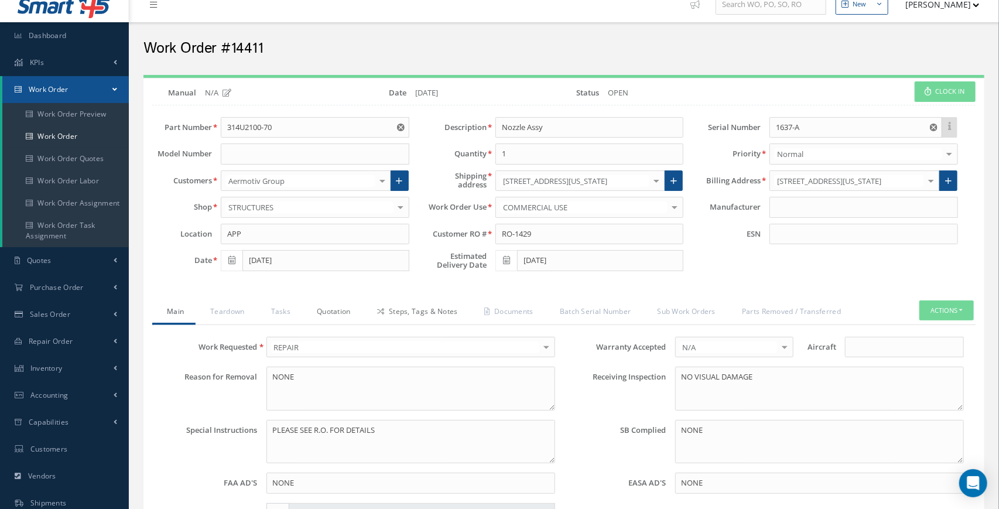
drag, startPoint x: 335, startPoint y: 305, endPoint x: 386, endPoint y: 306, distance: 51.6
click at [335, 305] on link "Quotation" at bounding box center [332, 313] width 60 height 25
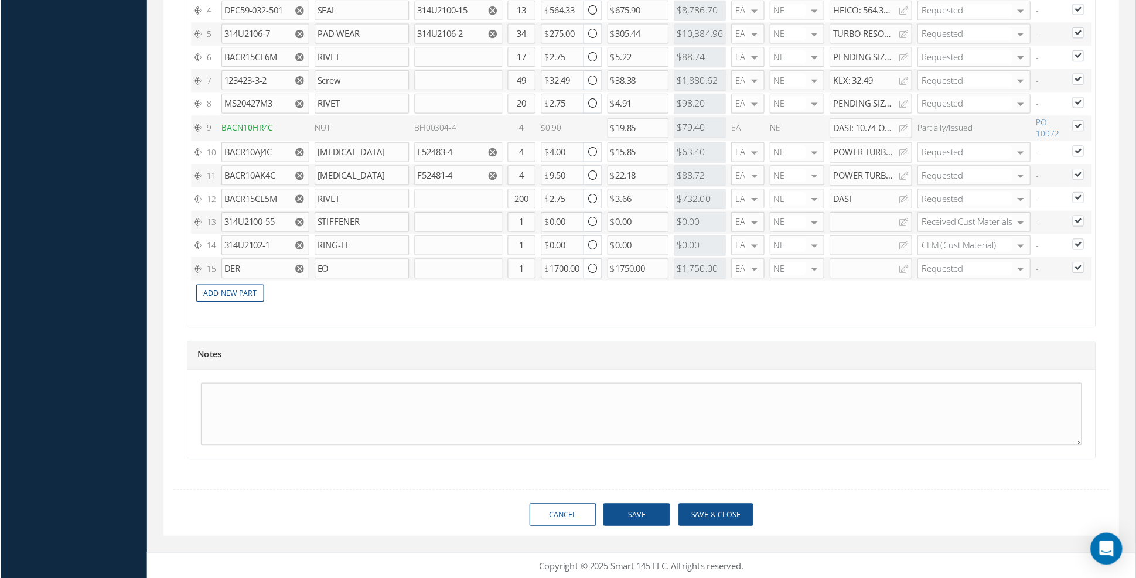
scroll to position [935, 0]
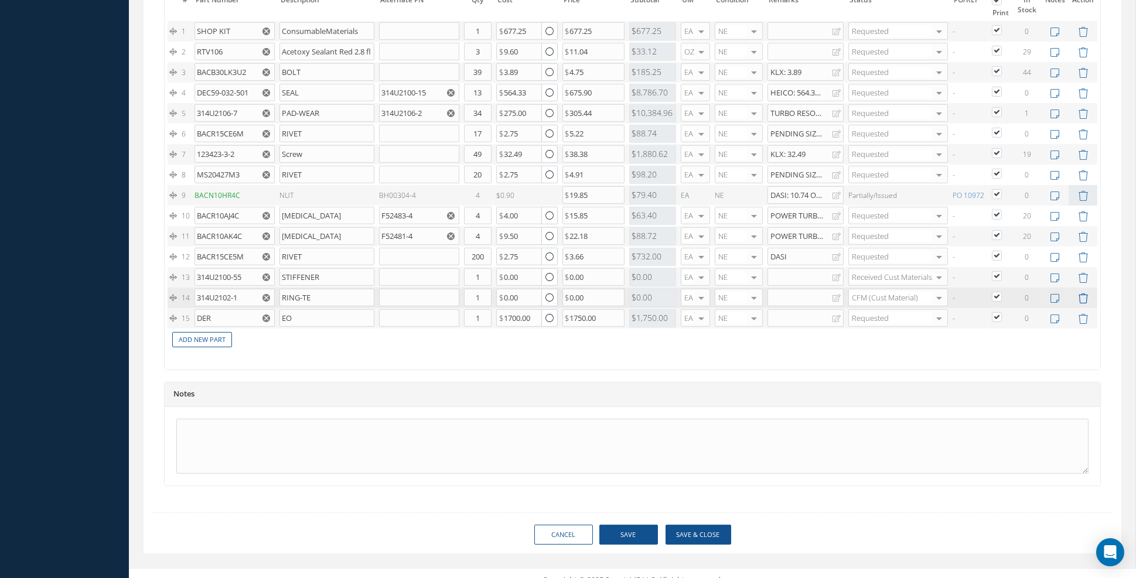
click at [999, 294] on icon at bounding box center [1083, 299] width 10 height 10
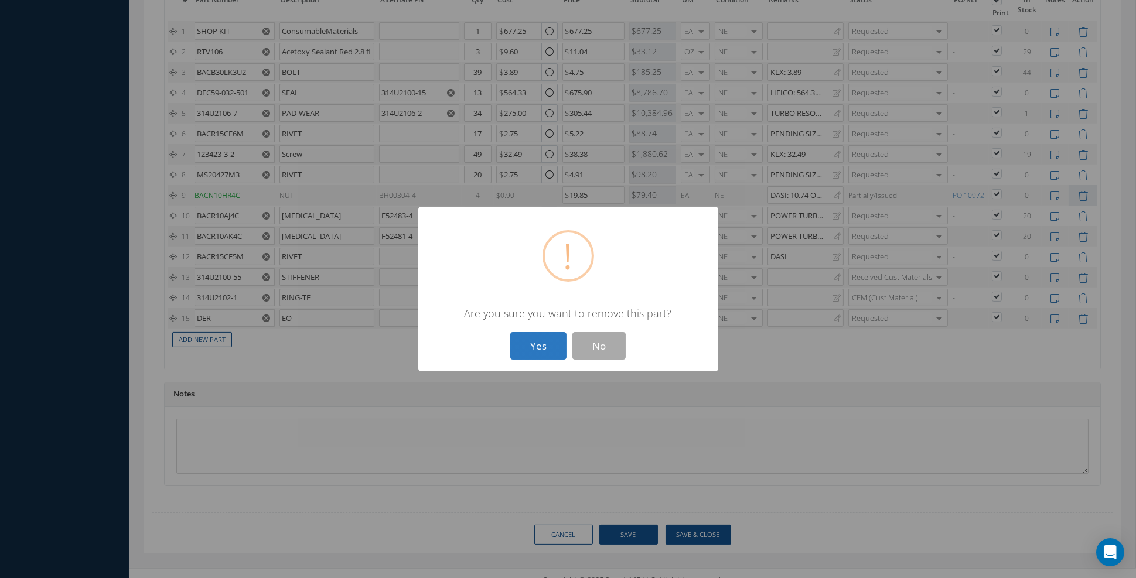
click at [527, 345] on button "Yes" at bounding box center [538, 346] width 56 height 28
type input "DER"
type input "EO"
type input "1700.00"
type input "1750.00"
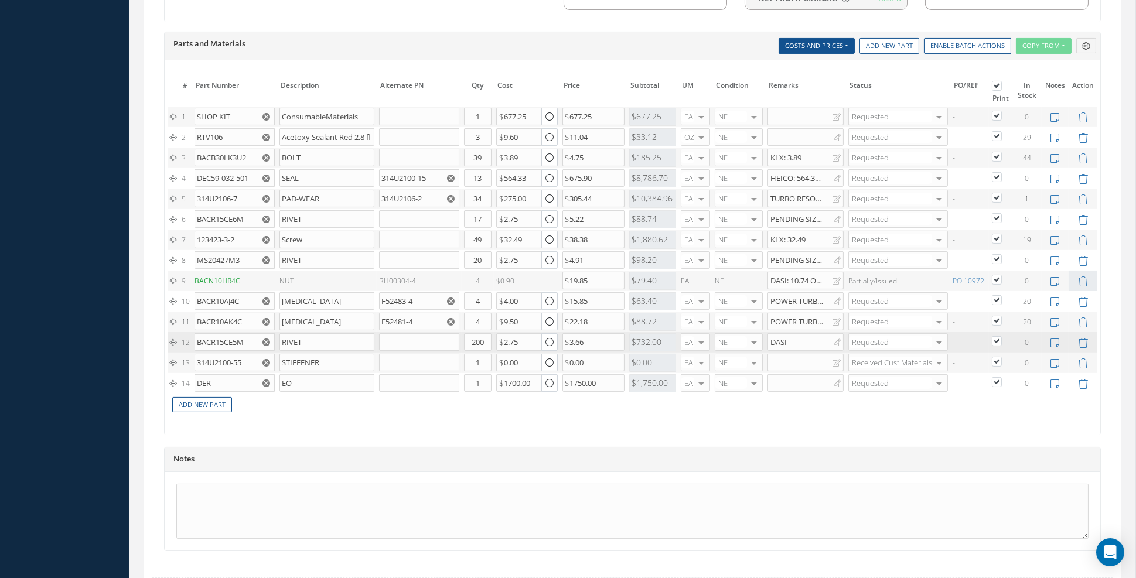
scroll to position [915, 0]
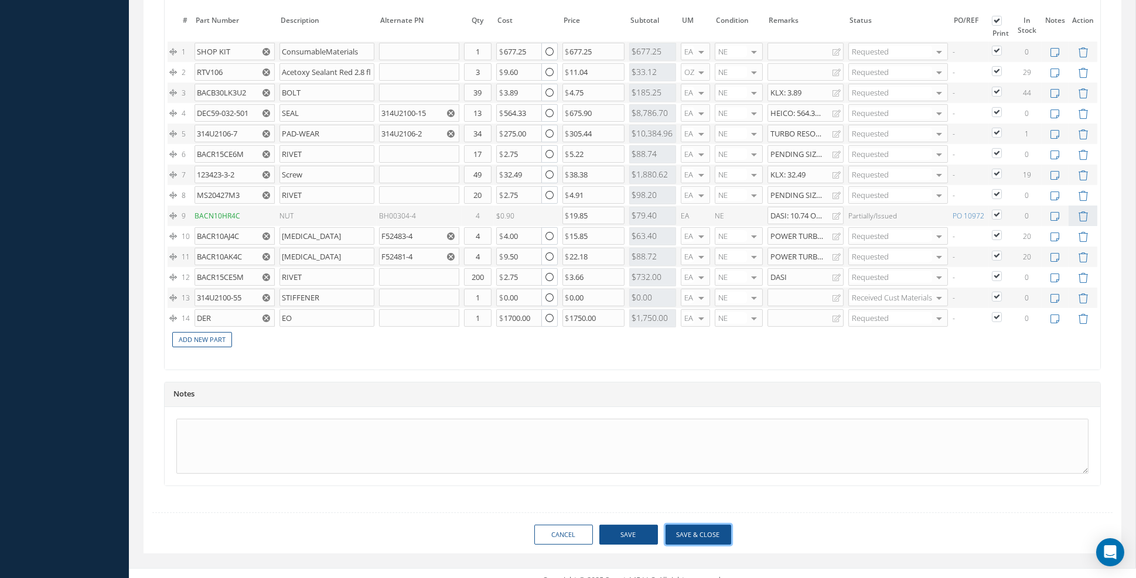
click at [702, 509] on button "Save & Close" at bounding box center [699, 535] width 66 height 21
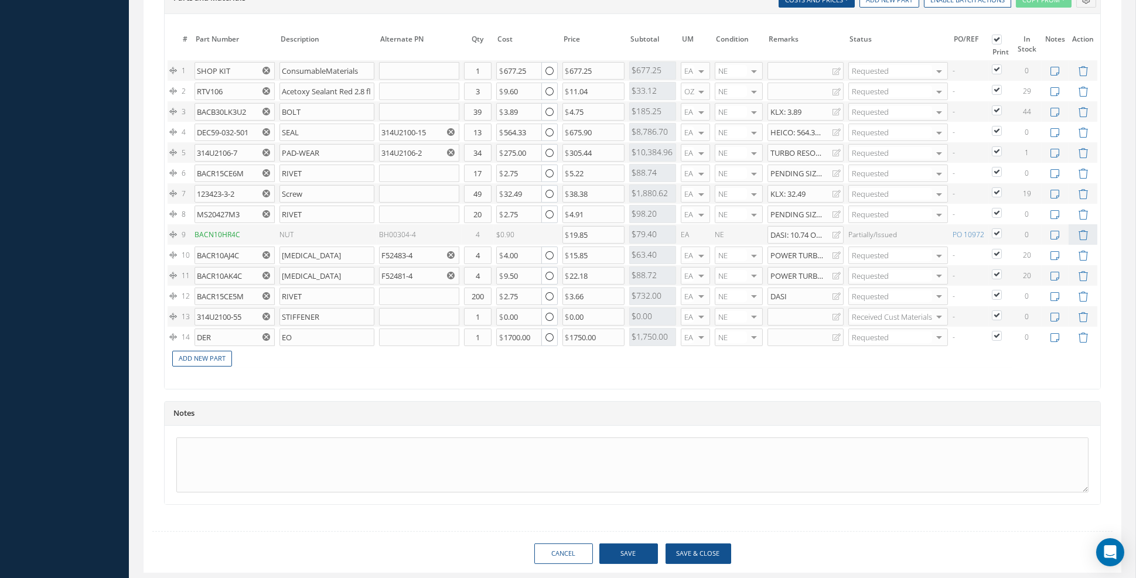
scroll to position [933, 0]
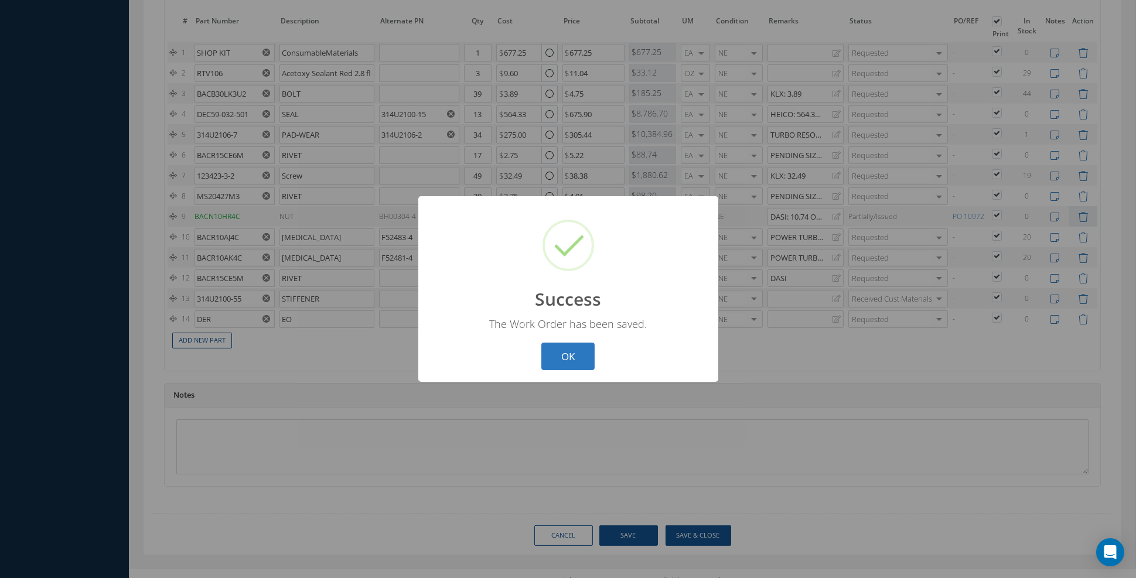
click at [567, 354] on button "OK" at bounding box center [567, 357] width 53 height 28
select select "25"
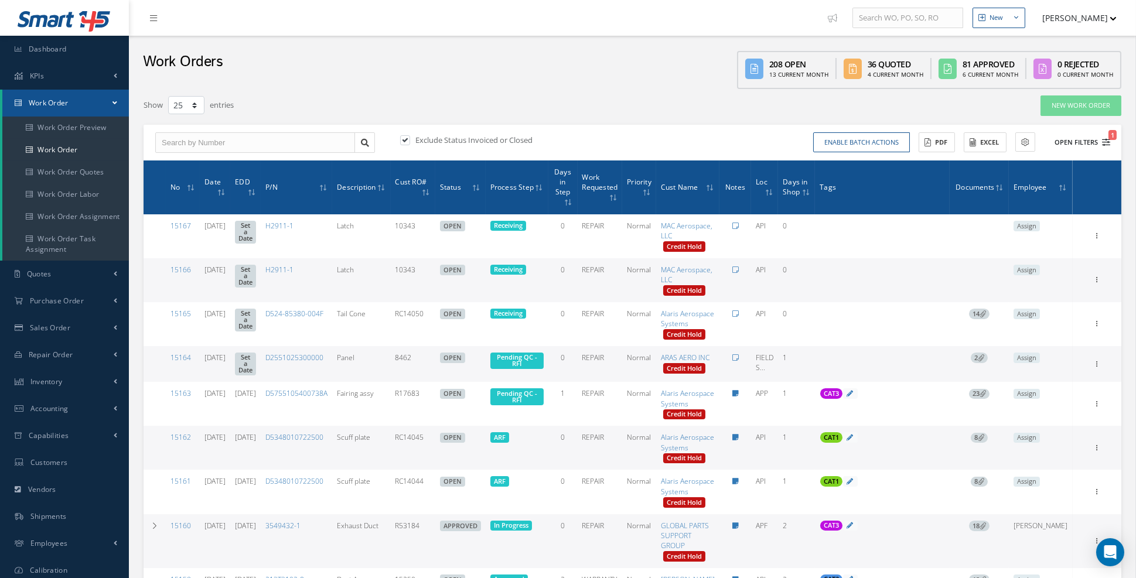
click at [999, 143] on icon "1" at bounding box center [1106, 142] width 8 height 8
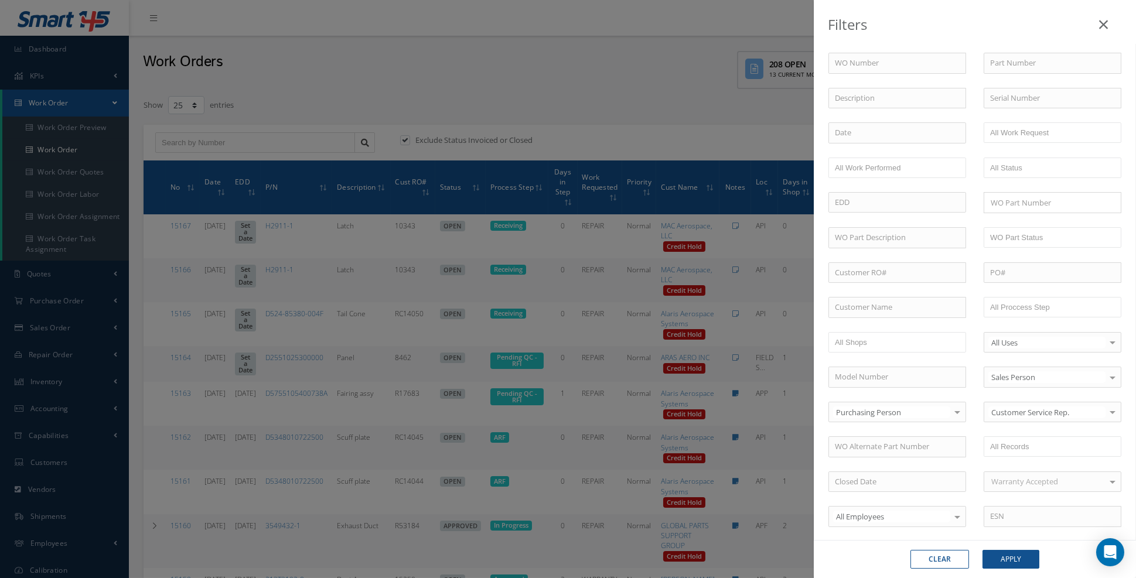
click at [535, 118] on div "Filters WO Number Part Number Description Serial Number BALANCE BENCH CHECK BER…" at bounding box center [568, 289] width 1136 height 578
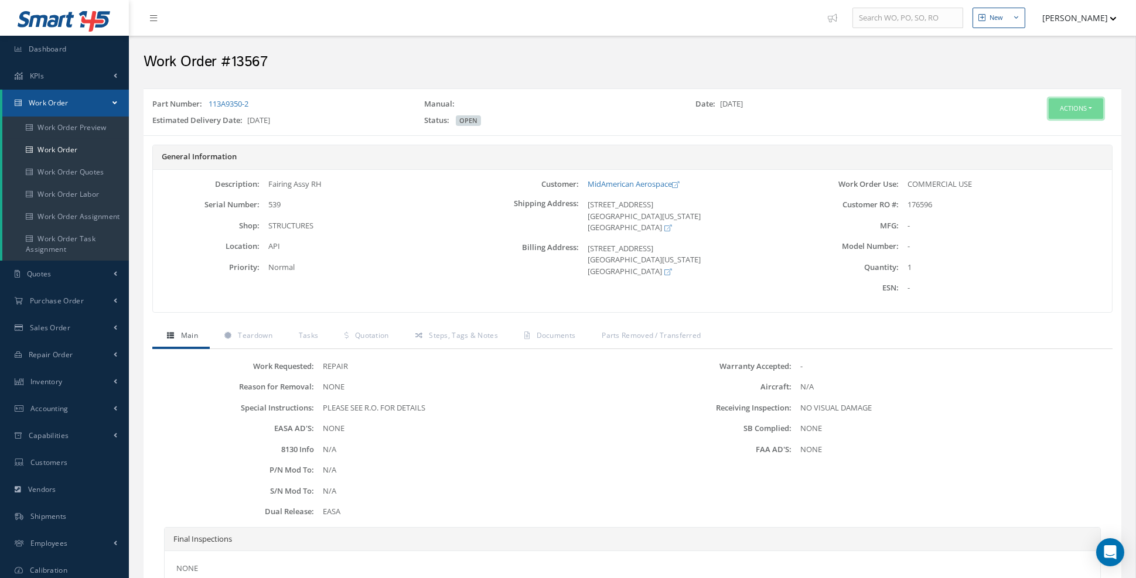
click at [1090, 107] on button "Actions" at bounding box center [1076, 108] width 54 height 21
click at [1040, 129] on link "Edit" at bounding box center [1058, 130] width 94 height 16
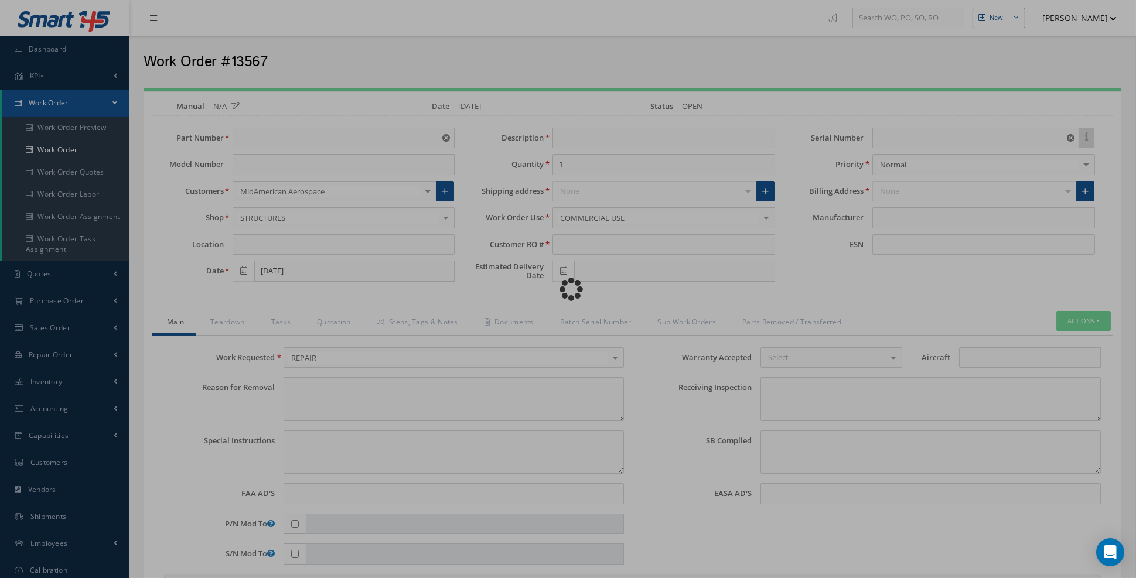
type input "113A9350-2"
type input "API"
type input "[DATE]"
type input "Fairing Assy RH"
type input "176596"
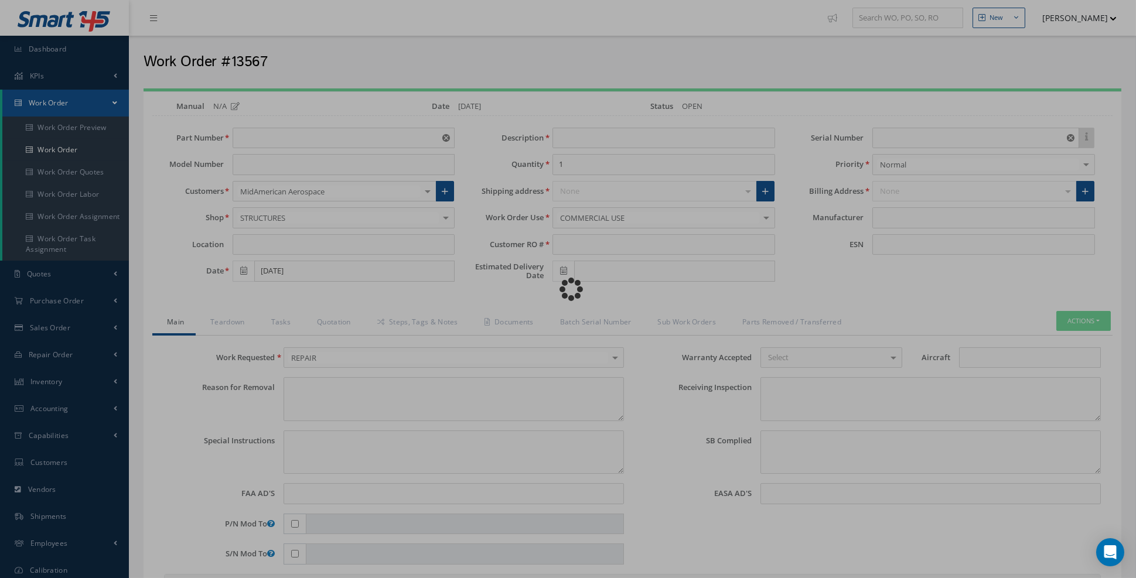
type input "[DATE]"
type input "539"
type textarea "NONE"
type textarea "PLEASE SEE R.O. FOR DETAILS"
type input "NONE"
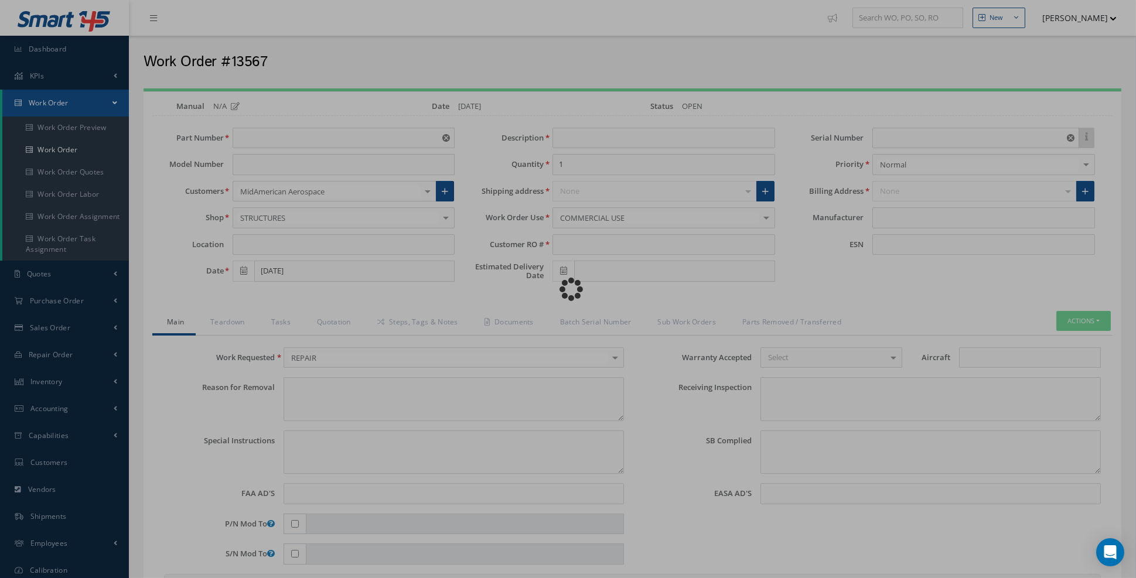
type textarea "NO VISUAL DAMAGE"
type textarea "NONE"
type input "NONE"
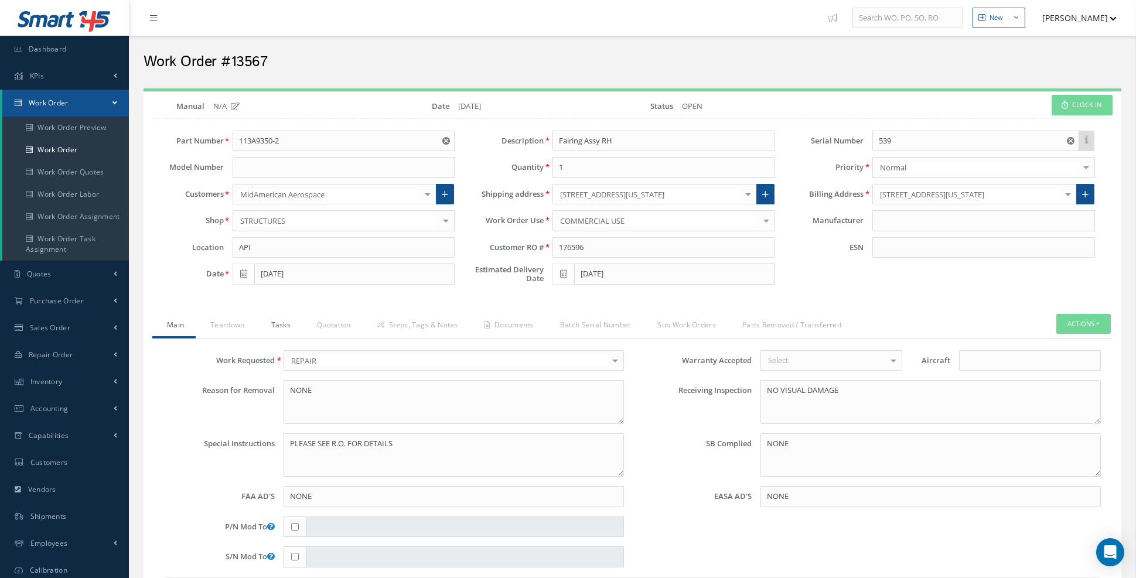
click at [279, 322] on link "Tasks" at bounding box center [280, 326] width 46 height 25
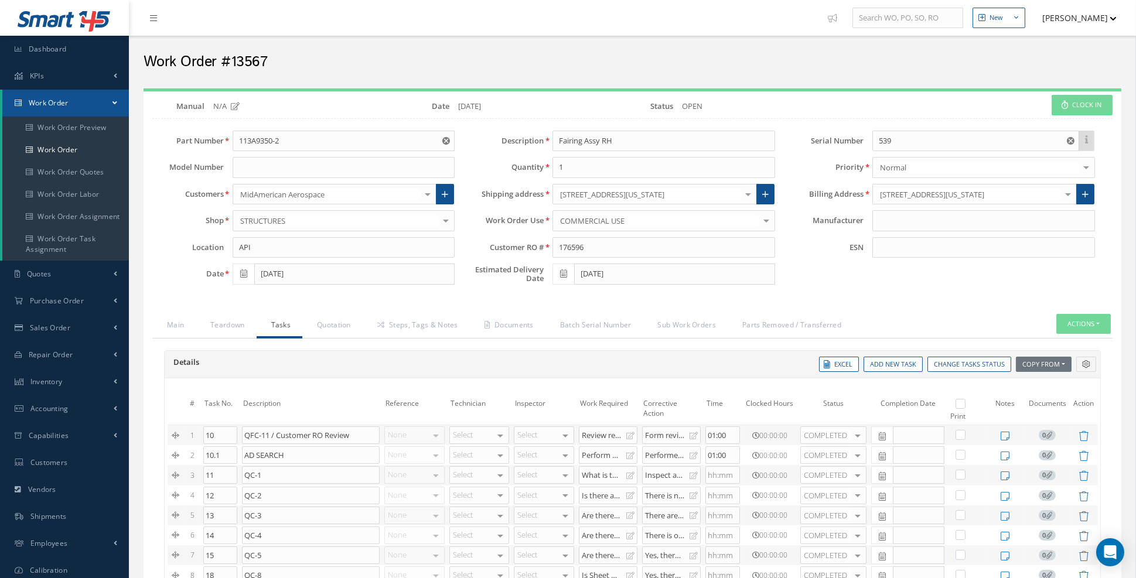
click at [965, 401] on label at bounding box center [966, 403] width 3 height 10
click at [964, 401] on input "checkbox" at bounding box center [962, 405] width 8 height 8
checkbox input "true"
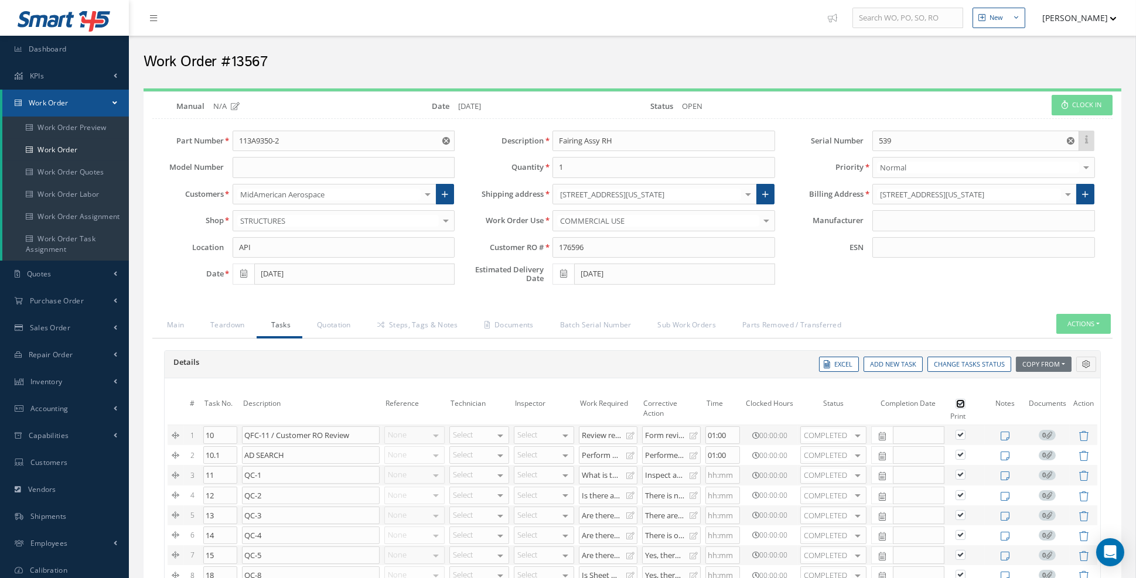
checkbox input "true"
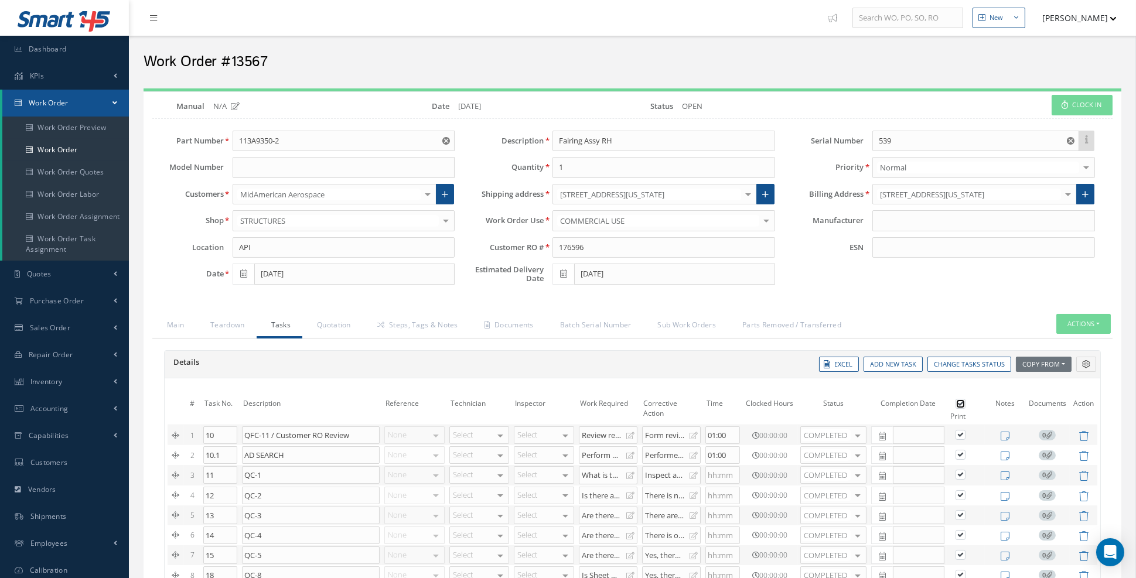
checkbox input "true"
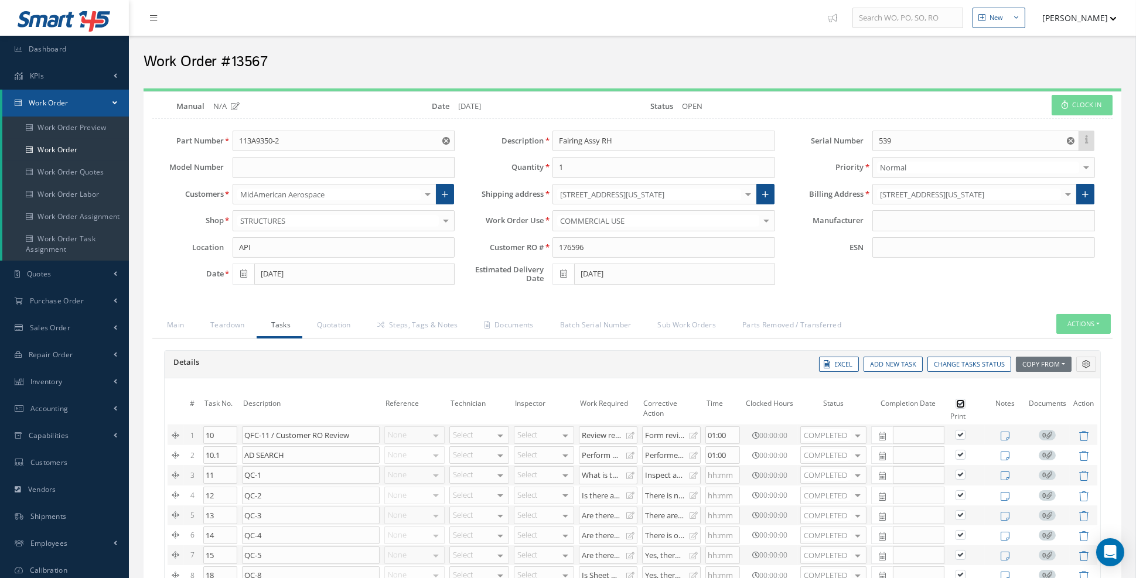
checkbox input "true"
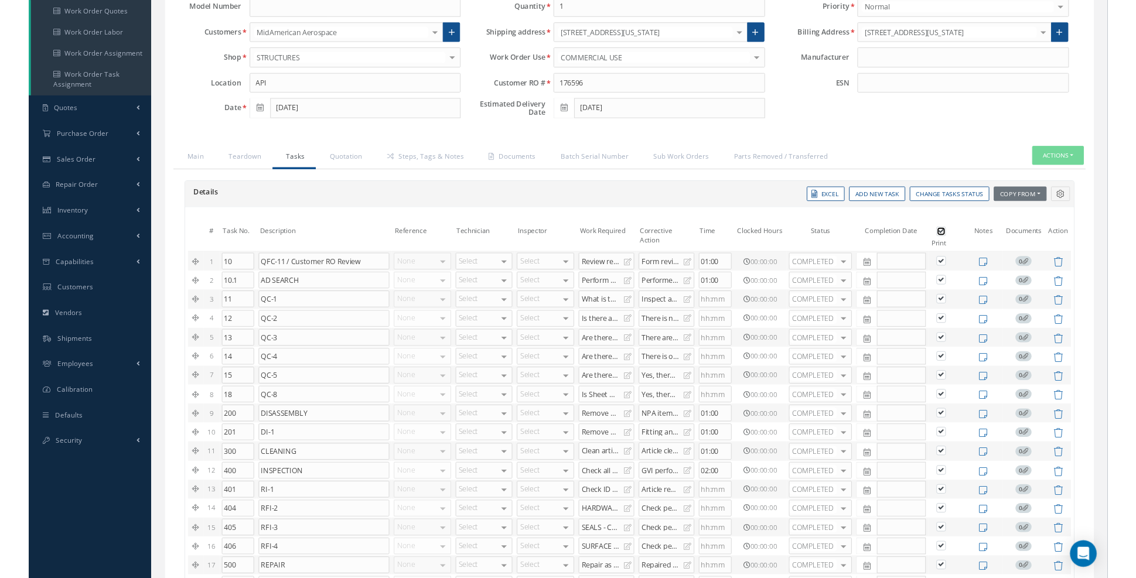
scroll to position [166, 0]
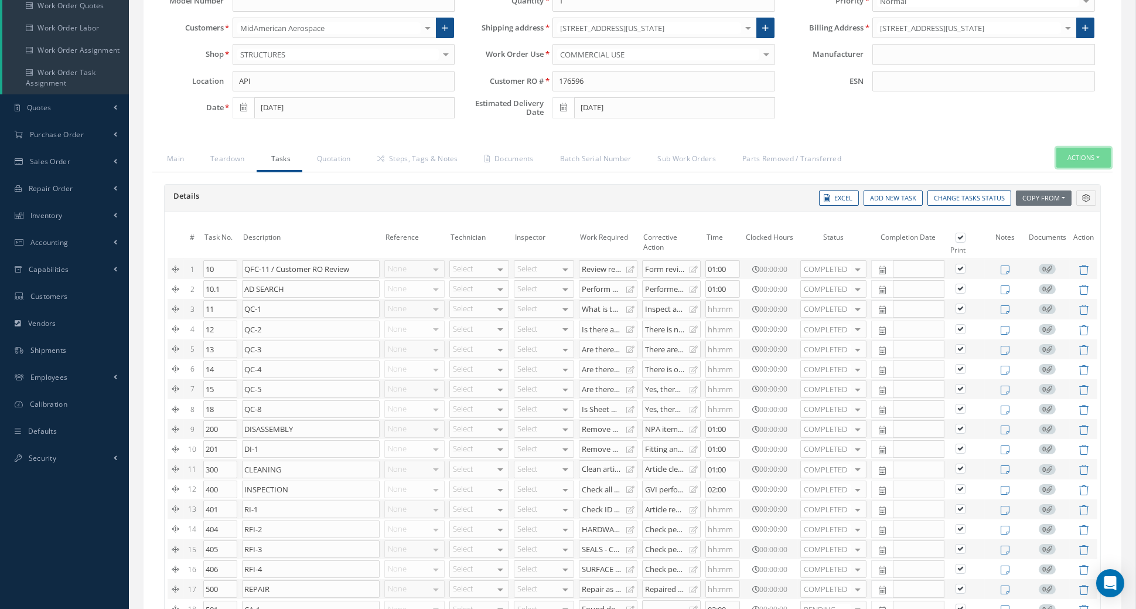
click at [1097, 152] on button "Actions" at bounding box center [1083, 158] width 54 height 21
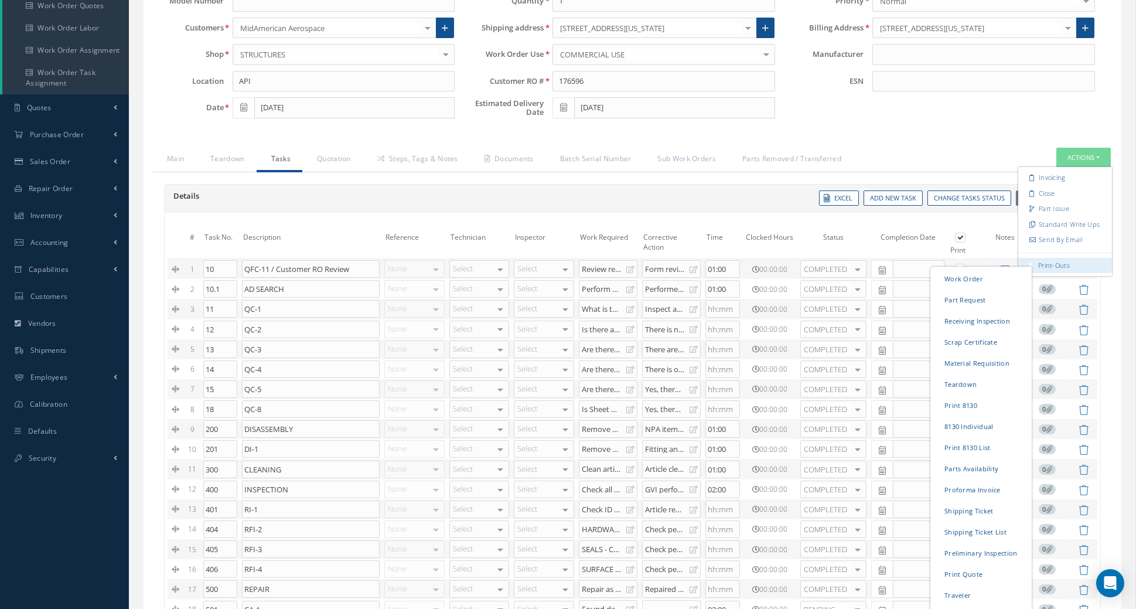
click at [1057, 261] on link "Print-Outs" at bounding box center [1054, 264] width 32 height 9
click at [966, 379] on link "Teardown" at bounding box center [981, 383] width 97 height 18
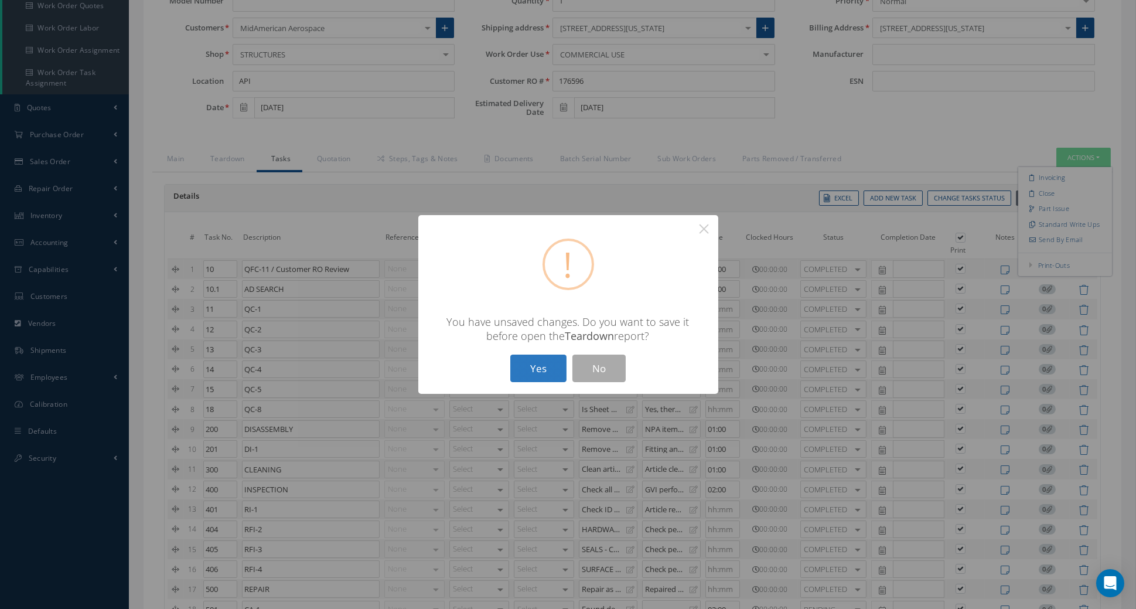
click at [540, 366] on button "Yes" at bounding box center [538, 368] width 56 height 28
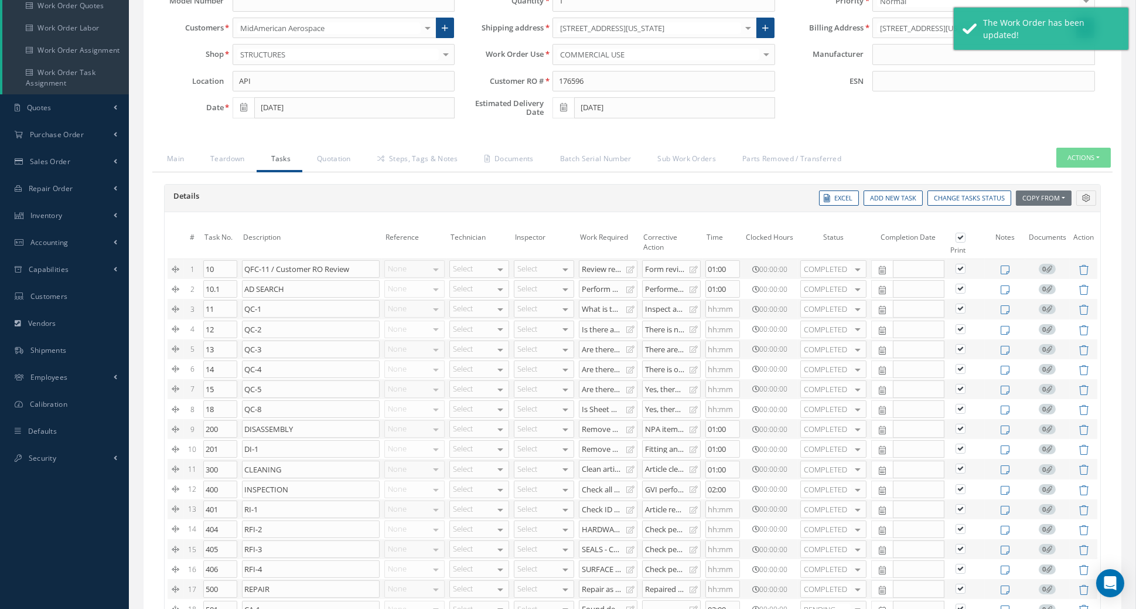
checkbox input "true"
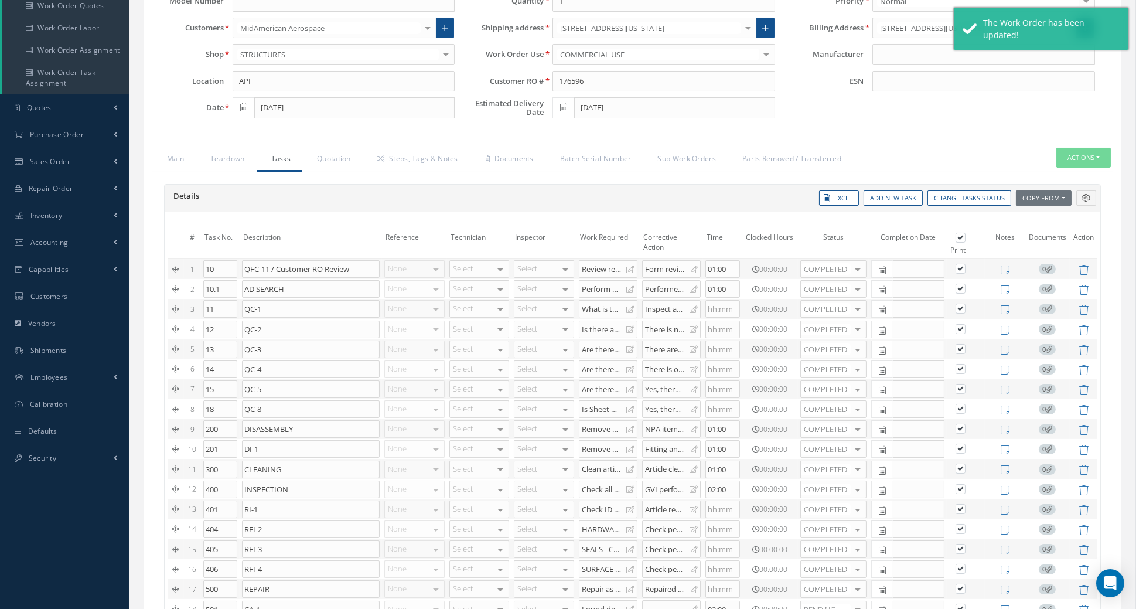
checkbox input "true"
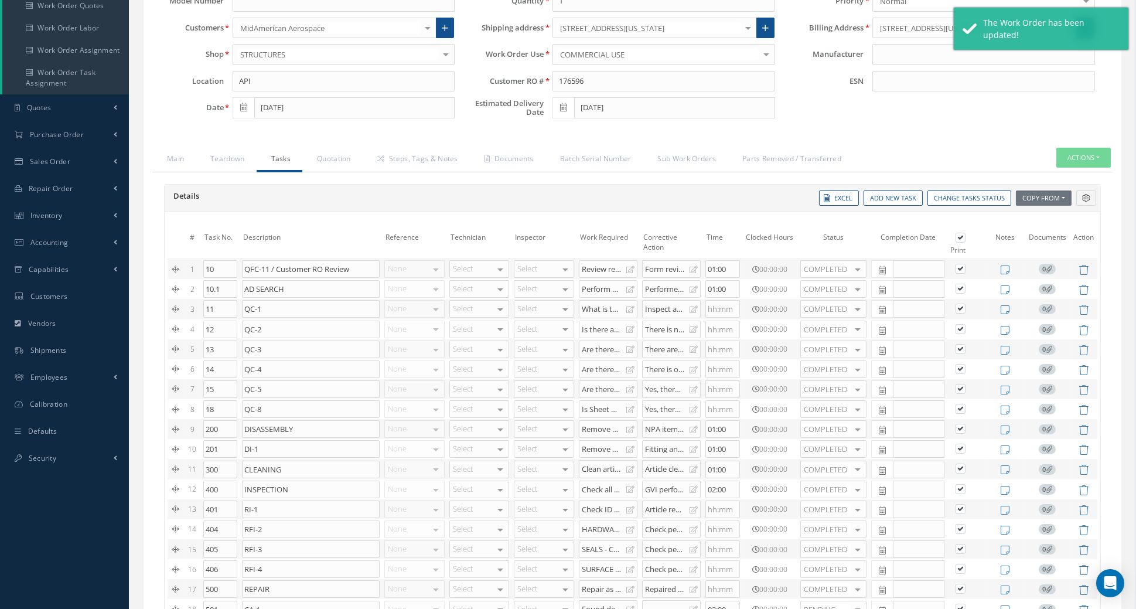
checkbox input "true"
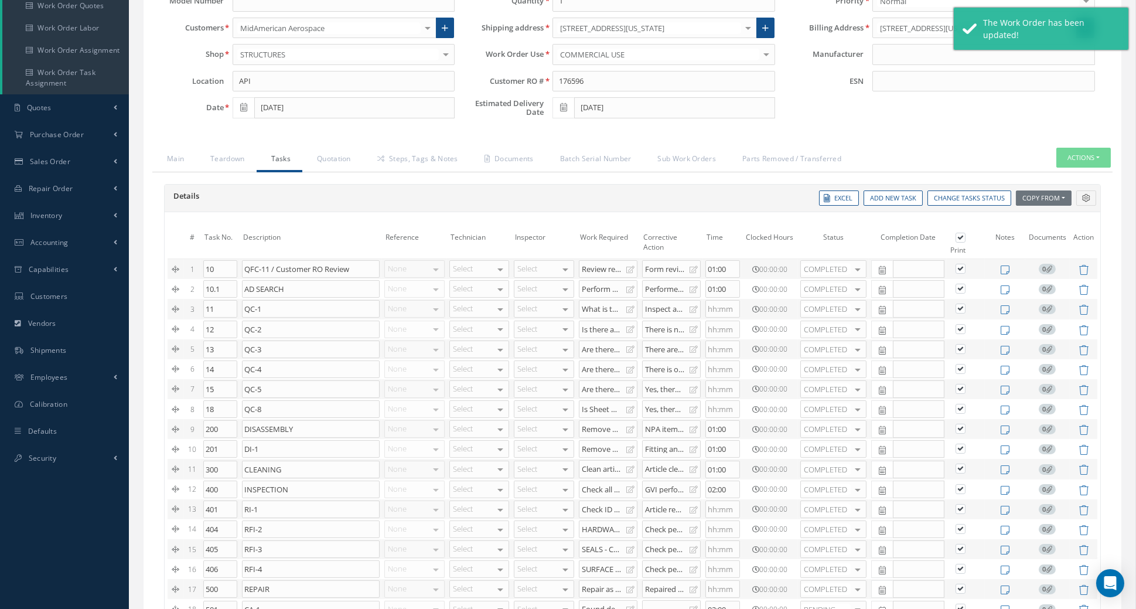
checkbox input "true"
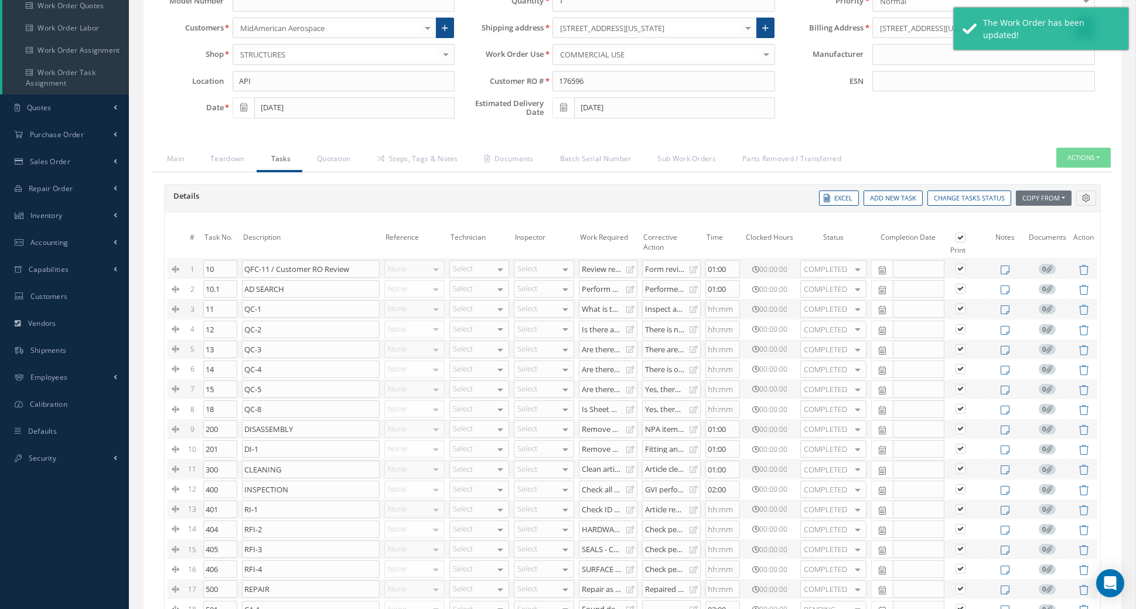
checkbox input "true"
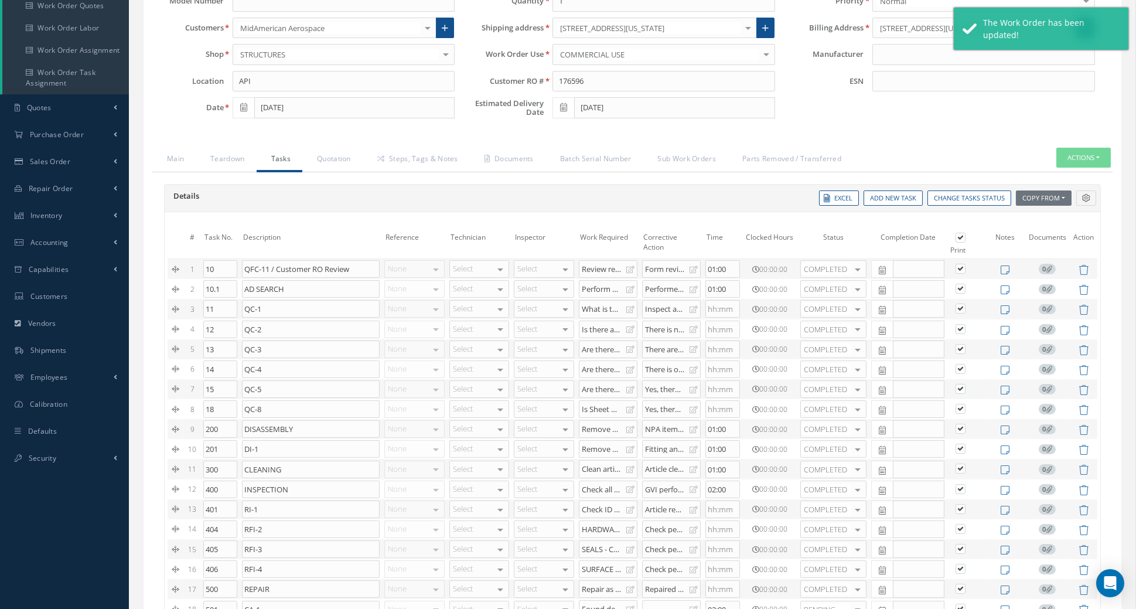
checkbox input "true"
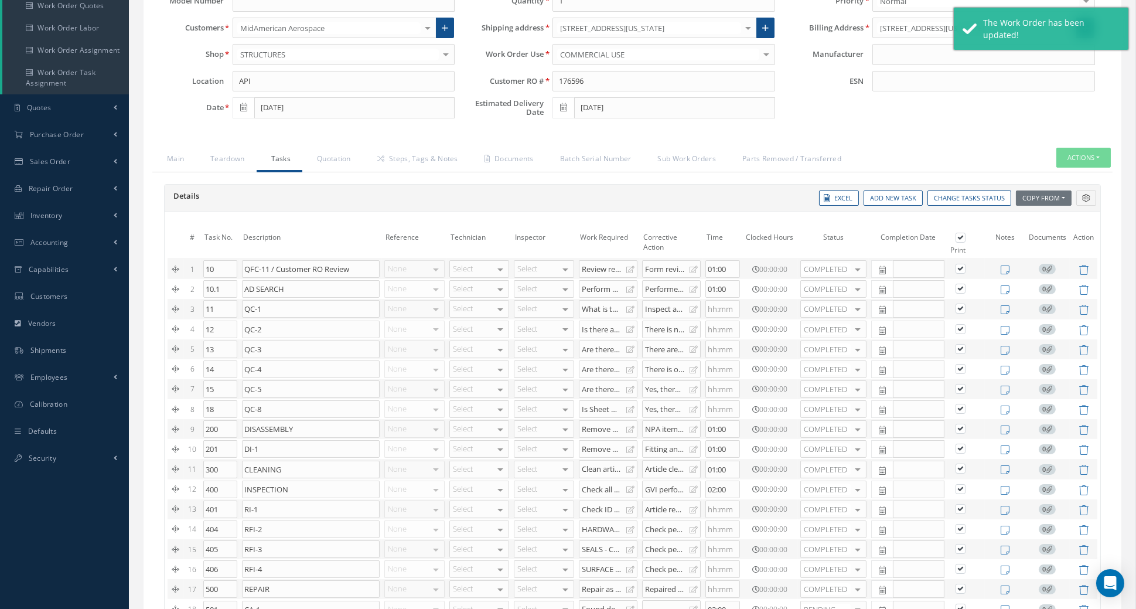
checkbox input "true"
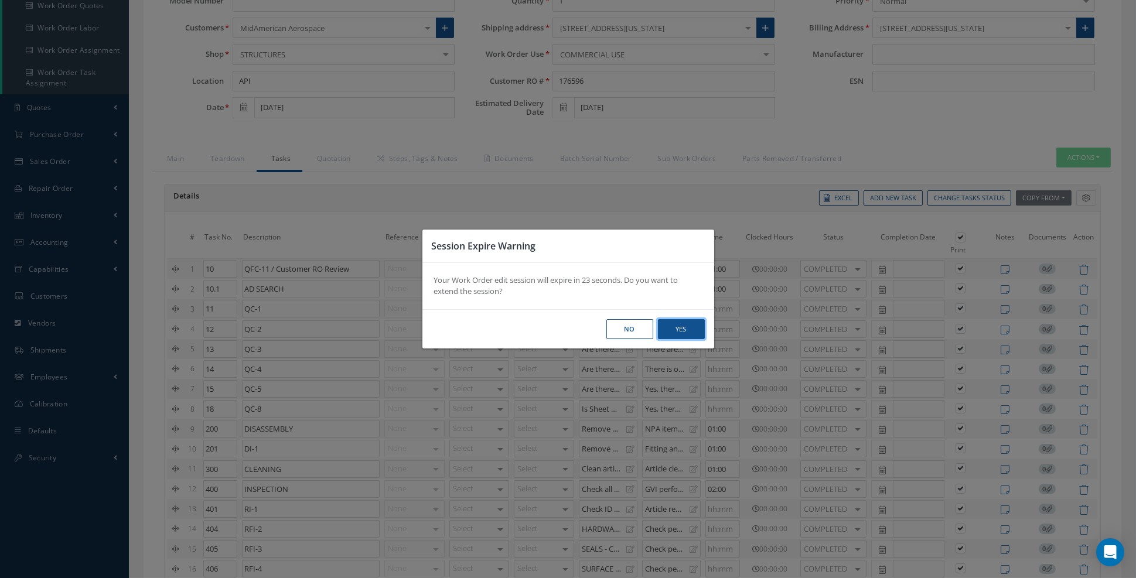
click at [683, 340] on button "Yes" at bounding box center [681, 329] width 47 height 21
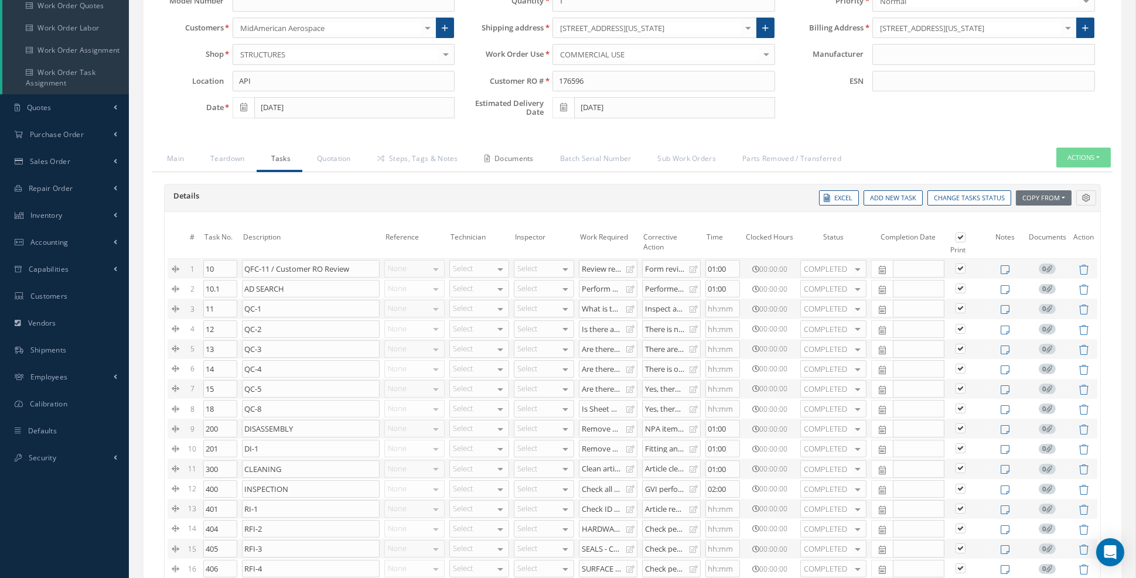
click at [512, 155] on link "Documents" at bounding box center [508, 160] width 76 height 25
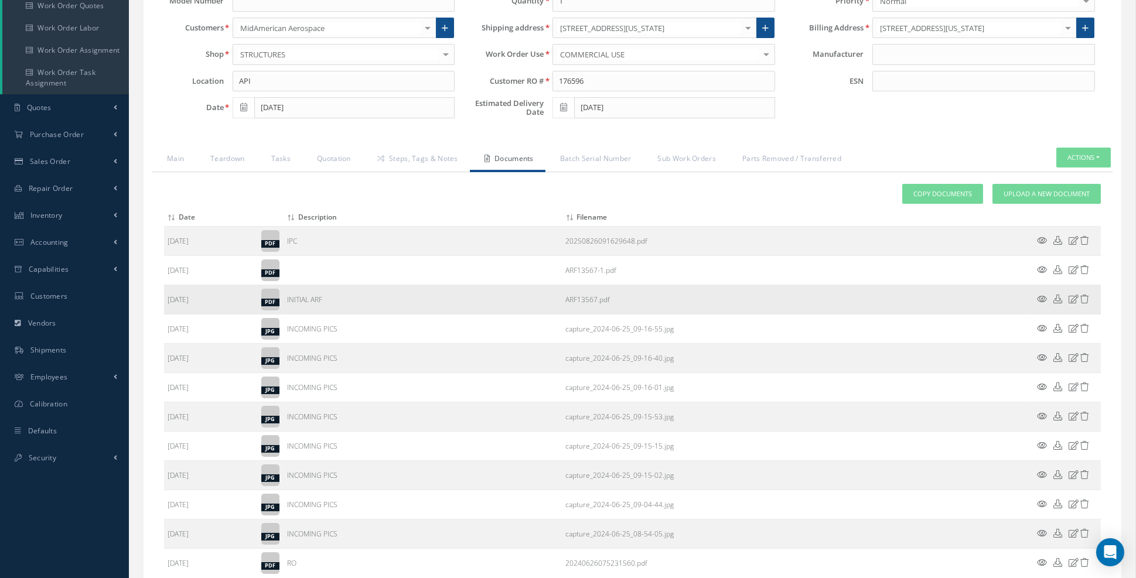
click at [1046, 295] on icon at bounding box center [1043, 299] width 10 height 9
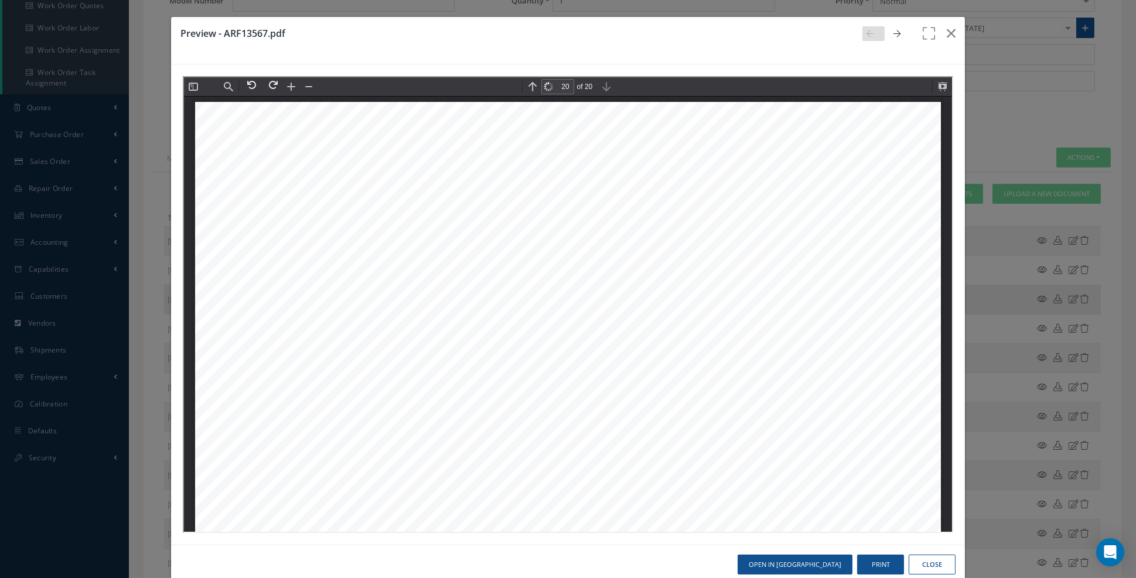
scroll to position [19008, 0]
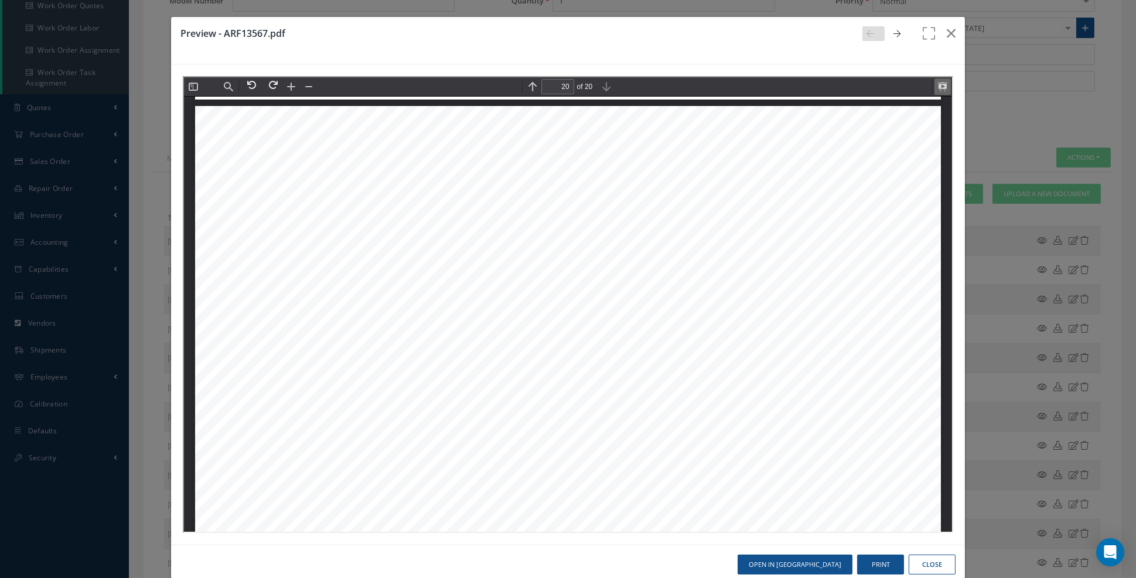
click at [940, 88] on button at bounding box center [941, 85] width 16 height 16
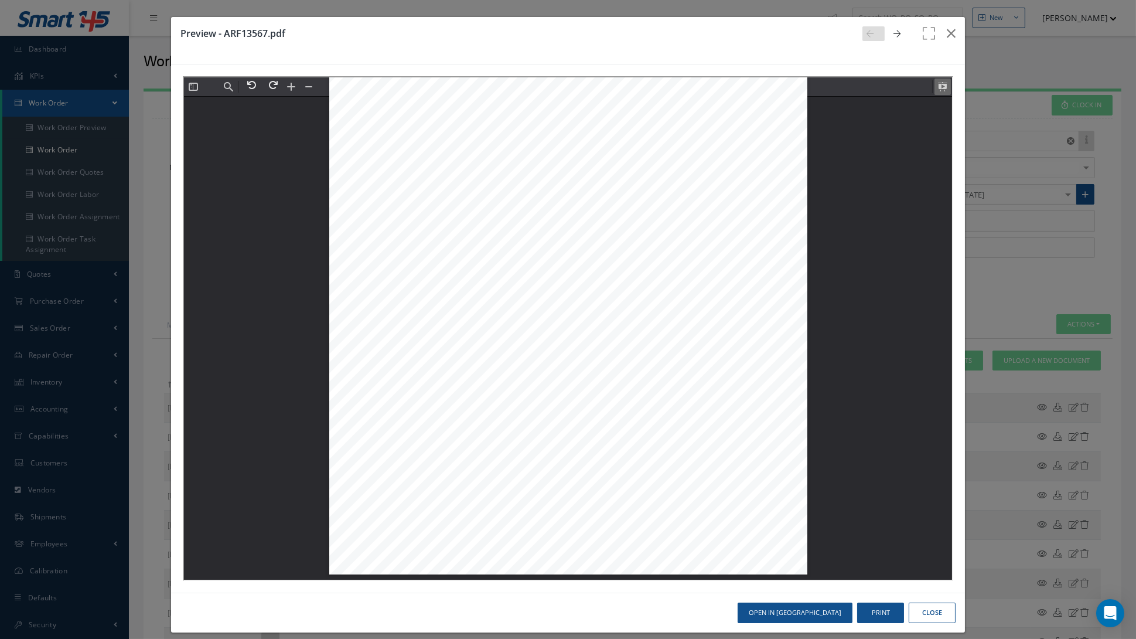
scroll to position [26602, 0]
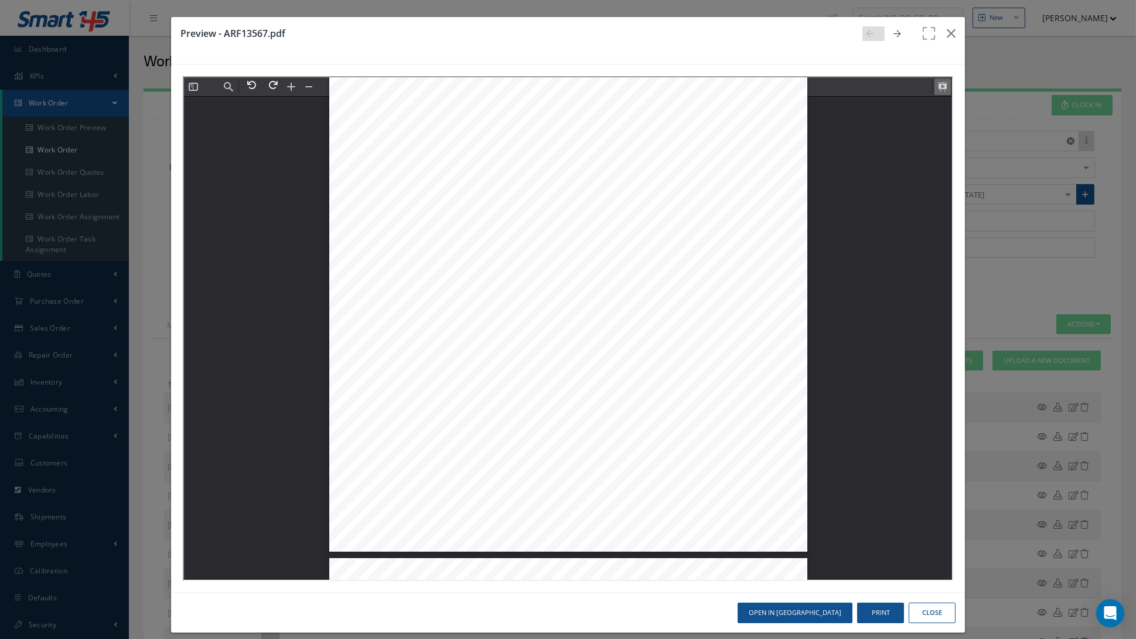
type input "3"
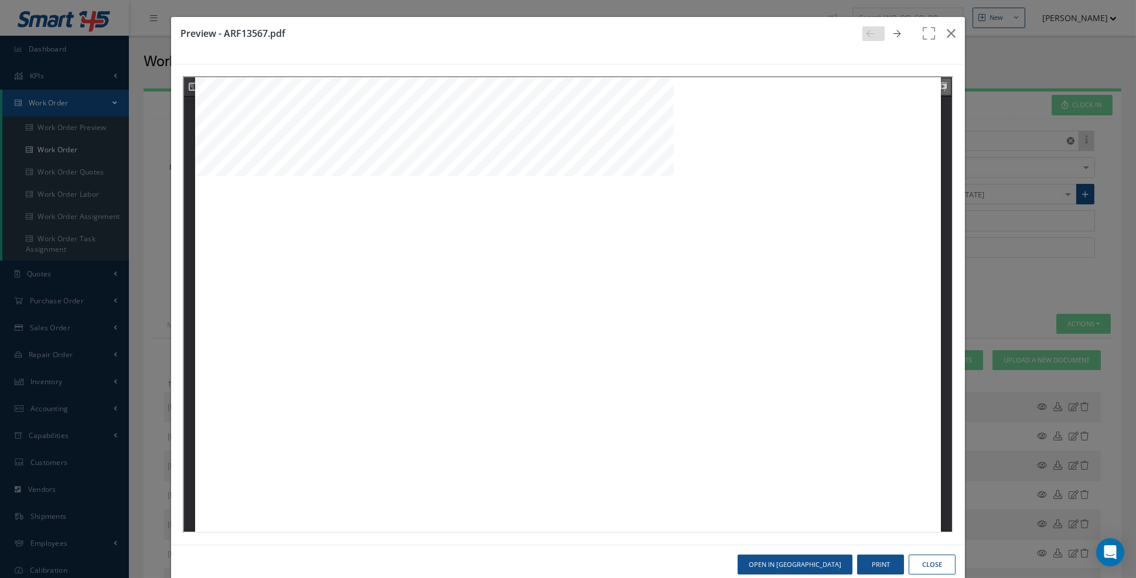
scroll to position [2005, 0]
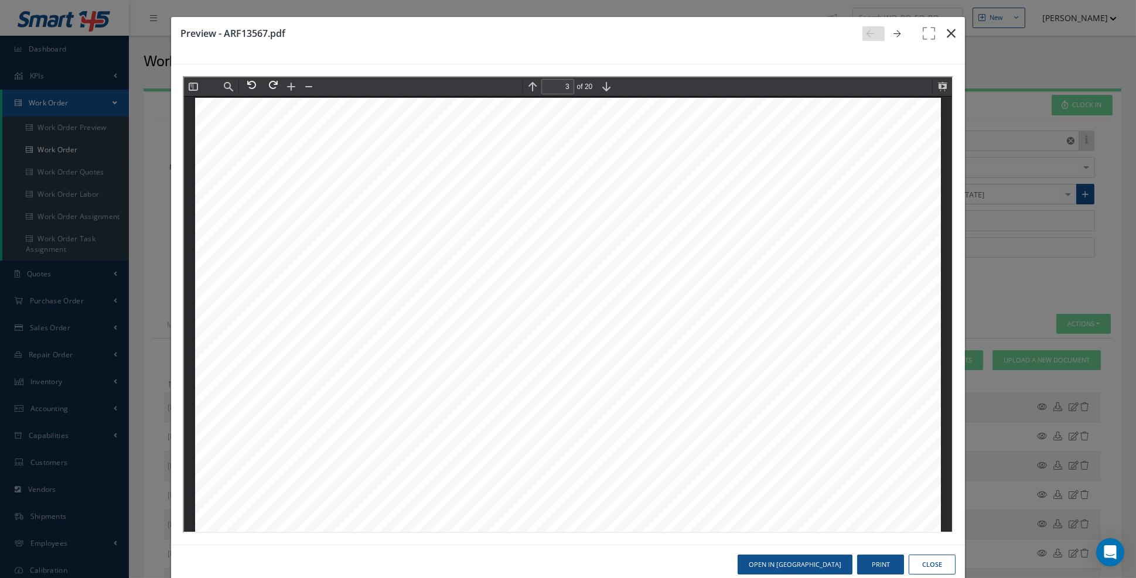
click at [954, 30] on icon "button" at bounding box center [951, 33] width 9 height 14
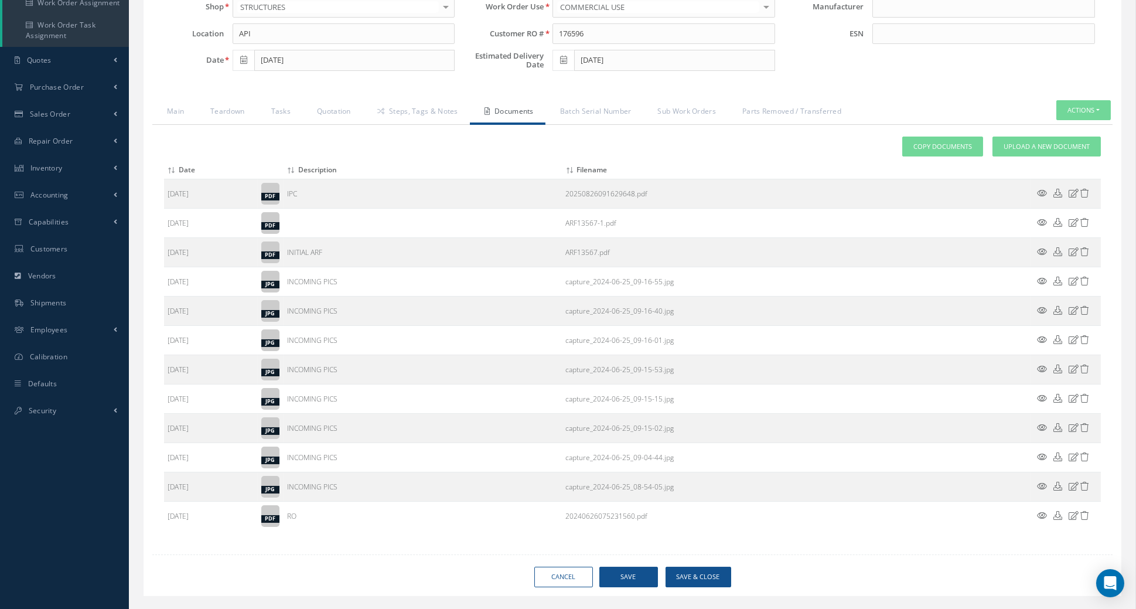
scroll to position [229, 0]
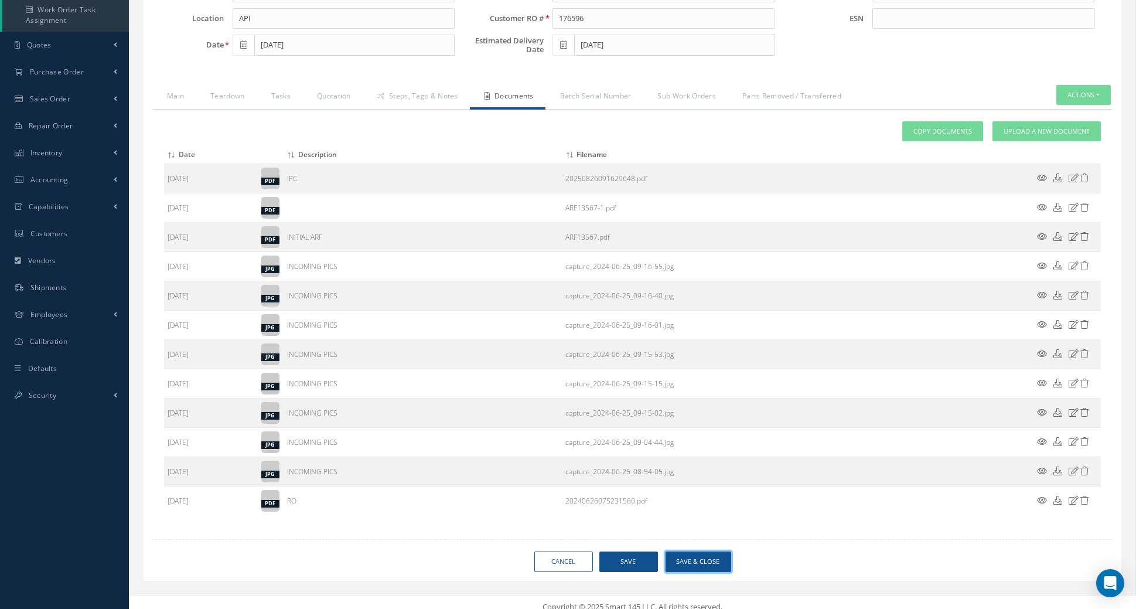
click at [697, 552] on button "Save & Close" at bounding box center [699, 561] width 66 height 21
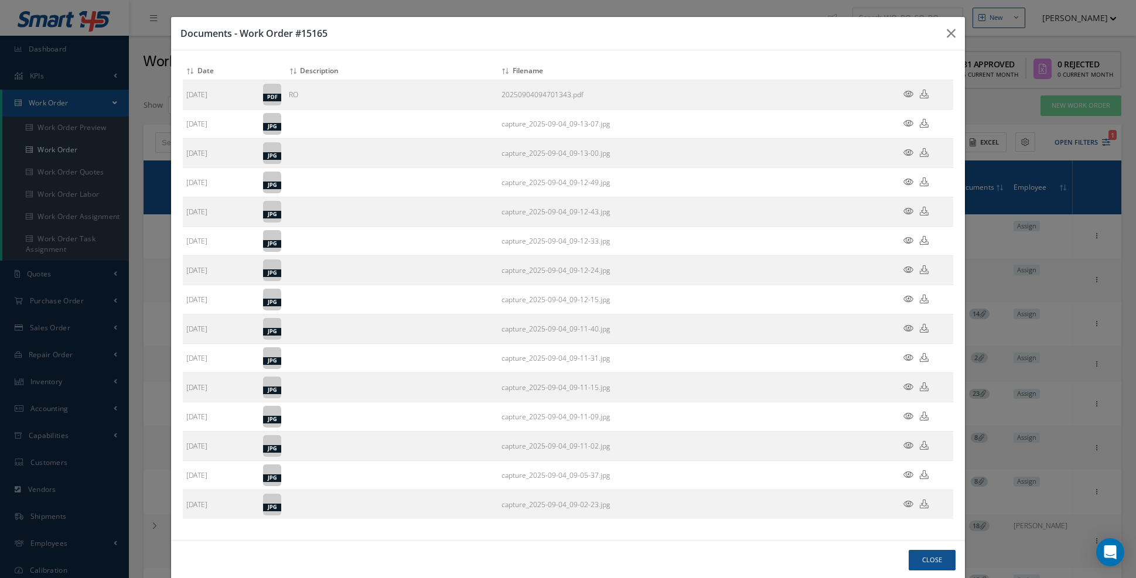
select select "25"
click at [949, 40] on icon "button" at bounding box center [951, 33] width 9 height 14
